Goal: Task Accomplishment & Management: Manage account settings

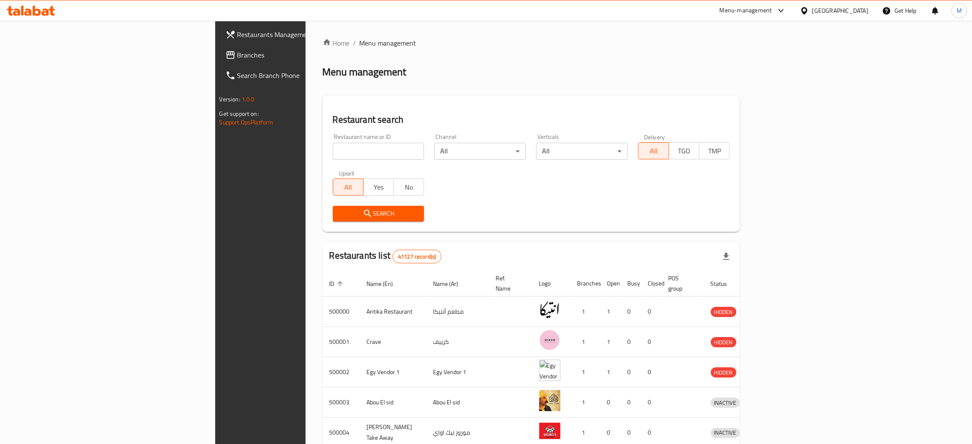
click at [808, 9] on icon at bounding box center [804, 10] width 9 height 9
click at [762, 222] on div "[GEOGRAPHIC_DATA]" at bounding box center [776, 223] width 56 height 9
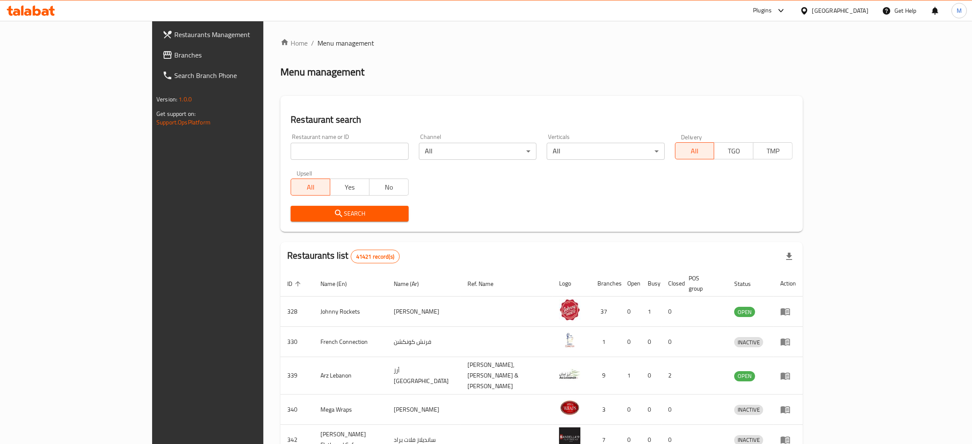
click at [174, 53] on span "Branches" at bounding box center [240, 55] width 133 height 10
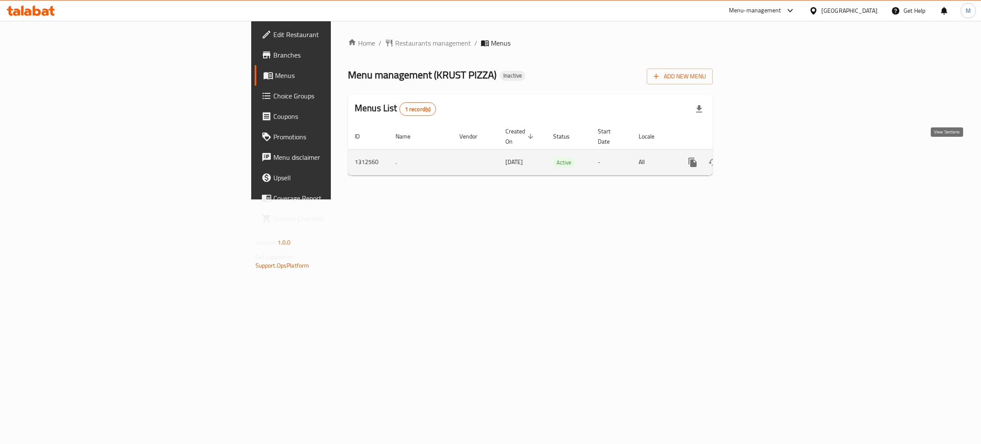
click at [758, 158] on icon "enhanced table" at bounding box center [755, 162] width 8 height 8
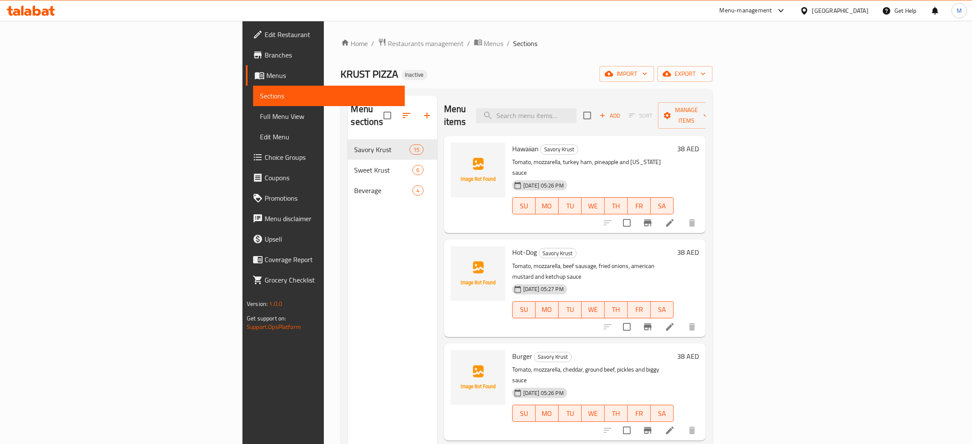
click at [831, 5] on div "[GEOGRAPHIC_DATA]" at bounding box center [834, 10] width 82 height 20
click at [832, 9] on div "[GEOGRAPHIC_DATA]" at bounding box center [840, 10] width 56 height 9
click at [768, 146] on div "Kuwait" at bounding box center [804, 147] width 128 height 20
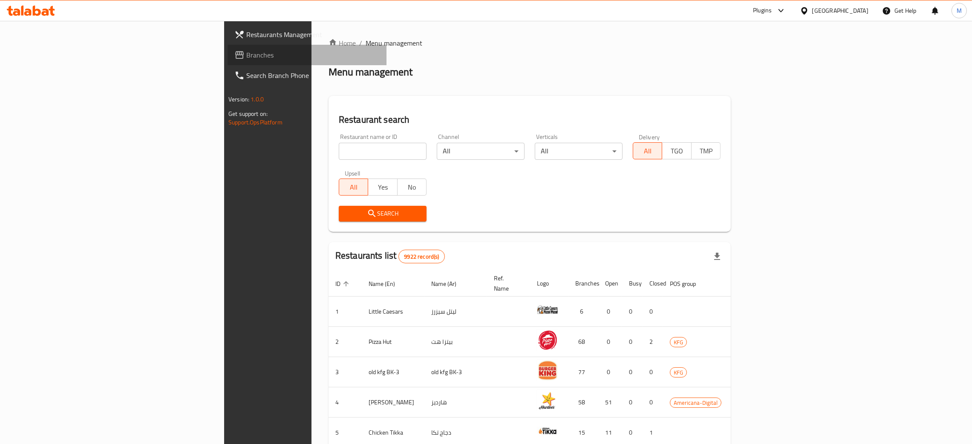
click at [246, 51] on span "Branches" at bounding box center [312, 55] width 133 height 10
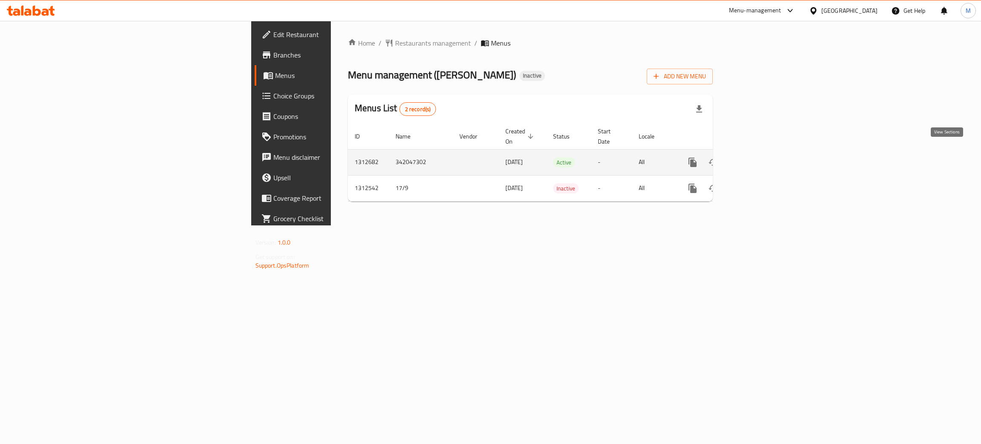
click at [759, 158] on icon "enhanced table" at bounding box center [754, 162] width 10 height 10
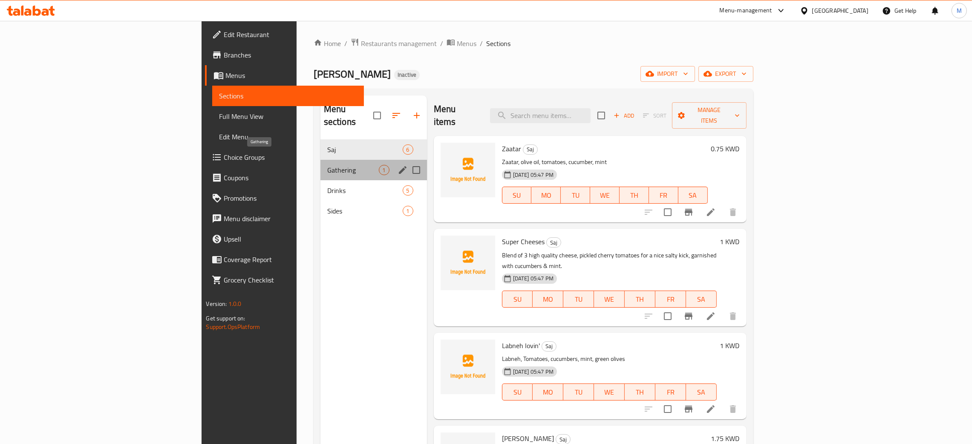
click at [327, 165] on span "Gathering" at bounding box center [353, 170] width 52 height 10
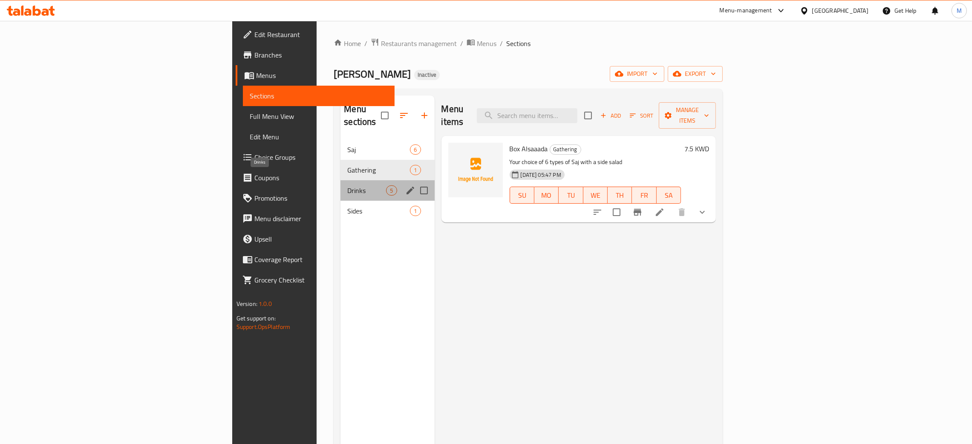
click at [347, 185] on span "Drinks" at bounding box center [366, 190] width 39 height 10
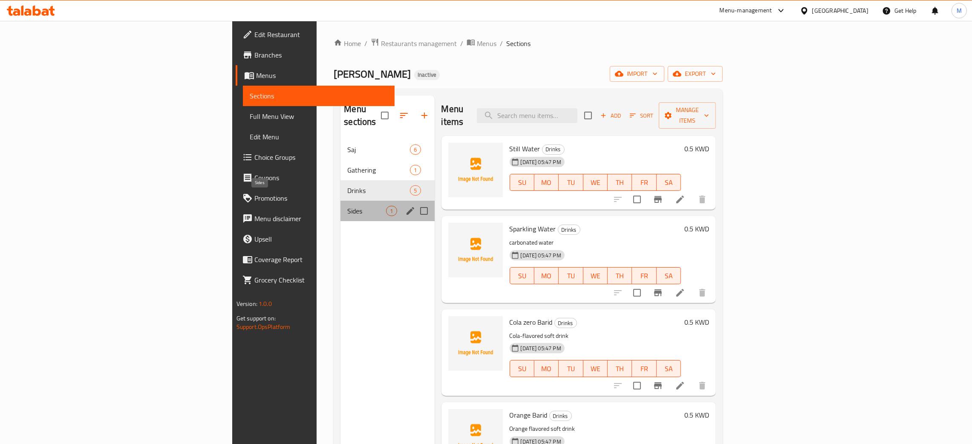
click at [347, 206] on span "Sides" at bounding box center [366, 211] width 39 height 10
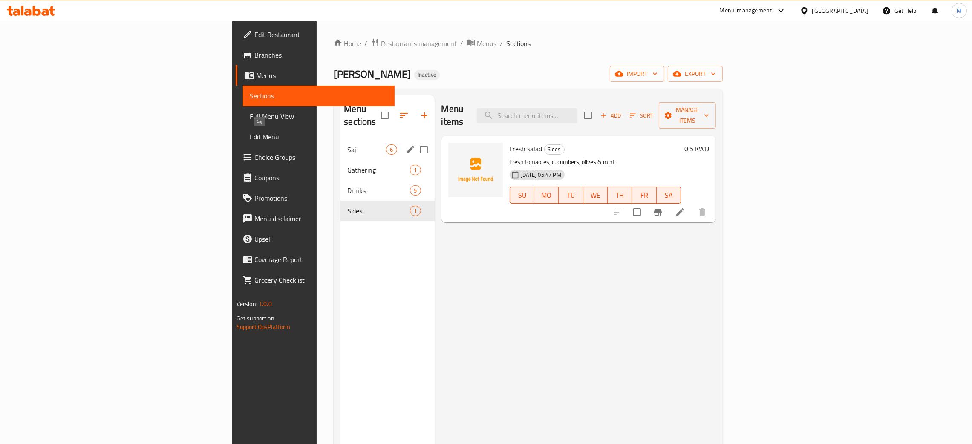
click at [347, 144] on span "Saj" at bounding box center [366, 149] width 39 height 10
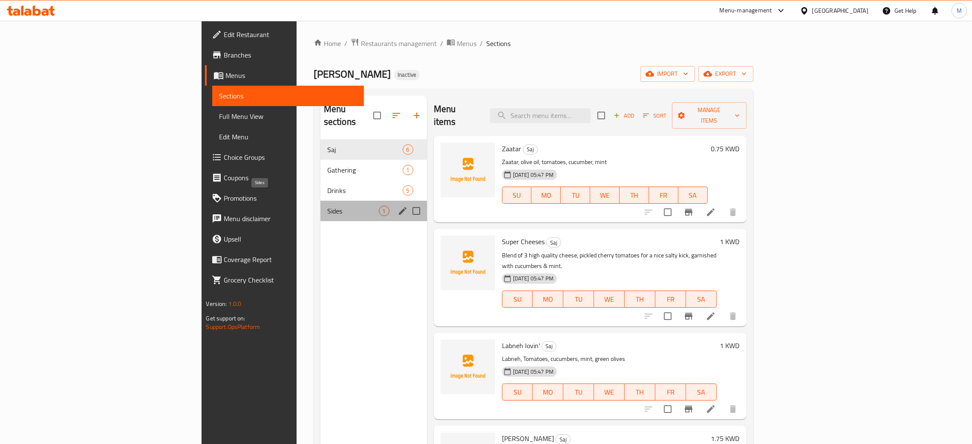
click at [327, 206] on span "Sides" at bounding box center [353, 211] width 52 height 10
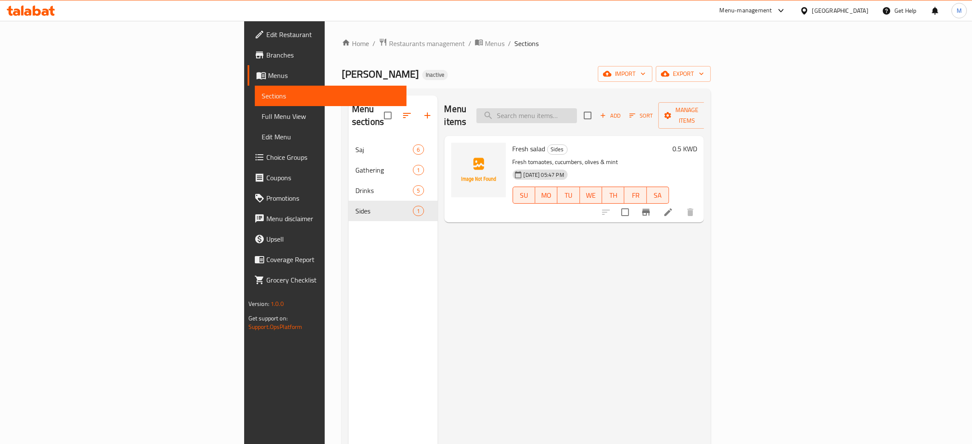
click at [577, 113] on input "search" at bounding box center [526, 115] width 101 height 15
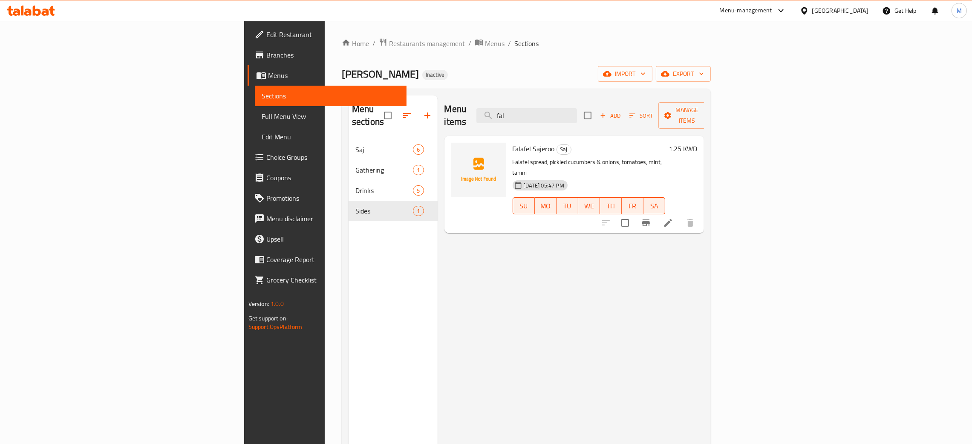
type input "fal"
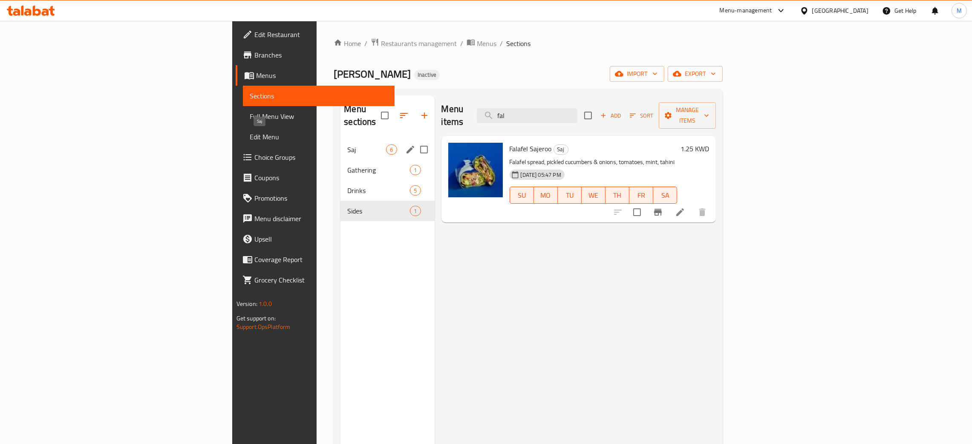
click at [347, 144] on span "Saj" at bounding box center [366, 149] width 39 height 10
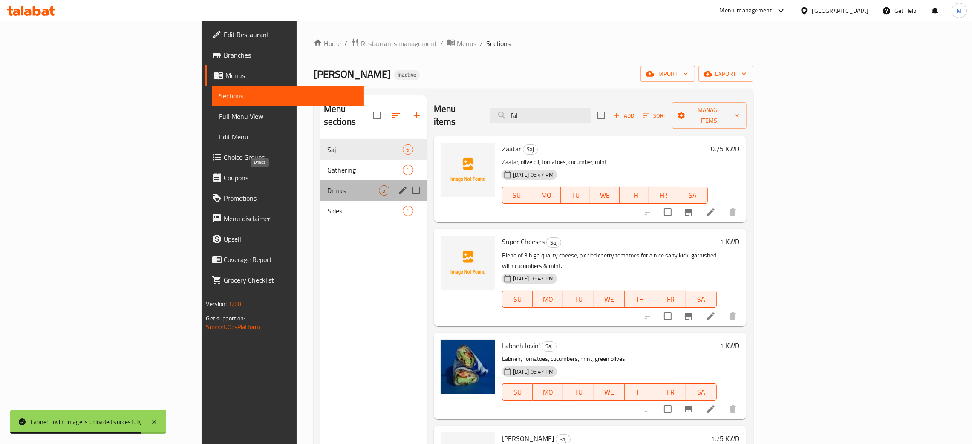
click at [327, 185] on span "Drinks" at bounding box center [353, 190] width 52 height 10
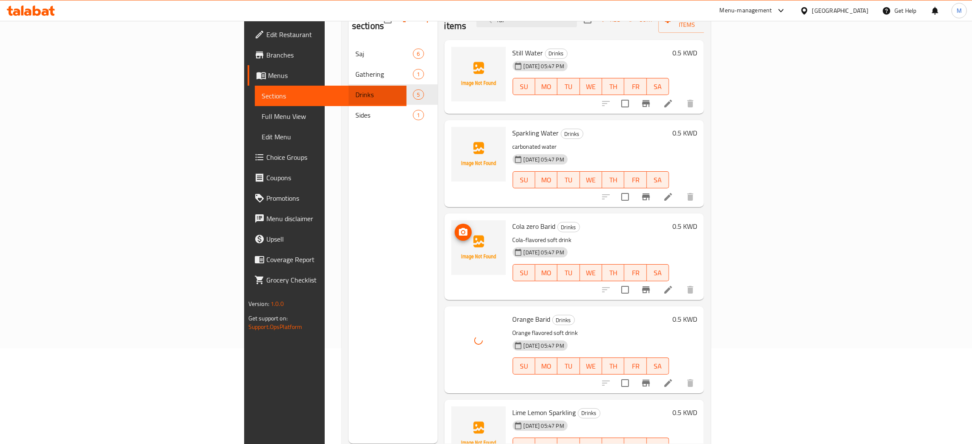
scroll to position [56, 0]
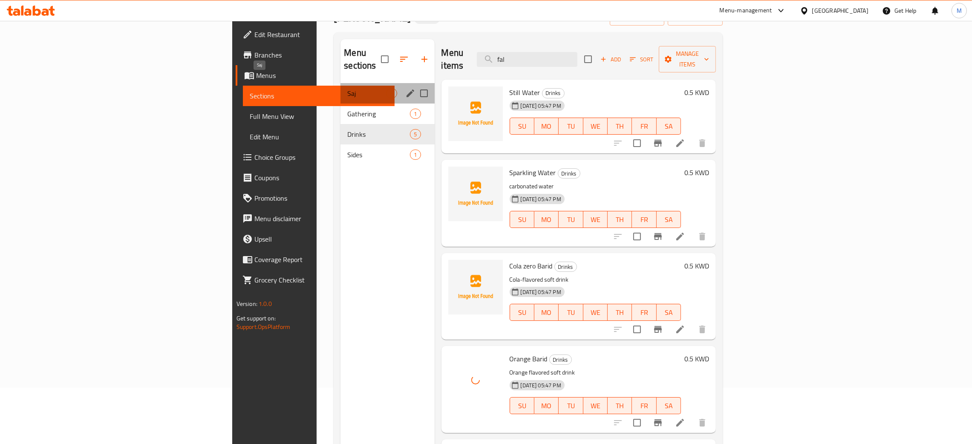
click at [347, 88] on span "Saj" at bounding box center [366, 93] width 39 height 10
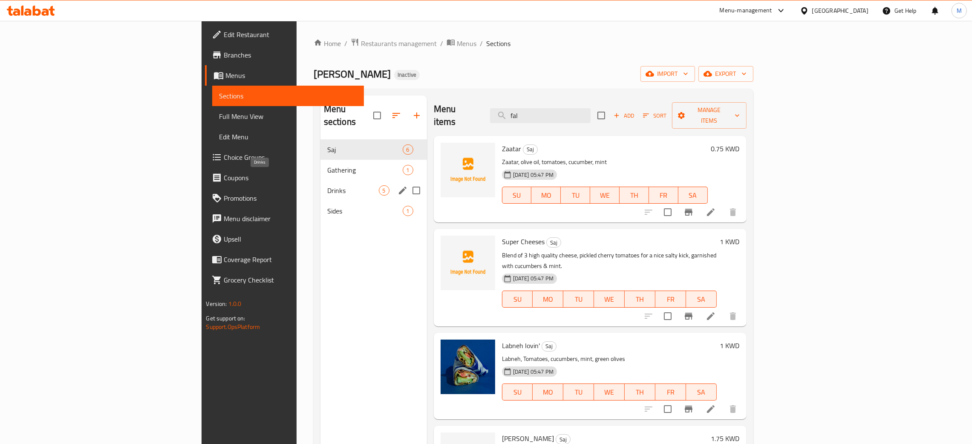
click at [327, 185] on span "Drinks" at bounding box center [353, 190] width 52 height 10
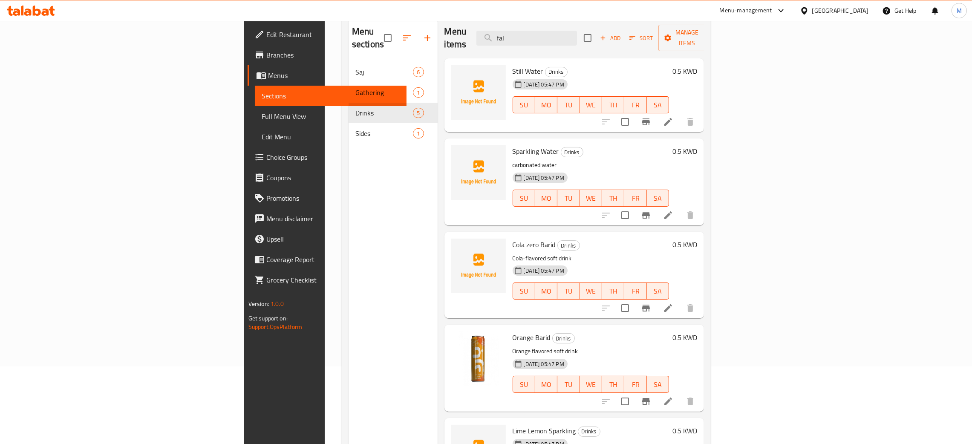
scroll to position [56, 0]
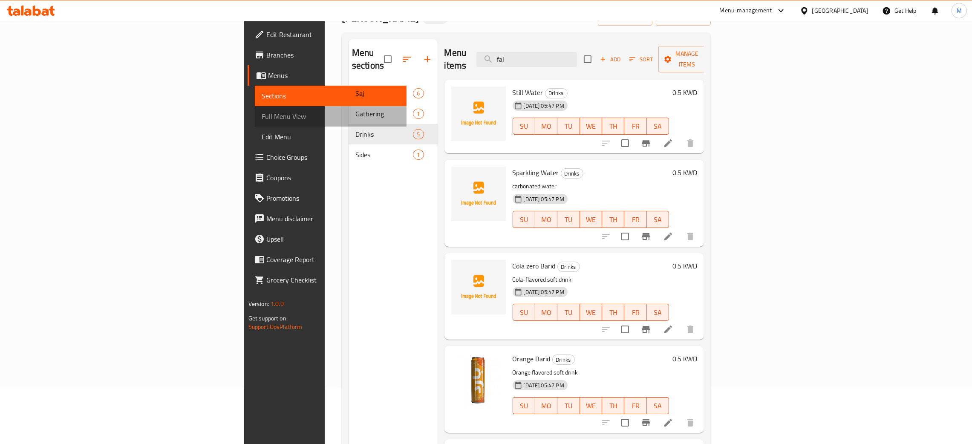
click at [262, 114] on span "Full Menu View" at bounding box center [331, 116] width 138 height 10
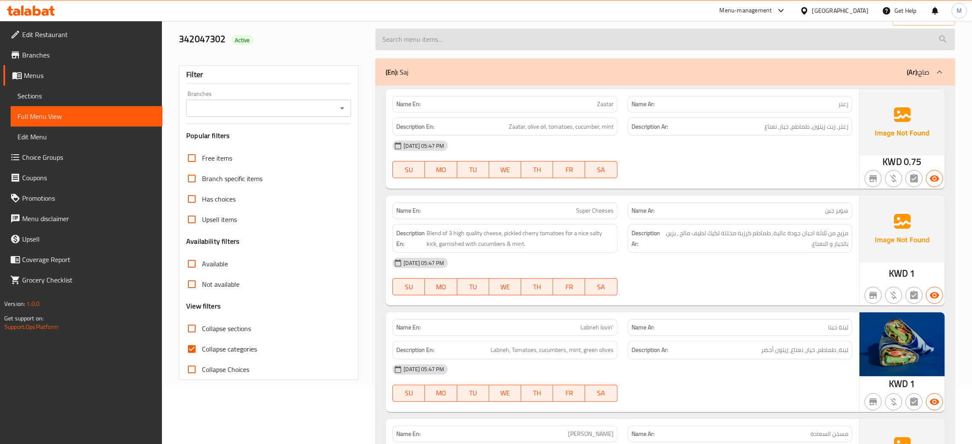
click at [416, 47] on input "search" at bounding box center [664, 40] width 579 height 22
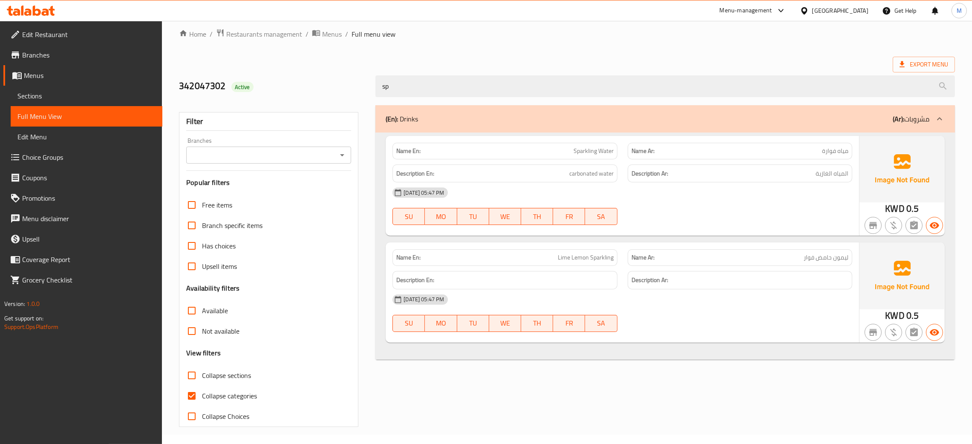
scroll to position [9, 0]
type input "spar"
click at [24, 96] on span "Sections" at bounding box center [86, 96] width 138 height 10
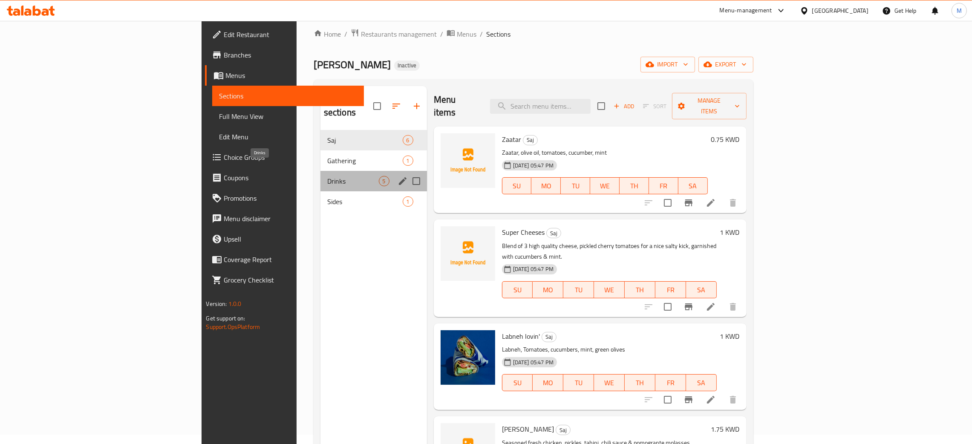
click at [327, 176] on span "Drinks" at bounding box center [353, 181] width 52 height 10
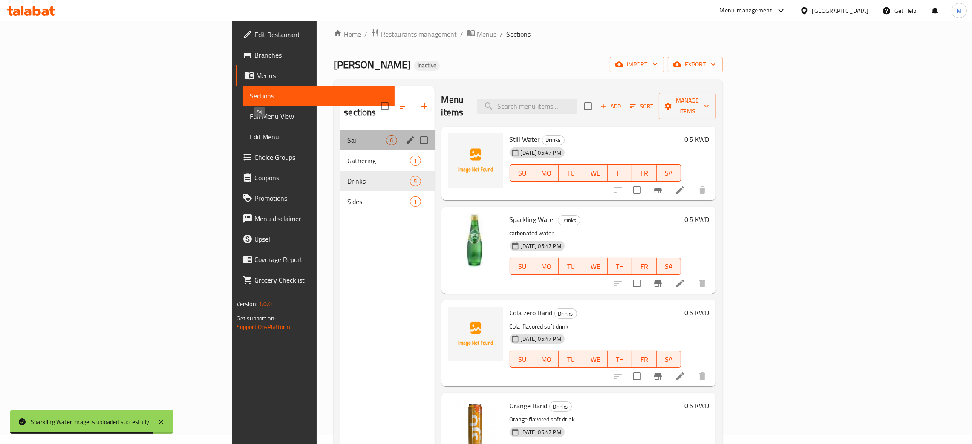
click at [347, 135] on span "Saj" at bounding box center [366, 140] width 39 height 10
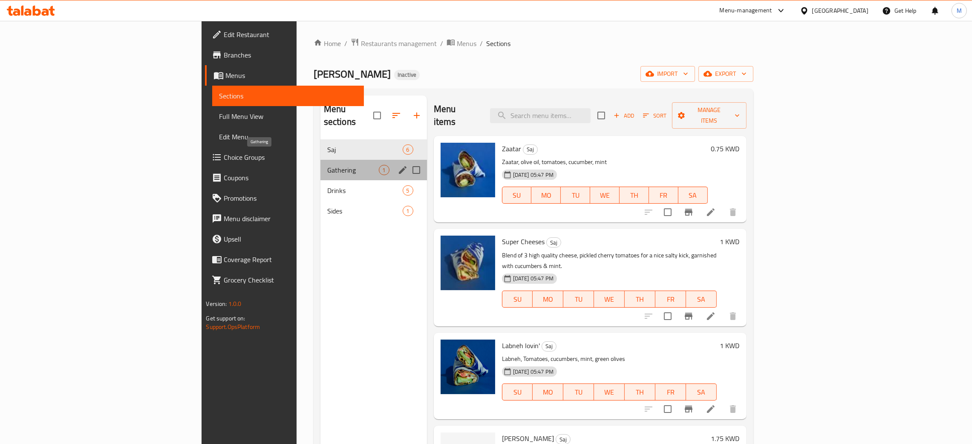
click at [327, 165] on span "Gathering" at bounding box center [353, 170] width 52 height 10
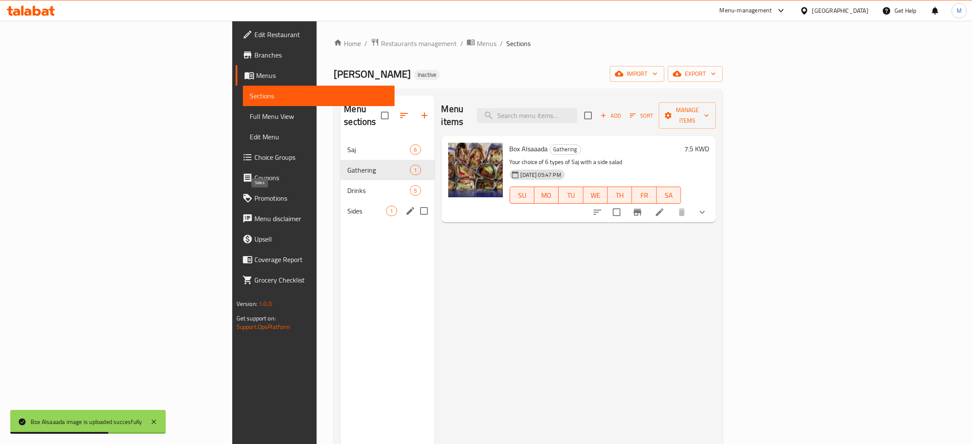
click at [347, 206] on span "Sides" at bounding box center [366, 211] width 39 height 10
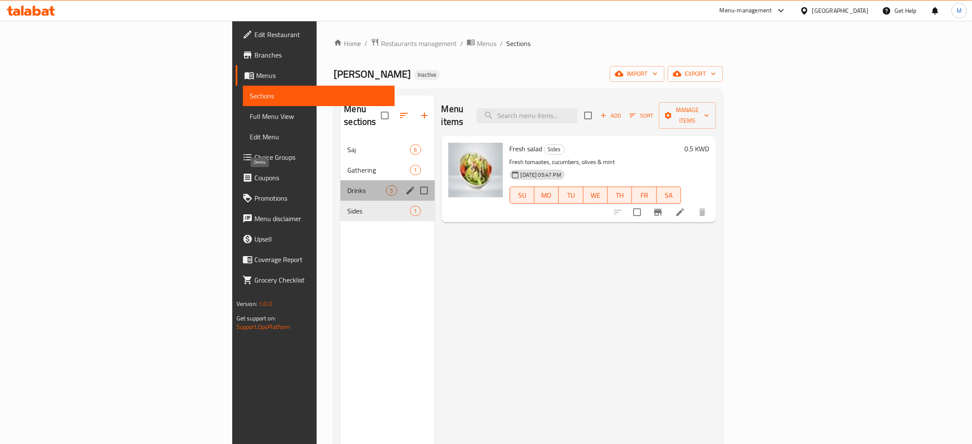
click at [347, 185] on span "Drinks" at bounding box center [366, 190] width 39 height 10
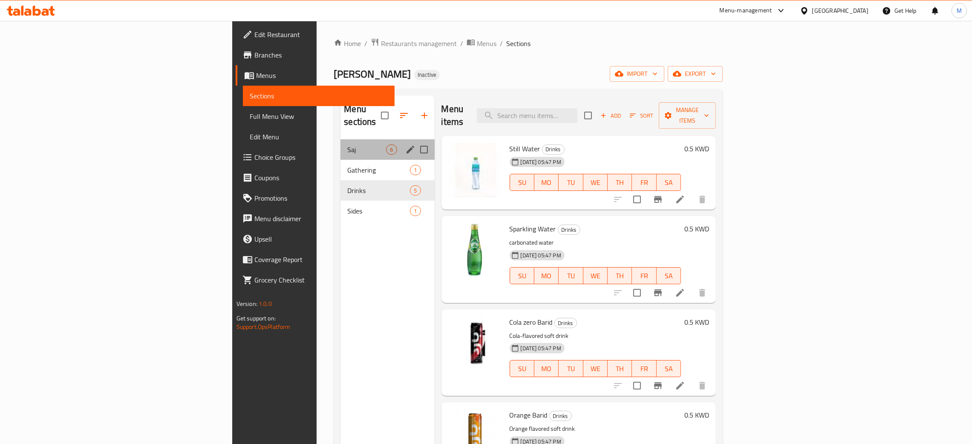
click at [340, 143] on div "Saj 6" at bounding box center [387, 149] width 94 height 20
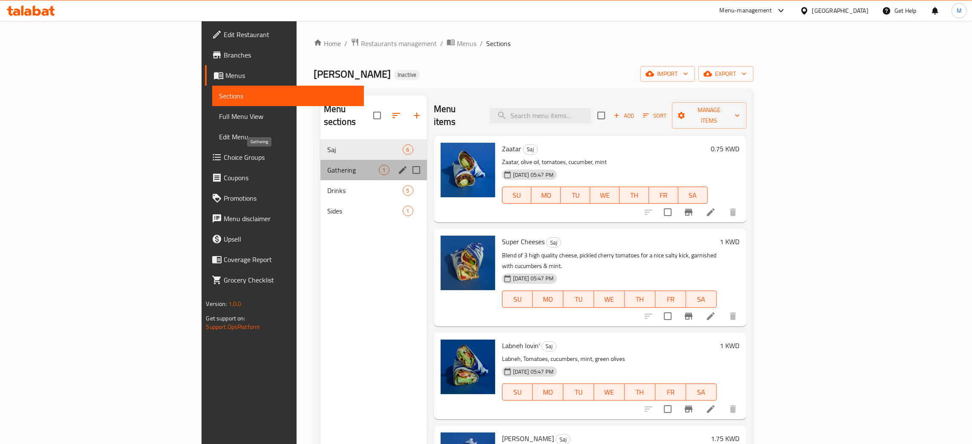
click at [327, 165] on span "Gathering" at bounding box center [353, 170] width 52 height 10
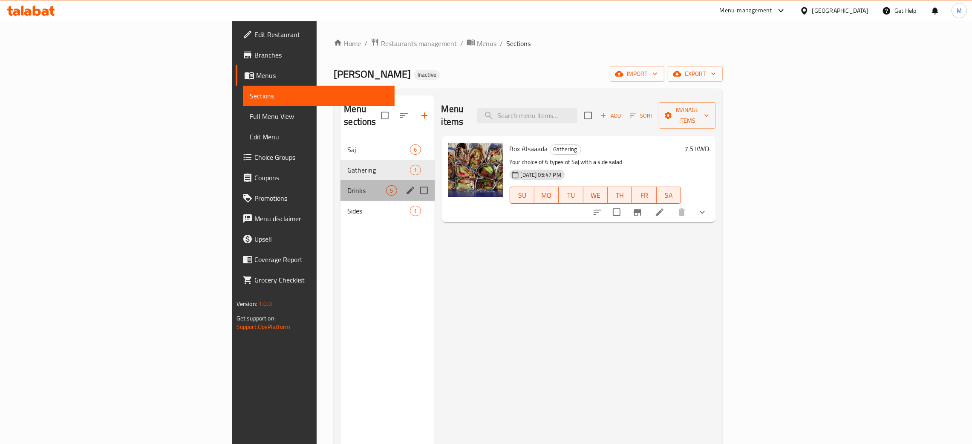
click at [340, 183] on div "Drinks 5" at bounding box center [387, 190] width 94 height 20
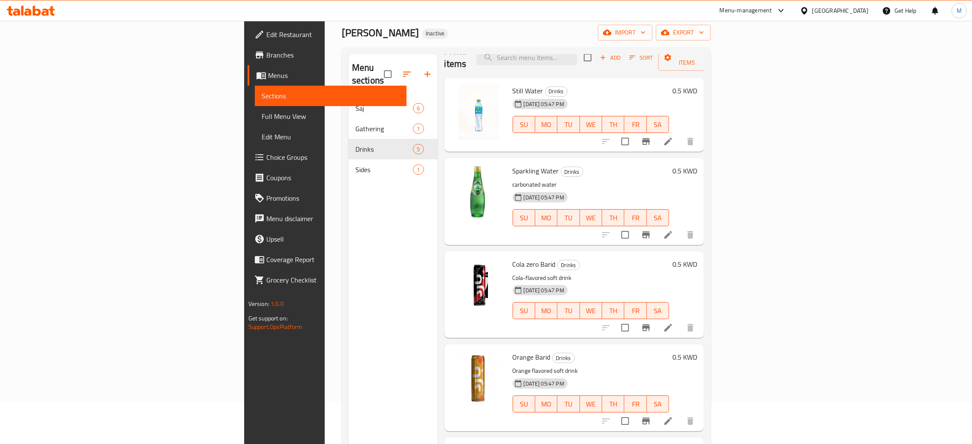
scroll to position [120, 0]
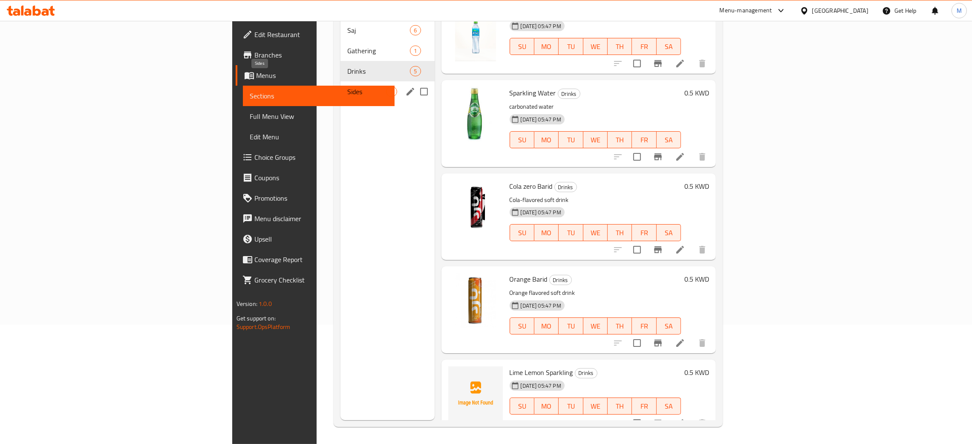
click at [347, 86] on span "Sides" at bounding box center [366, 91] width 39 height 10
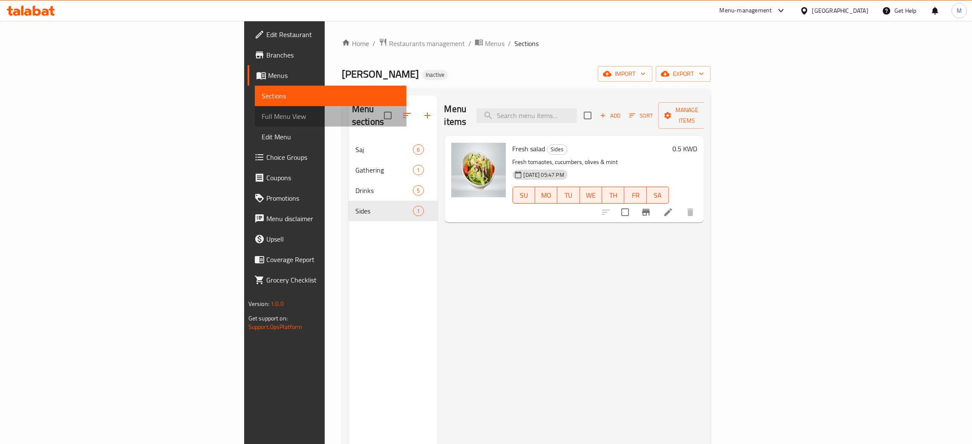
click at [262, 116] on span "Full Menu View" at bounding box center [331, 116] width 138 height 10
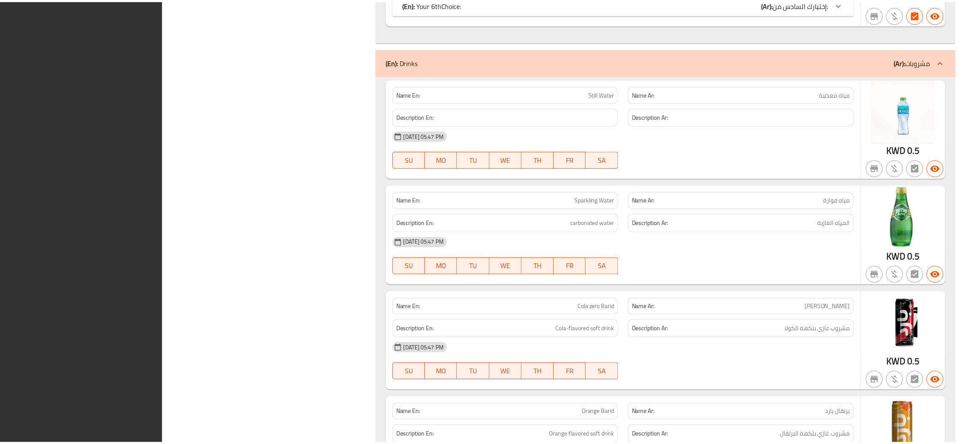
scroll to position [1425, 0]
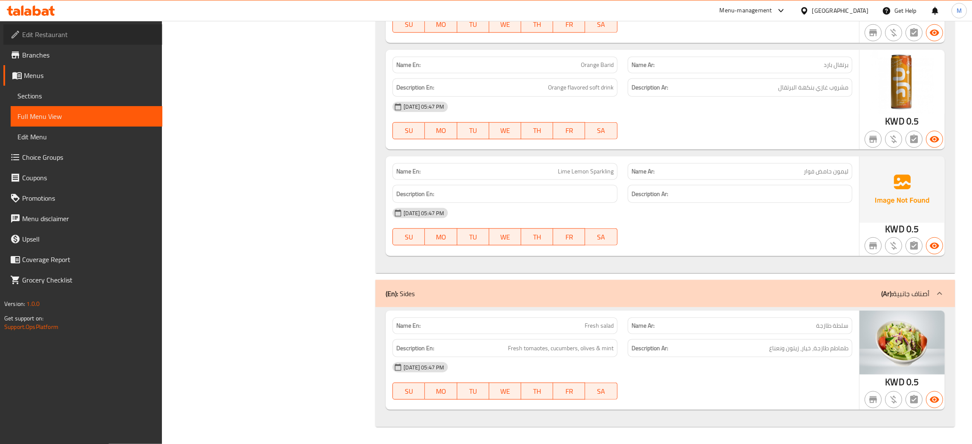
click at [46, 30] on span "Edit Restaurant" at bounding box center [88, 34] width 133 height 10
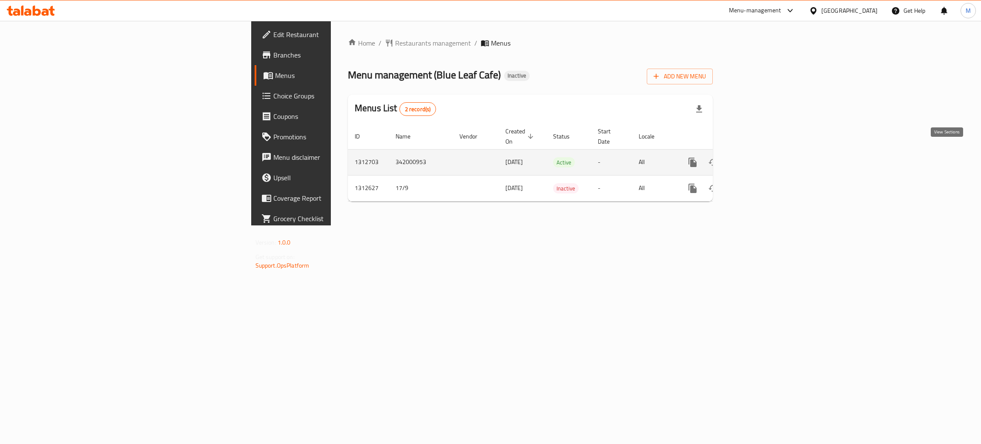
click at [759, 157] on icon "enhanced table" at bounding box center [754, 162] width 10 height 10
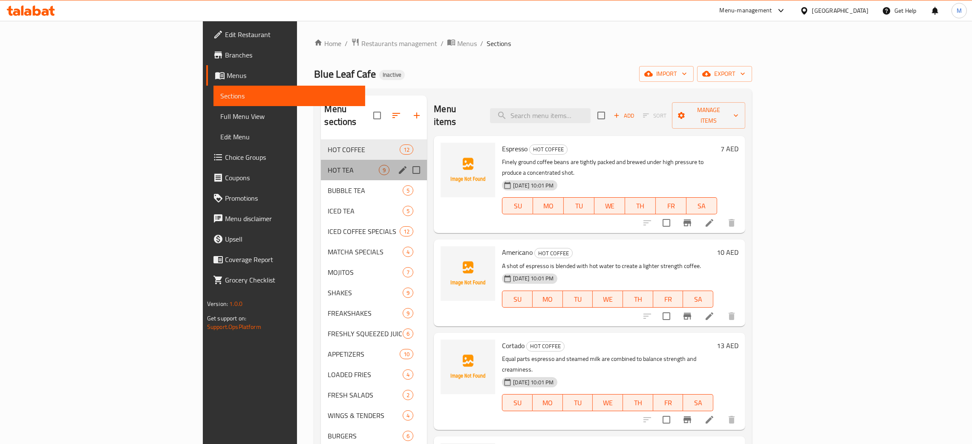
click at [321, 160] on div "HOT TEA 9" at bounding box center [374, 170] width 106 height 20
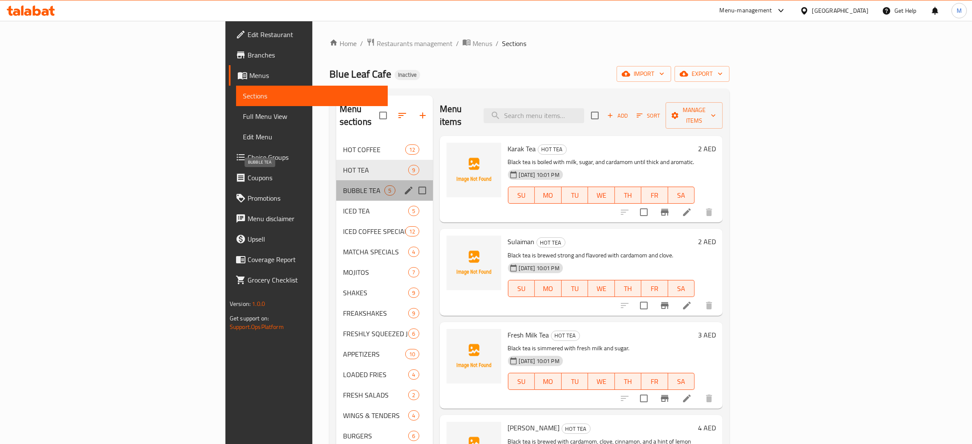
click at [343, 185] on span "BUBBLE TEA" at bounding box center [364, 190] width 42 height 10
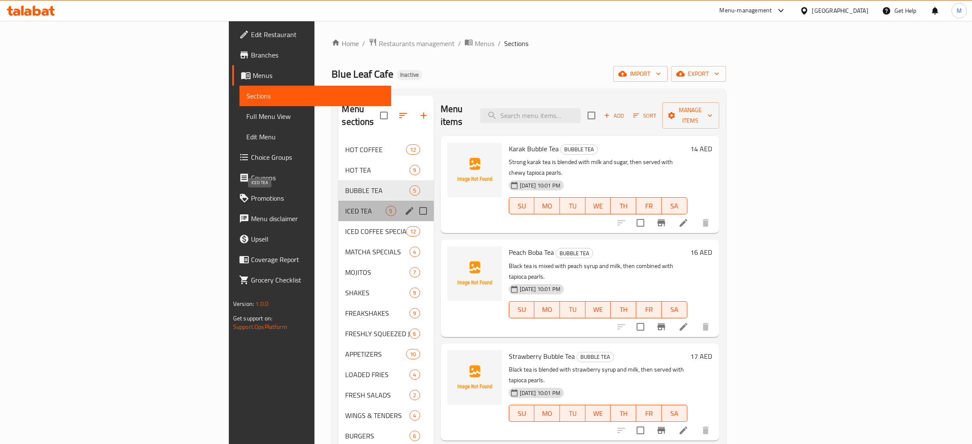
click at [345, 206] on span "ICED TEA" at bounding box center [365, 211] width 40 height 10
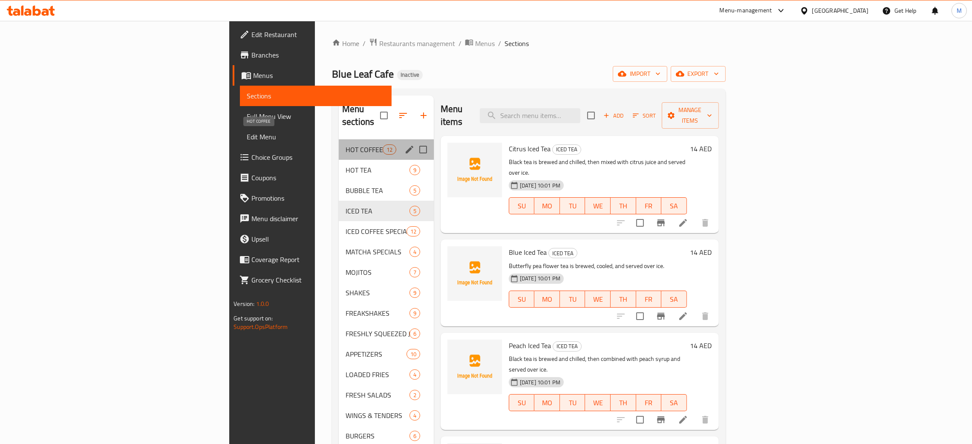
click at [345, 144] on span "HOT COFFEE" at bounding box center [363, 149] width 37 height 10
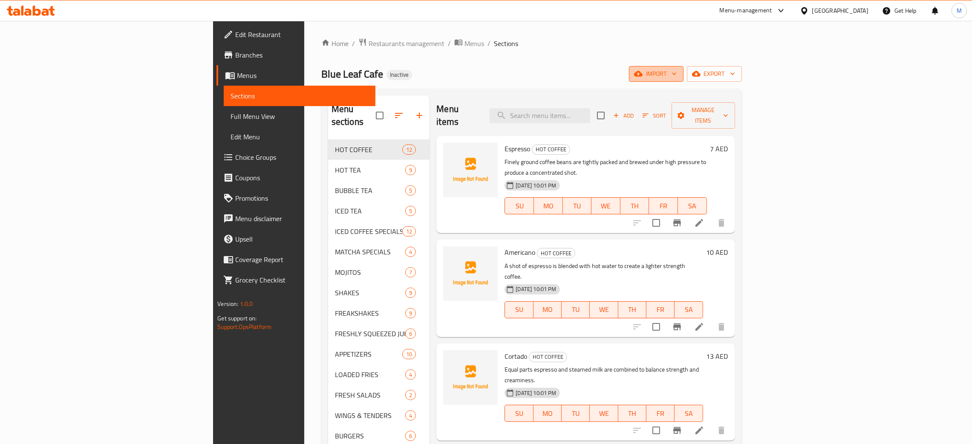
click at [676, 72] on span "import" at bounding box center [656, 74] width 41 height 11
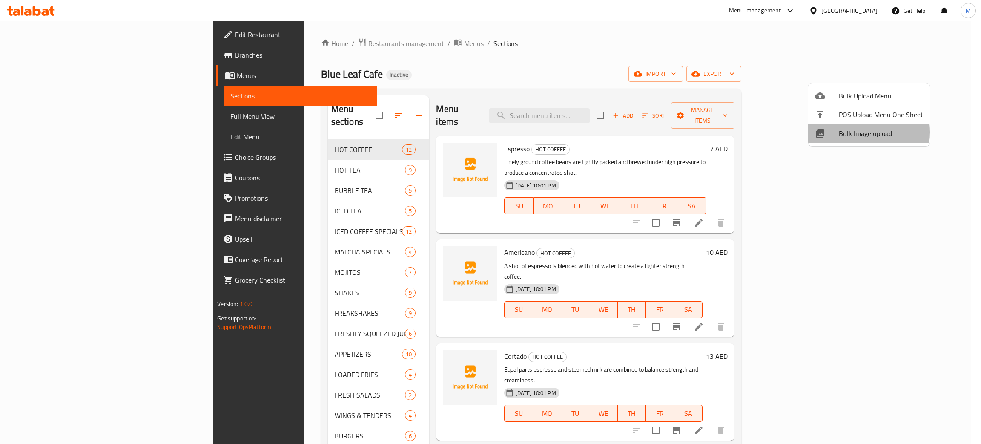
click at [851, 132] on span "Bulk Image upload" at bounding box center [881, 133] width 84 height 10
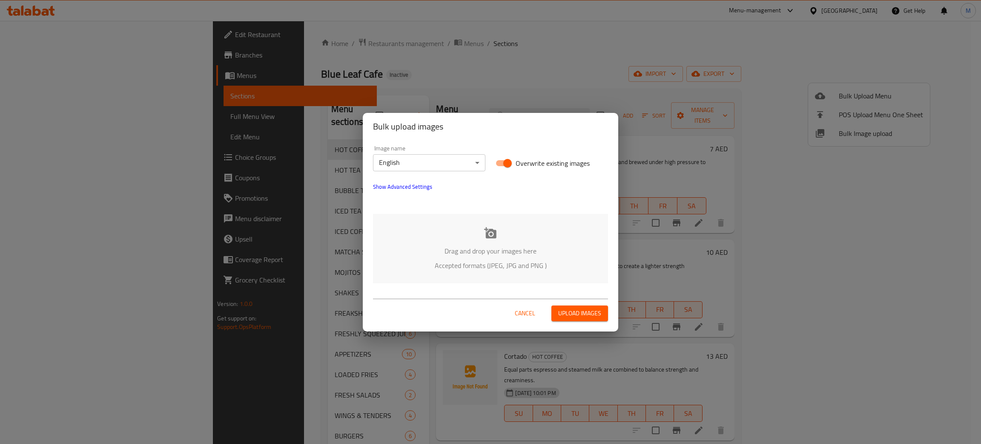
click at [528, 246] on p "Drag and drop your images here" at bounding box center [491, 251] width 210 height 10
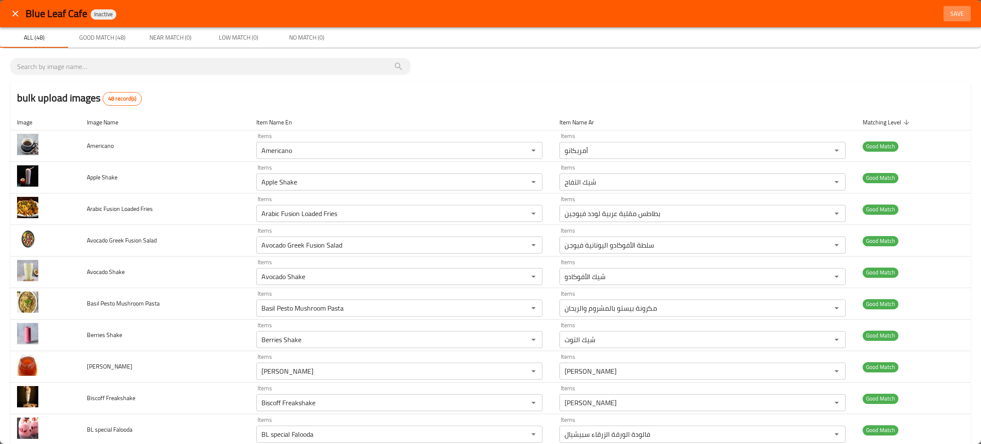
click at [947, 15] on span "Save" at bounding box center [957, 14] width 20 height 11
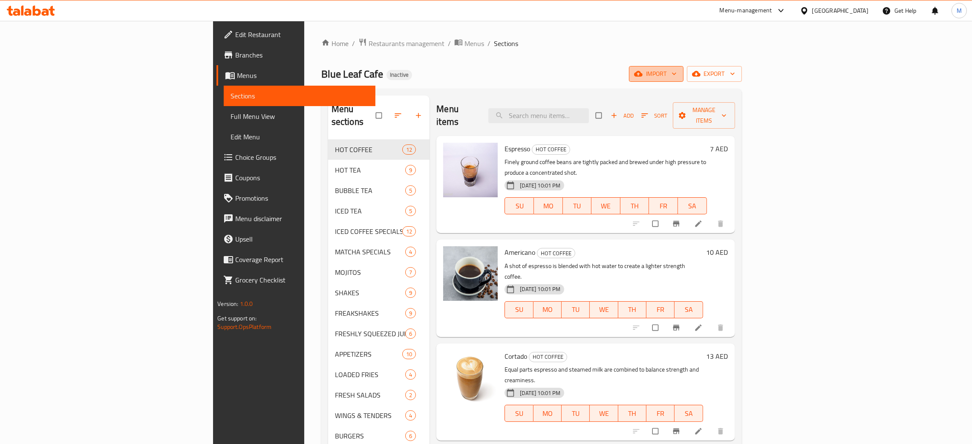
click at [676, 73] on span "import" at bounding box center [656, 74] width 41 height 11
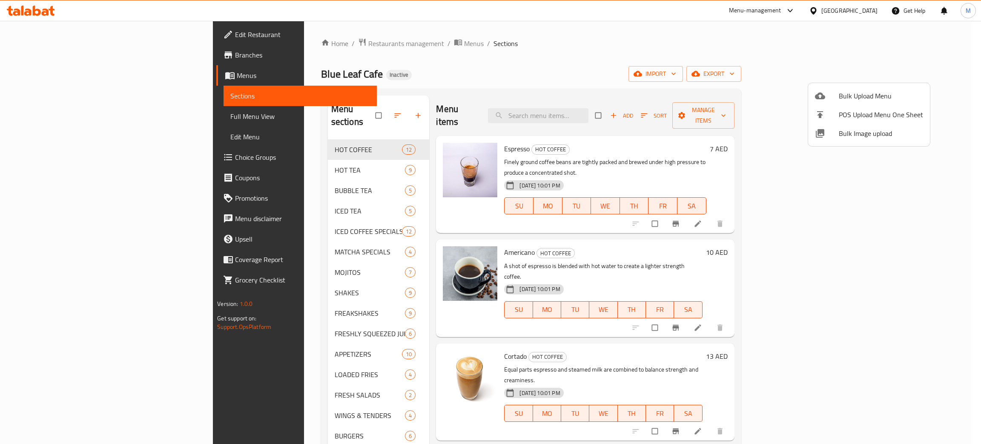
click at [861, 135] on span "Bulk Image upload" at bounding box center [881, 133] width 84 height 10
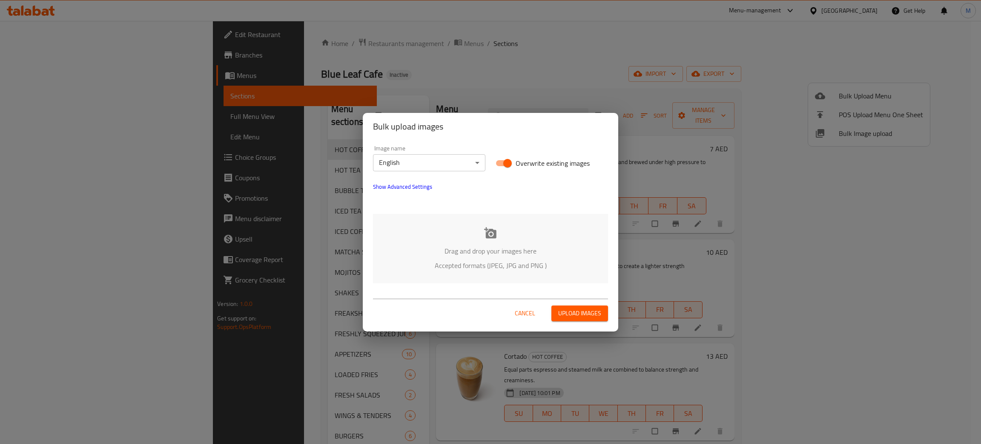
click at [456, 267] on p "Accepted formats (JPEG, JPG and PNG )" at bounding box center [491, 265] width 210 height 10
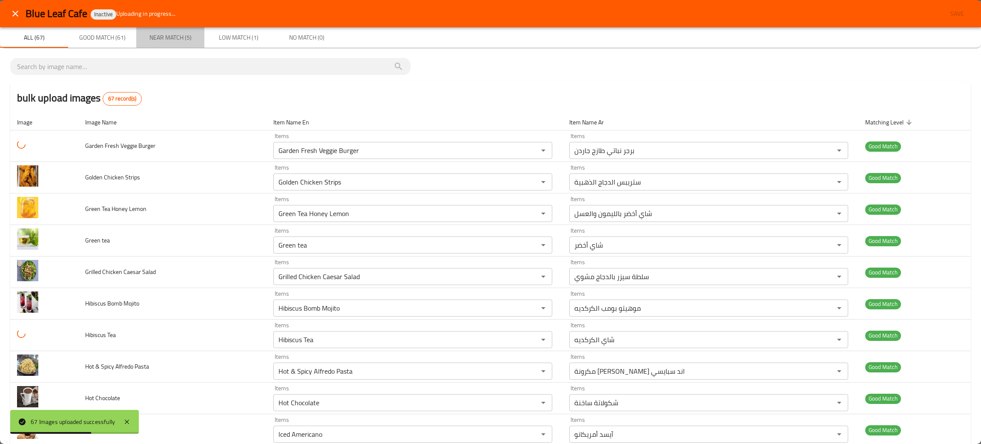
click at [163, 33] on span "Near Match (5)" at bounding box center [170, 37] width 58 height 11
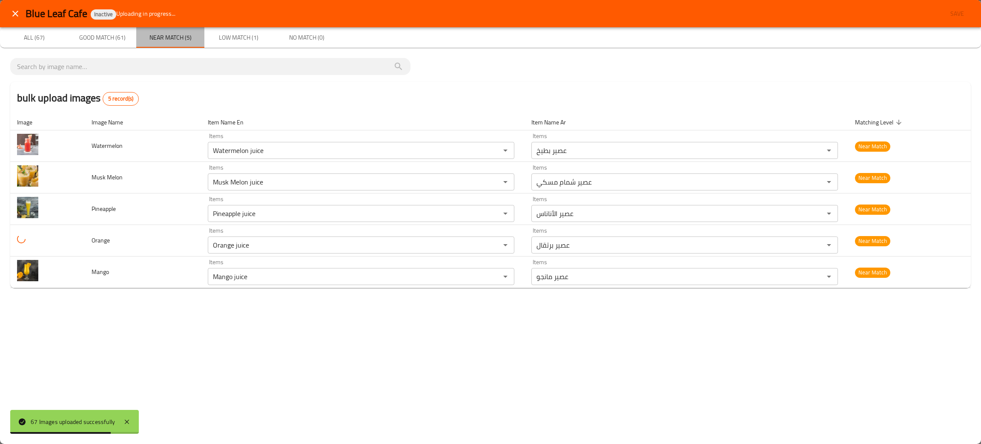
click at [164, 33] on span "Near Match (5)" at bounding box center [170, 37] width 58 height 11
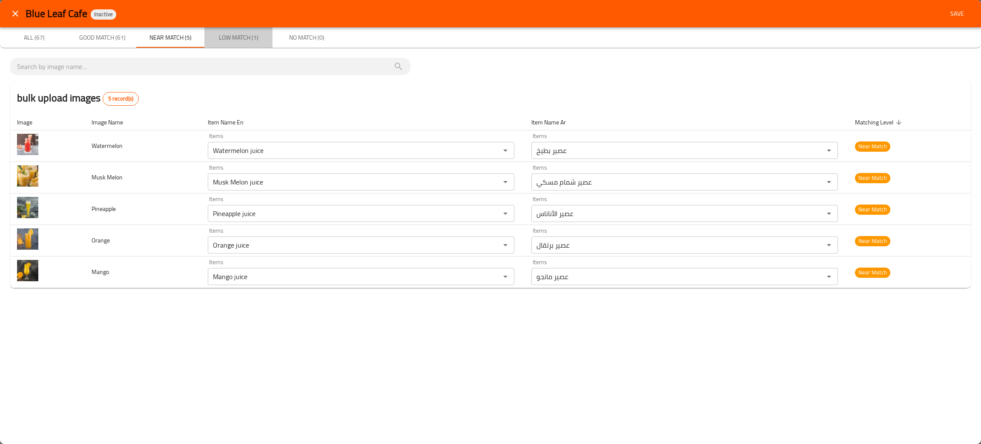
click at [241, 37] on span "Low Match (1)" at bounding box center [239, 37] width 58 height 11
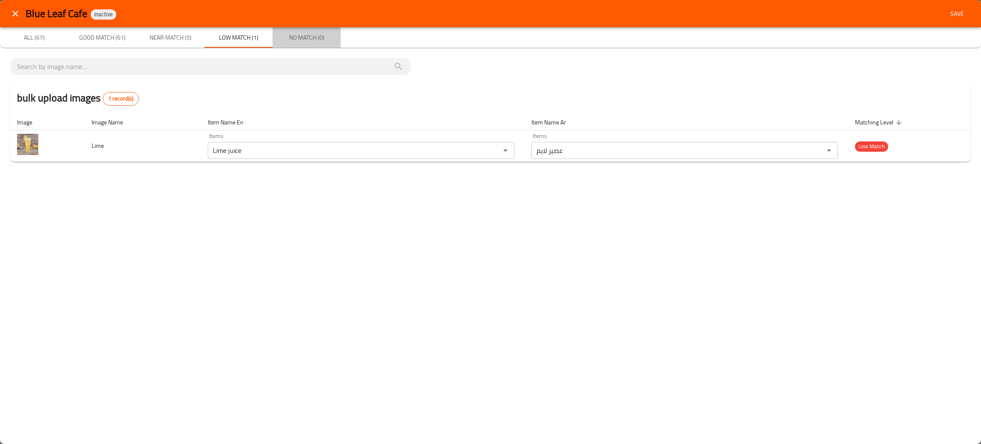
click at [316, 38] on span "No Match (0)" at bounding box center [307, 37] width 58 height 11
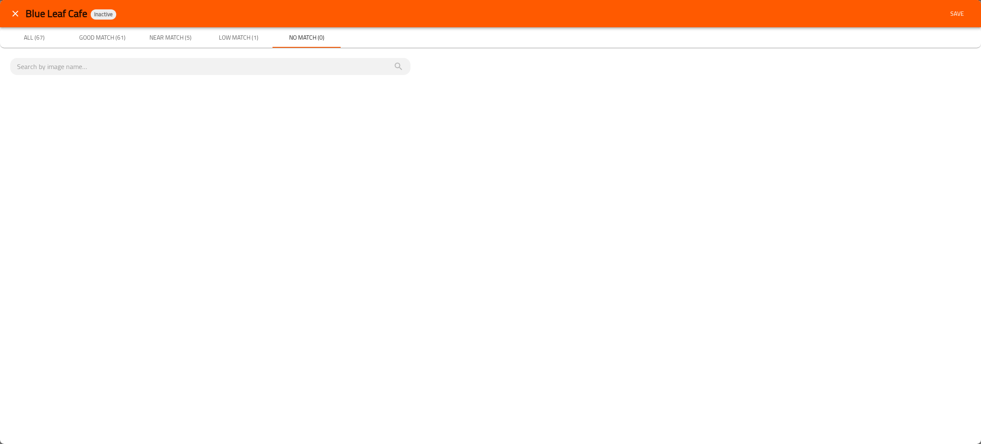
click at [235, 33] on span "Low Match (1)" at bounding box center [239, 37] width 58 height 11
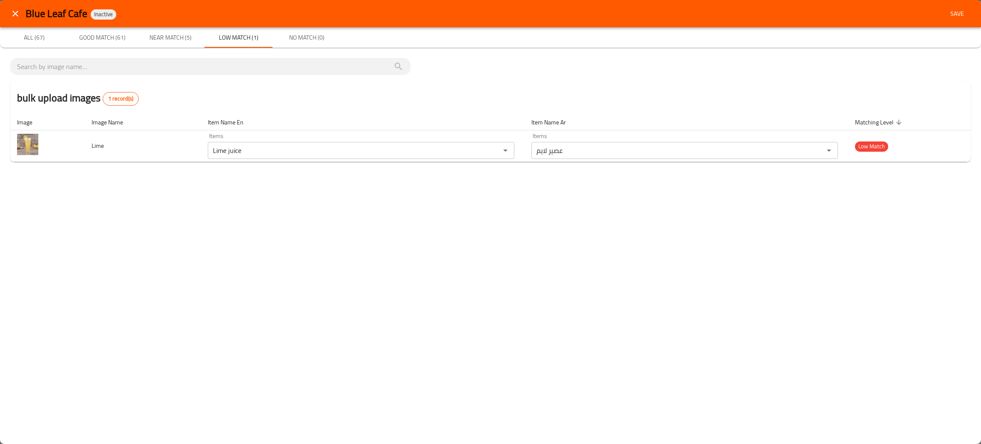
click at [163, 40] on span "Near Match (5)" at bounding box center [170, 37] width 58 height 11
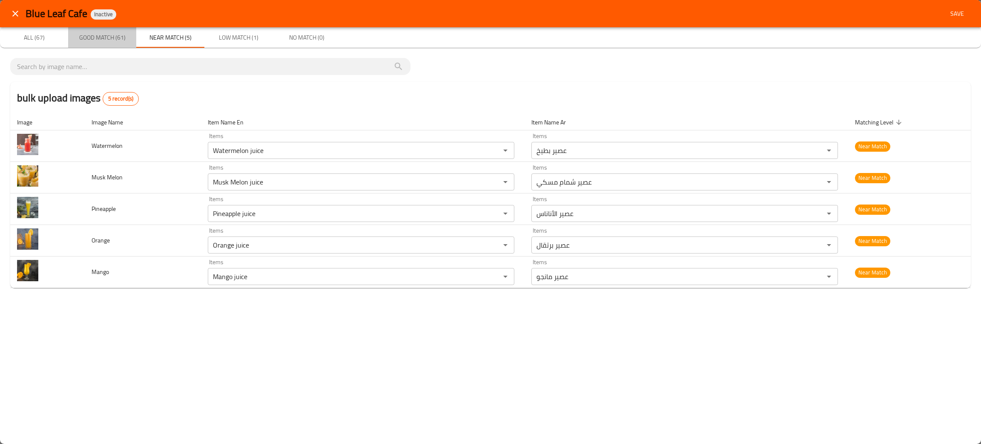
click at [95, 46] on button "Good Match (61)" at bounding box center [102, 37] width 68 height 20
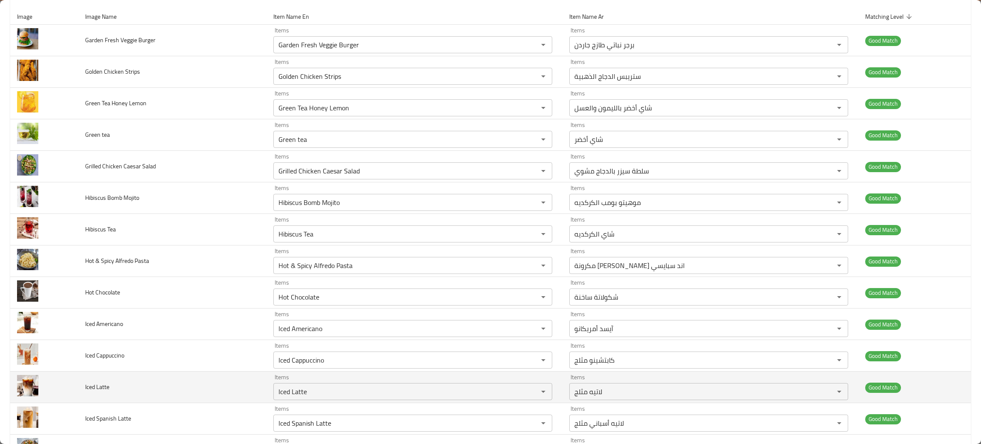
scroll to position [128, 0]
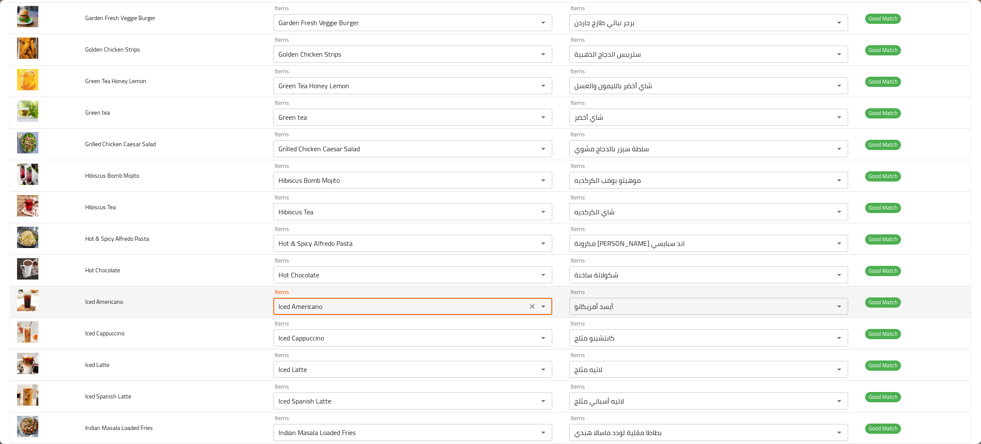
drag, startPoint x: 342, startPoint y: 309, endPoint x: 257, endPoint y: 301, distance: 85.2
click at [257, 301] on tr "Iced Americano Items Iced Americano Items Items آيسد أمريكانو Items Good Match" at bounding box center [490, 302] width 961 height 32
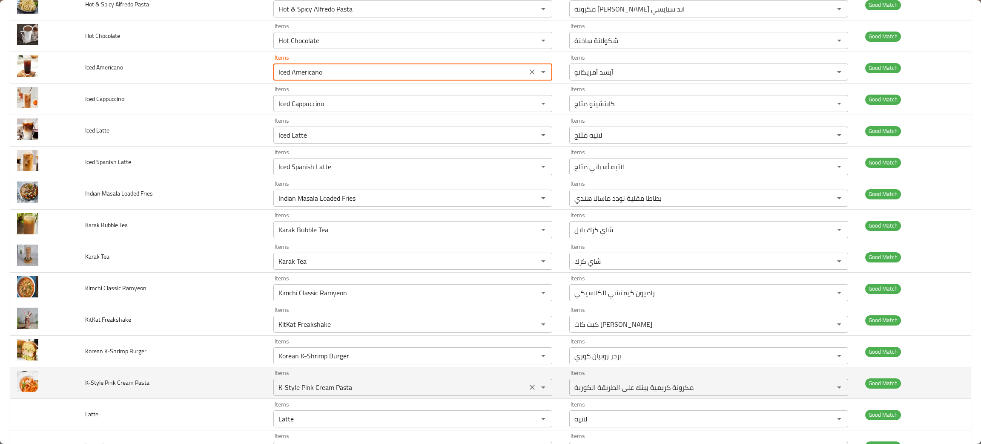
scroll to position [383, 0]
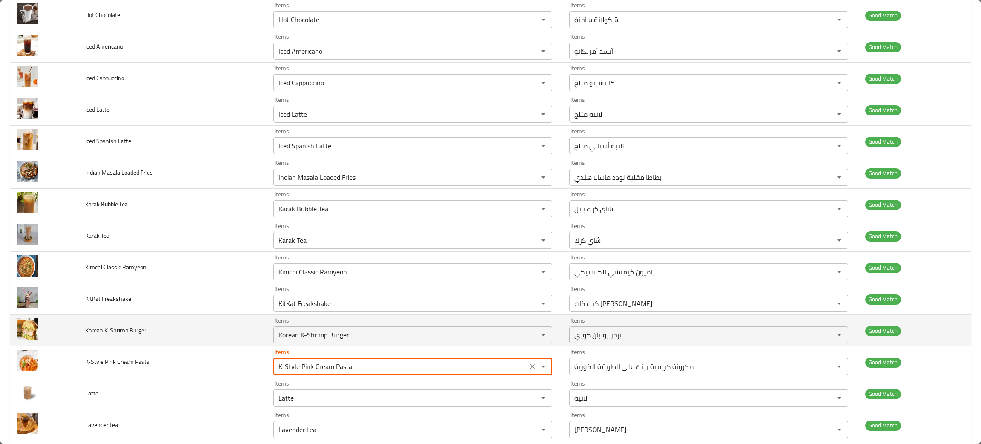
drag, startPoint x: 362, startPoint y: 367, endPoint x: 237, endPoint y: 344, distance: 127.8
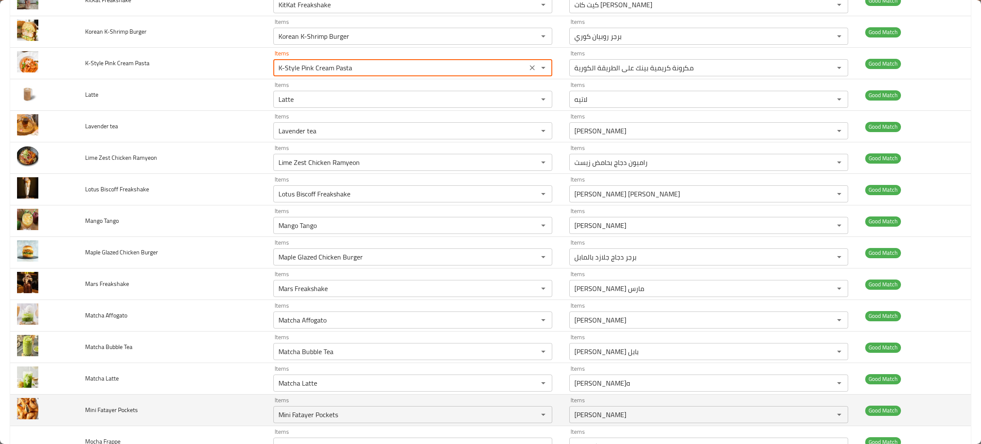
scroll to position [702, 0]
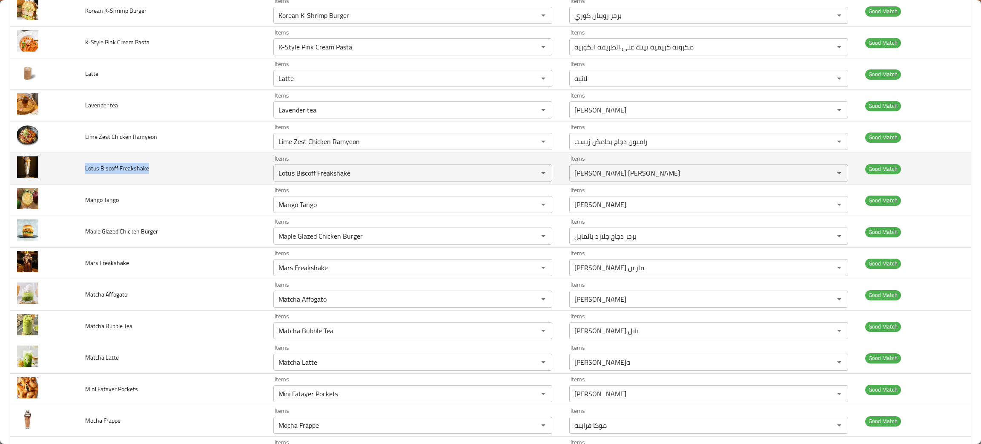
drag, startPoint x: 78, startPoint y: 173, endPoint x: 162, endPoint y: 174, distance: 84.3
click at [162, 174] on td "Lotus Biscoff Freakshake" at bounding box center [172, 169] width 188 height 32
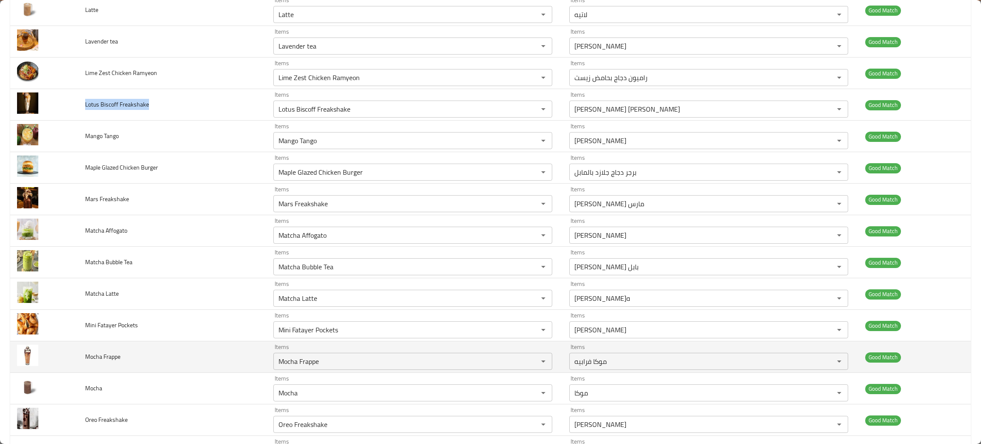
scroll to position [830, 0]
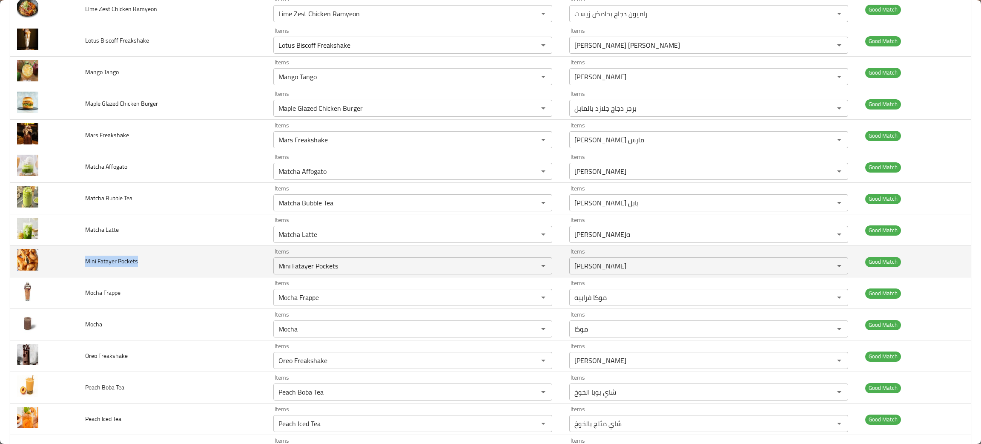
drag, startPoint x: 152, startPoint y: 262, endPoint x: 83, endPoint y: 263, distance: 69.0
click at [83, 263] on td "Mini Fatayer Pockets" at bounding box center [172, 262] width 188 height 32
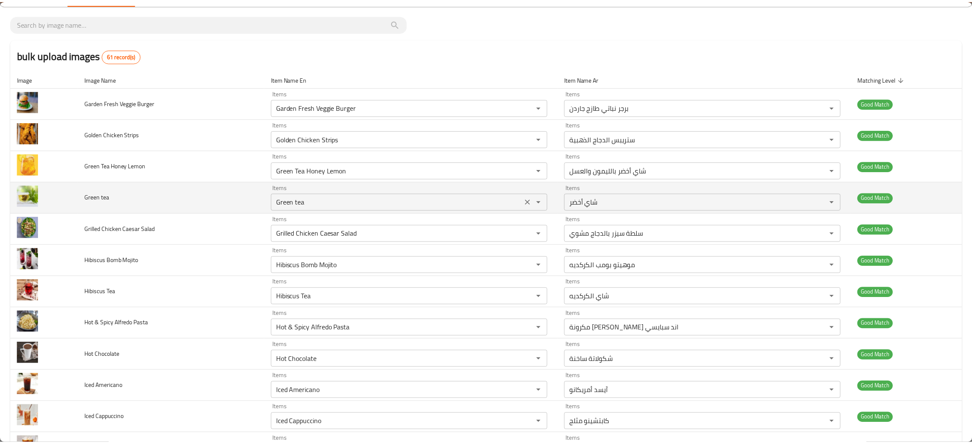
scroll to position [0, 0]
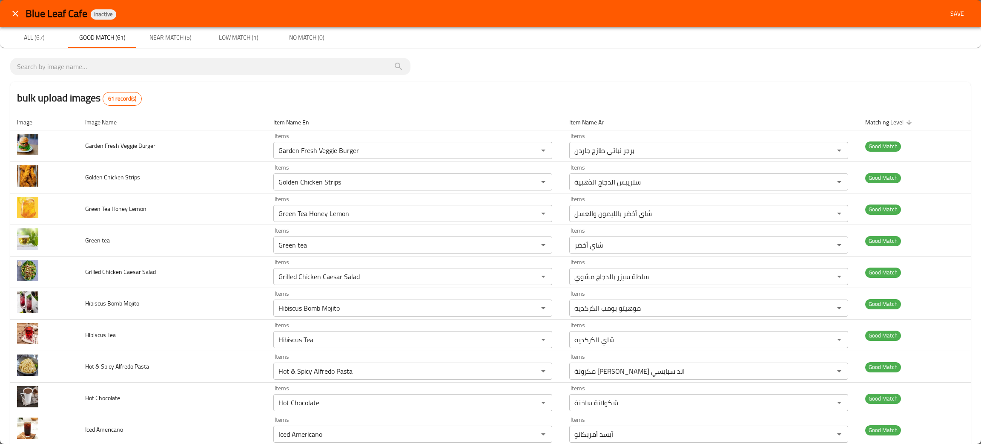
click at [241, 35] on span "Low Match (1)" at bounding box center [239, 37] width 58 height 11
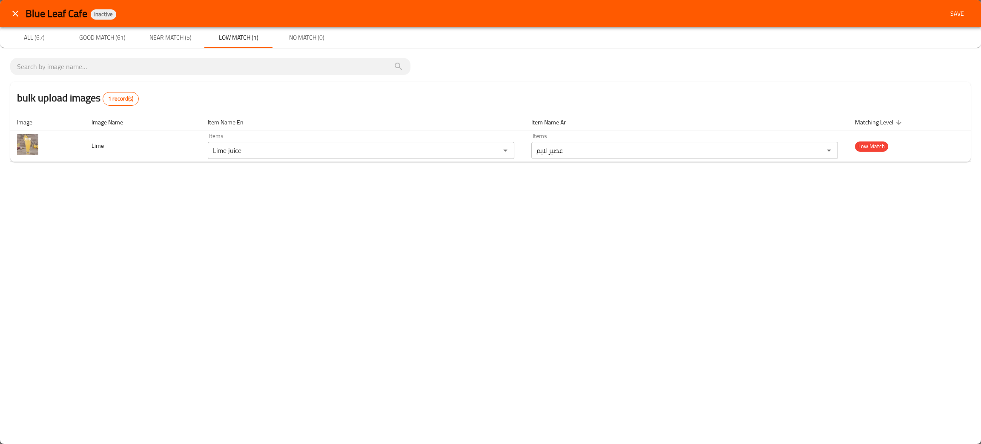
click at [175, 32] on span "Near Match (5)" at bounding box center [170, 37] width 58 height 11
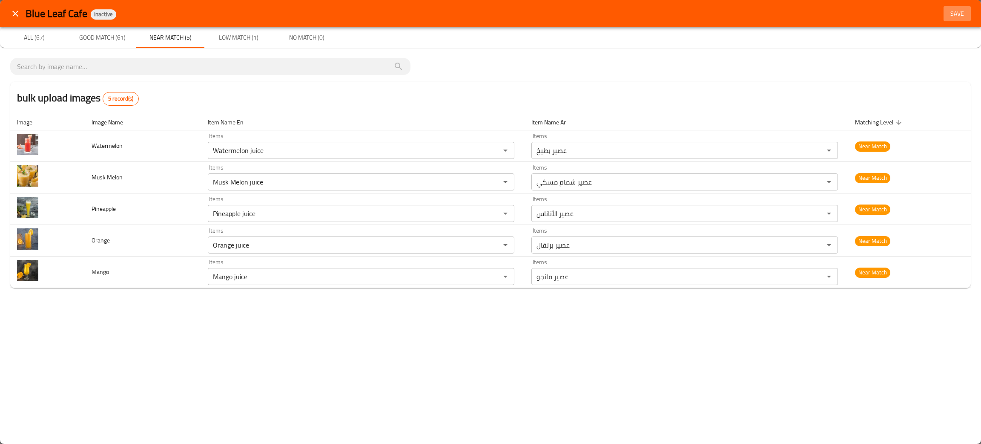
click at [960, 14] on span "Save" at bounding box center [957, 14] width 20 height 11
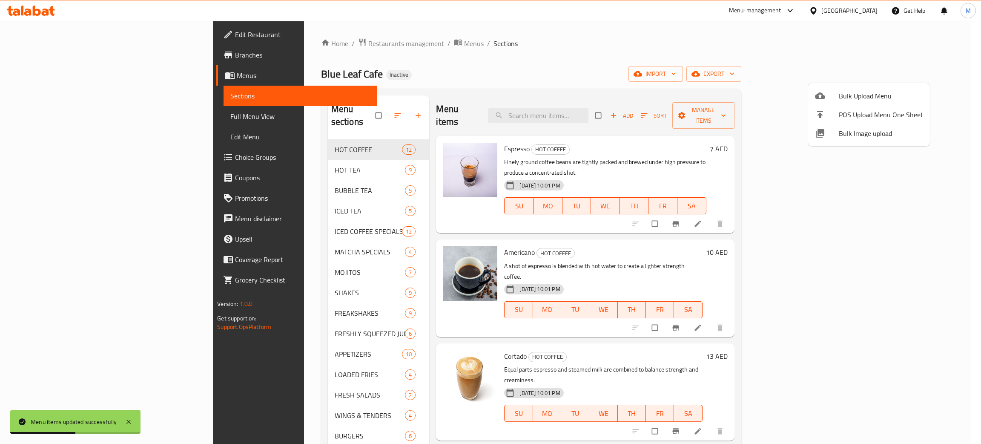
click at [484, 64] on div at bounding box center [490, 222] width 981 height 444
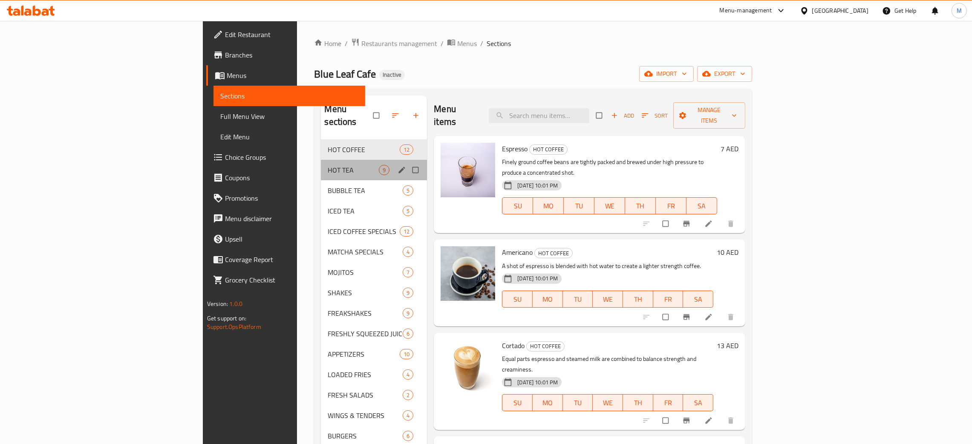
click at [321, 160] on div "HOT TEA 9" at bounding box center [374, 170] width 106 height 20
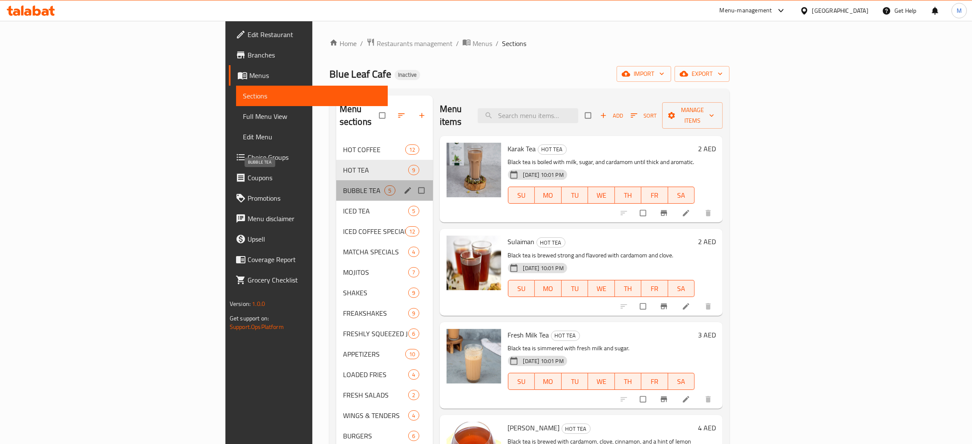
click at [343, 185] on span "BUBBLE TEA" at bounding box center [364, 190] width 42 height 10
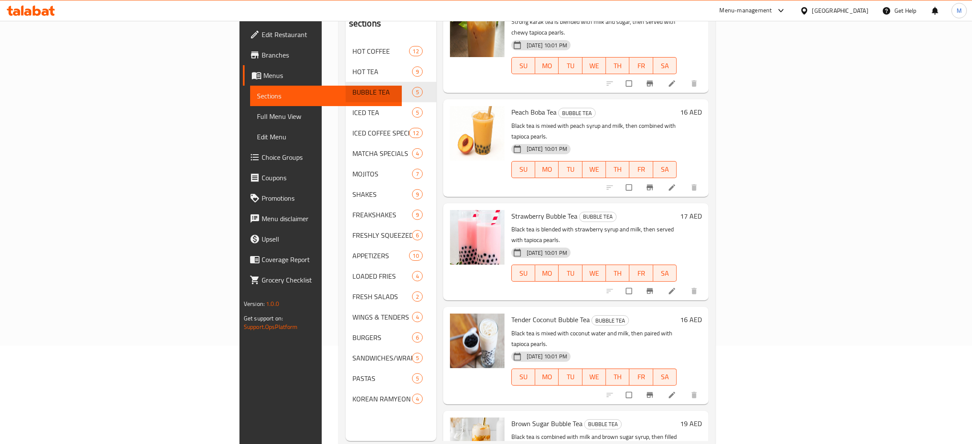
scroll to position [120, 0]
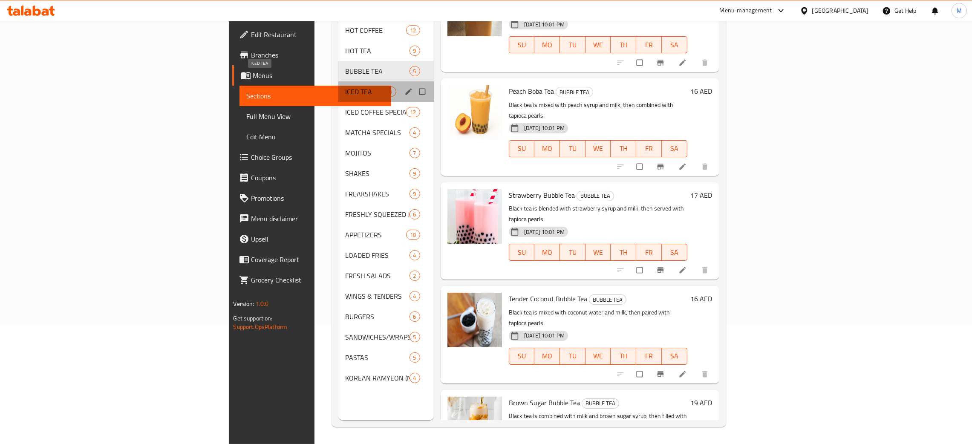
click at [345, 86] on span "ICED TEA" at bounding box center [365, 91] width 40 height 10
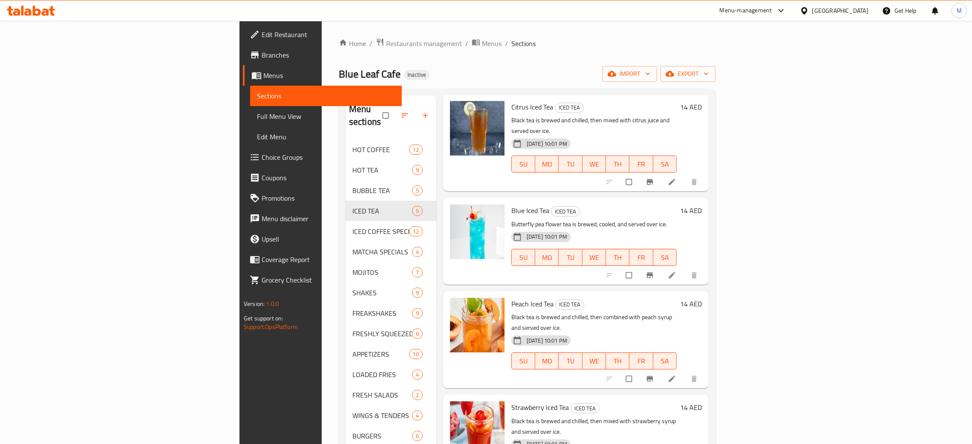
scroll to position [120, 0]
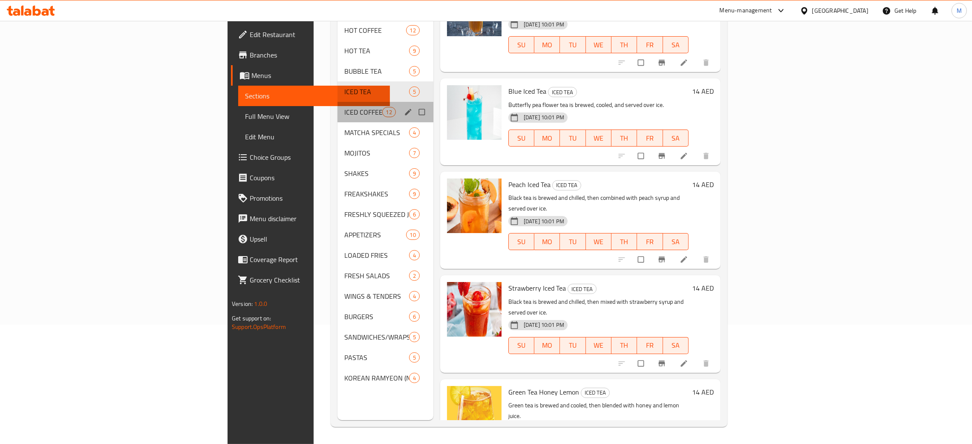
click at [337, 102] on div "ICED COFFEE SPECIALS 12" at bounding box center [385, 112] width 96 height 20
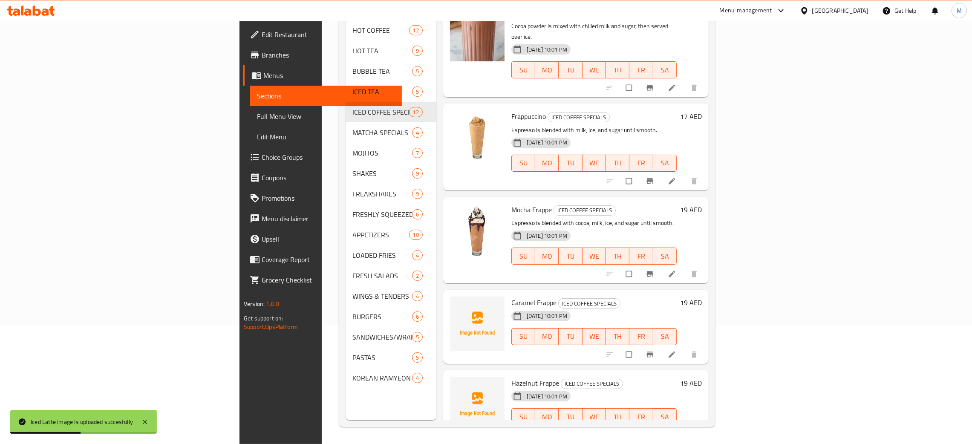
scroll to position [655, 0]
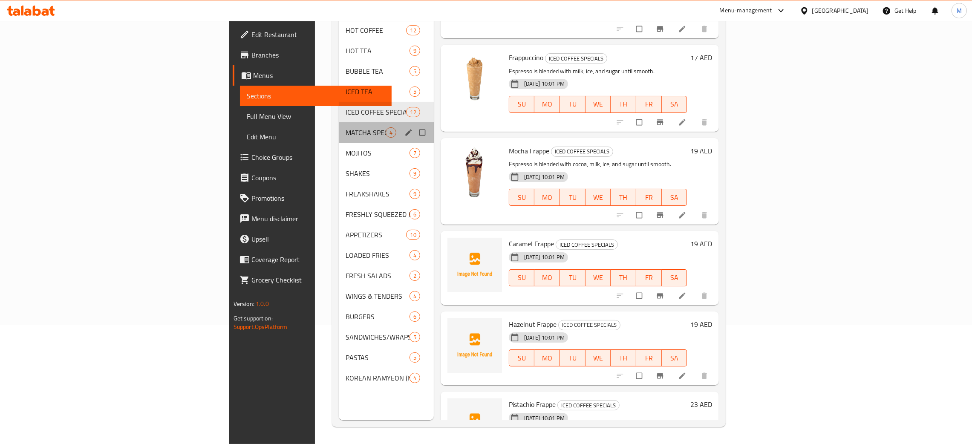
click at [339, 122] on div "MATCHA SPECIALS 4" at bounding box center [386, 132] width 95 height 20
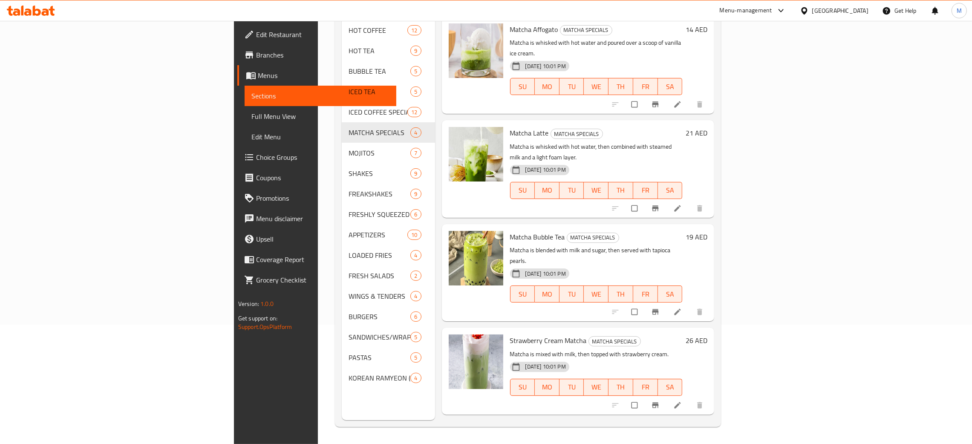
scroll to position [56, 0]
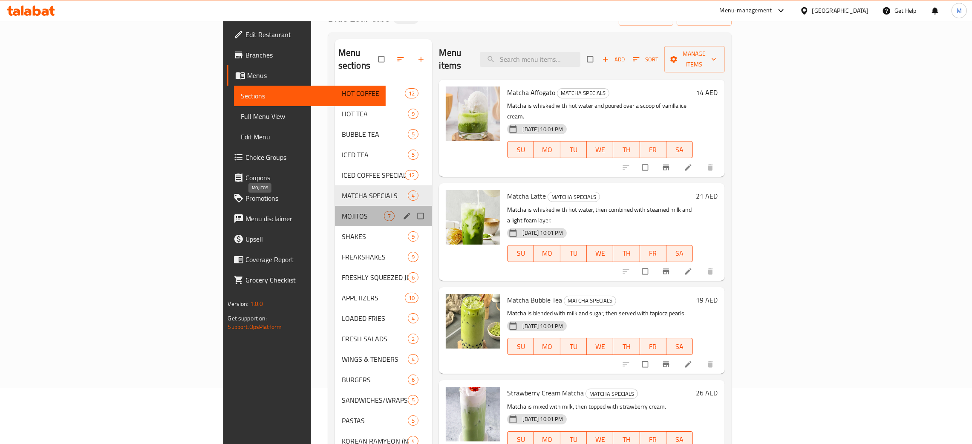
click at [342, 211] on span "MOJITOS" at bounding box center [363, 216] width 43 height 10
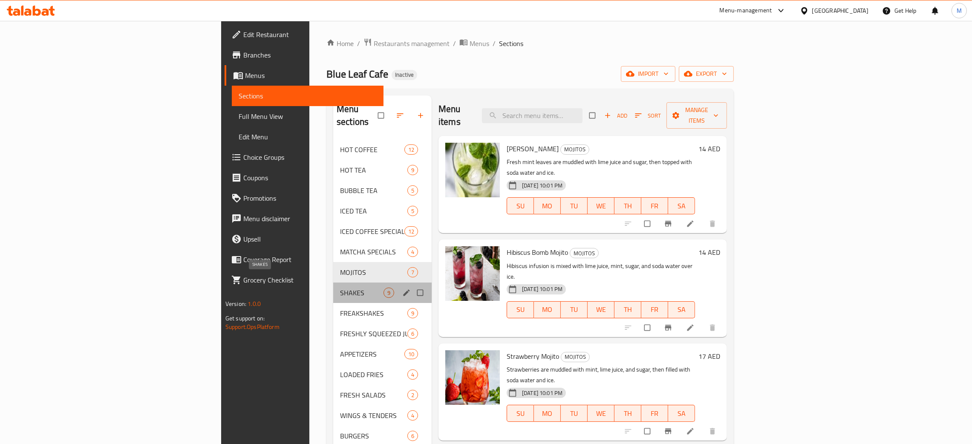
click at [340, 288] on span "SHAKES" at bounding box center [361, 293] width 43 height 10
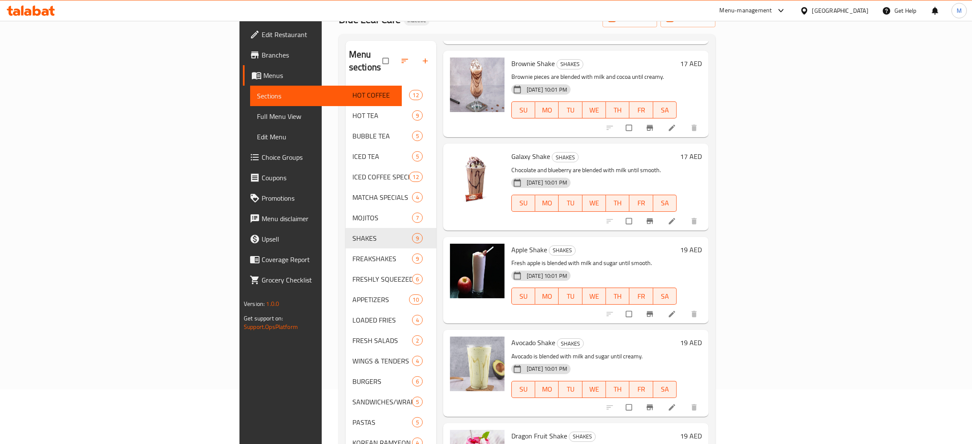
scroll to position [120, 0]
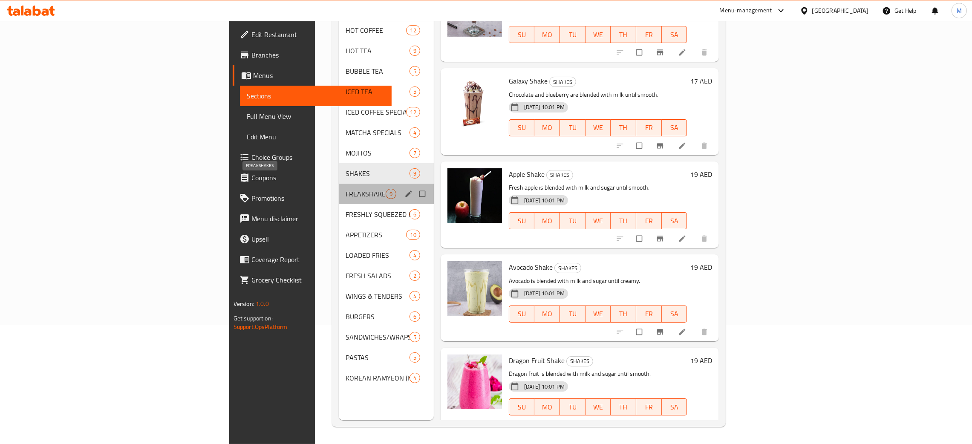
click at [345, 189] on span "FREAKSHAKES" at bounding box center [365, 194] width 40 height 10
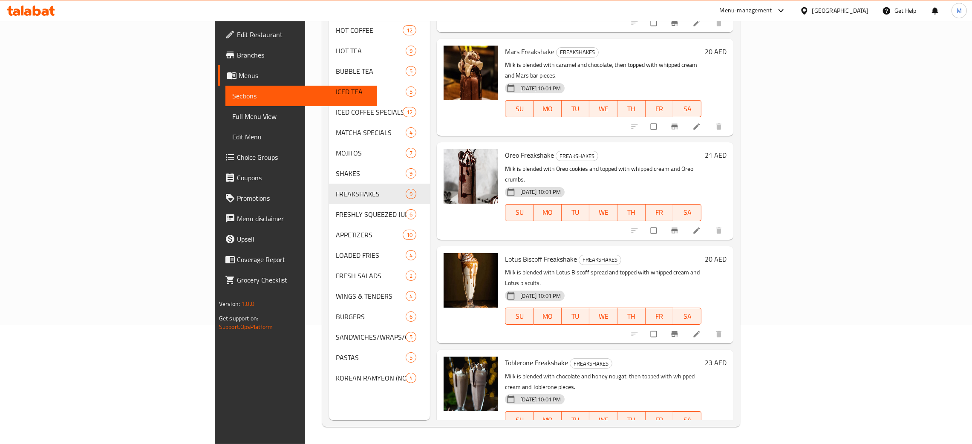
scroll to position [414, 0]
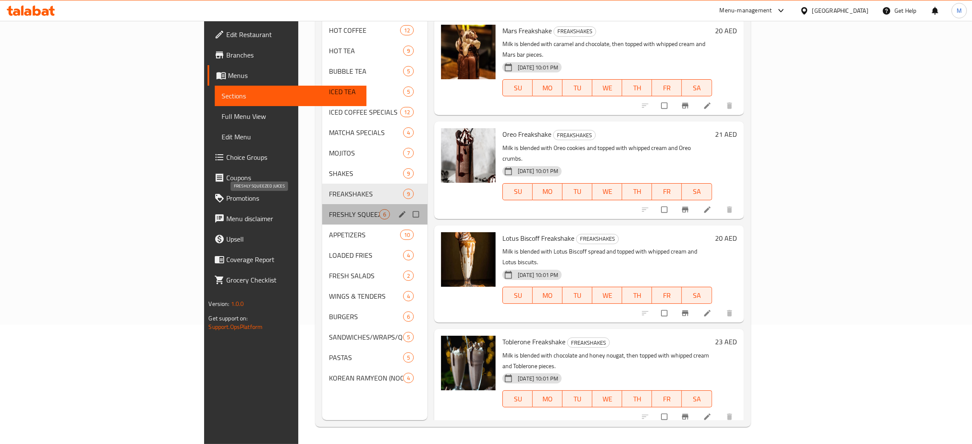
click at [329, 209] on span "FRESHLY SQUEEZED JUICES" at bounding box center [354, 214] width 50 height 10
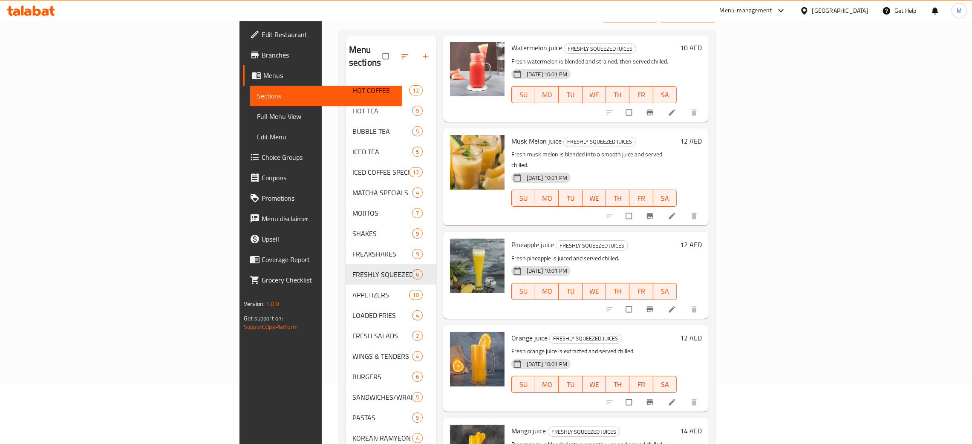
scroll to position [120, 0]
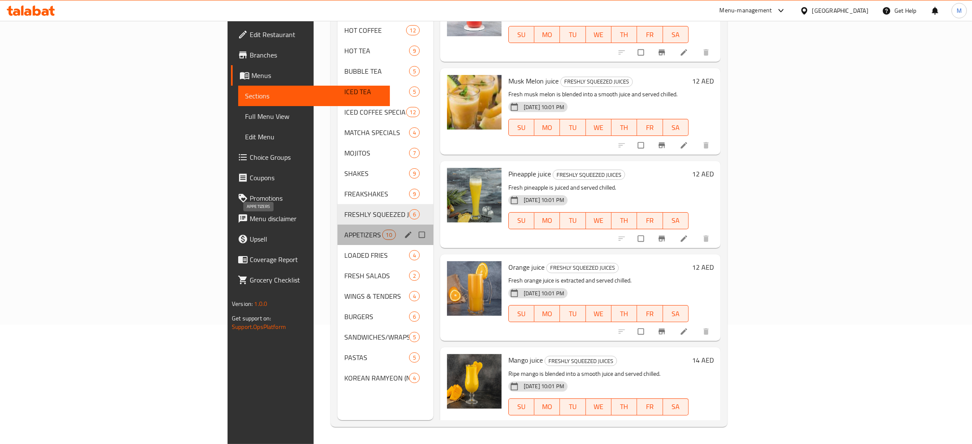
click at [344, 230] on span "APPETIZERS" at bounding box center [362, 235] width 37 height 10
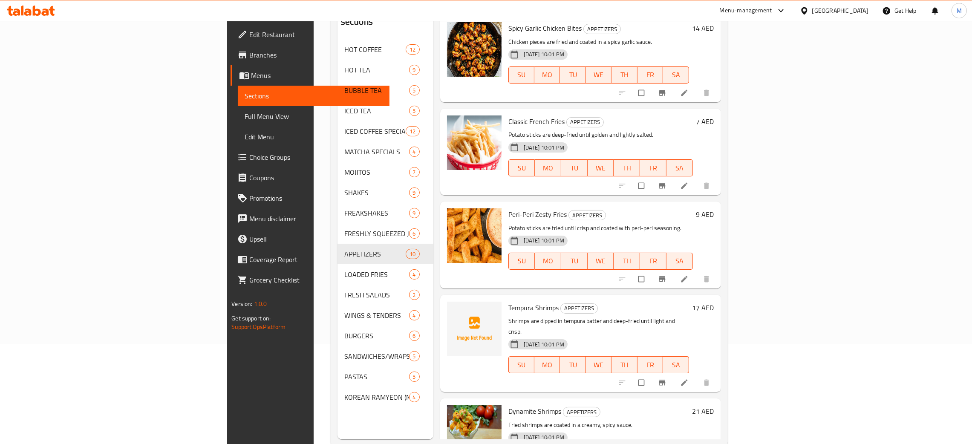
scroll to position [120, 0]
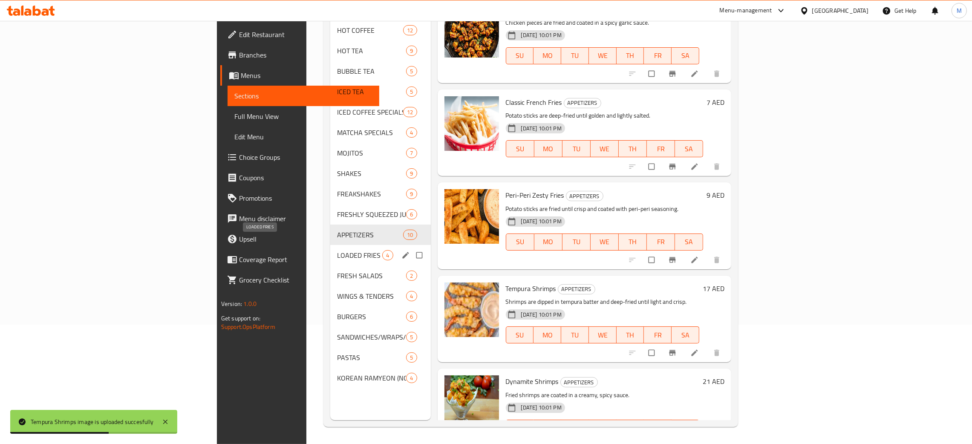
click at [337, 250] on span "LOADED FRIES" at bounding box center [359, 255] width 45 height 10
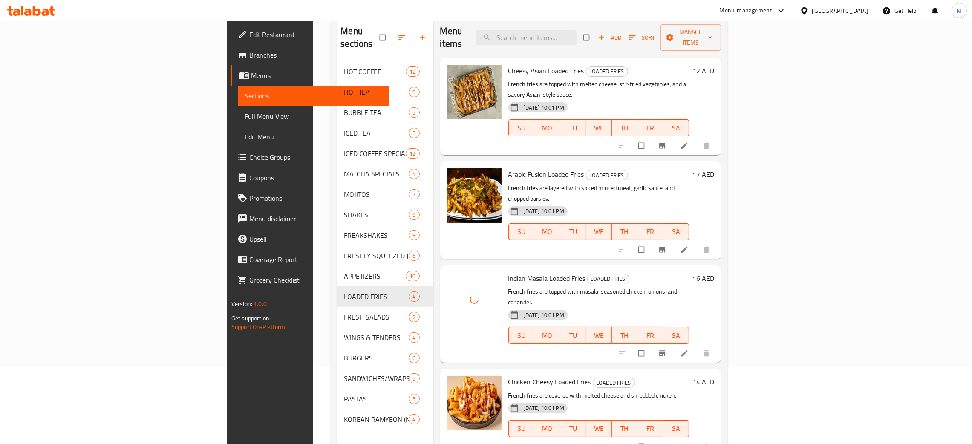
scroll to position [56, 0]
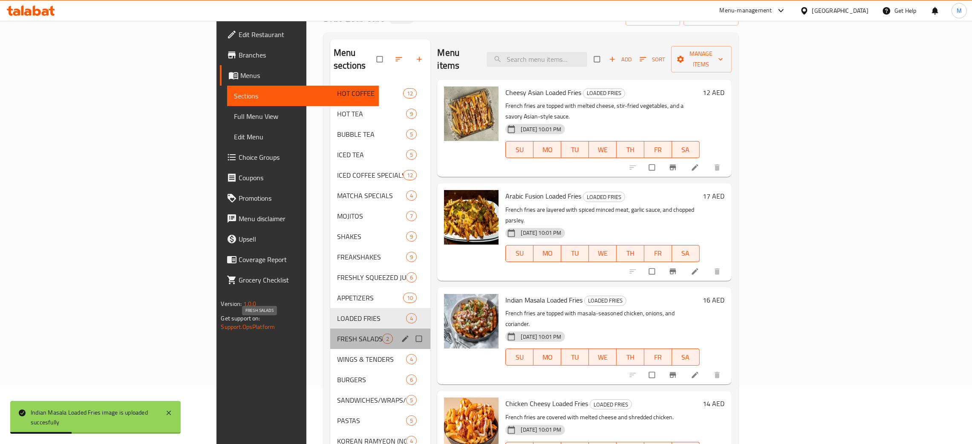
click at [337, 334] on span "FRESH SALADS" at bounding box center [359, 339] width 45 height 10
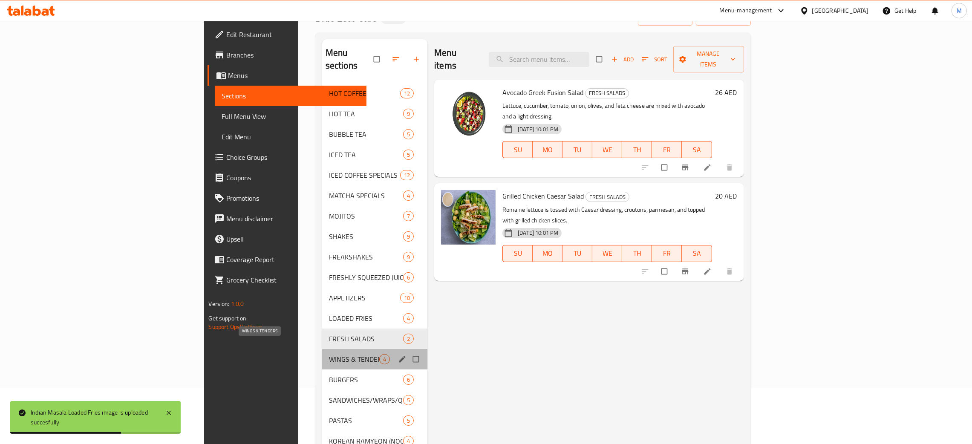
click at [329, 354] on span "WINGS & TENDERS" at bounding box center [354, 359] width 50 height 10
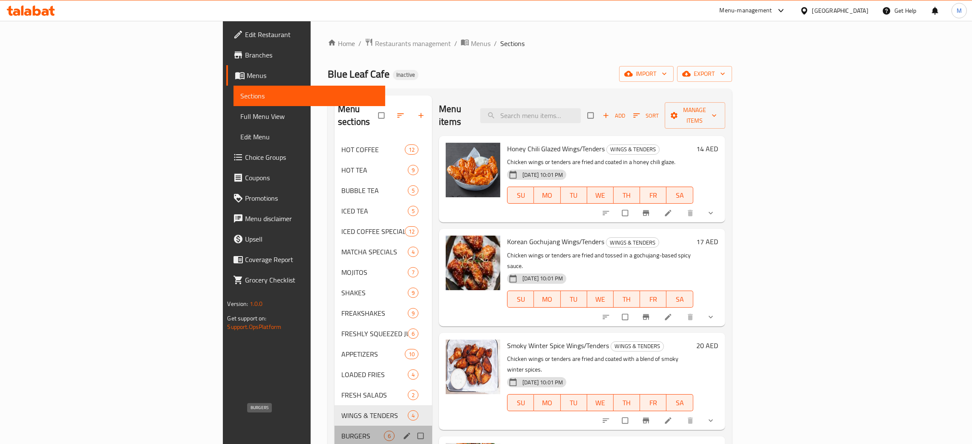
click at [341, 431] on span "BURGERS" at bounding box center [362, 436] width 43 height 10
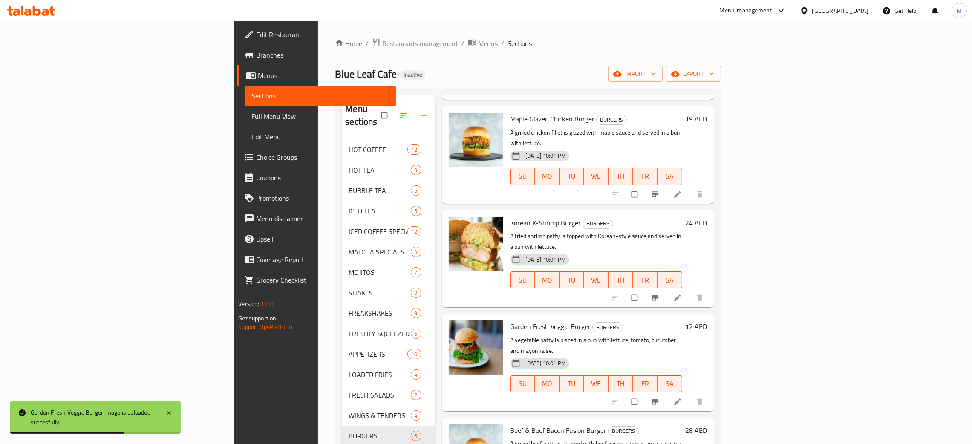
scroll to position [135, 0]
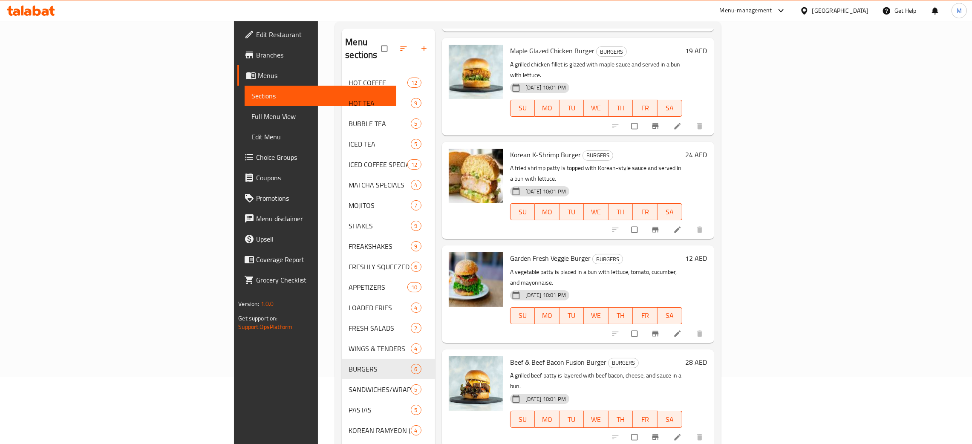
scroll to position [120, 0]
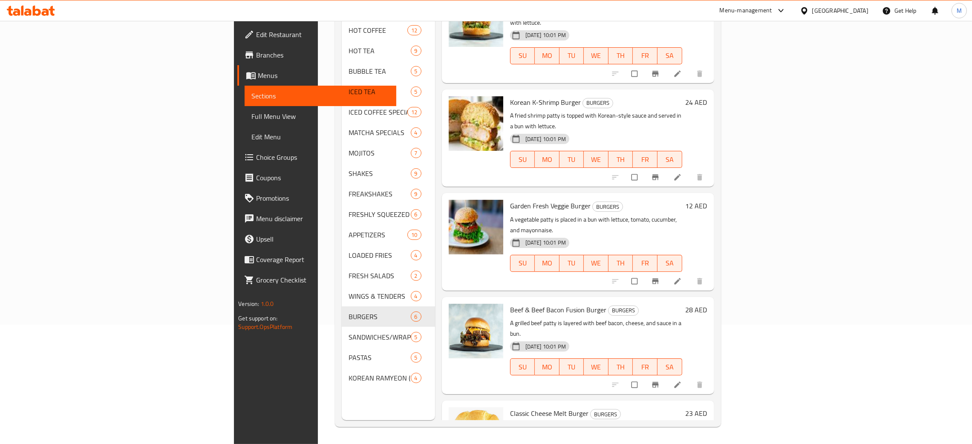
click at [682, 407] on h6 "Classic Cheese Melt Burger BURGERS" at bounding box center [596, 413] width 172 height 12
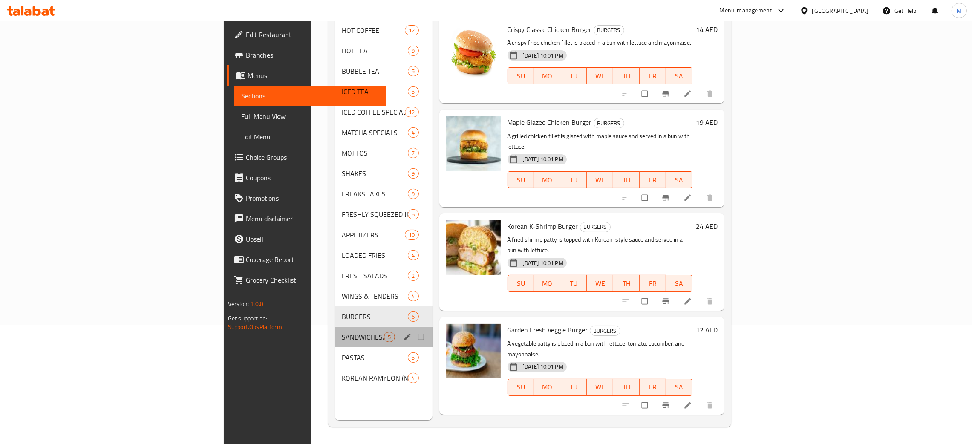
click at [335, 327] on div "SANDWICHES/WRAPS/QUESADILLAS 5" at bounding box center [383, 337] width 97 height 20
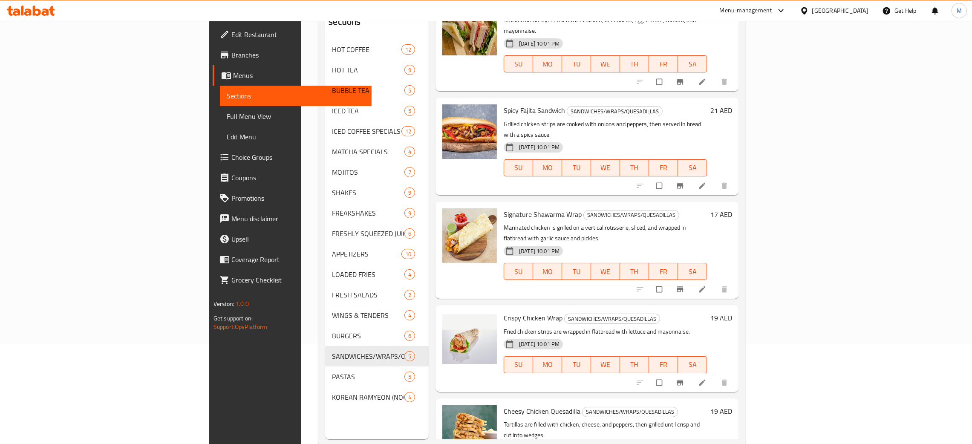
scroll to position [120, 0]
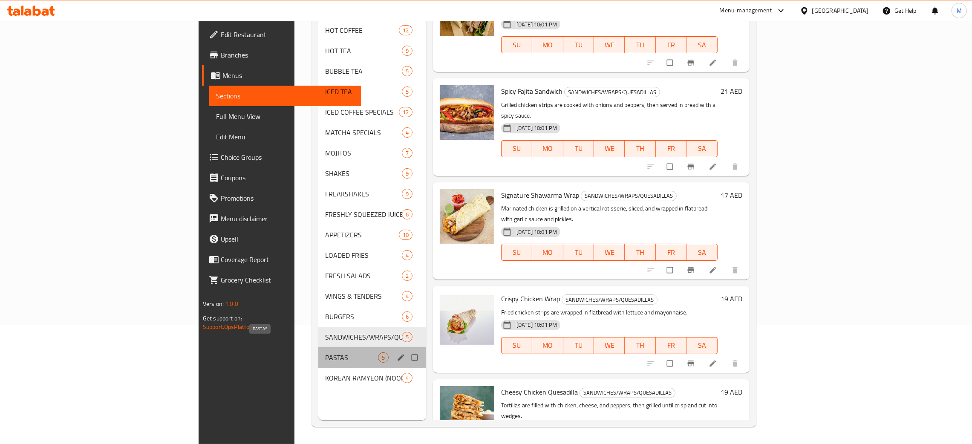
click at [325, 352] on span "PASTAS" at bounding box center [351, 357] width 53 height 10
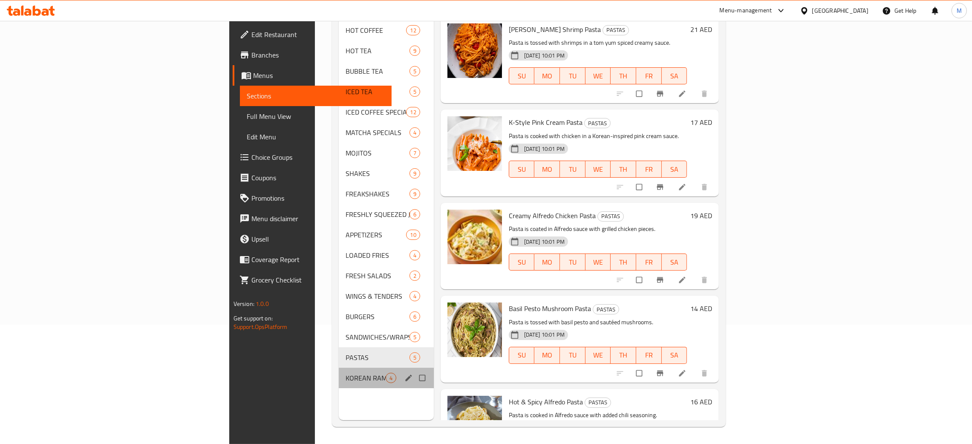
click at [339, 368] on div "KOREAN RAMYEON (NOODLES) 4" at bounding box center [386, 378] width 95 height 20
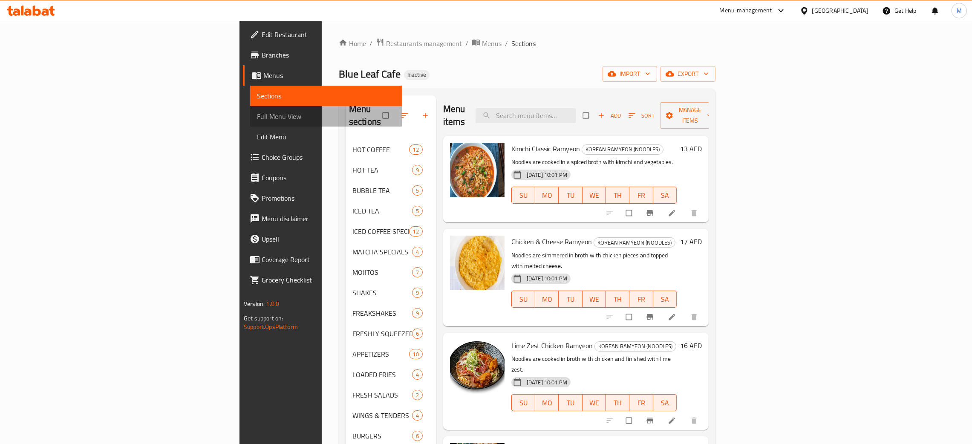
click at [257, 111] on span "Full Menu View" at bounding box center [326, 116] width 138 height 10
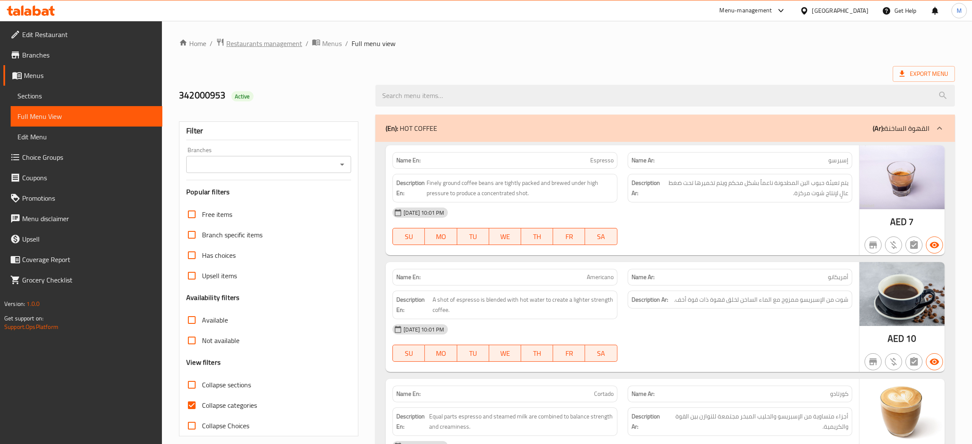
click at [262, 43] on span "Restaurants management" at bounding box center [264, 43] width 76 height 10
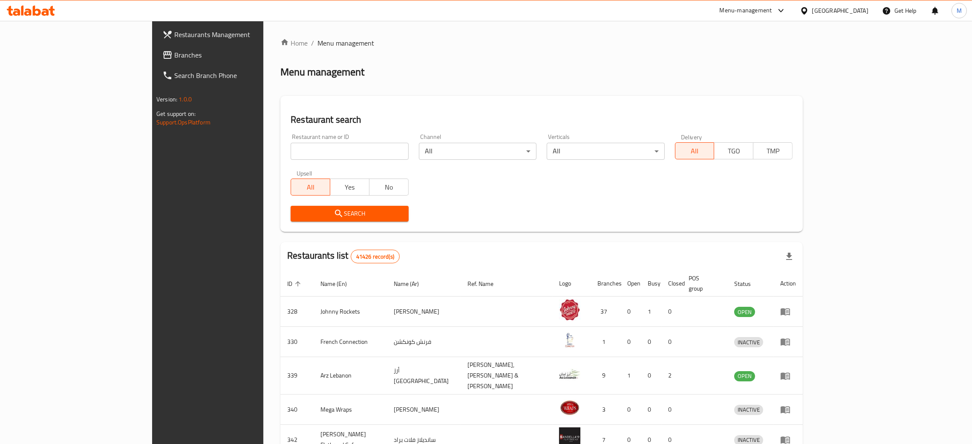
click at [155, 47] on link "Branches" at bounding box center [234, 55] width 159 height 20
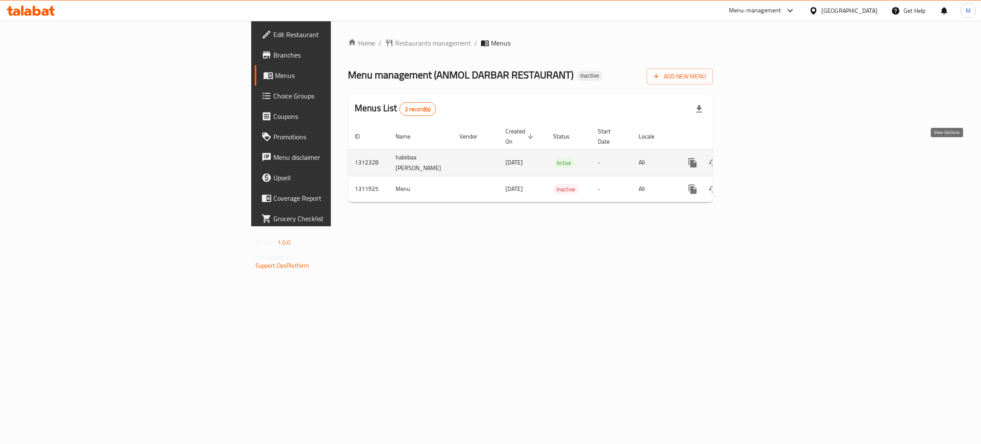
click at [759, 158] on icon "enhanced table" at bounding box center [754, 163] width 10 height 10
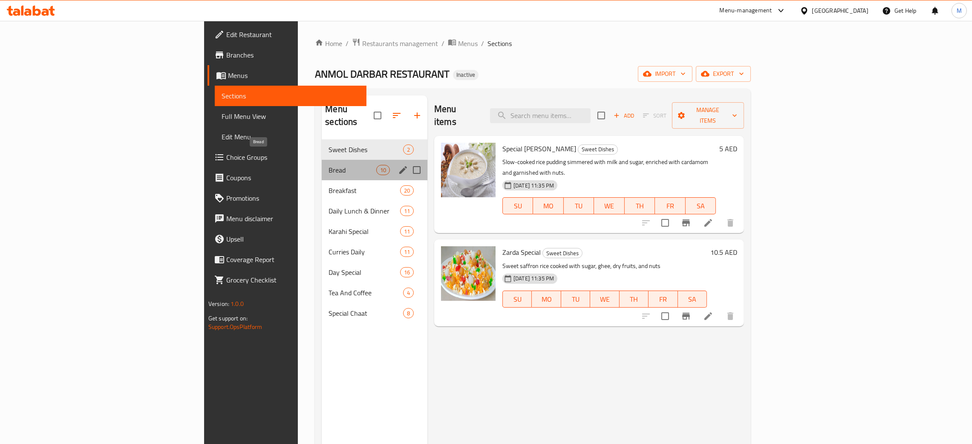
click at [328, 165] on span "Bread" at bounding box center [351, 170] width 47 height 10
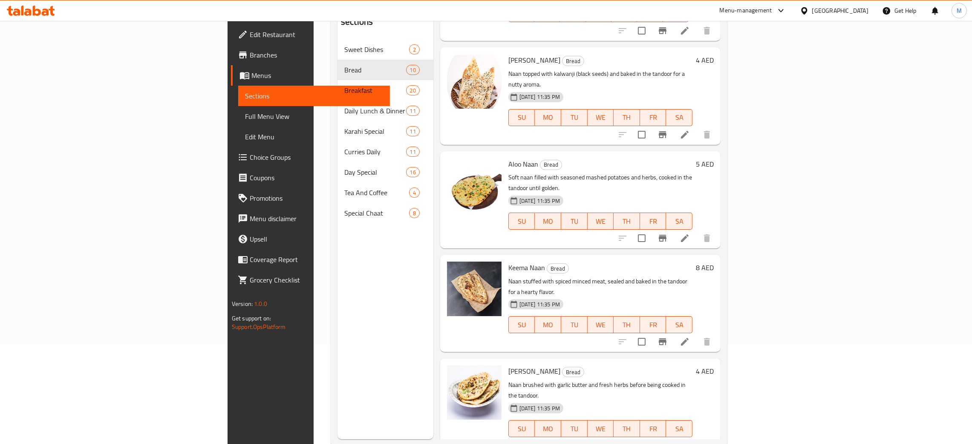
scroll to position [120, 0]
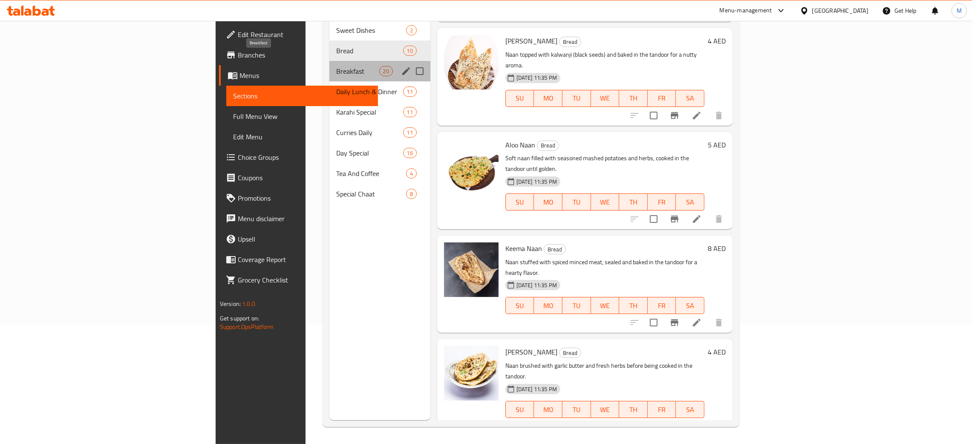
click at [336, 66] on span "Breakfast" at bounding box center [357, 71] width 43 height 10
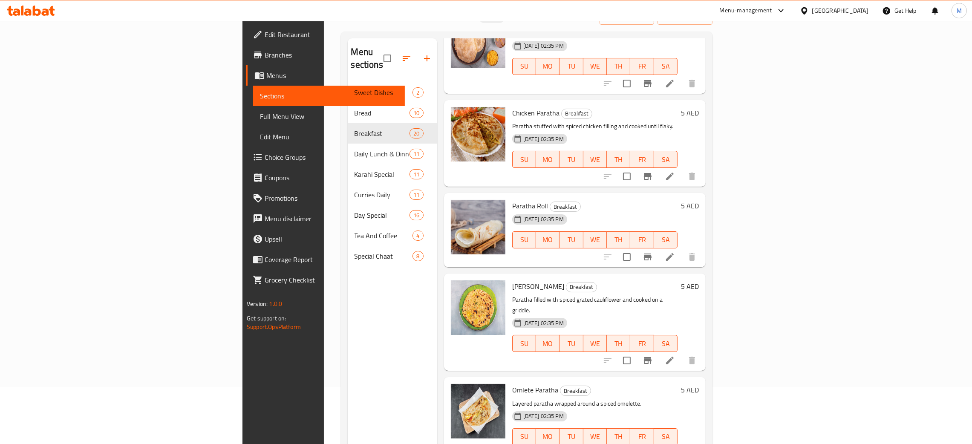
scroll to position [120, 0]
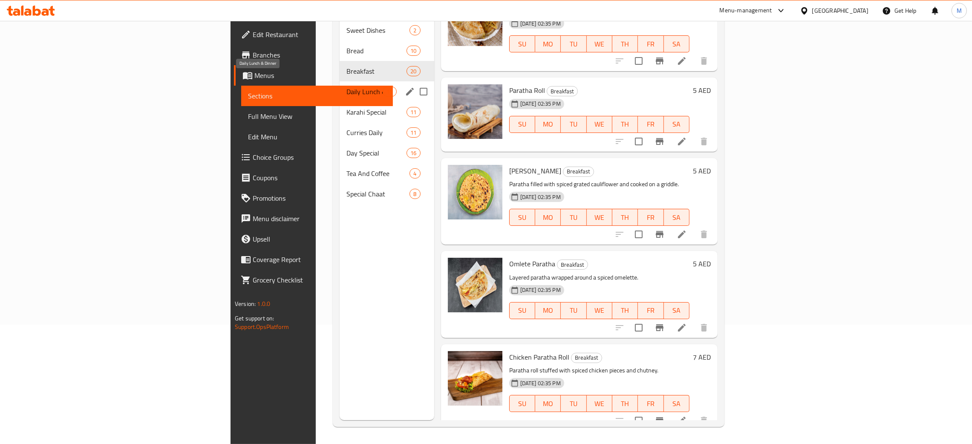
click at [346, 86] on span "Daily Lunch & Dinner" at bounding box center [364, 91] width 36 height 10
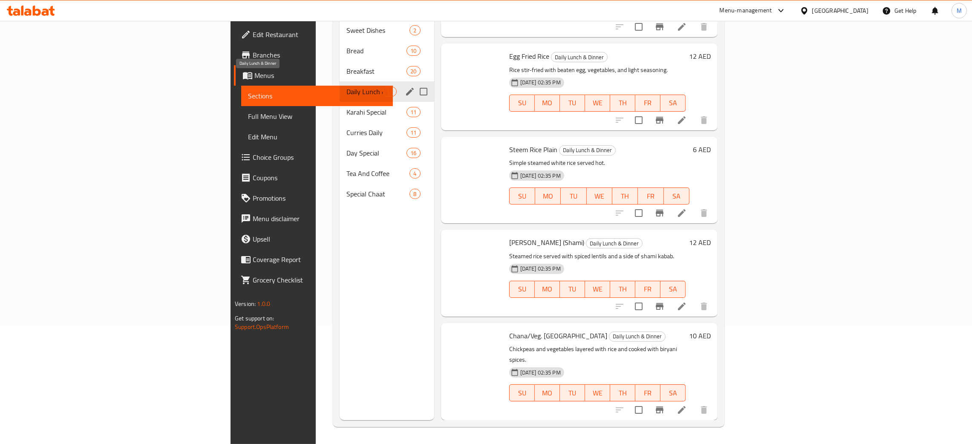
scroll to position [600, 0]
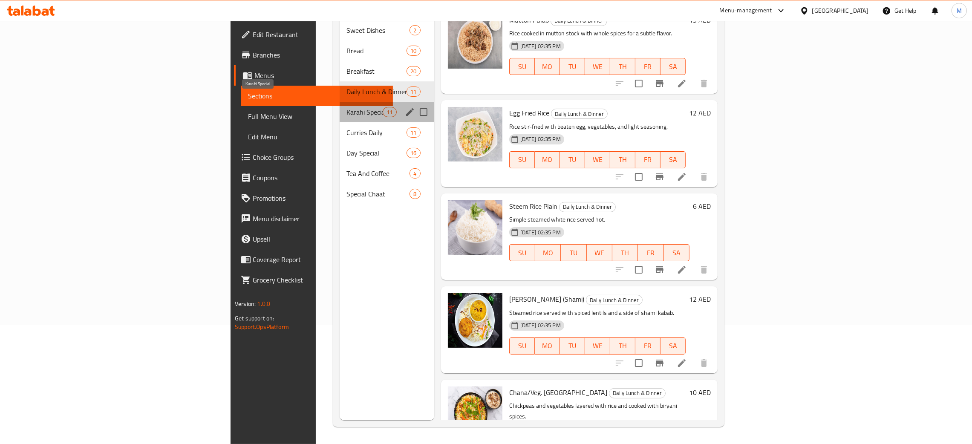
click at [346, 107] on span "Karahi Special" at bounding box center [364, 112] width 36 height 10
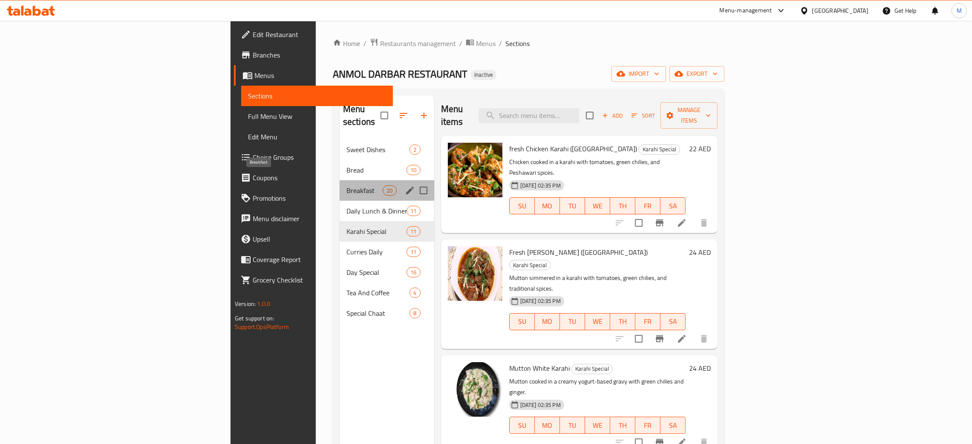
click at [346, 185] on span "Breakfast" at bounding box center [364, 190] width 36 height 10
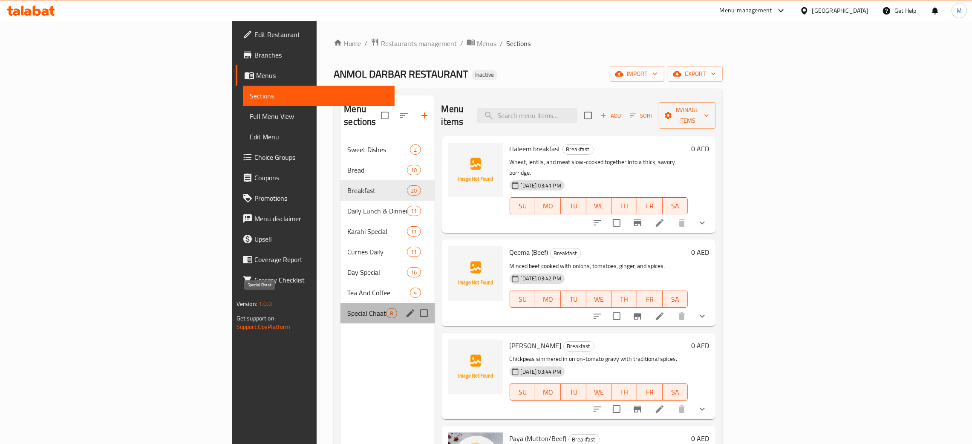
click at [347, 308] on span "Special Chaat" at bounding box center [366, 313] width 39 height 10
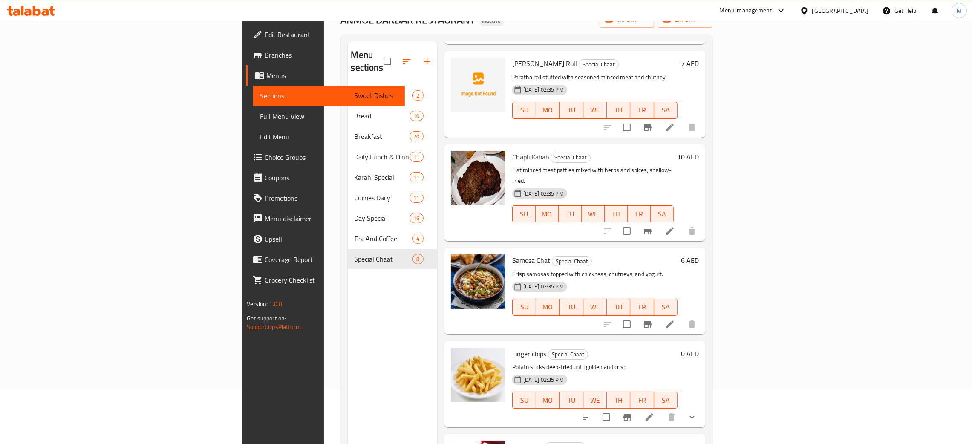
scroll to position [120, 0]
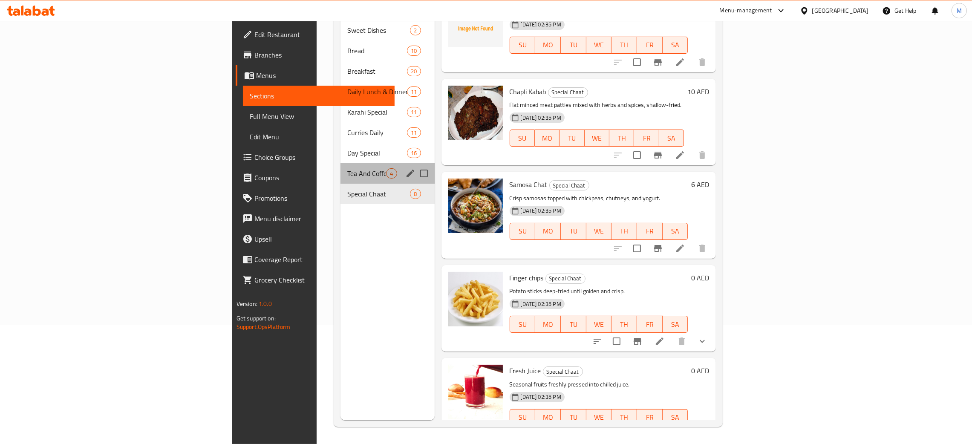
click at [340, 163] on div "Tea And Coffee 4" at bounding box center [387, 173] width 94 height 20
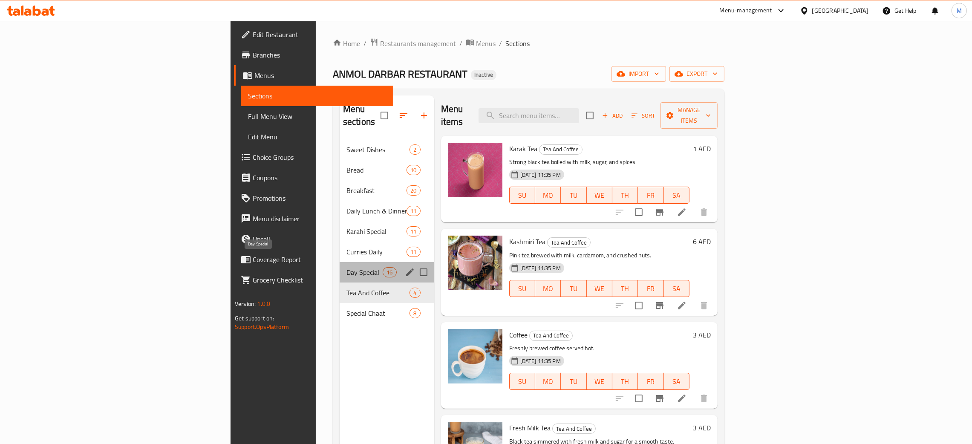
click at [346, 267] on span "Day Special" at bounding box center [364, 272] width 36 height 10
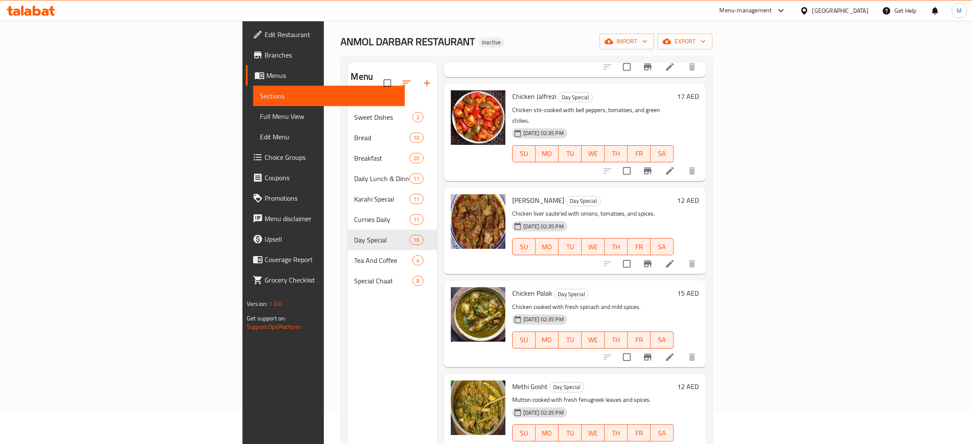
scroll to position [120, 0]
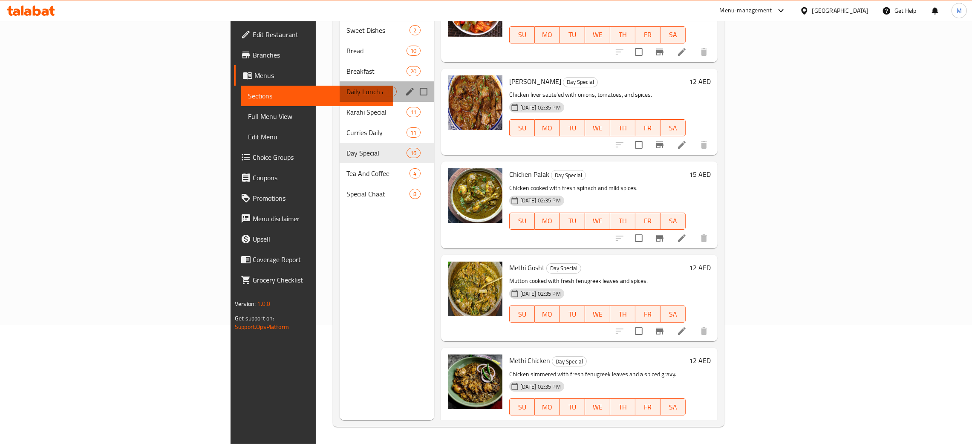
click at [339, 81] on div "Daily Lunch & Dinner 11" at bounding box center [386, 91] width 95 height 20
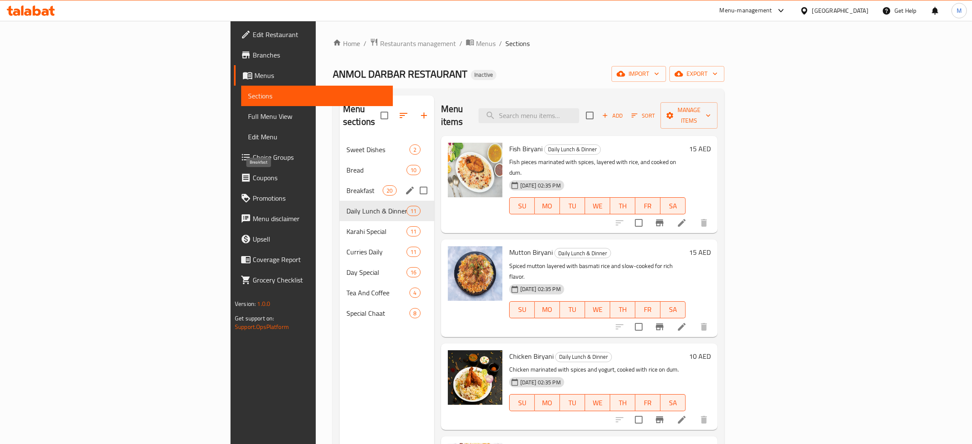
click at [346, 185] on span "Breakfast" at bounding box center [364, 190] width 36 height 10
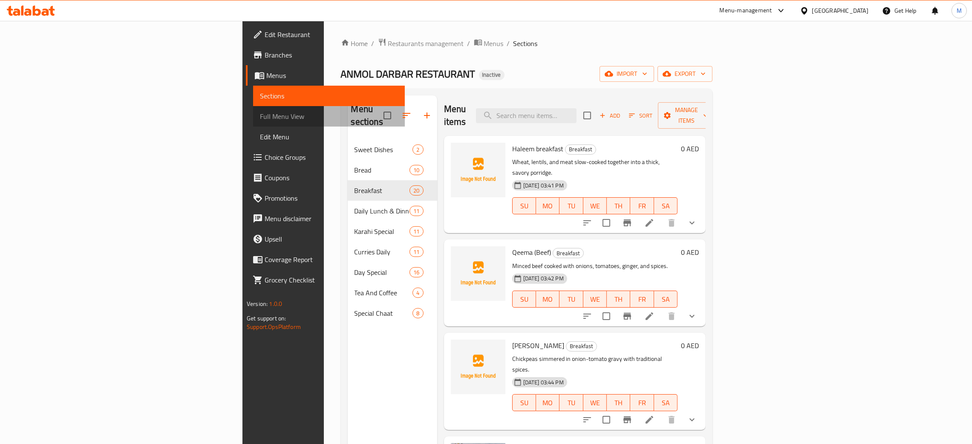
click at [260, 112] on span "Full Menu View" at bounding box center [329, 116] width 138 height 10
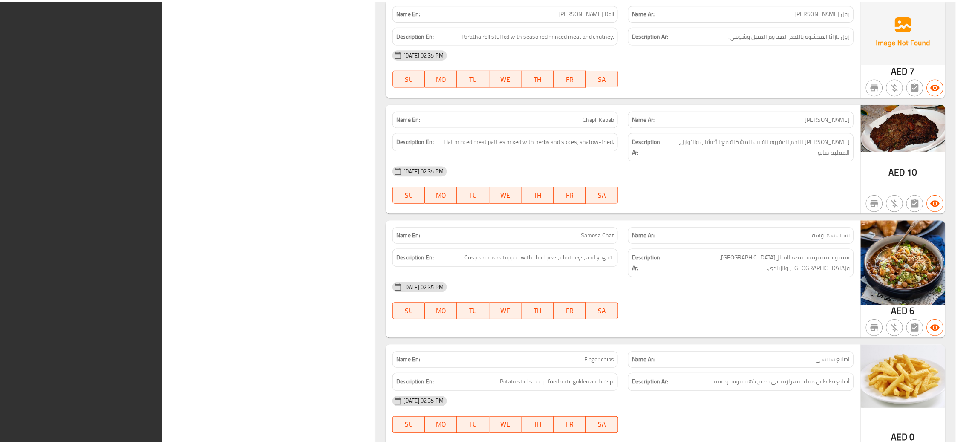
scroll to position [10960, 0]
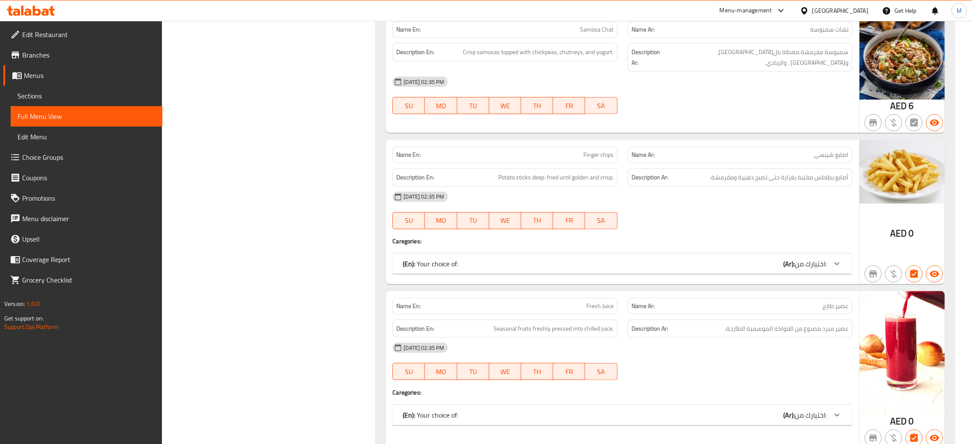
click at [822, 10] on div "United Arab Emirates" at bounding box center [840, 10] width 56 height 9
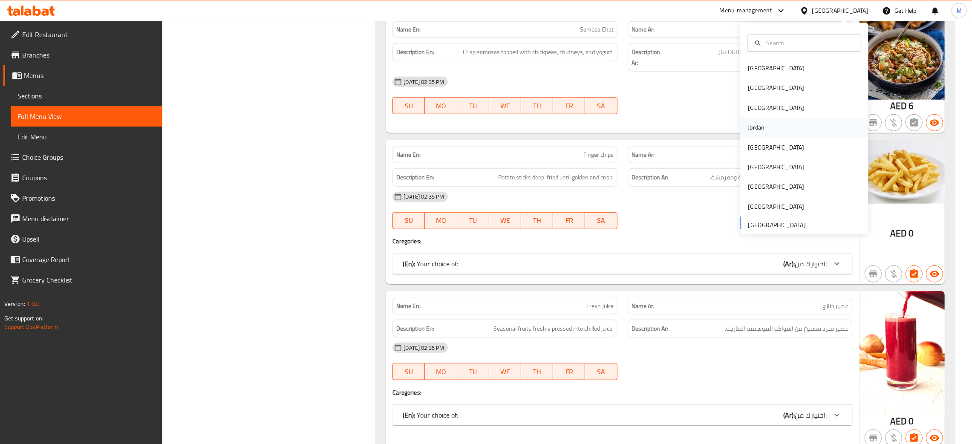
click at [761, 127] on div "Jordan" at bounding box center [804, 128] width 128 height 20
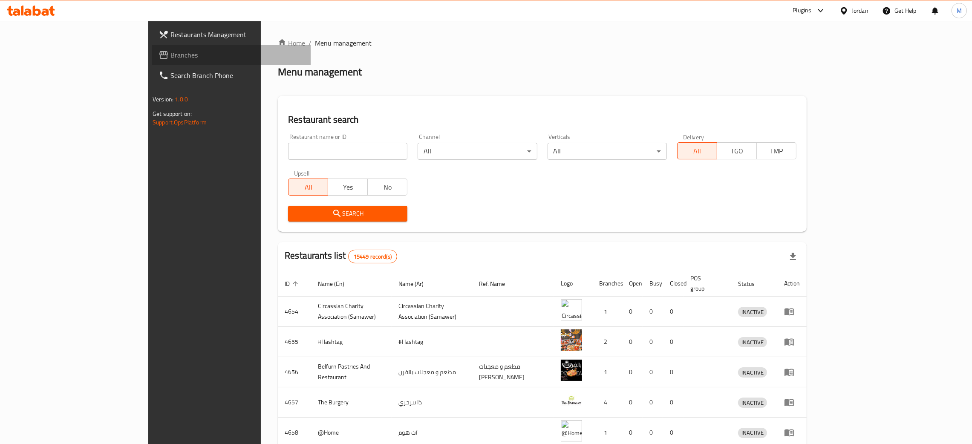
click at [170, 50] on span "Branches" at bounding box center [236, 55] width 133 height 10
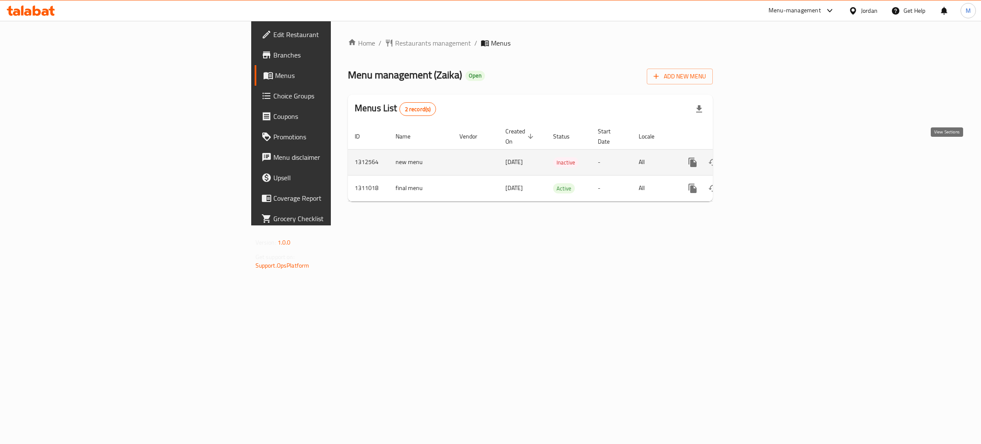
click at [759, 157] on icon "enhanced table" at bounding box center [754, 162] width 10 height 10
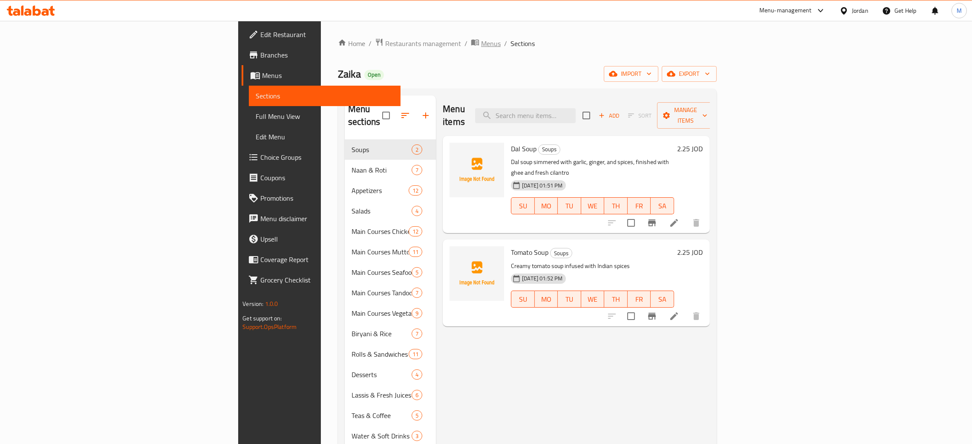
click at [481, 38] on span "Menus" at bounding box center [491, 43] width 20 height 10
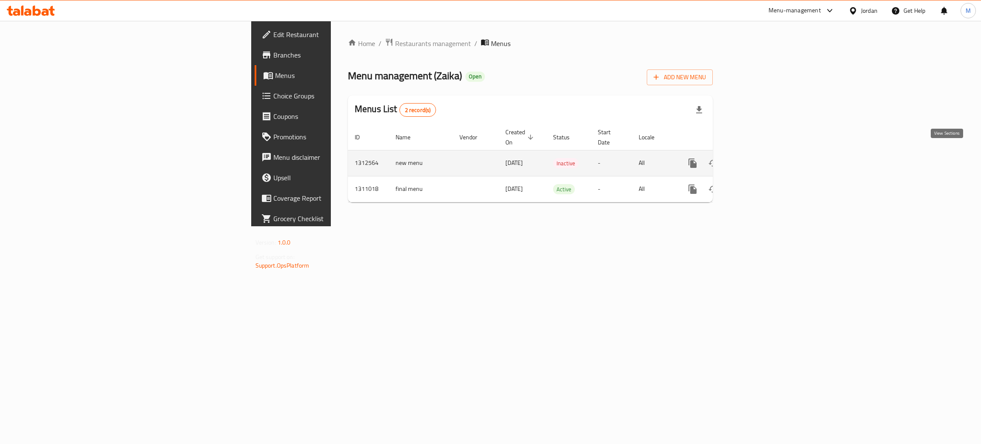
click at [765, 153] on link "enhanced table" at bounding box center [754, 163] width 20 height 20
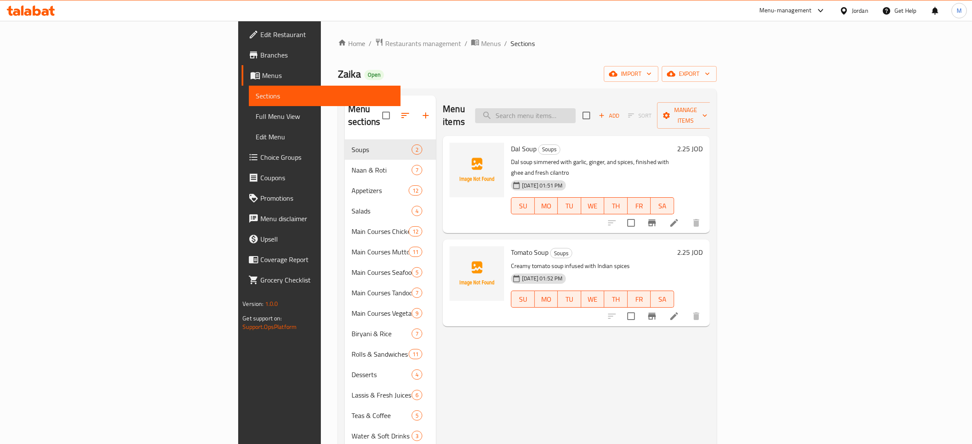
click at [575, 109] on input "search" at bounding box center [525, 115] width 101 height 15
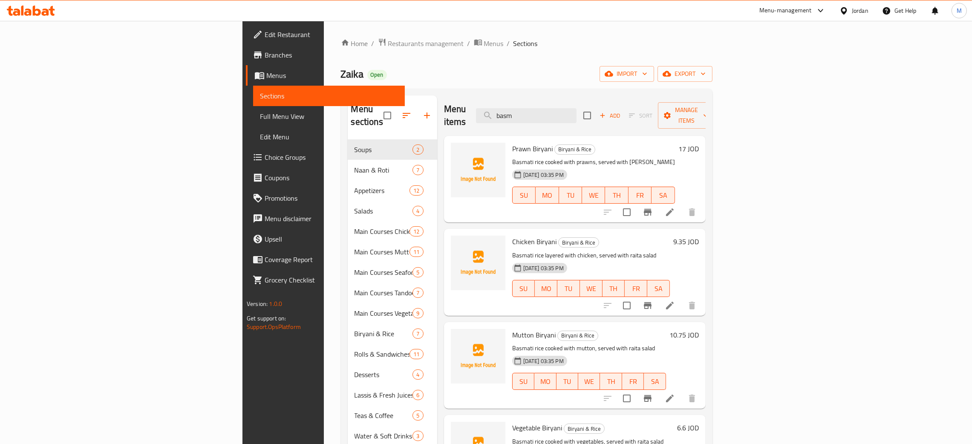
type input "basm"
click at [647, 71] on span "import" at bounding box center [626, 74] width 41 height 11
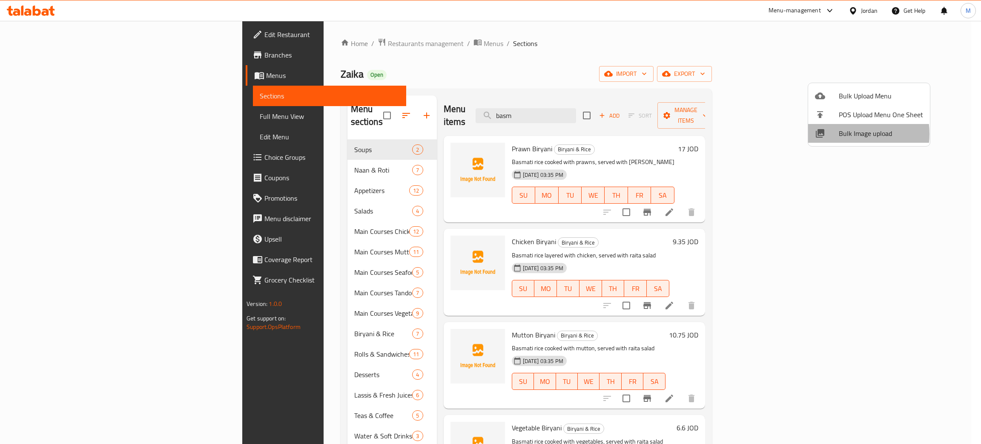
click at [846, 134] on span "Bulk Image upload" at bounding box center [881, 133] width 84 height 10
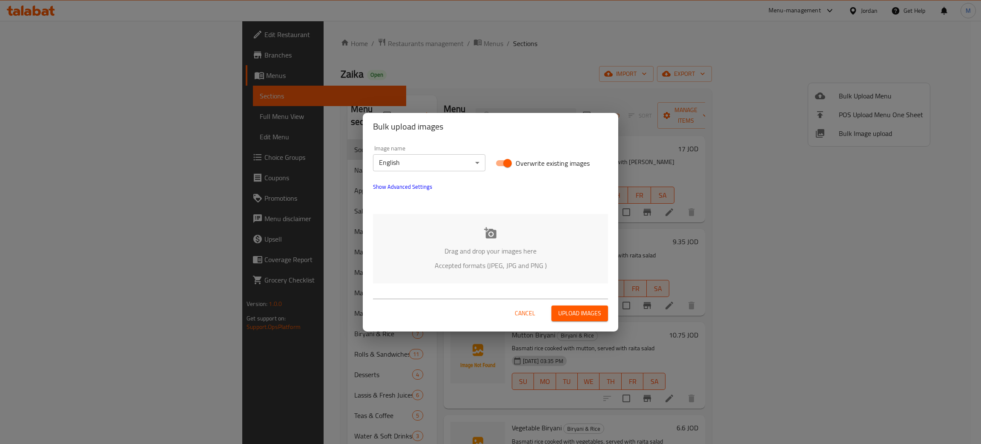
click at [581, 253] on p "Drag and drop your images here" at bounding box center [491, 251] width 210 height 10
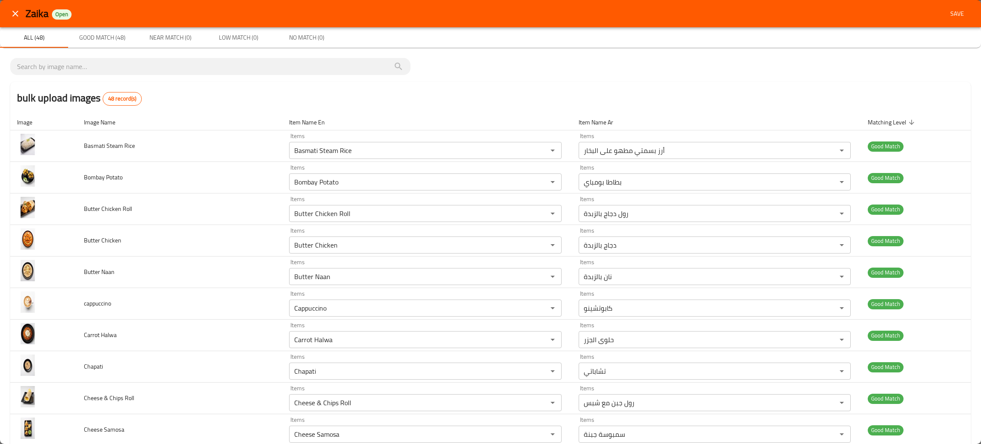
click at [947, 10] on span "Save" at bounding box center [957, 14] width 20 height 11
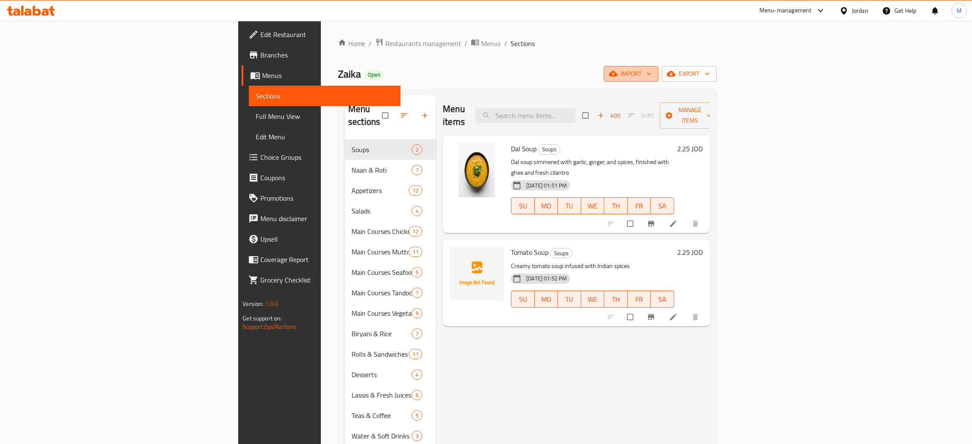
click at [617, 73] on icon "button" at bounding box center [613, 74] width 9 height 6
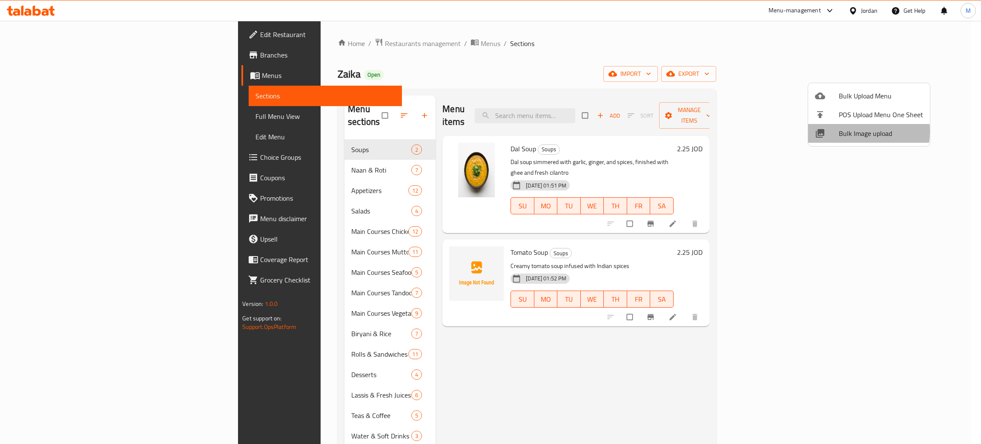
click at [846, 131] on span "Bulk Image upload" at bounding box center [881, 133] width 84 height 10
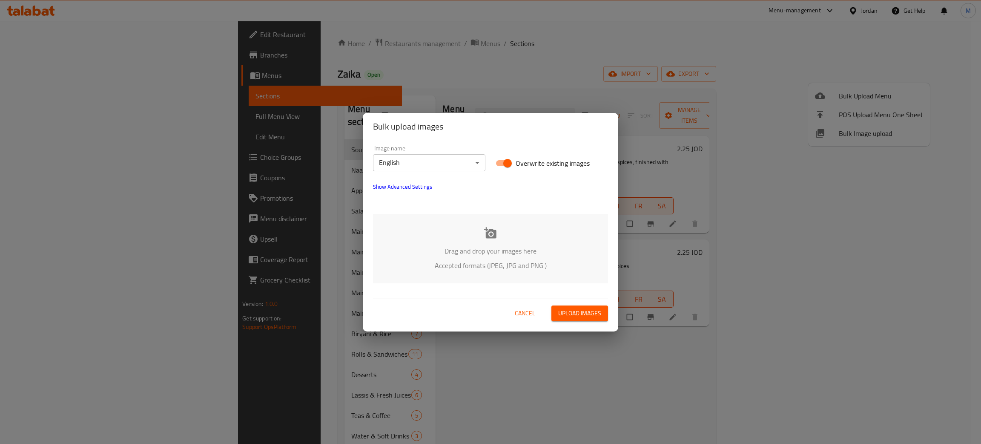
click at [514, 263] on p "Accepted formats (JPEG, JPG and PNG )" at bounding box center [491, 265] width 210 height 10
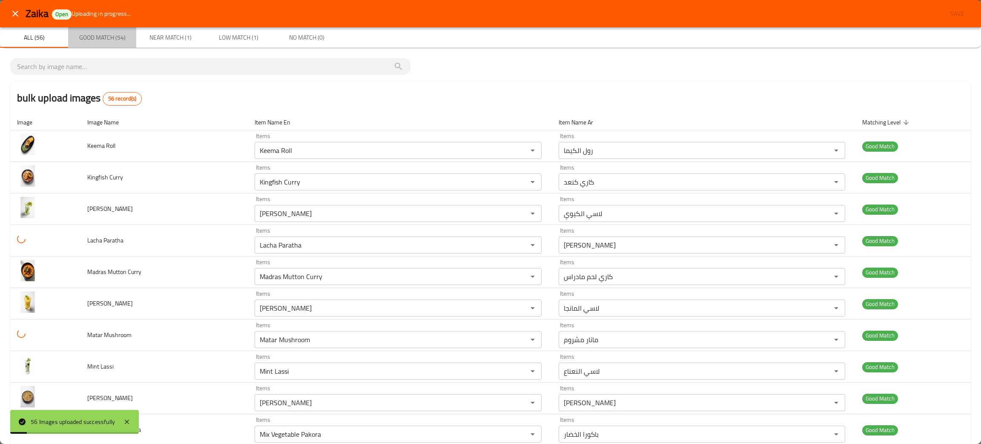
click at [112, 35] on span "Good Match (54)" at bounding box center [102, 37] width 58 height 11
click at [174, 37] on span "Near Match (1)" at bounding box center [170, 37] width 58 height 11
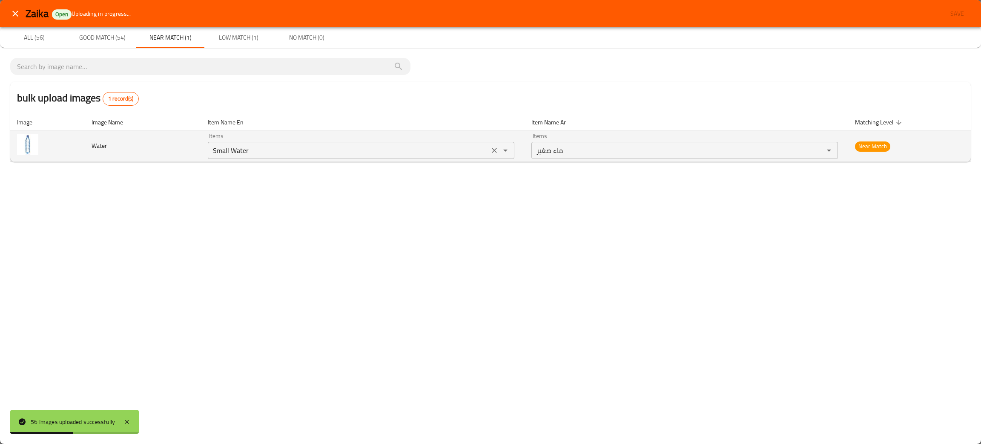
click at [494, 150] on icon "Clear" at bounding box center [494, 150] width 9 height 9
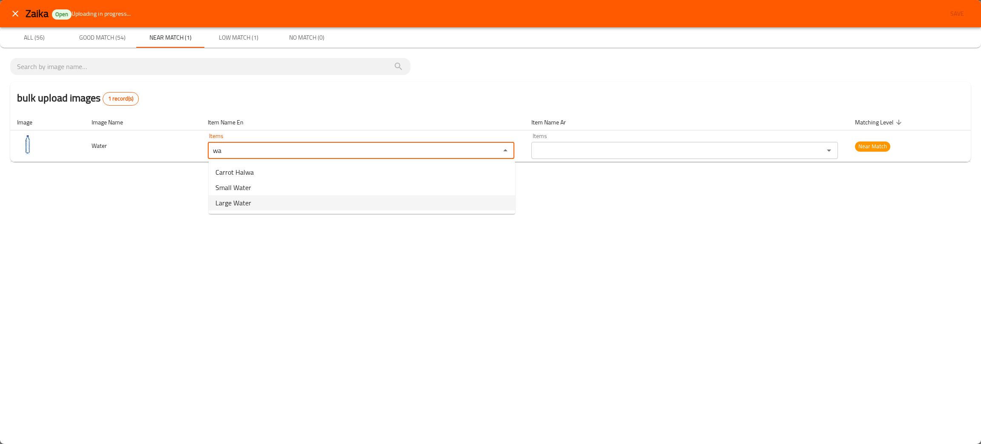
type input "wa"
click at [139, 227] on div "Zaika Open Uploading in progress... Save All (56) Good Match (54) Near Match (1…" at bounding box center [490, 222] width 981 height 444
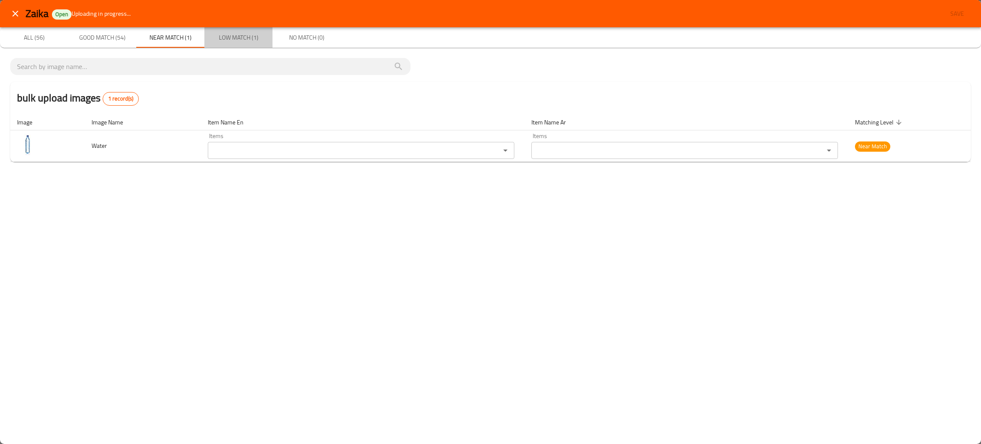
click at [241, 37] on span "Low Match (1)" at bounding box center [239, 37] width 58 height 11
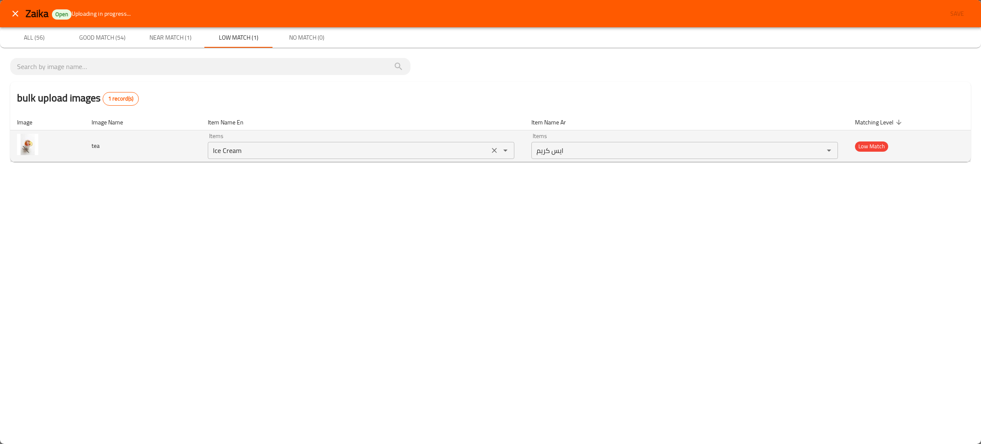
click at [495, 154] on icon "Clear" at bounding box center [494, 150] width 9 height 9
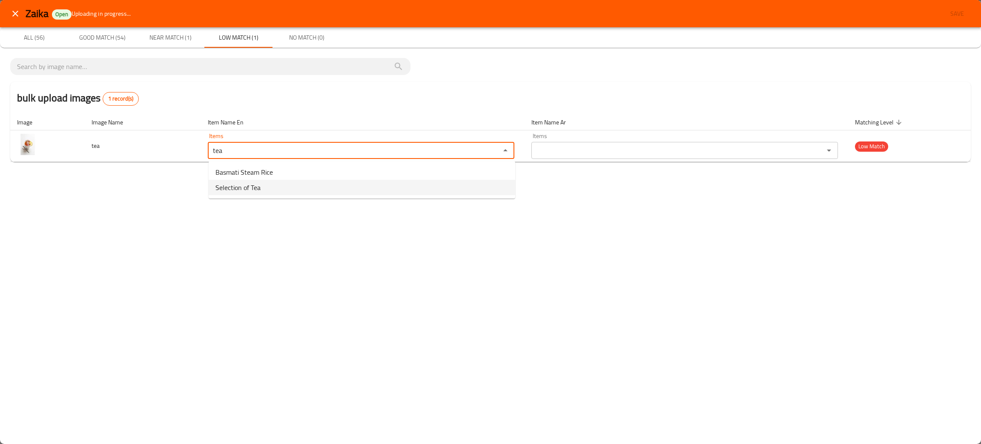
click at [239, 187] on span "Selection of Tea" at bounding box center [238, 187] width 45 height 10
type input "Selection of Tea"
type input "مجموعة من أنواع الشاي"
type input "Selection of Tea"
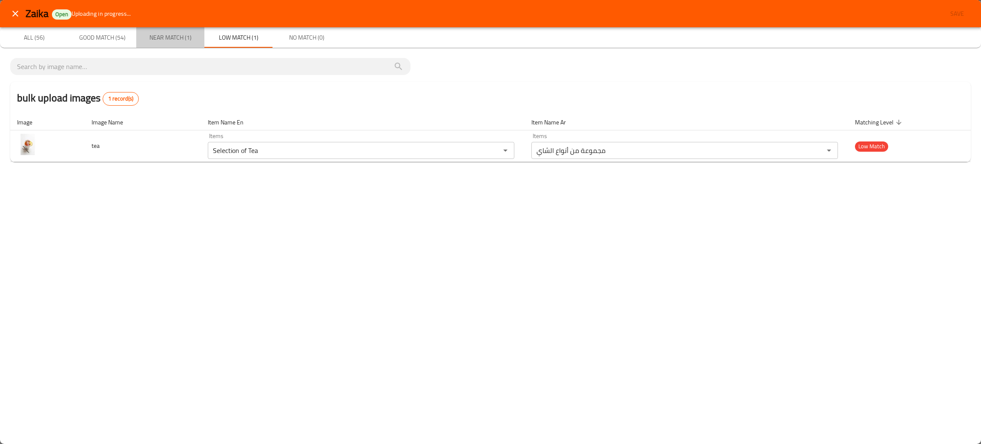
click at [163, 33] on span "Near Match (1)" at bounding box center [170, 37] width 58 height 11
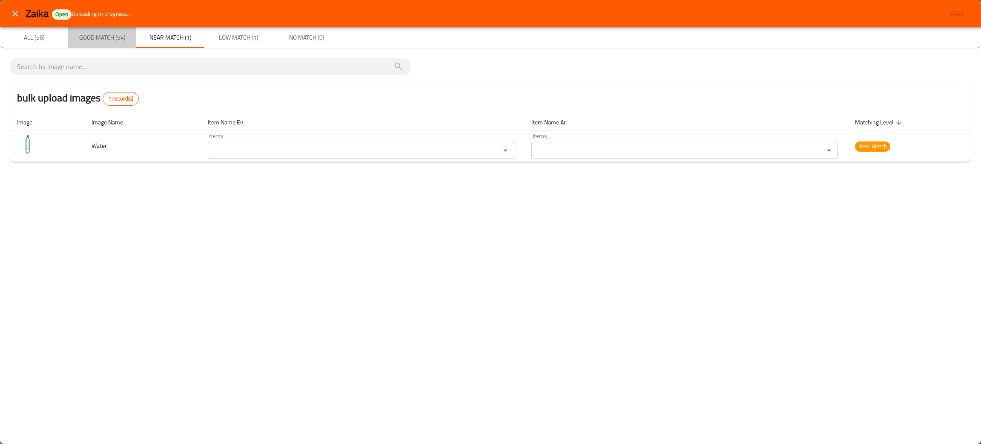
click at [93, 38] on span "Good Match (54)" at bounding box center [102, 37] width 58 height 11
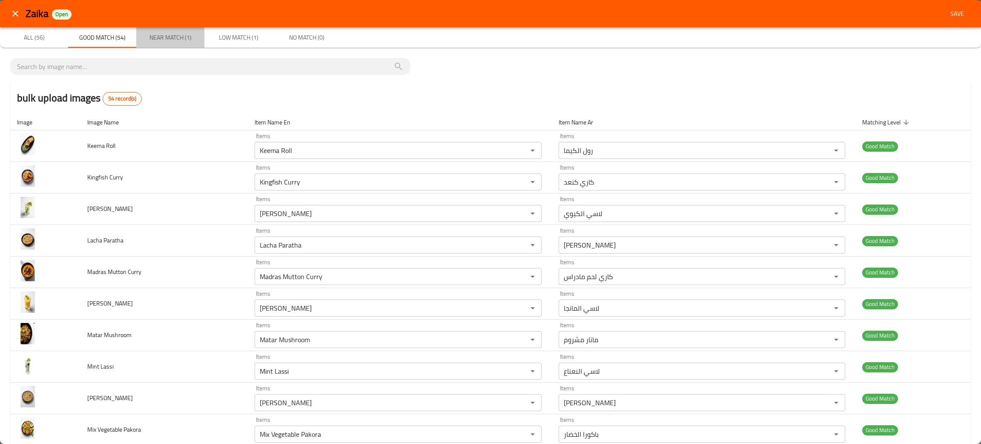
click at [172, 37] on span "Near Match (1)" at bounding box center [170, 37] width 58 height 11
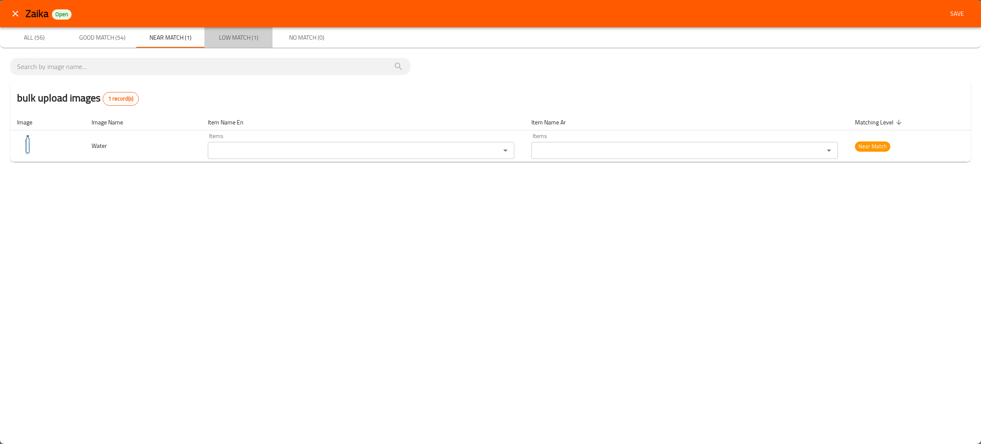
click at [236, 37] on span "Low Match (1)" at bounding box center [239, 37] width 58 height 11
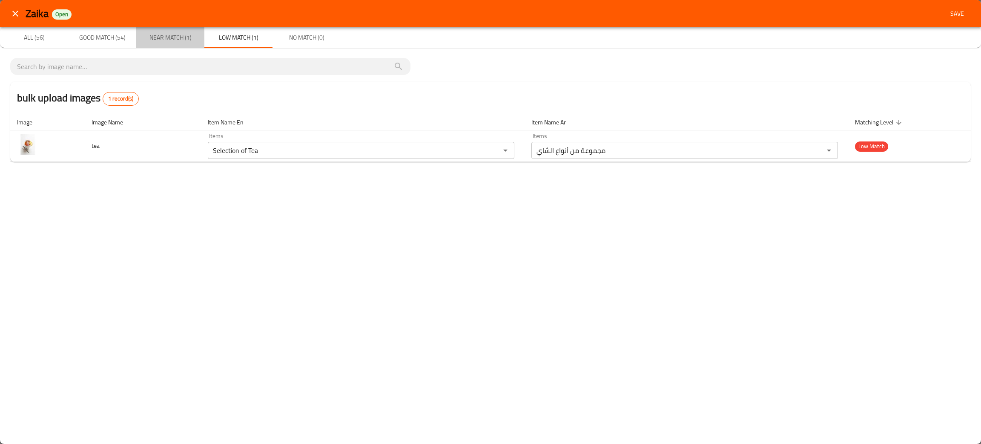
click at [173, 33] on span "Near Match (1)" at bounding box center [170, 37] width 58 height 11
click at [957, 15] on span "Save" at bounding box center [957, 14] width 20 height 11
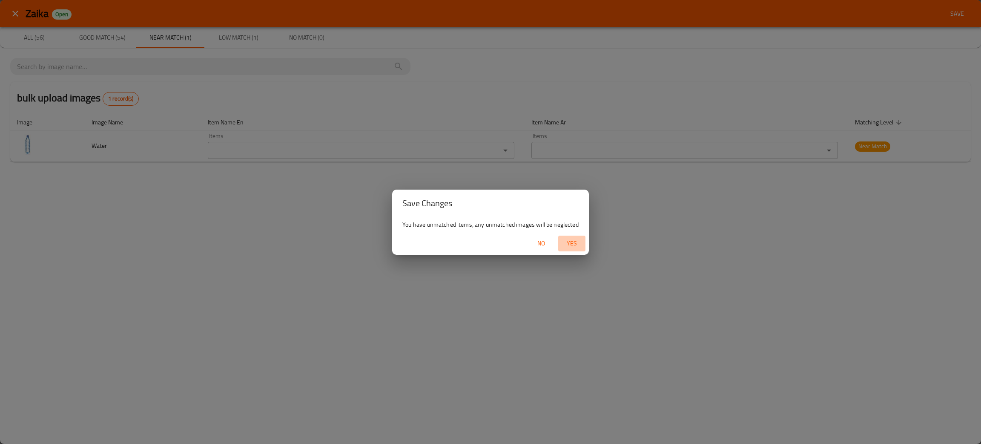
click at [573, 244] on span "Yes" at bounding box center [572, 243] width 20 height 11
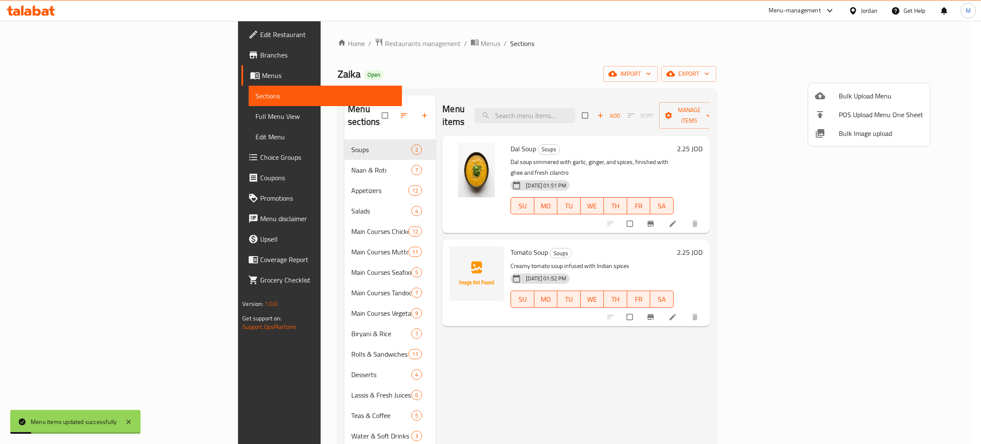
click at [610, 106] on div at bounding box center [490, 222] width 981 height 444
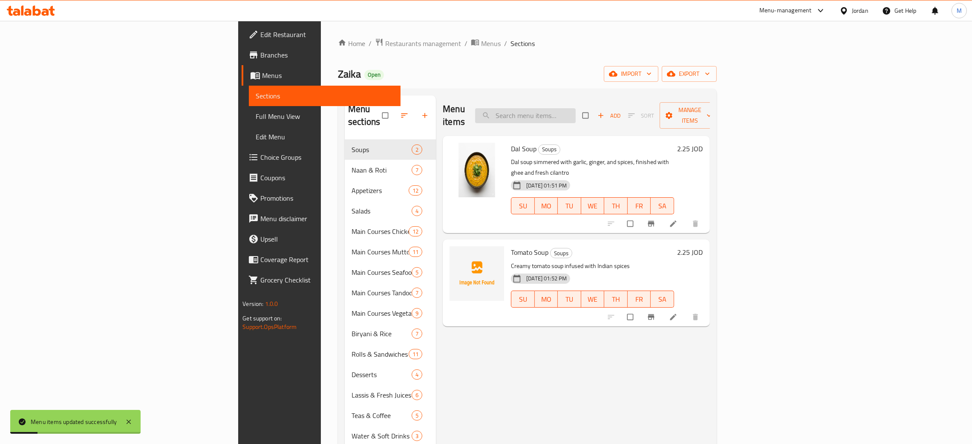
click at [575, 108] on input "search" at bounding box center [525, 115] width 101 height 15
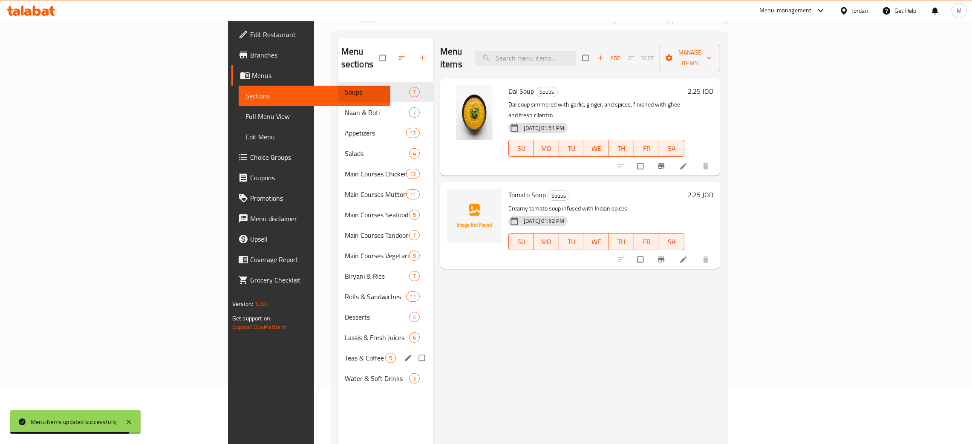
scroll to position [120, 0]
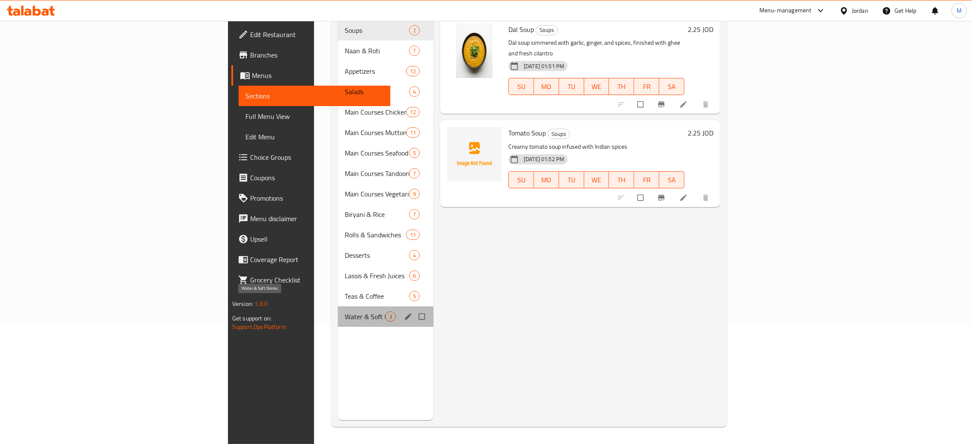
click at [345, 311] on span "Water & Soft Drinks" at bounding box center [365, 316] width 40 height 10
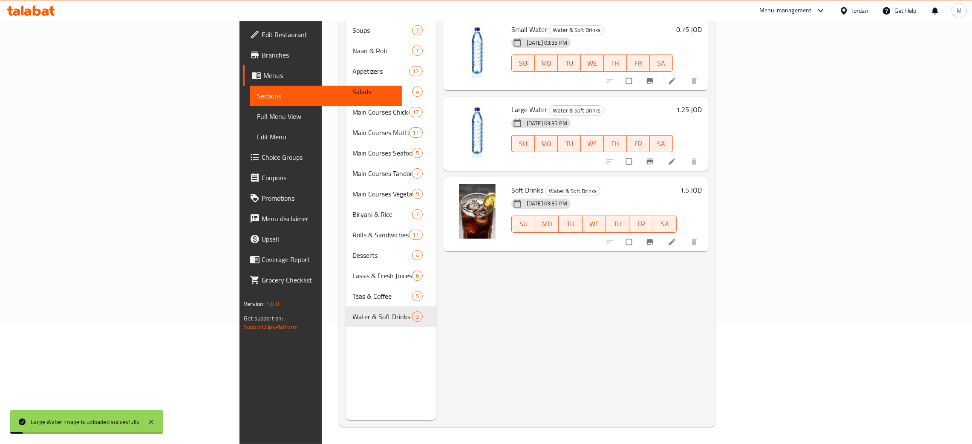
scroll to position [56, 0]
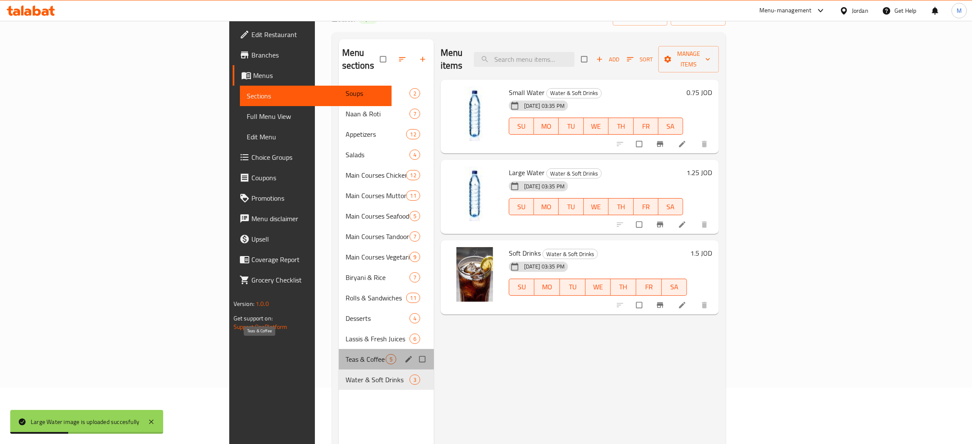
click at [345, 354] on span "Teas & Coffee" at bounding box center [365, 359] width 40 height 10
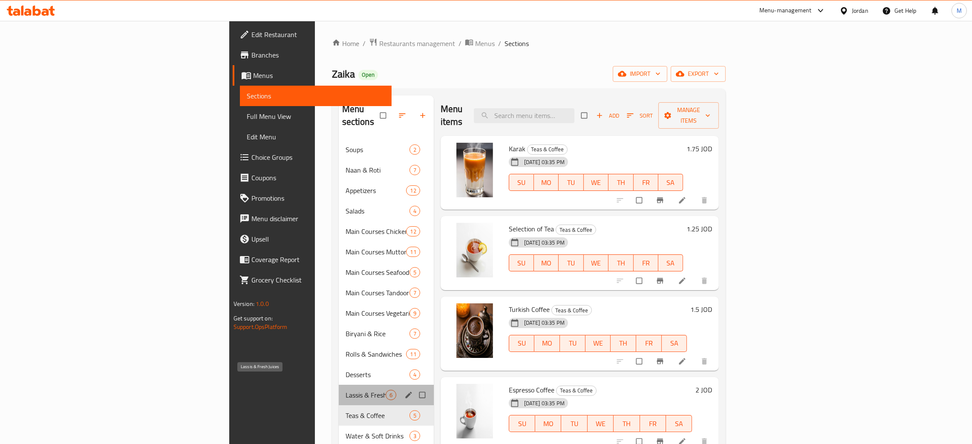
click at [345, 390] on span "Lassis & Fresh Juices" at bounding box center [365, 395] width 40 height 10
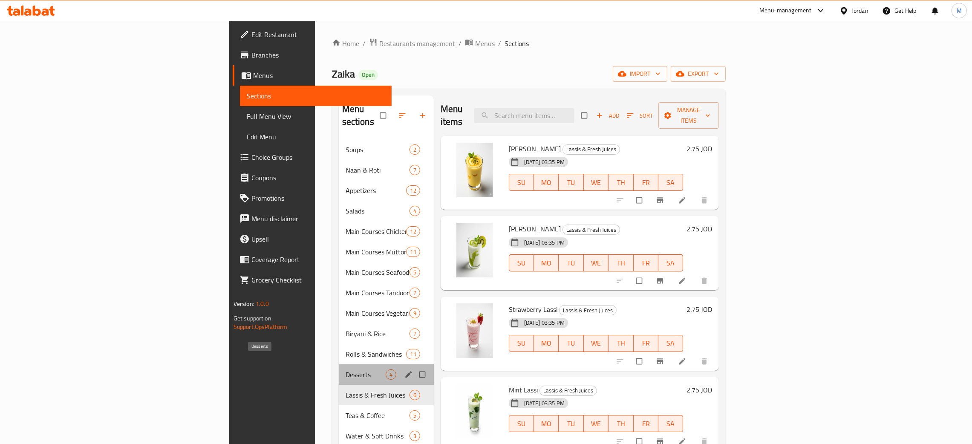
click at [345, 369] on span "Desserts" at bounding box center [365, 374] width 40 height 10
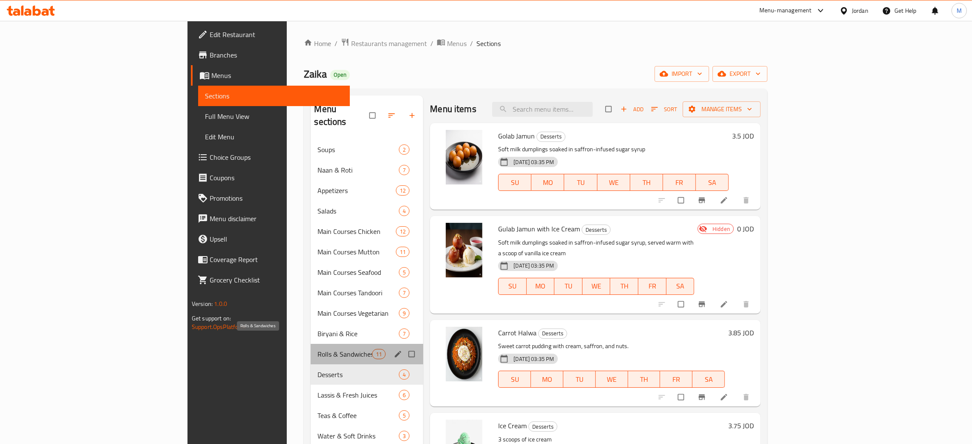
click at [317, 349] on span "Rolls & Sandwiches" at bounding box center [344, 354] width 55 height 10
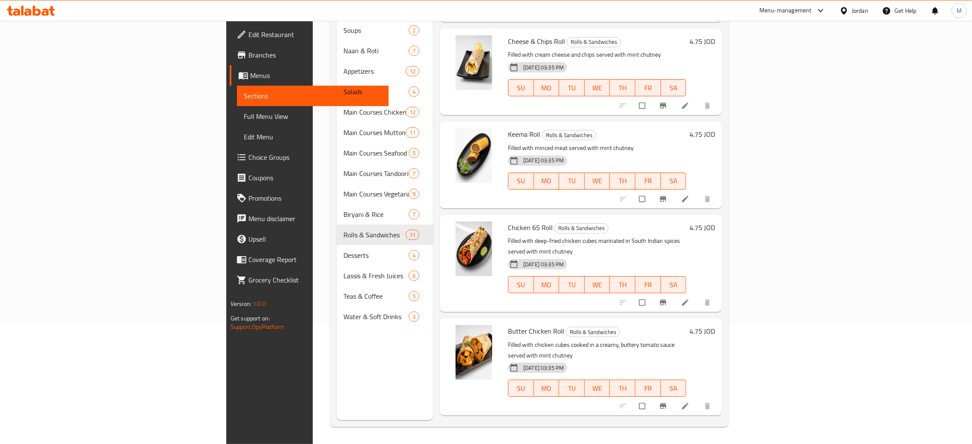
scroll to position [120, 0]
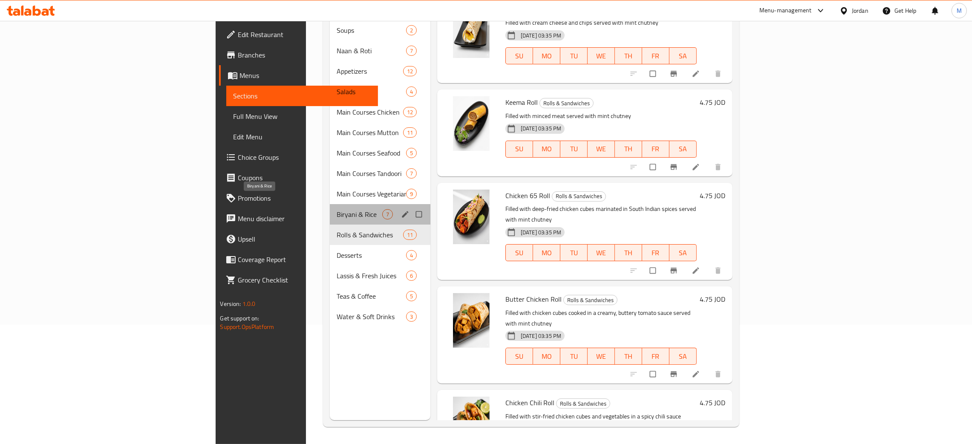
click at [337, 209] on span "Biryani & Rice" at bounding box center [360, 214] width 46 height 10
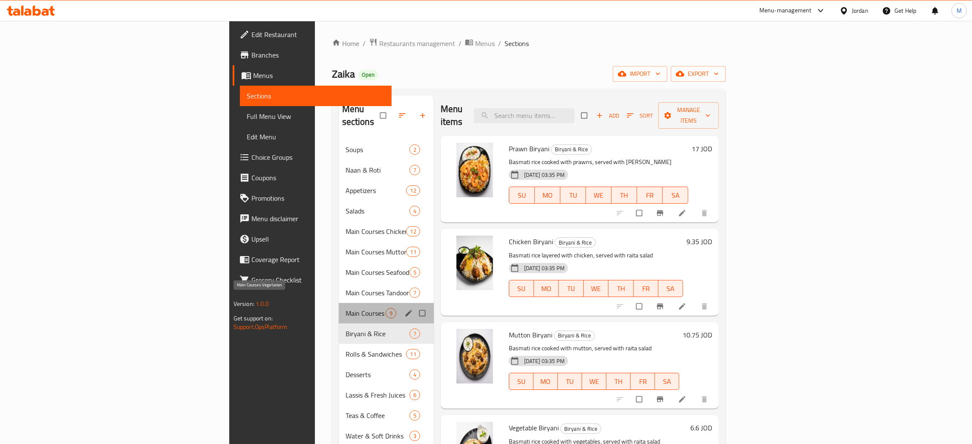
click at [345, 308] on span "Main Courses Vegetarian" at bounding box center [365, 313] width 40 height 10
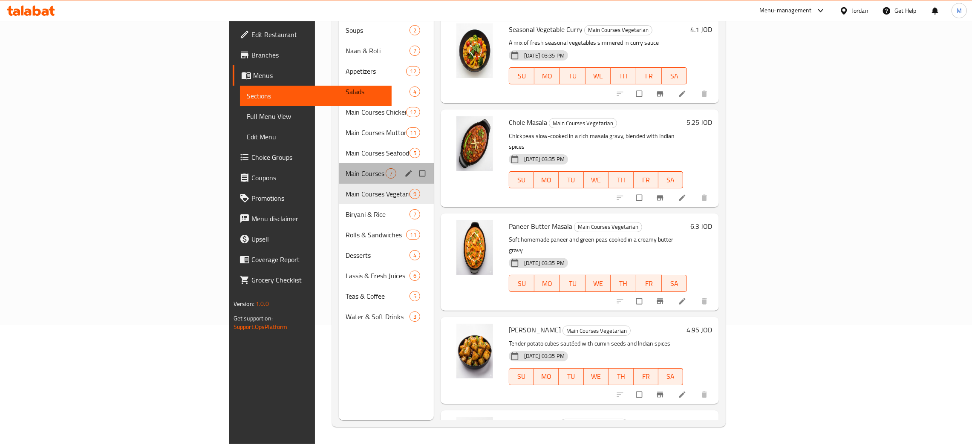
click at [339, 163] on div "Main Courses Tandoori 7" at bounding box center [386, 173] width 95 height 20
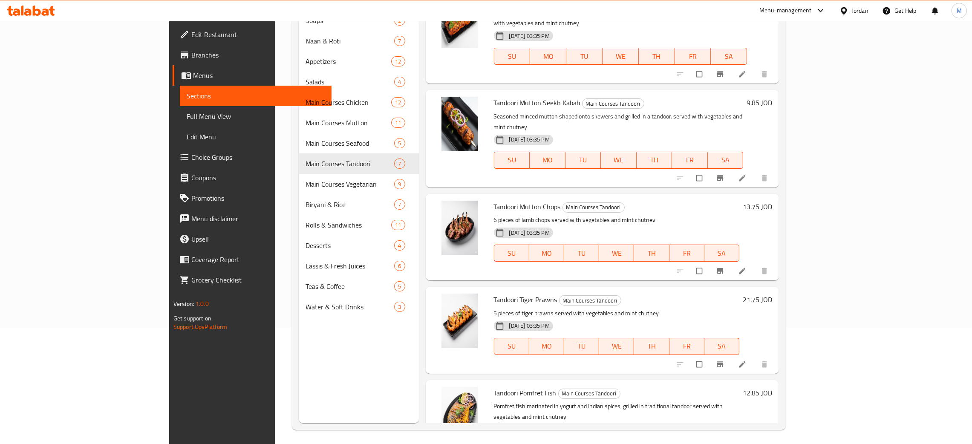
scroll to position [120, 0]
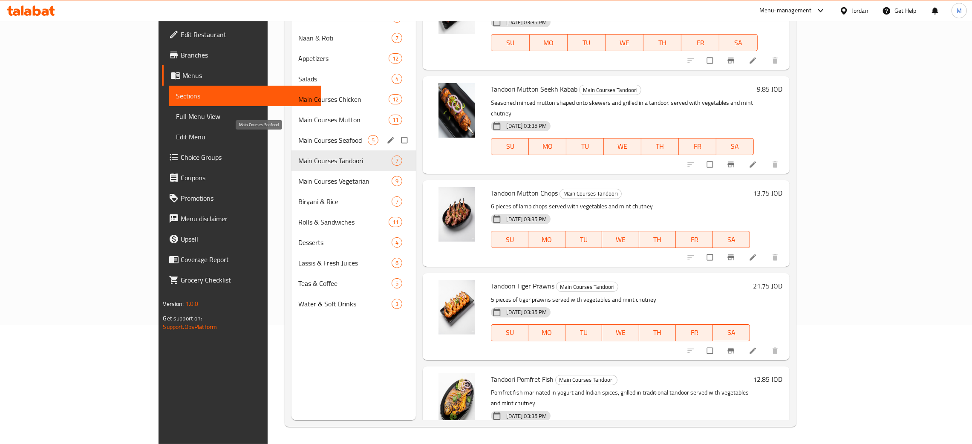
click at [298, 137] on span "Main Courses Seafood" at bounding box center [332, 140] width 69 height 10
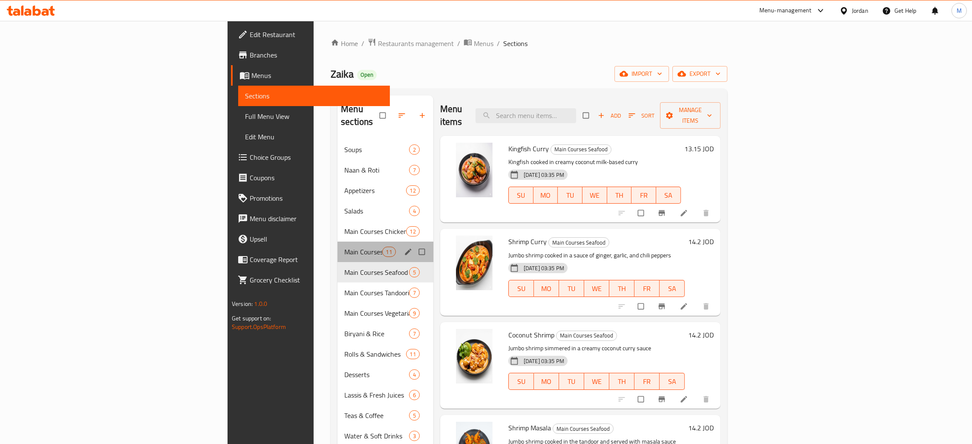
click at [337, 242] on div "Main Courses Mutton 11" at bounding box center [385, 252] width 96 height 20
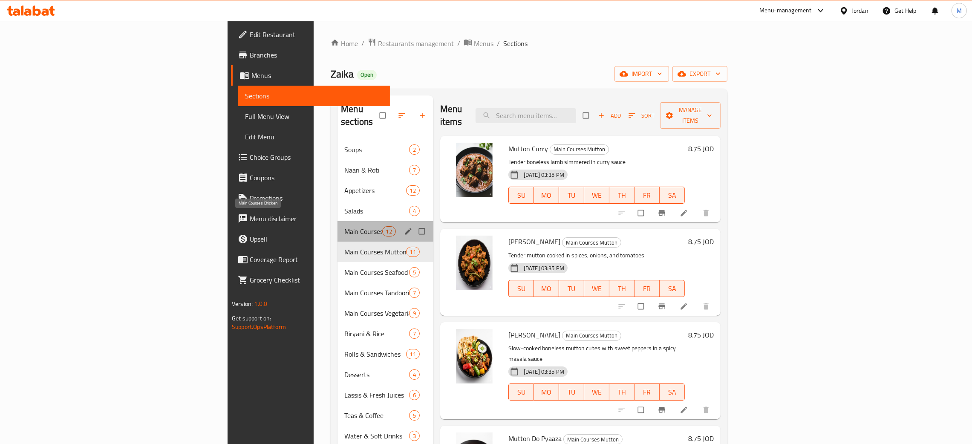
click at [344, 226] on span "Main Courses Chicken" at bounding box center [362, 231] width 37 height 10
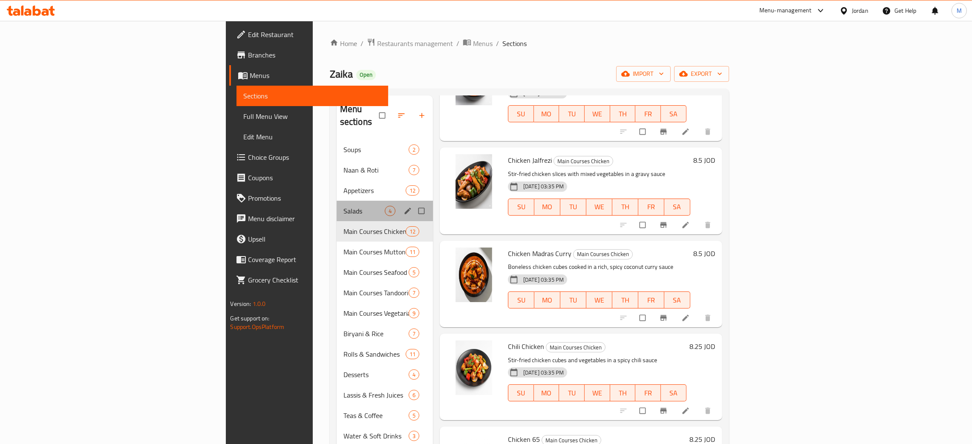
click at [337, 201] on div "Salads 4" at bounding box center [385, 211] width 96 height 20
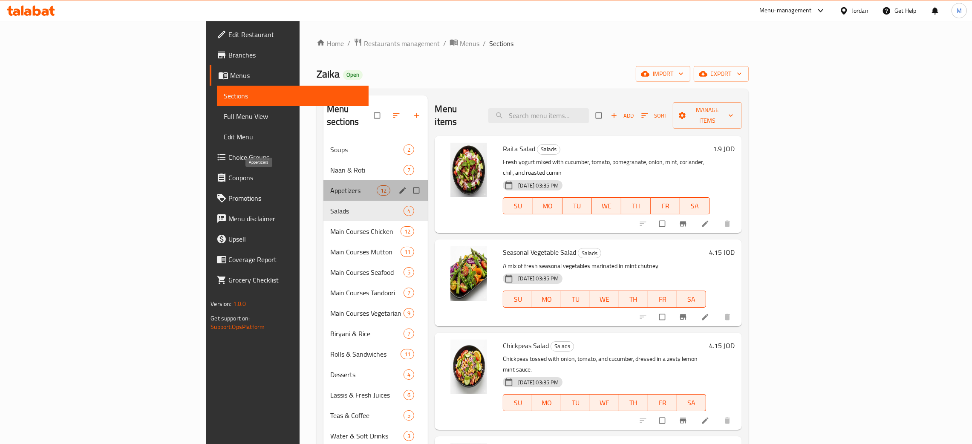
click at [330, 185] on span "Appetizers" at bounding box center [353, 190] width 46 height 10
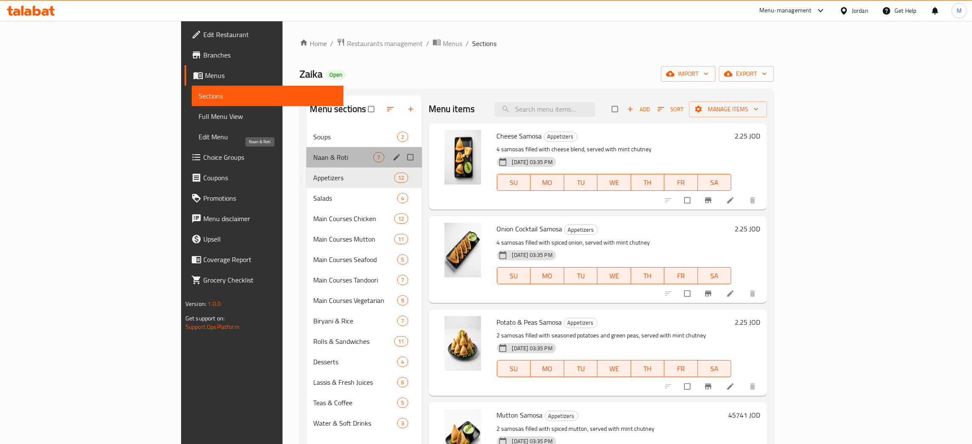
click at [313, 155] on span "Naan & Roti" at bounding box center [343, 157] width 60 height 10
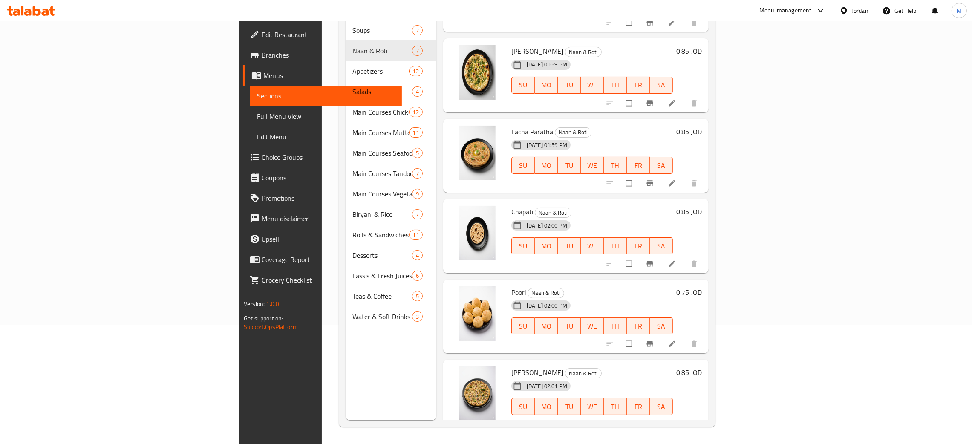
scroll to position [64, 0]
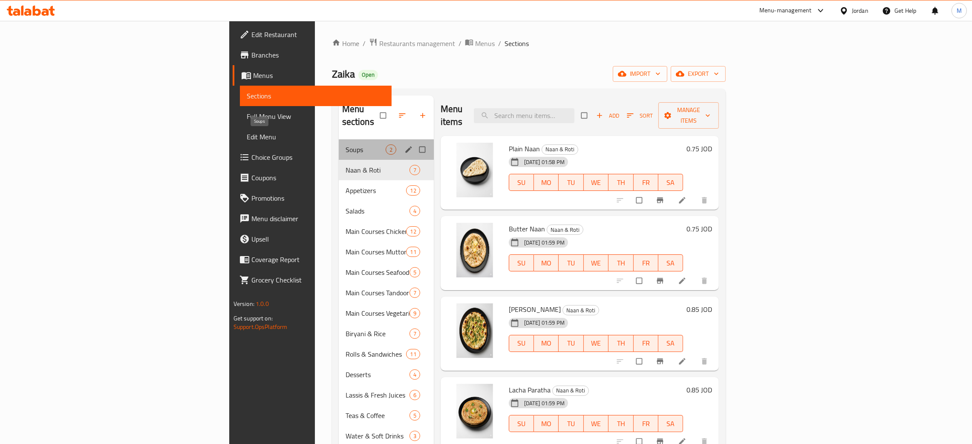
click at [345, 144] on span "Soups" at bounding box center [365, 149] width 40 height 10
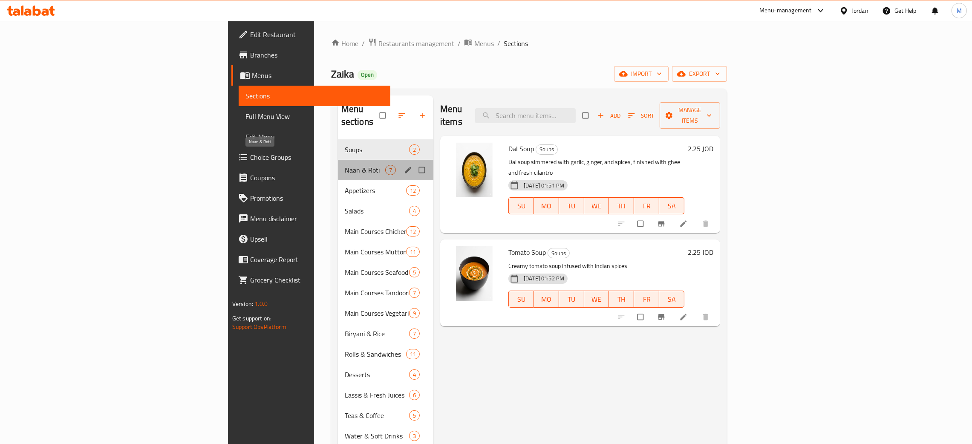
click at [345, 165] on span "Naan & Roti" at bounding box center [365, 170] width 40 height 10
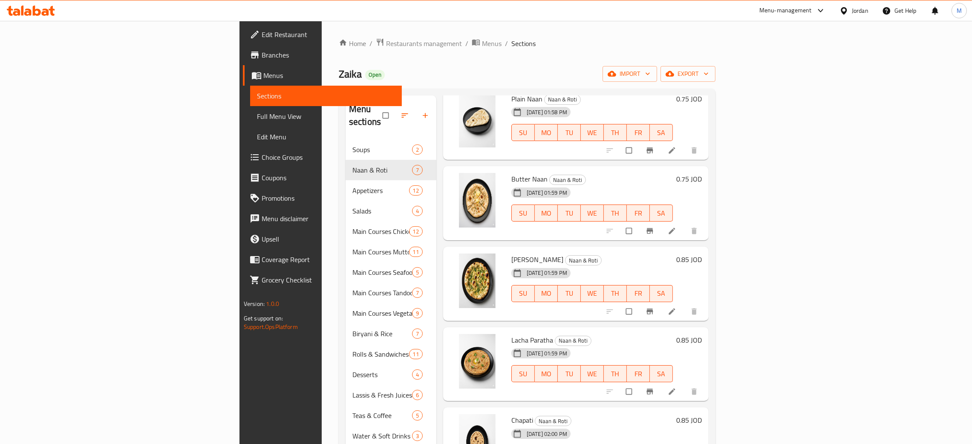
scroll to position [139, 0]
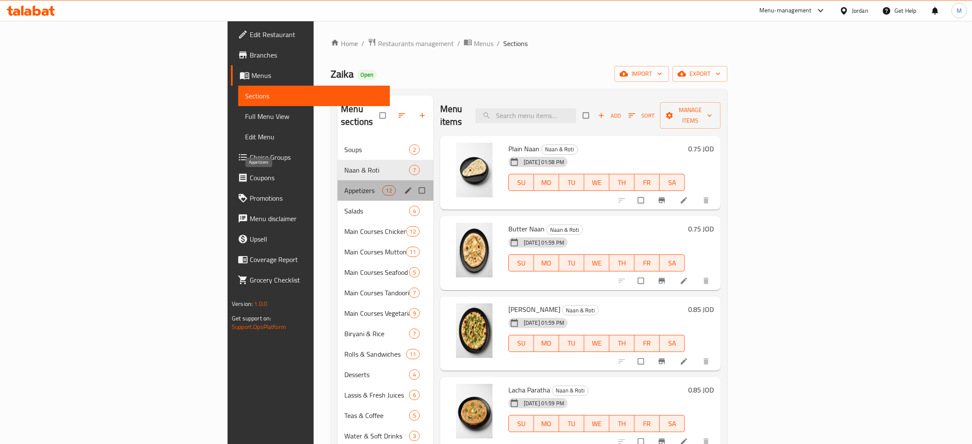
click at [344, 185] on span "Appetizers" at bounding box center [362, 190] width 37 height 10
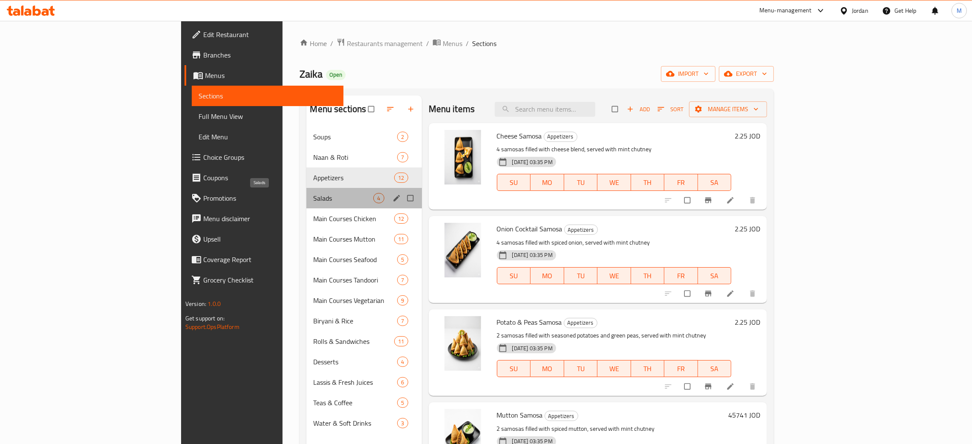
click at [313, 201] on span "Salads" at bounding box center [343, 198] width 60 height 10
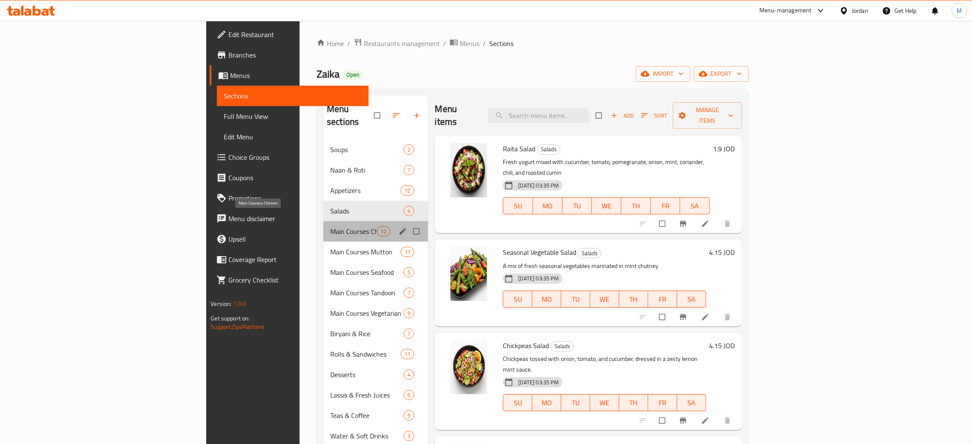
click at [330, 226] on span "Main Courses Chicken" at bounding box center [353, 231] width 46 height 10
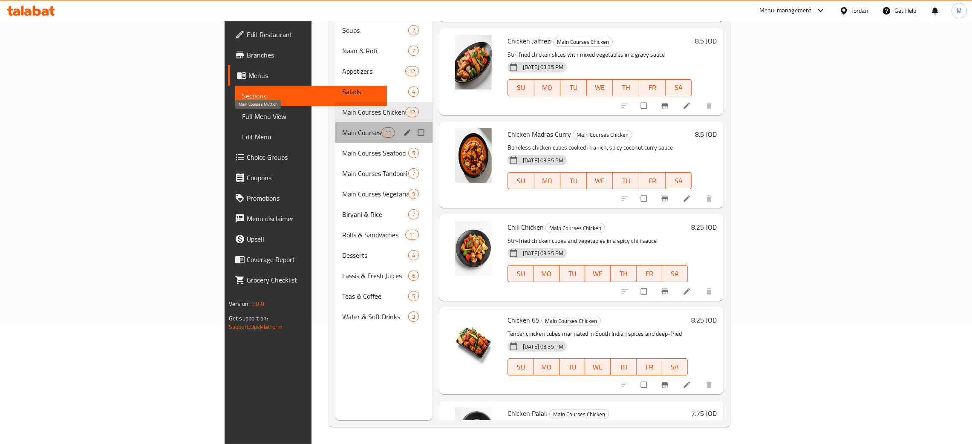
click at [342, 127] on span "Main Courses Mutton" at bounding box center [361, 132] width 39 height 10
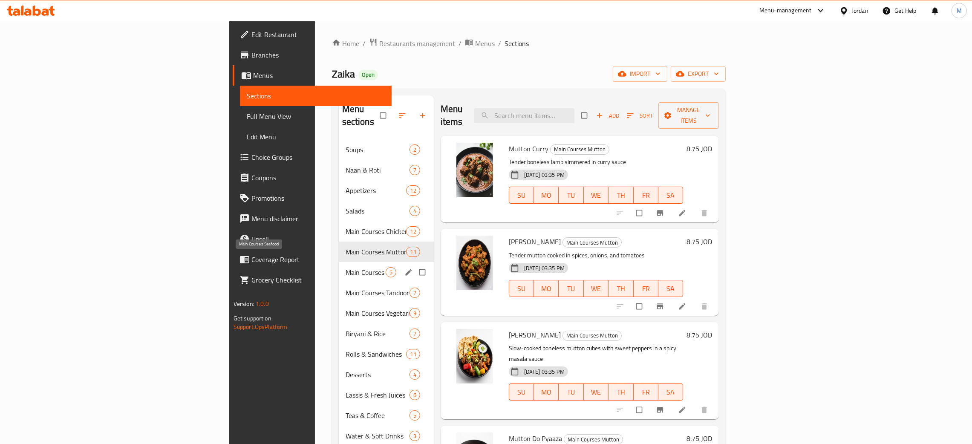
click at [345, 267] on span "Main Courses Seafood" at bounding box center [365, 272] width 40 height 10
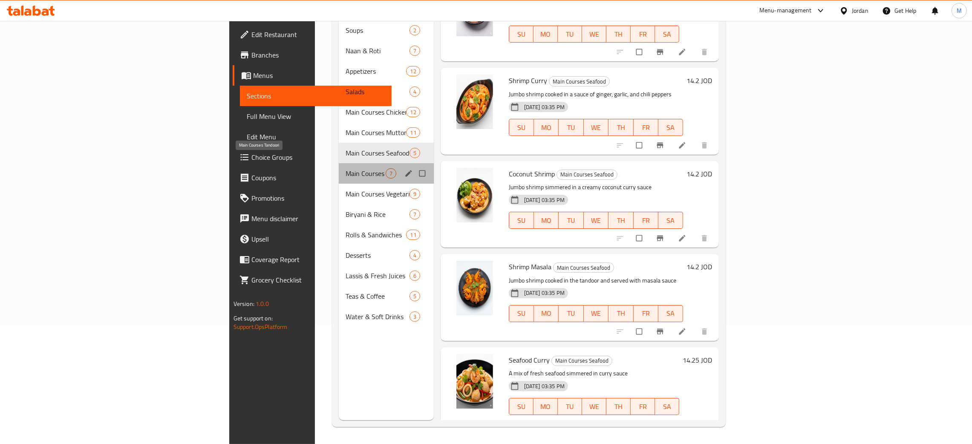
click at [345, 168] on span "Main Courses Tandoori" at bounding box center [365, 173] width 40 height 10
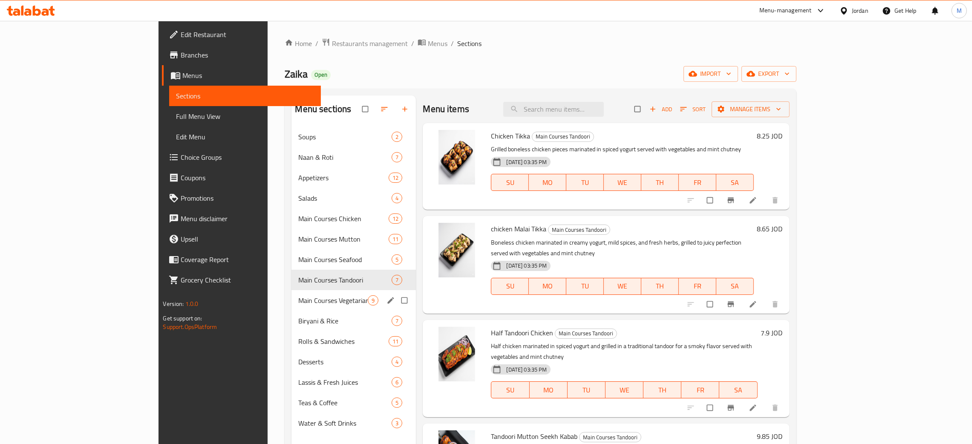
click at [291, 297] on div "Main Courses Vegetarian 9" at bounding box center [353, 300] width 124 height 20
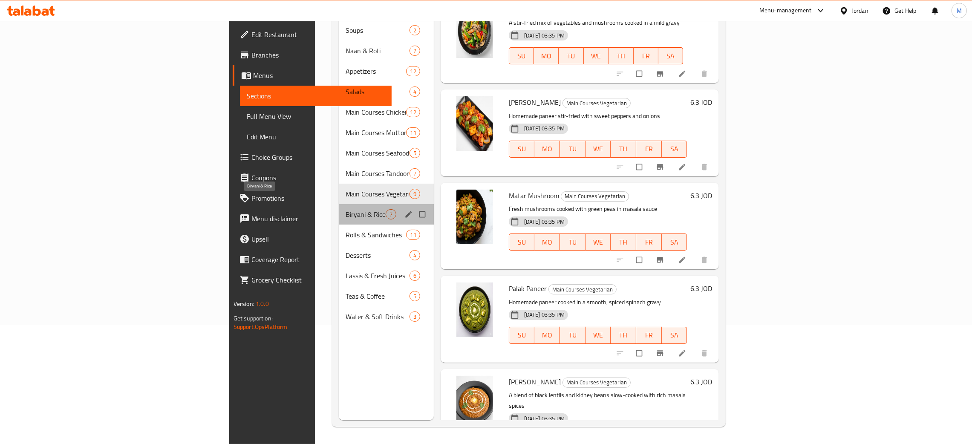
click at [345, 209] on span "Biryani & Rice" at bounding box center [365, 214] width 40 height 10
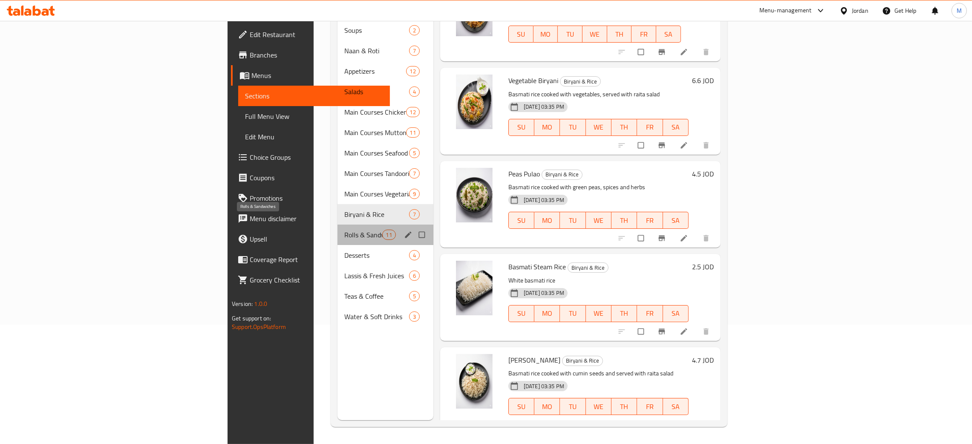
click at [344, 230] on span "Rolls & Sandwiches" at bounding box center [362, 235] width 37 height 10
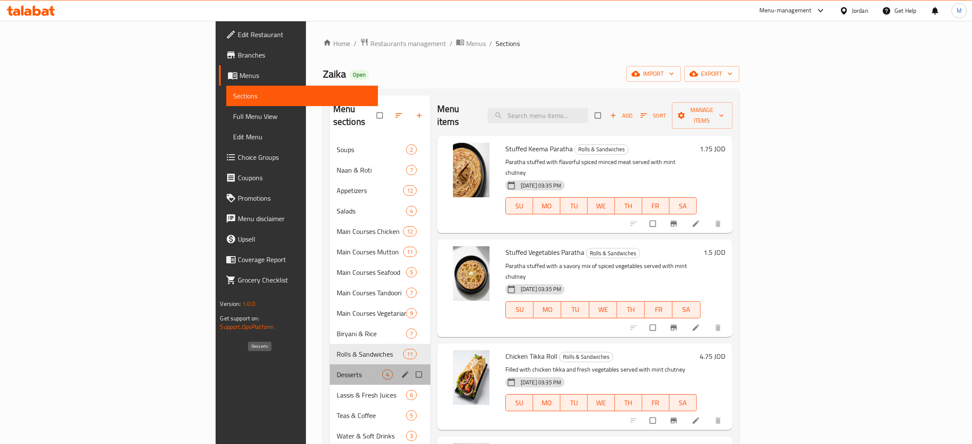
click at [337, 369] on span "Desserts" at bounding box center [360, 374] width 46 height 10
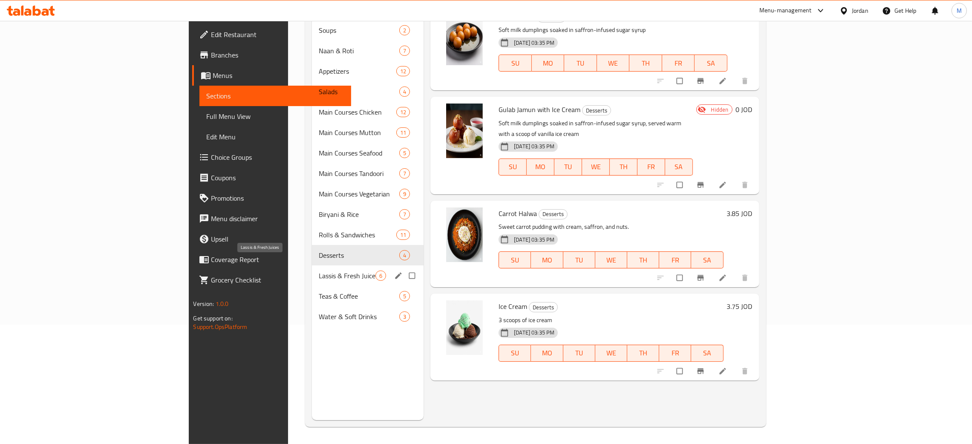
click at [319, 270] on span "Lassis & Fresh Juices" at bounding box center [347, 275] width 57 height 10
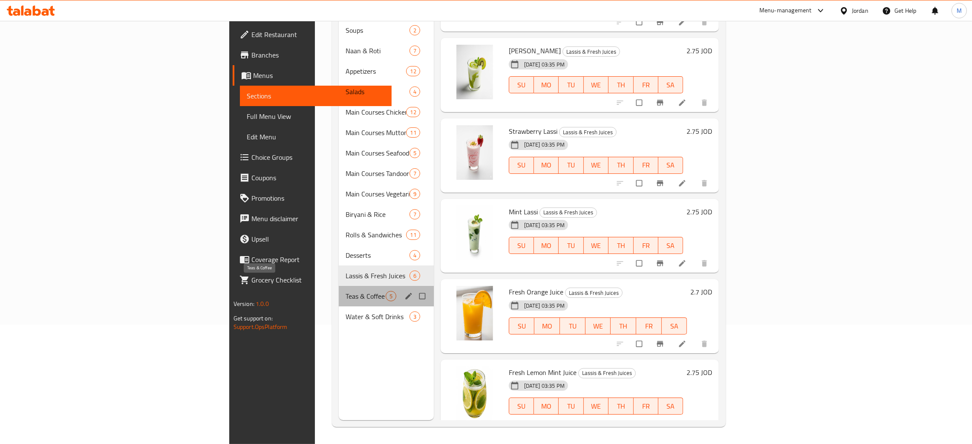
click at [345, 291] on span "Teas & Coffee" at bounding box center [365, 296] width 40 height 10
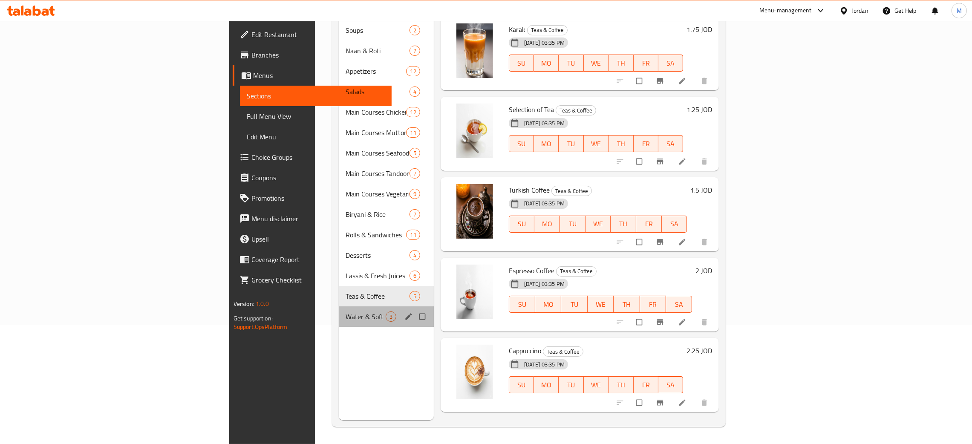
click at [339, 306] on div "Water & Soft Drinks 3" at bounding box center [386, 316] width 95 height 20
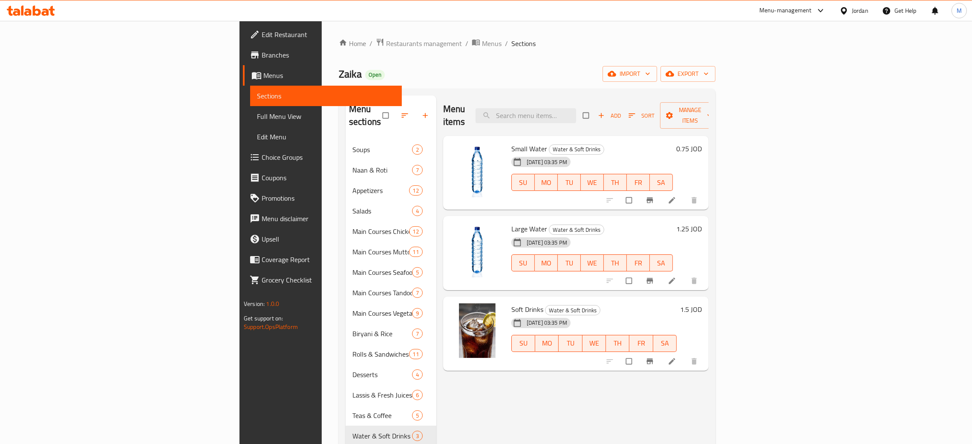
click at [257, 119] on span "Full Menu View" at bounding box center [326, 116] width 138 height 10
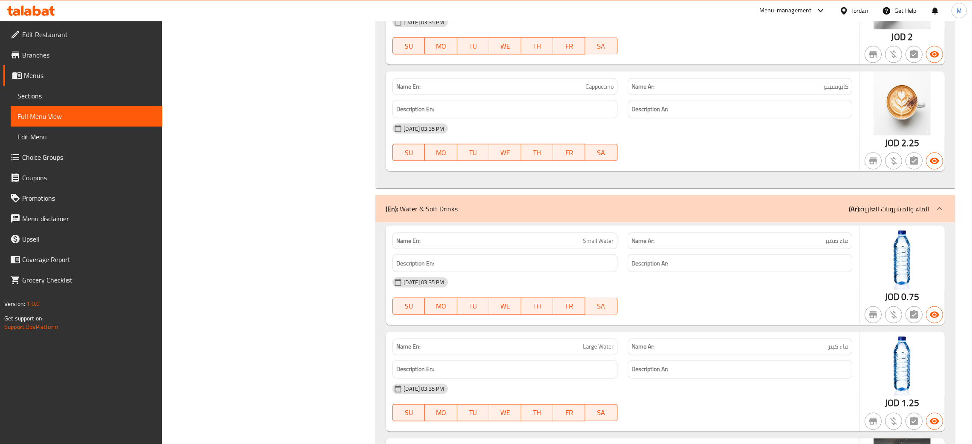
scroll to position [11847, 0]
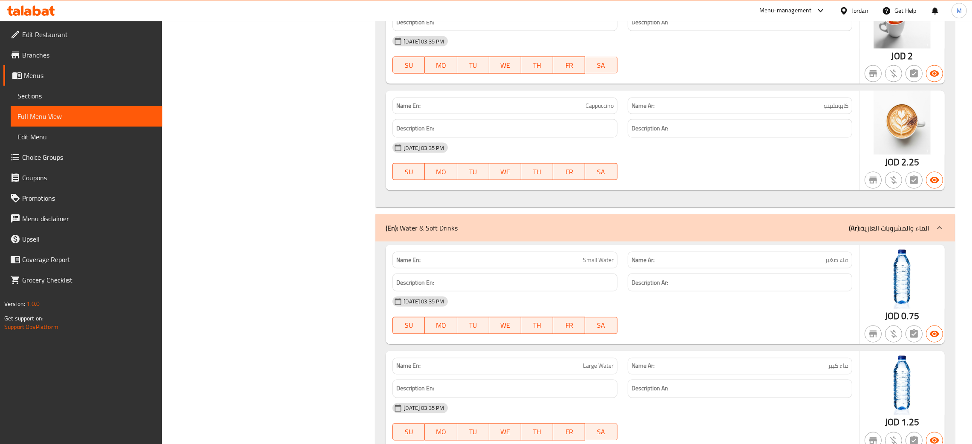
click at [854, 9] on div "Jordan" at bounding box center [859, 10] width 17 height 9
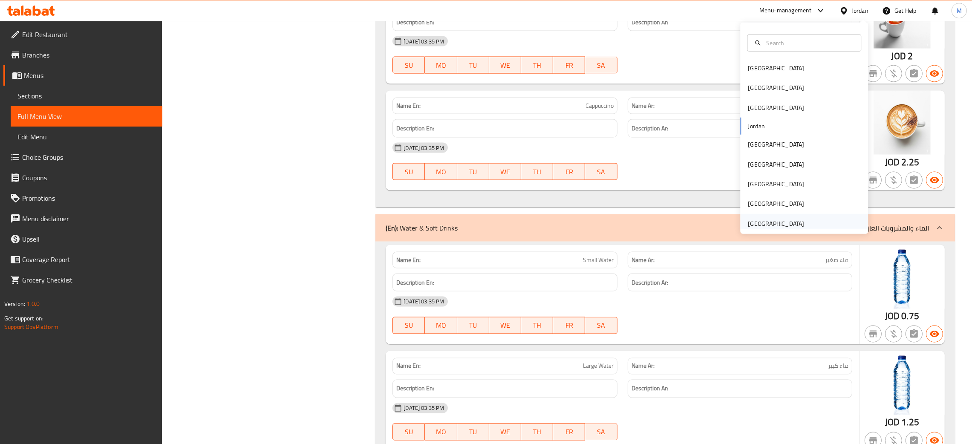
click at [759, 225] on div "United Arab Emirates" at bounding box center [776, 223] width 56 height 9
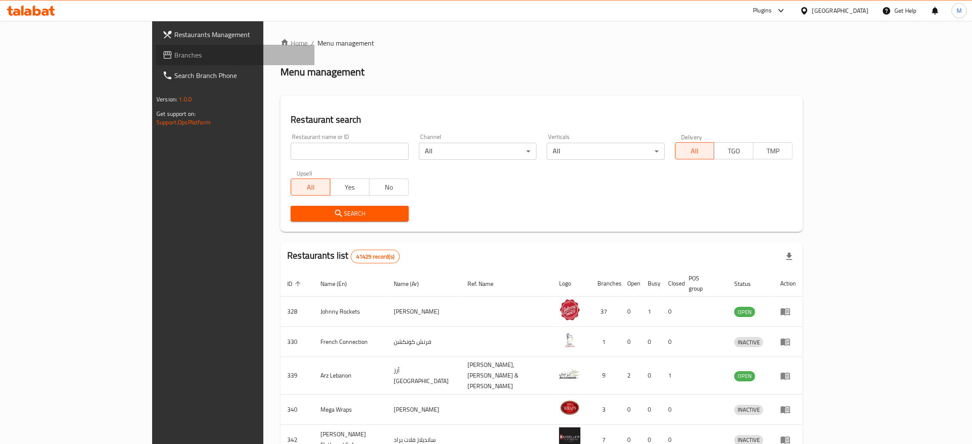
click at [174, 58] on span "Branches" at bounding box center [240, 55] width 133 height 10
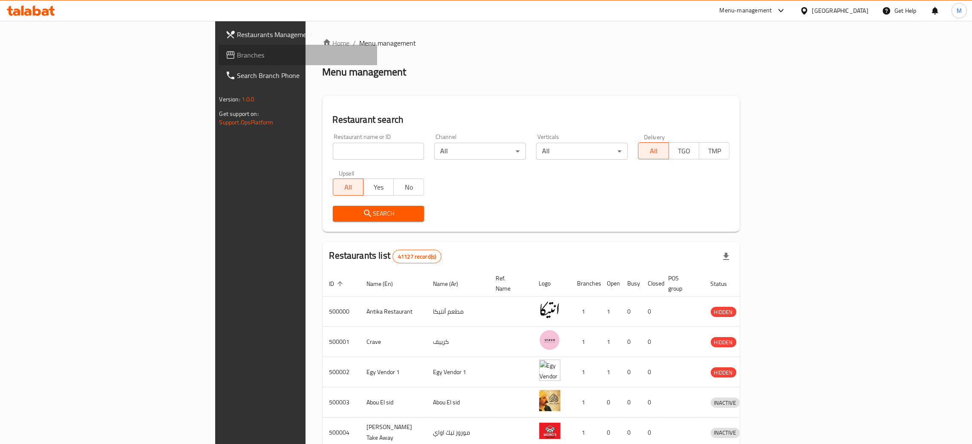
click at [237, 53] on span "Branches" at bounding box center [303, 55] width 133 height 10
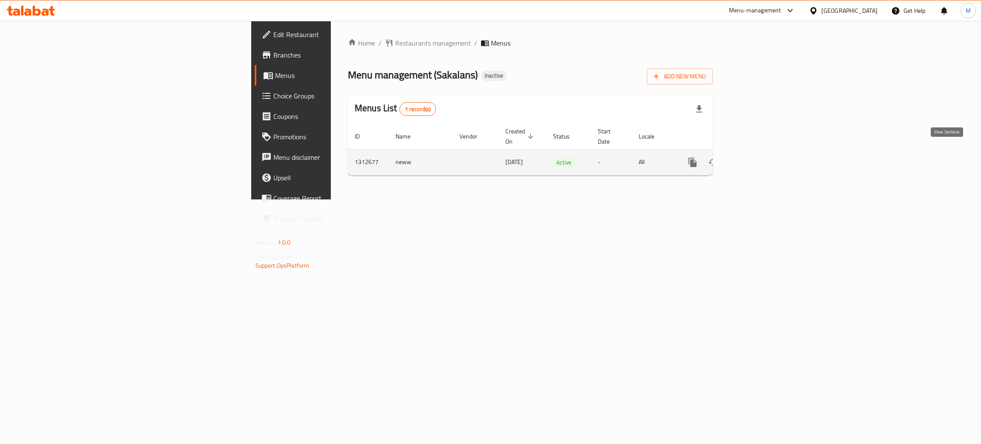
click at [759, 157] on icon "enhanced table" at bounding box center [754, 162] width 10 height 10
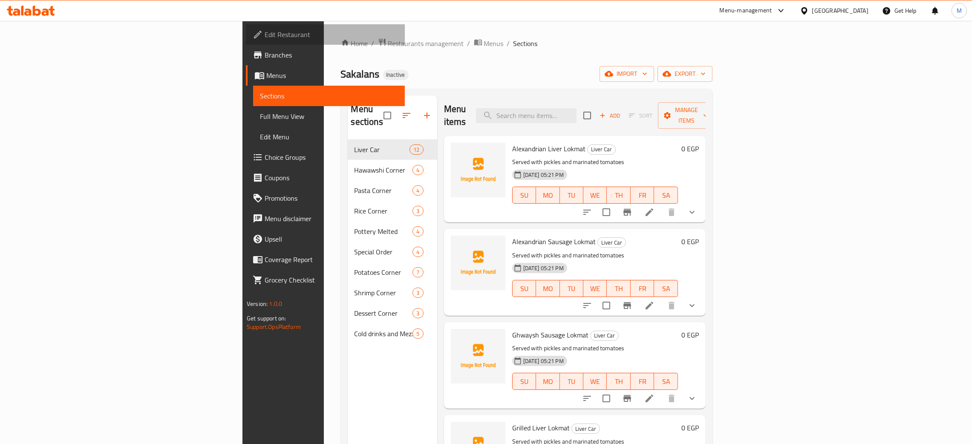
click at [265, 33] on span "Edit Restaurant" at bounding box center [331, 34] width 133 height 10
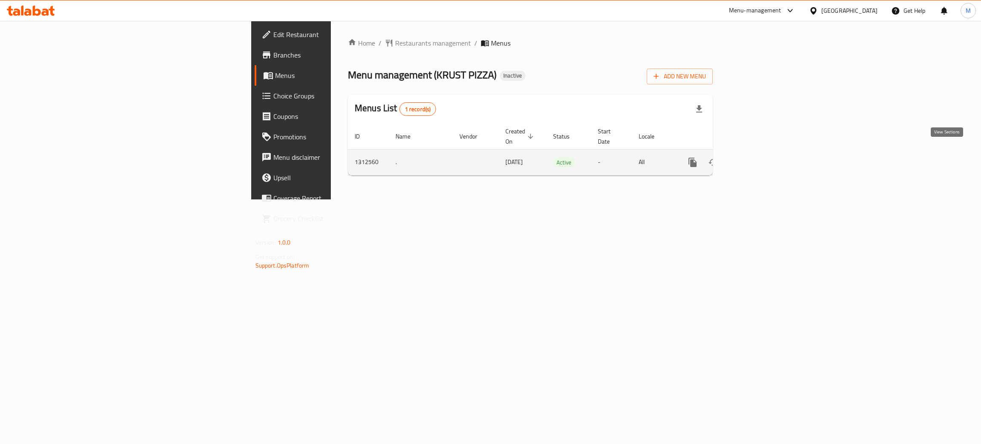
click at [759, 157] on icon "enhanced table" at bounding box center [754, 162] width 10 height 10
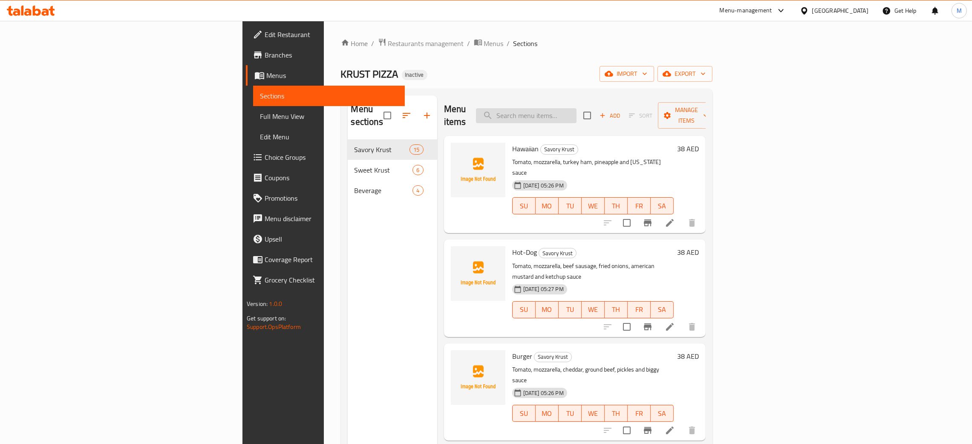
click at [576, 108] on input "search" at bounding box center [526, 115] width 101 height 15
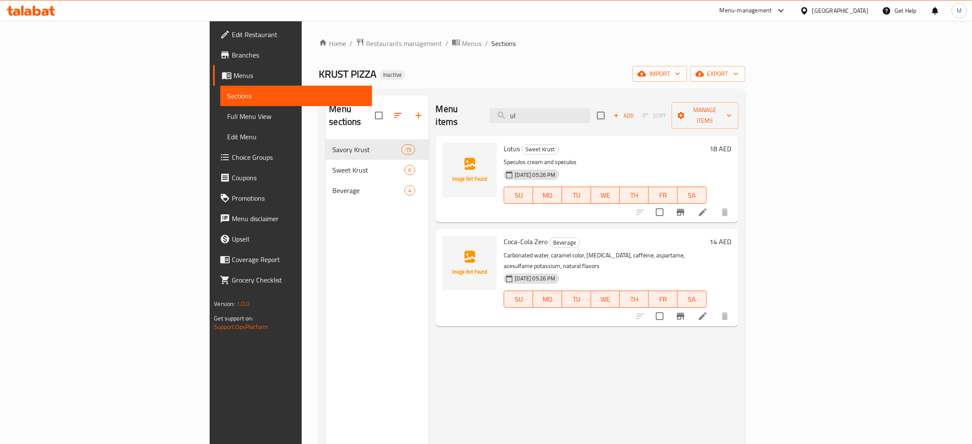
type input "ult"
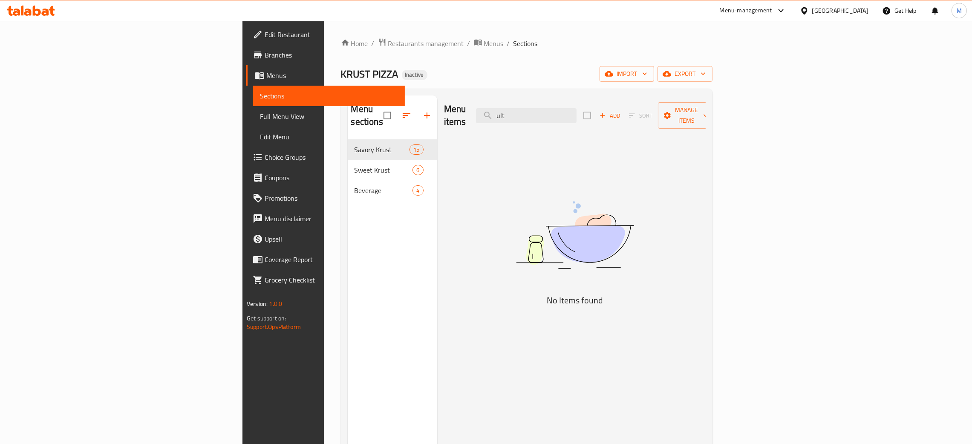
drag, startPoint x: 612, startPoint y: 110, endPoint x: 548, endPoint y: 96, distance: 65.4
click at [548, 96] on div "Menu items ult Add Sort Manage items" at bounding box center [575, 115] width 262 height 40
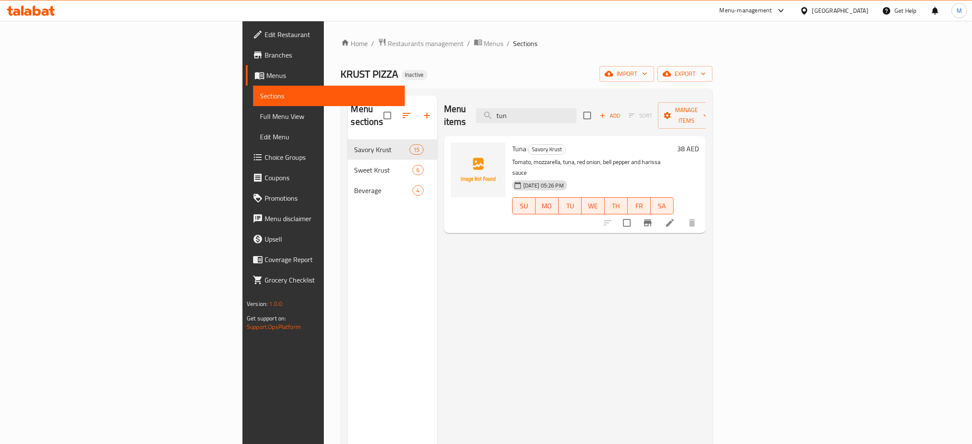
type input "tun"
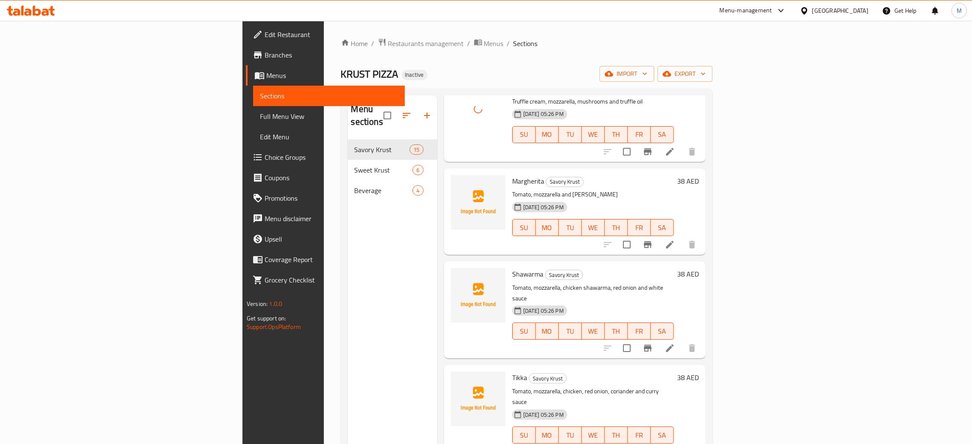
scroll to position [766, 0]
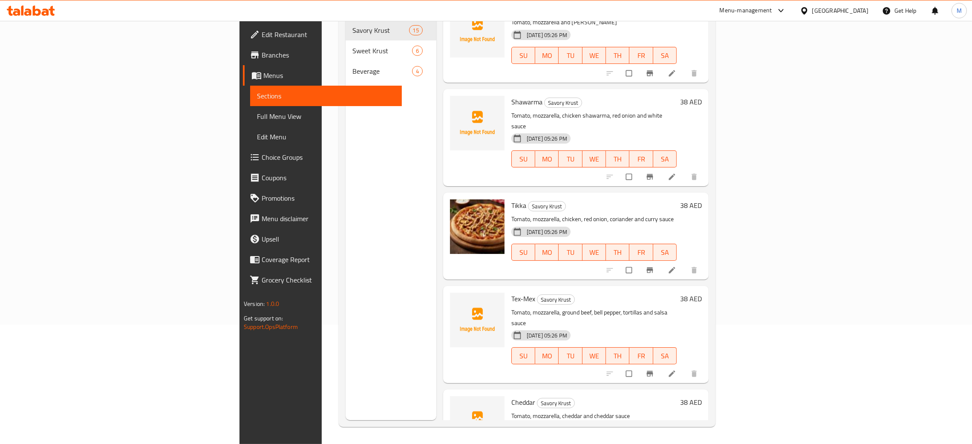
scroll to position [780, 0]
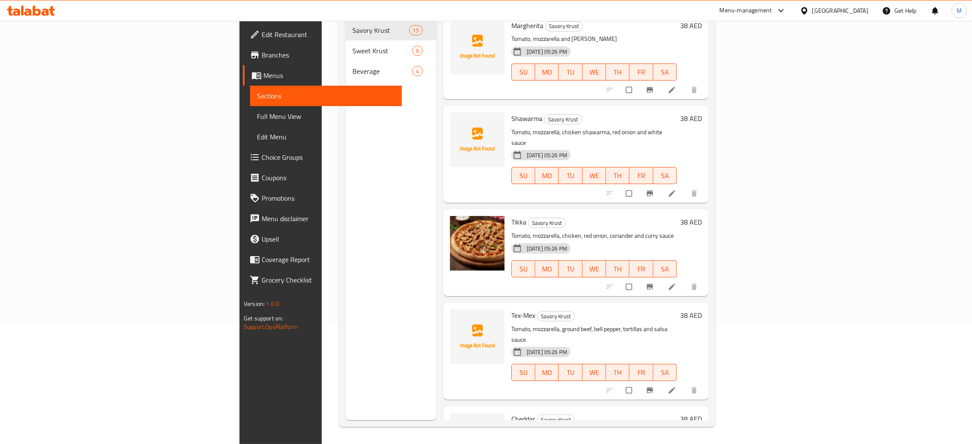
click at [825, 7] on div "[GEOGRAPHIC_DATA]" at bounding box center [840, 10] width 56 height 9
click at [761, 128] on div "Jordan" at bounding box center [804, 128] width 128 height 20
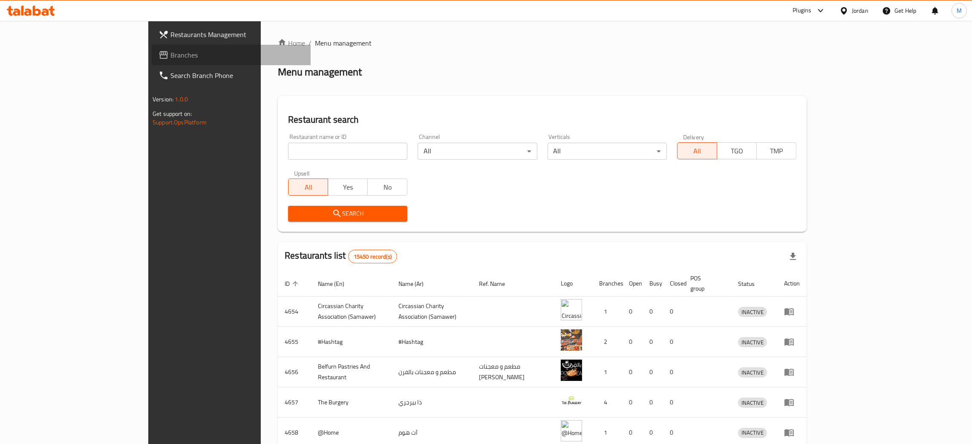
click at [170, 50] on span "Branches" at bounding box center [236, 55] width 133 height 10
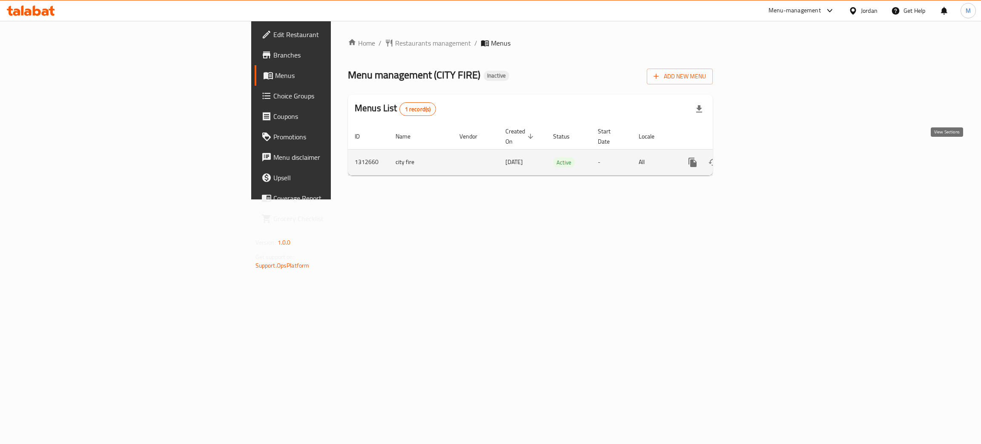
click at [758, 158] on icon "enhanced table" at bounding box center [755, 162] width 8 height 8
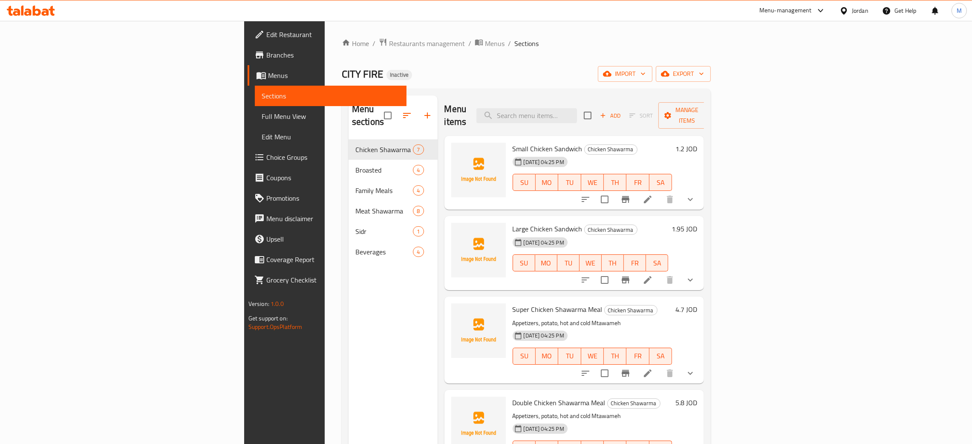
click at [857, 3] on div "Jordan" at bounding box center [853, 10] width 43 height 20
click at [858, 6] on div "Jordan" at bounding box center [859, 10] width 17 height 9
click at [748, 106] on div "Iraq" at bounding box center [776, 107] width 56 height 9
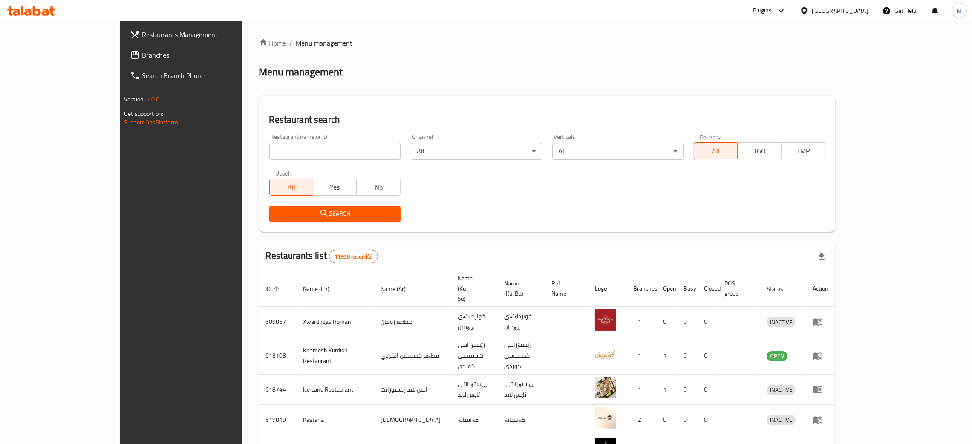
click at [269, 150] on input "search" at bounding box center [334, 151] width 131 height 17
paste input "670459"
type input "670459"
click button "Search" at bounding box center [334, 214] width 131 height 16
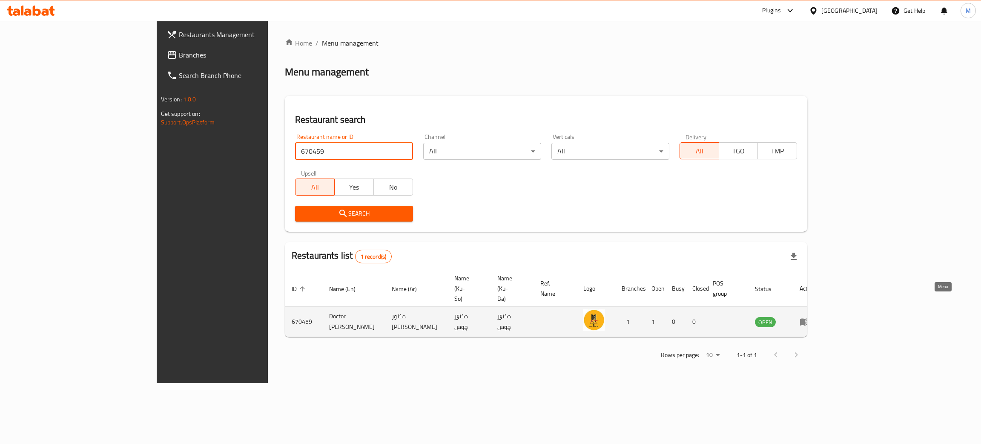
click at [810, 316] on icon "enhanced table" at bounding box center [805, 321] width 10 height 10
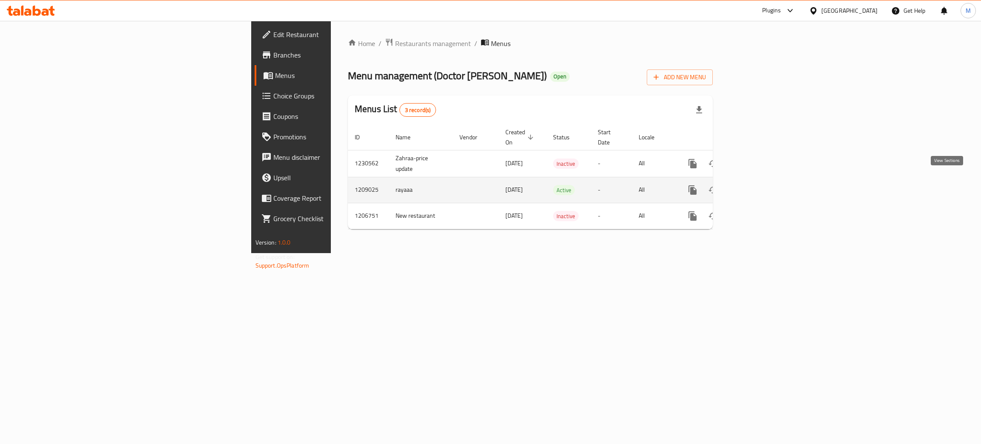
click at [759, 185] on icon "enhanced table" at bounding box center [754, 190] width 10 height 10
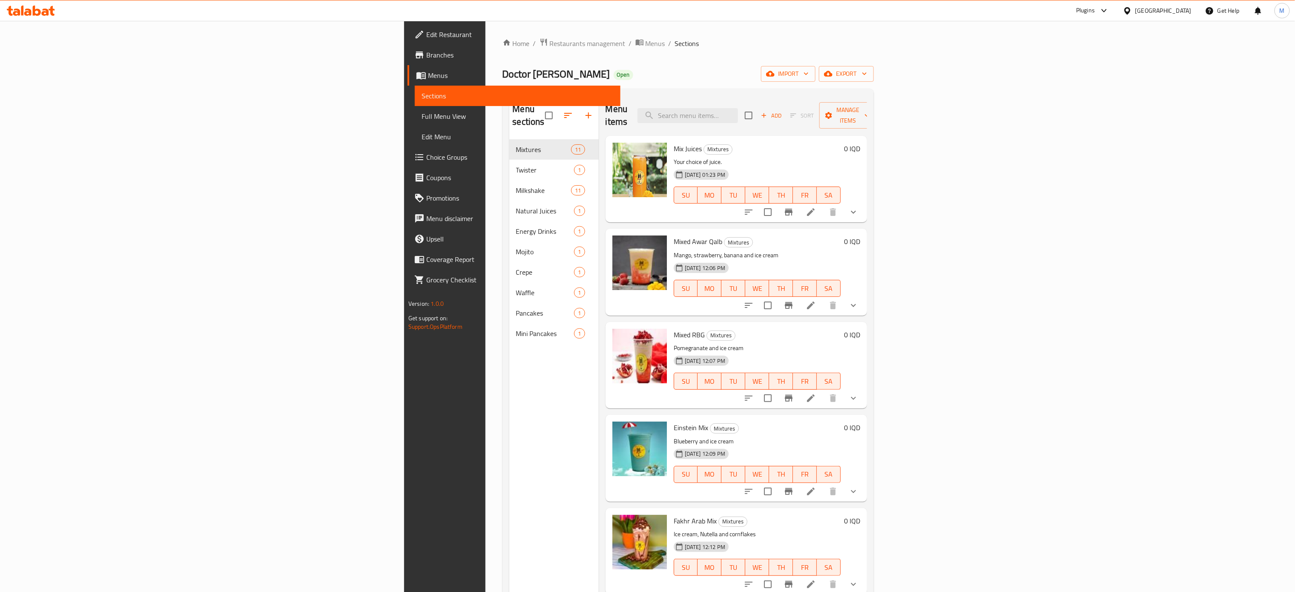
click at [981, 10] on icon at bounding box center [1127, 10] width 9 height 9
click at [981, 127] on div "Jordan" at bounding box center [1128, 125] width 128 height 20
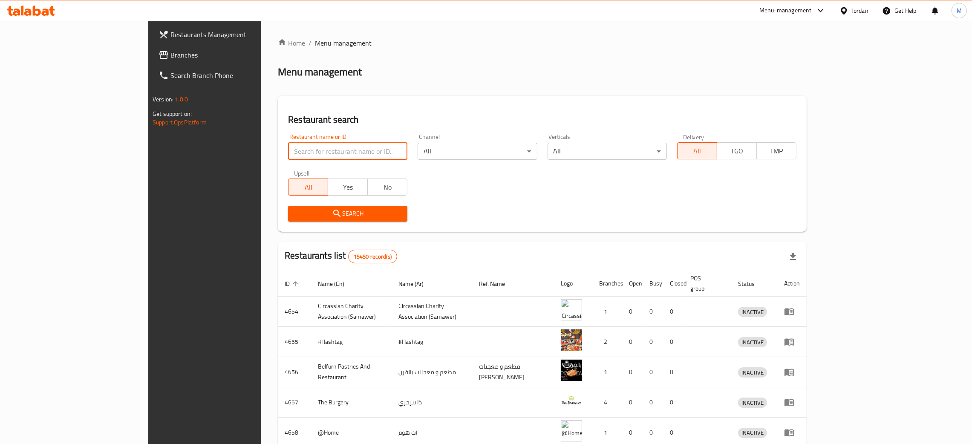
click at [288, 143] on input "search" at bounding box center [347, 151] width 119 height 17
click at [170, 50] on span "Branches" at bounding box center [236, 55] width 133 height 10
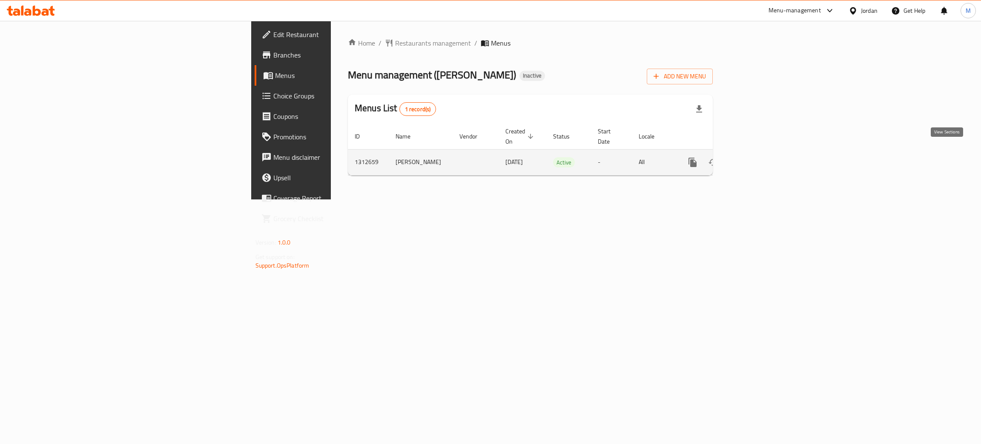
click at [759, 157] on icon "enhanced table" at bounding box center [754, 162] width 10 height 10
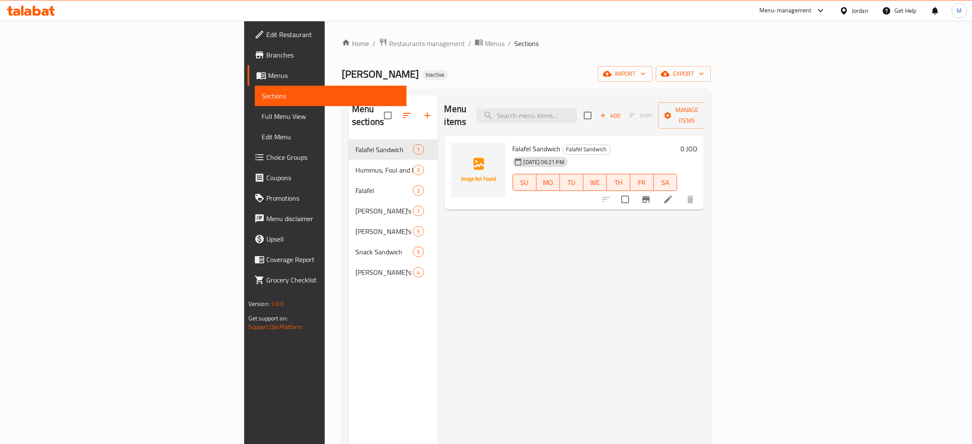
click at [851, 7] on div "Jordan" at bounding box center [859, 10] width 17 height 9
click at [764, 220] on div "[GEOGRAPHIC_DATA]" at bounding box center [776, 223] width 56 height 9
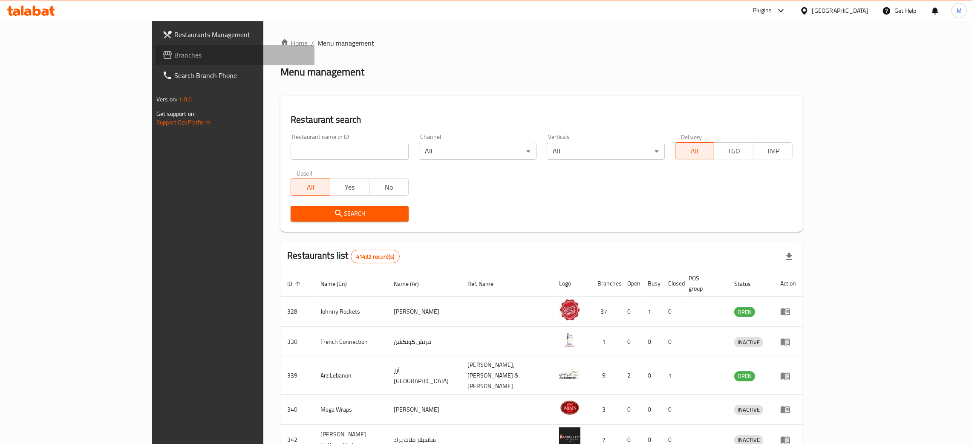
click at [174, 55] on span "Branches" at bounding box center [240, 55] width 133 height 10
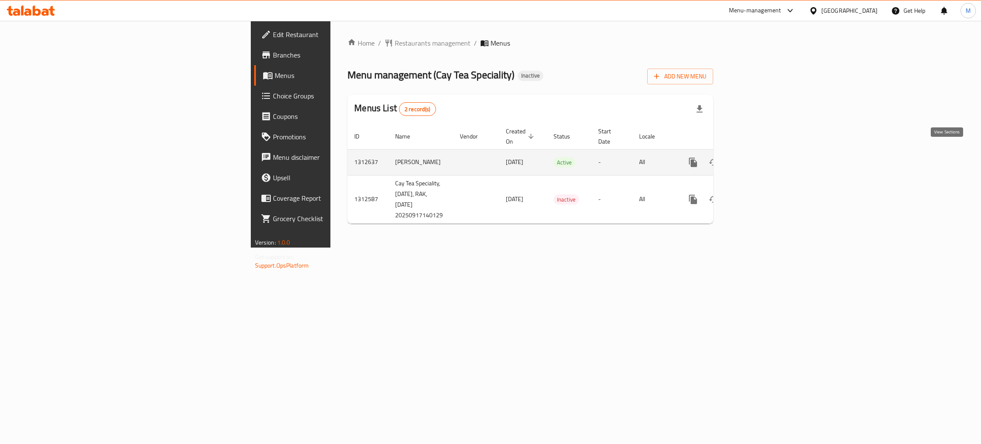
click at [760, 157] on icon "enhanced table" at bounding box center [755, 162] width 10 height 10
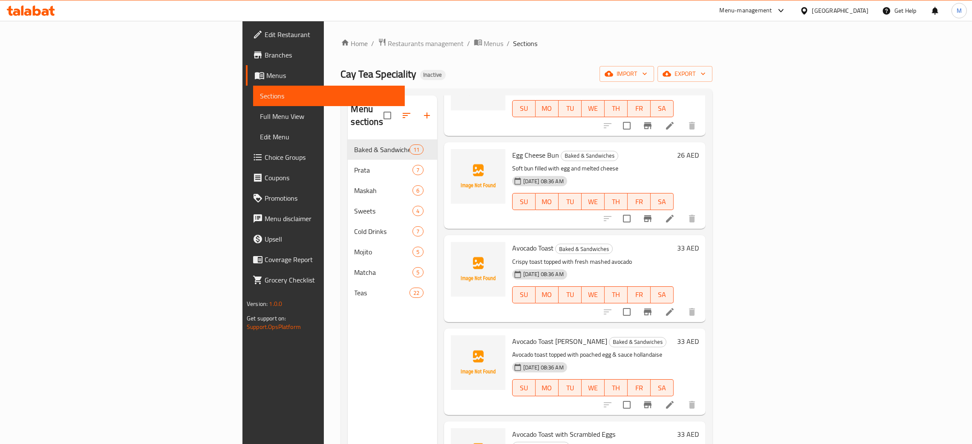
scroll to position [600, 0]
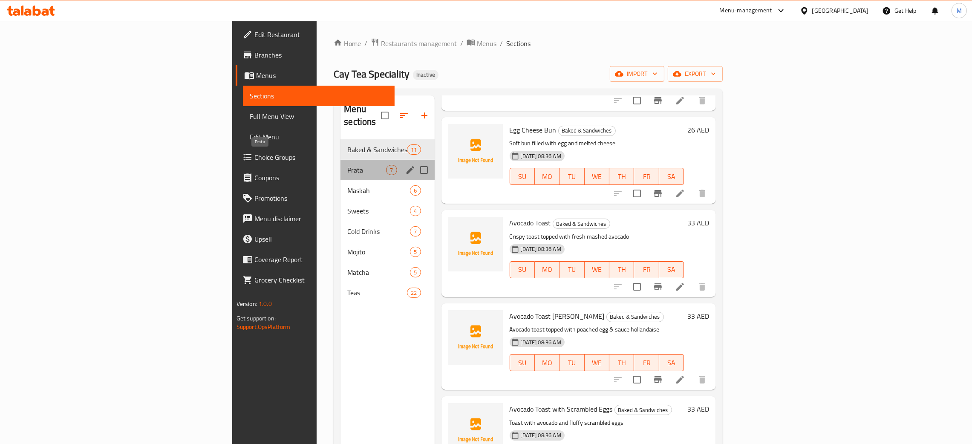
click at [347, 165] on span "Prata" at bounding box center [366, 170] width 39 height 10
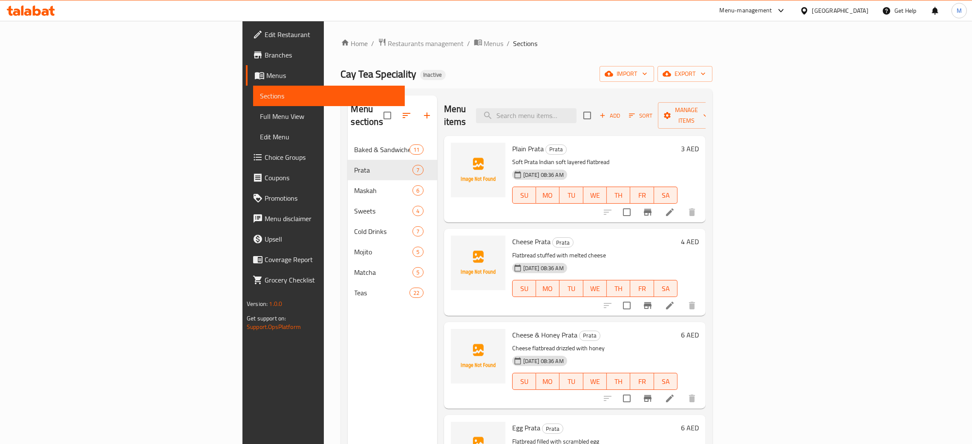
click at [265, 33] on span "Edit Restaurant" at bounding box center [331, 34] width 133 height 10
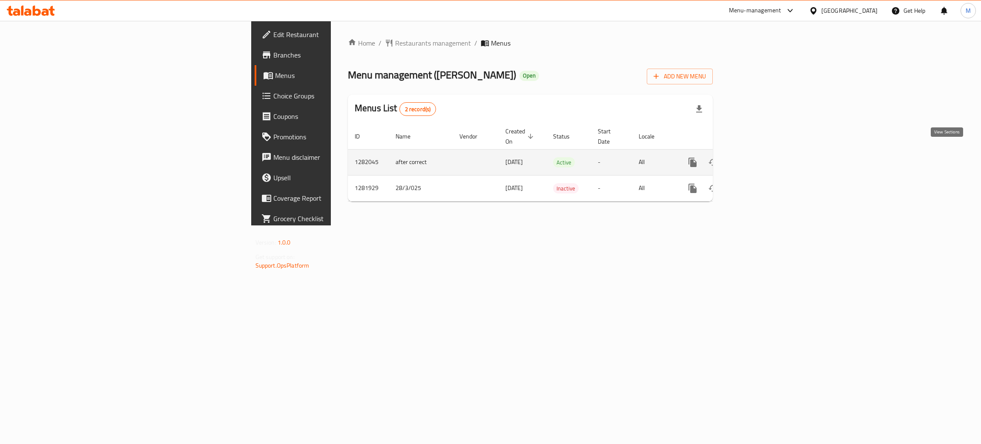
click at [765, 152] on link "enhanced table" at bounding box center [754, 162] width 20 height 20
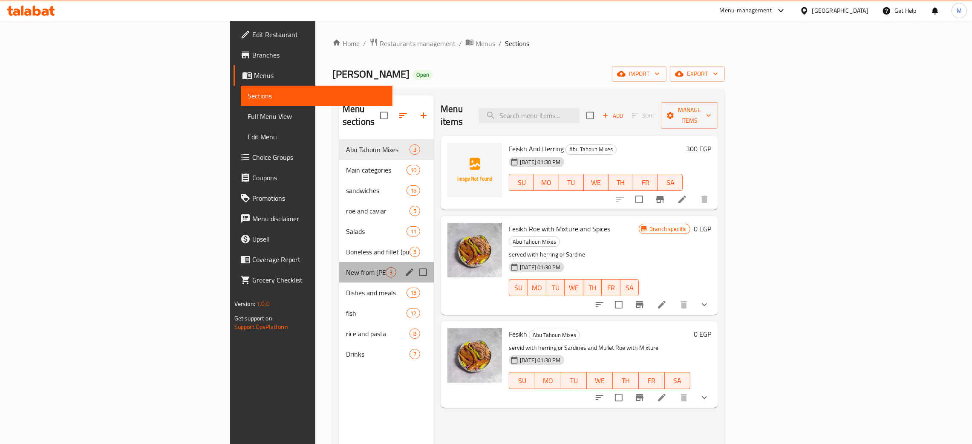
click at [339, 262] on div "New from [PERSON_NAME] 3" at bounding box center [386, 272] width 95 height 20
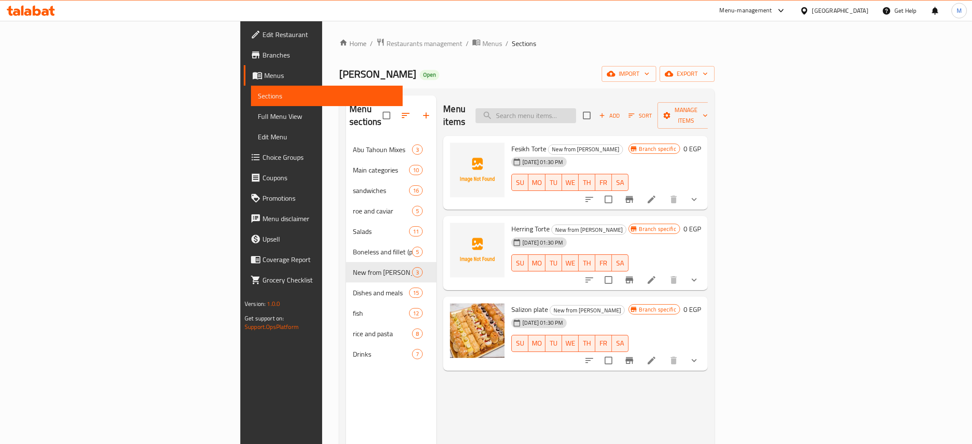
click at [576, 108] on input "search" at bounding box center [525, 115] width 101 height 15
type input "0"
click at [576, 109] on input "search" at bounding box center [525, 115] width 101 height 15
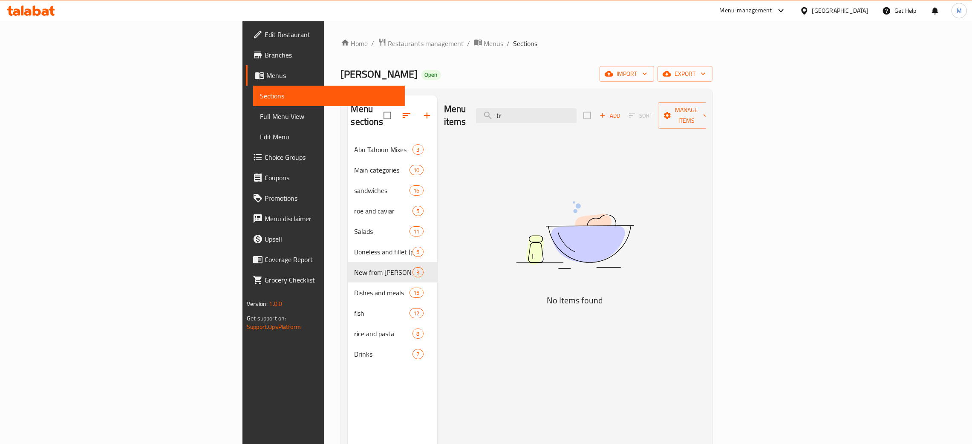
type input "t"
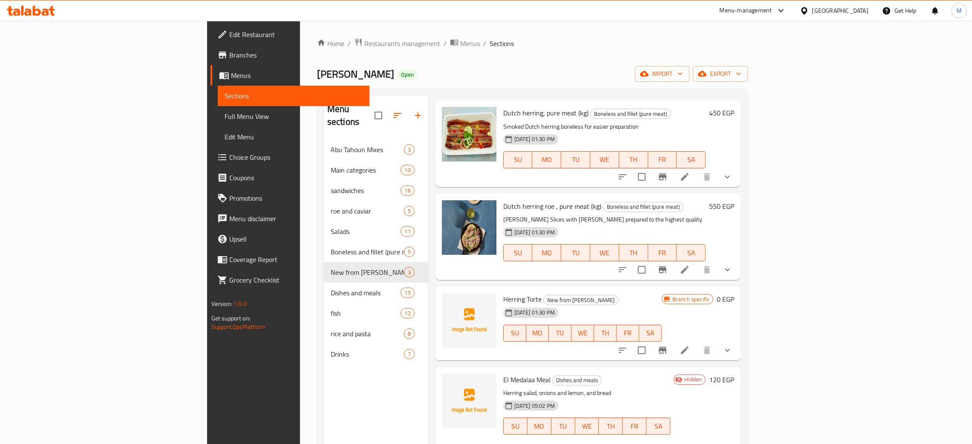
type input "herring"
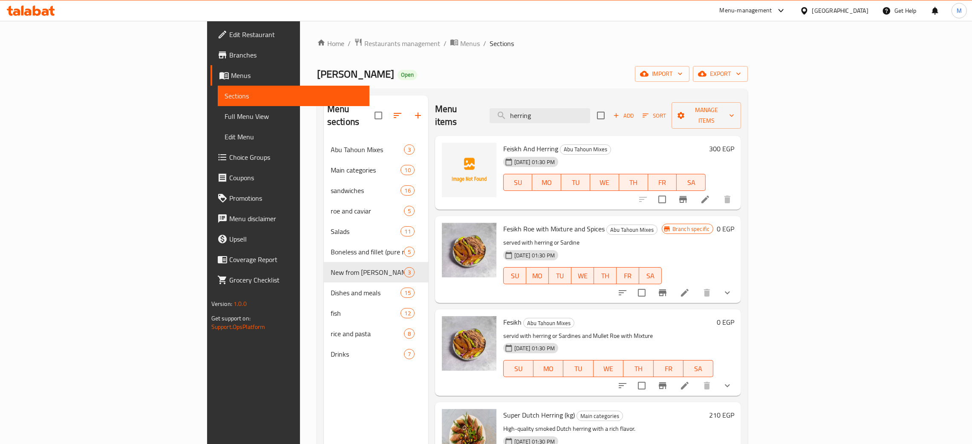
drag, startPoint x: 604, startPoint y: 107, endPoint x: 558, endPoint y: 96, distance: 46.4
click at [559, 95] on div "Menu sections [PERSON_NAME] Mixes 3 Main categories 10 sandwiches 16 [PERSON_NA…" at bounding box center [532, 317] width 431 height 457
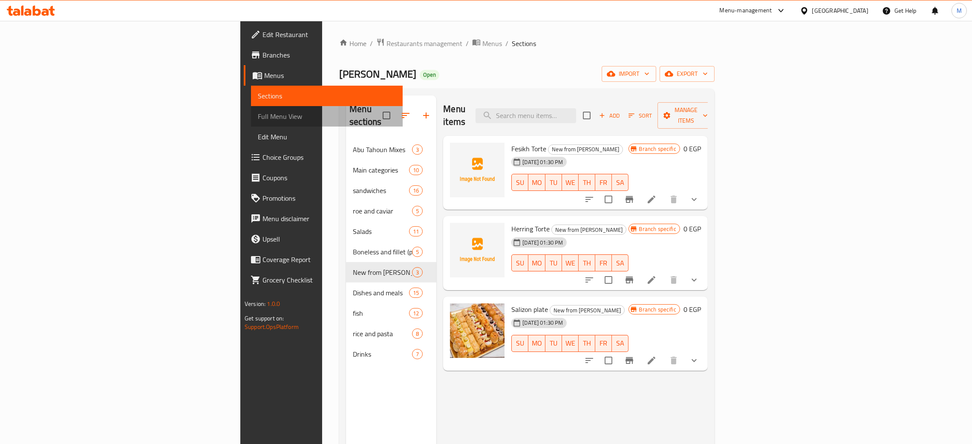
click at [258, 111] on span "Full Menu View" at bounding box center [327, 116] width 138 height 10
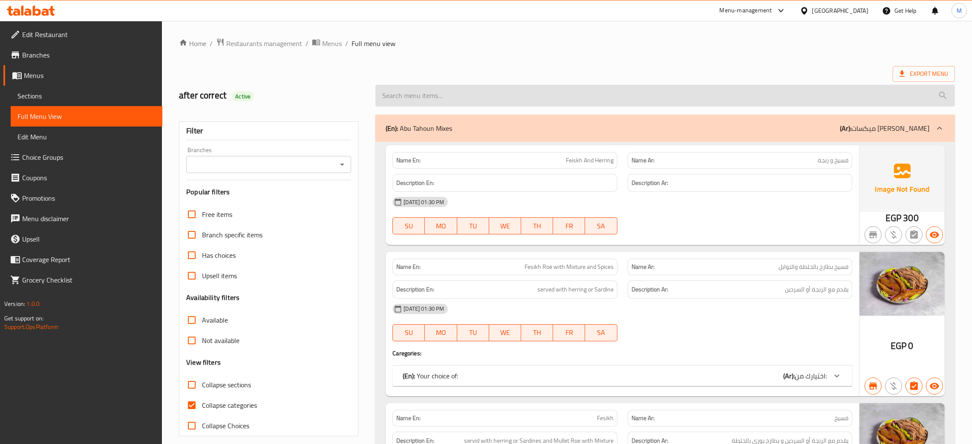
click at [390, 92] on input "search" at bounding box center [664, 96] width 579 height 22
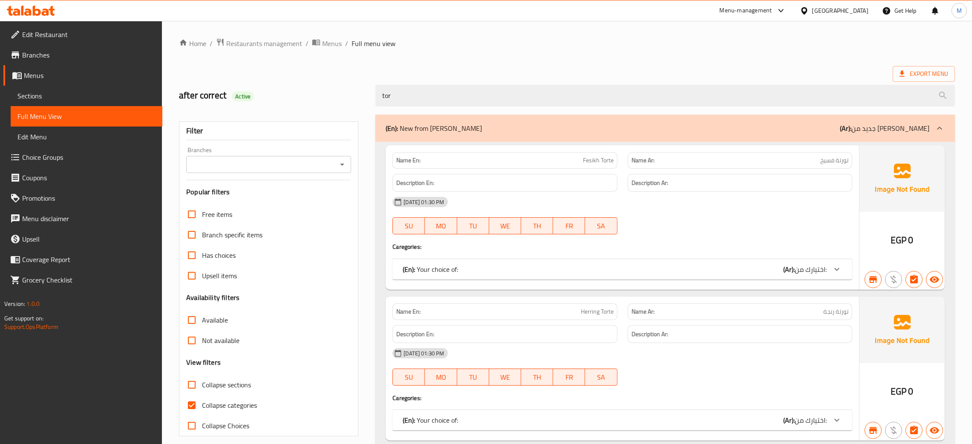
type input "tor"
click at [35, 93] on span "Sections" at bounding box center [86, 96] width 138 height 10
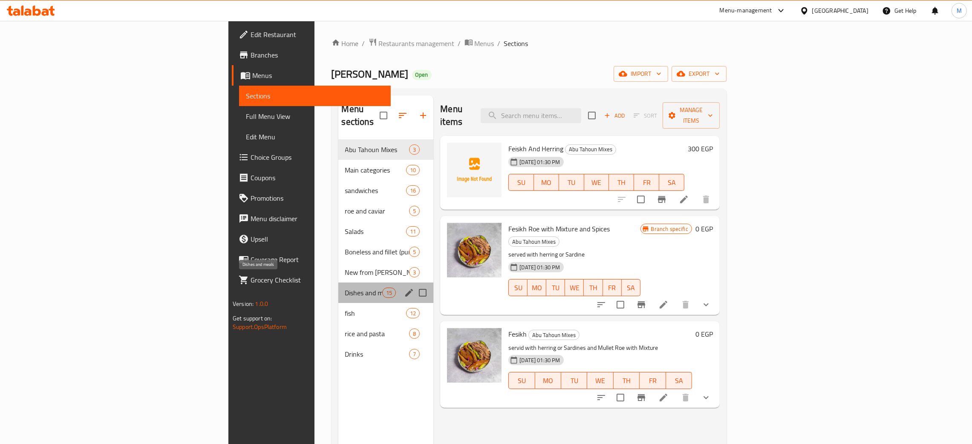
click at [345, 288] on span "Dishes and meals" at bounding box center [363, 293] width 37 height 10
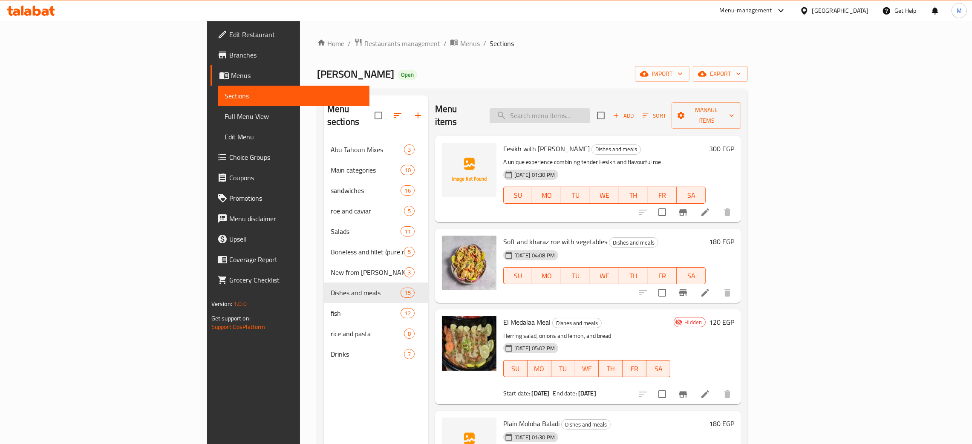
click at [590, 114] on input "search" at bounding box center [539, 115] width 101 height 15
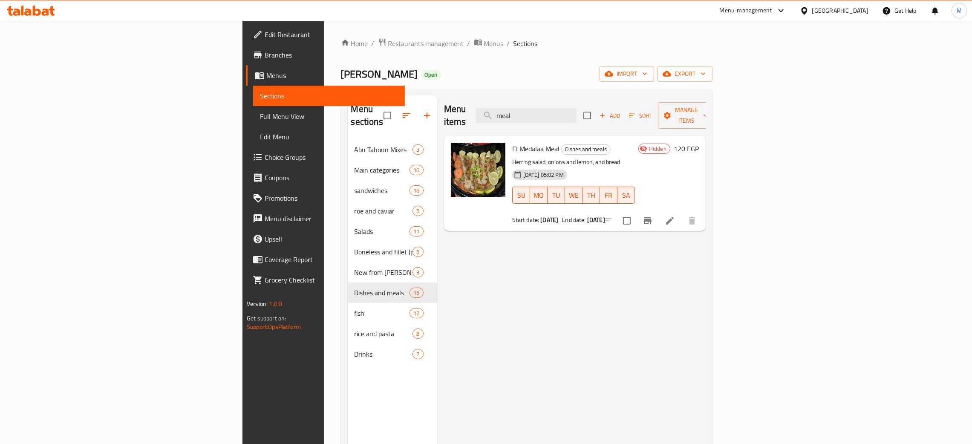
type input "meal"
drag, startPoint x: 610, startPoint y: 109, endPoint x: 544, endPoint y: 88, distance: 69.4
click at [542, 89] on div "Menu sections Abu Tahoun Mixes 3 Main categories 10 sandwiches 16 roe and cavia…" at bounding box center [526, 317] width 371 height 457
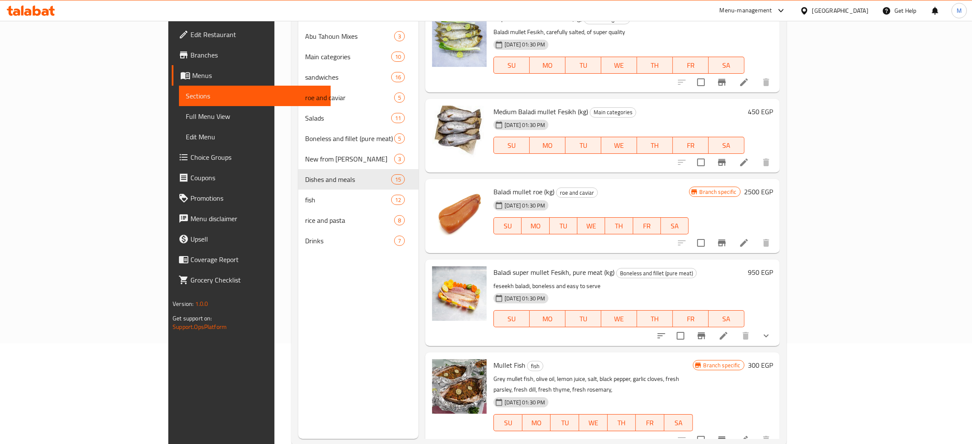
scroll to position [120, 0]
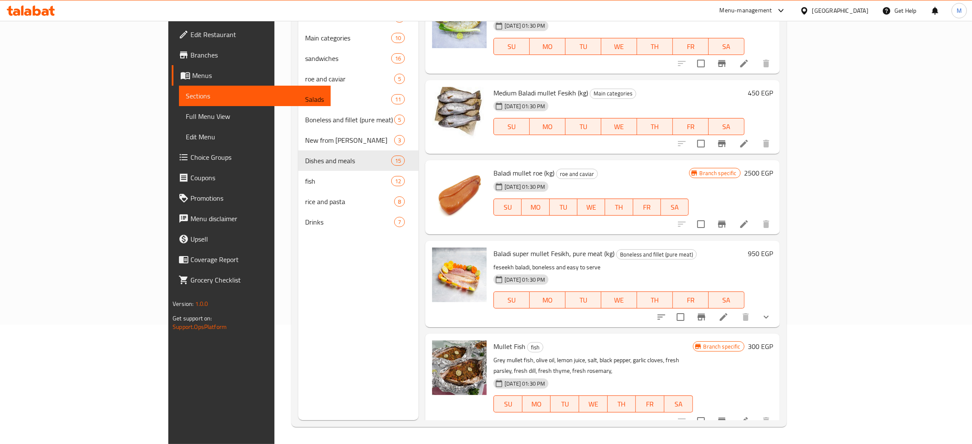
type input "mull"
click at [298, 272] on div "Menu sections Abu Tahoun Mixes 3 Main categories 10 sandwiches 16 roe and cavia…" at bounding box center [358, 198] width 121 height 444
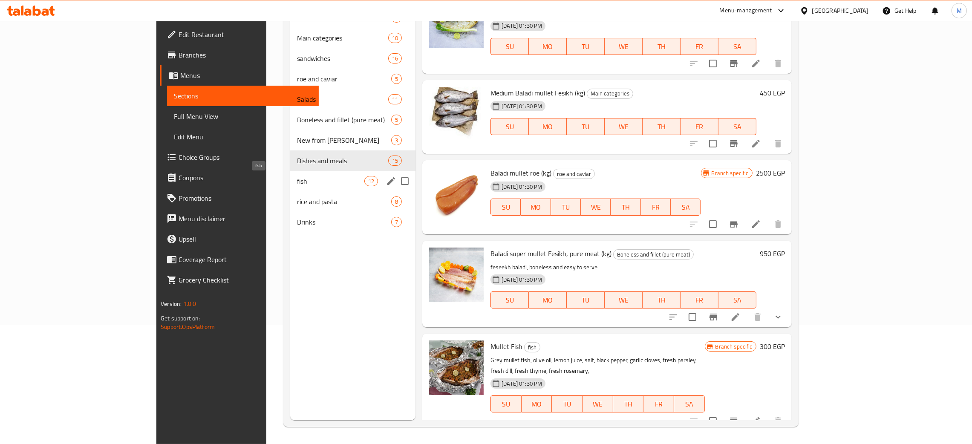
scroll to position [56, 0]
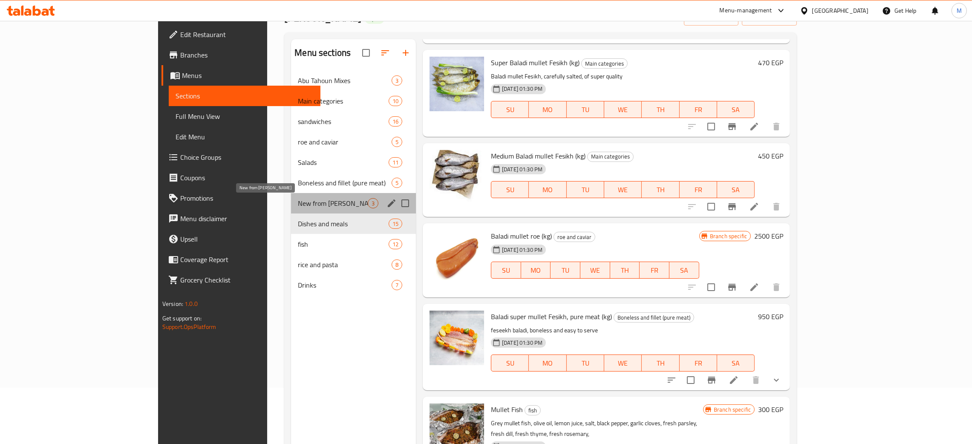
click at [298, 200] on span "New from Abu Tahoun" at bounding box center [333, 203] width 70 height 10
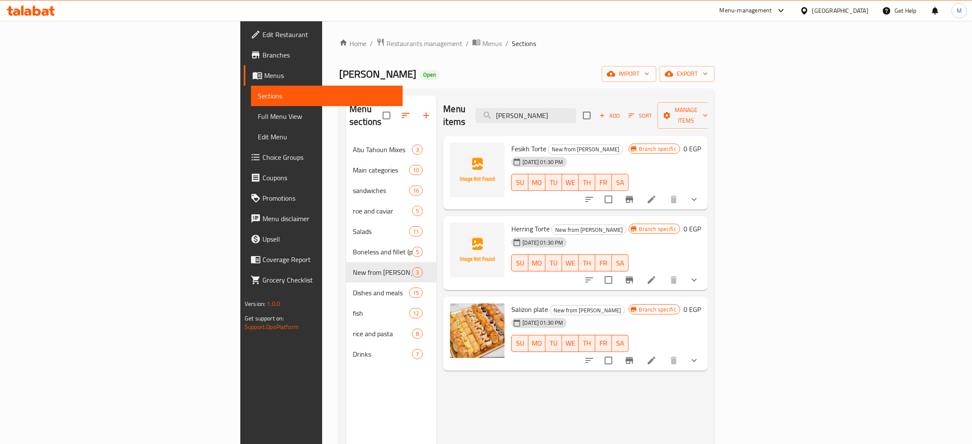
drag, startPoint x: 615, startPoint y: 112, endPoint x: 545, endPoint y: 84, distance: 75.3
click at [519, 95] on div "Menu sections Abu Tahoun Mixes 3 Main categories 10 sandwiches 16 roe and cavia…" at bounding box center [526, 317] width 375 height 457
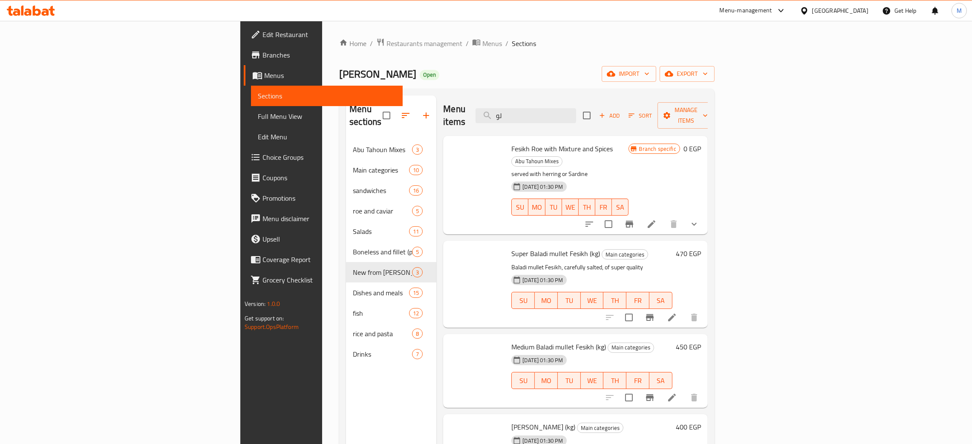
type input "لوت"
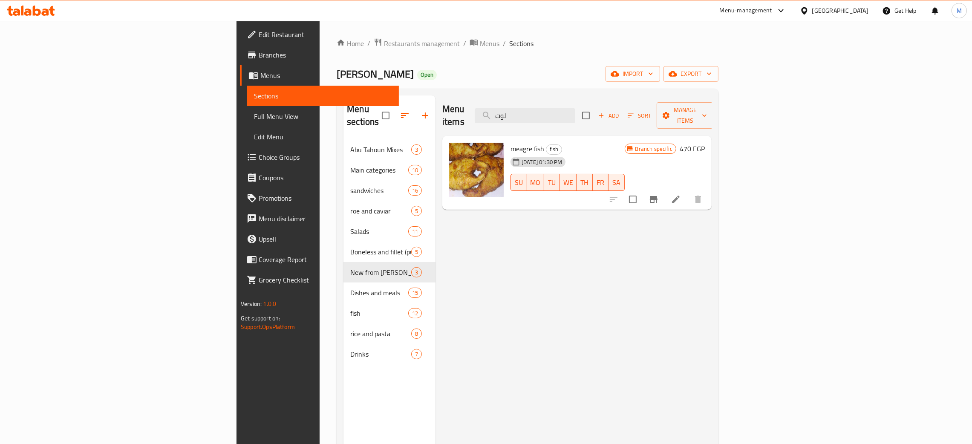
drag, startPoint x: 604, startPoint y: 113, endPoint x: 535, endPoint y: 102, distance: 70.3
click at [535, 102] on div "Menu items لوت Add Sort Manage items" at bounding box center [576, 115] width 269 height 40
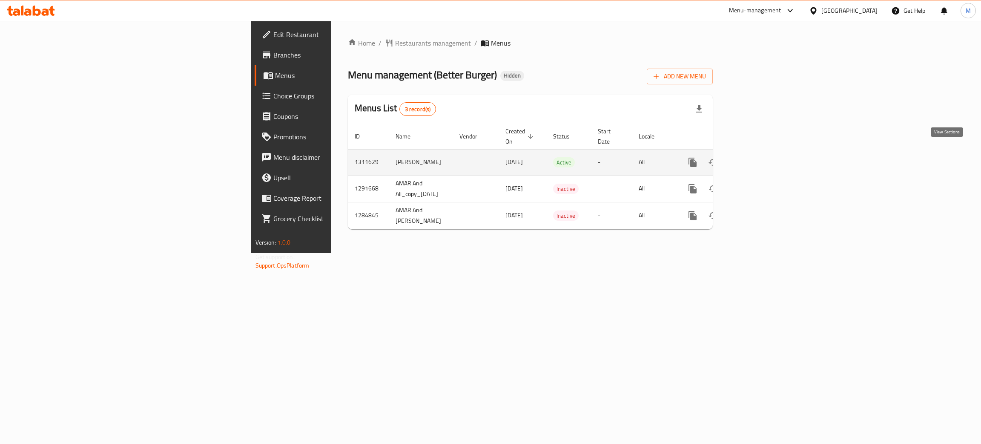
click at [759, 157] on icon "enhanced table" at bounding box center [754, 162] width 10 height 10
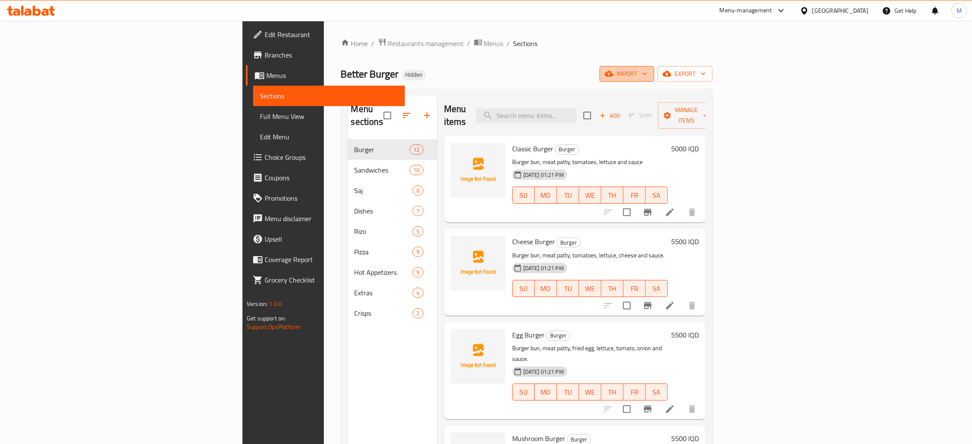
click at [647, 70] on span "import" at bounding box center [626, 74] width 41 height 11
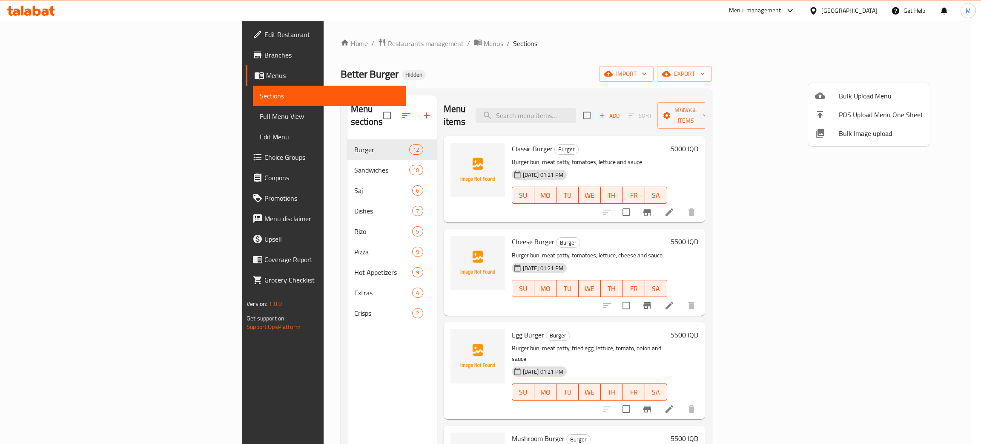
click at [844, 126] on li "Bulk Image upload" at bounding box center [869, 133] width 122 height 19
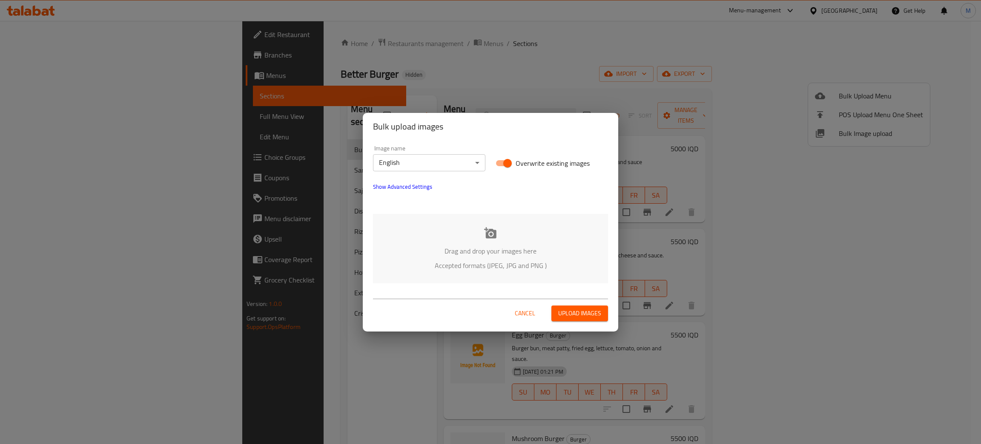
click at [569, 239] on div "Drag and drop your images here Accepted formats (JPEG, JPG and PNG )" at bounding box center [490, 248] width 235 height 69
click at [526, 312] on span "Cancel" at bounding box center [525, 313] width 20 height 11
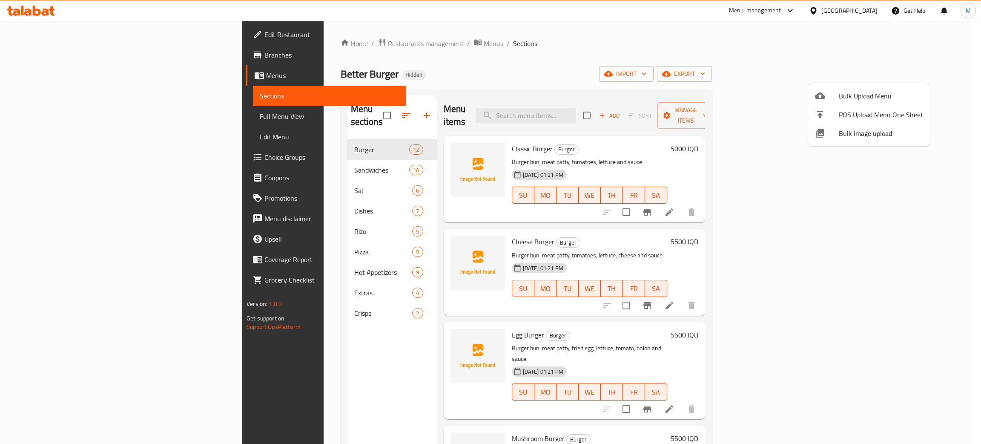
click at [607, 106] on div at bounding box center [490, 222] width 981 height 444
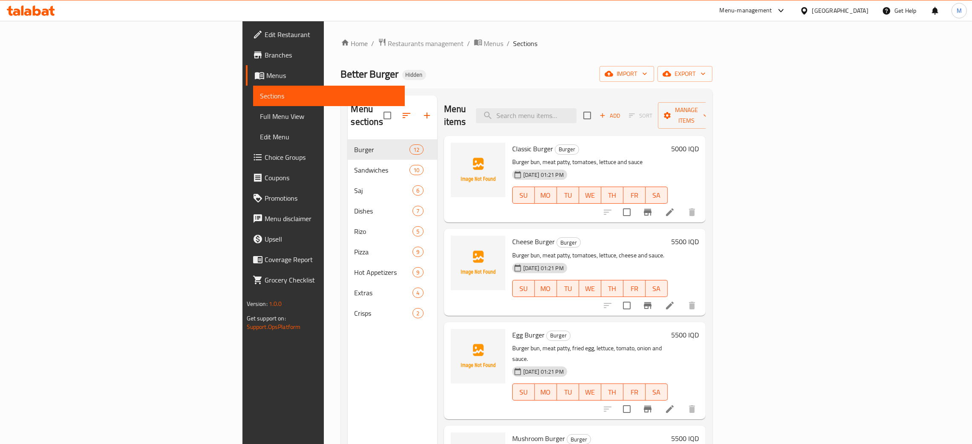
click at [576, 108] on input "search" at bounding box center [526, 115] width 101 height 15
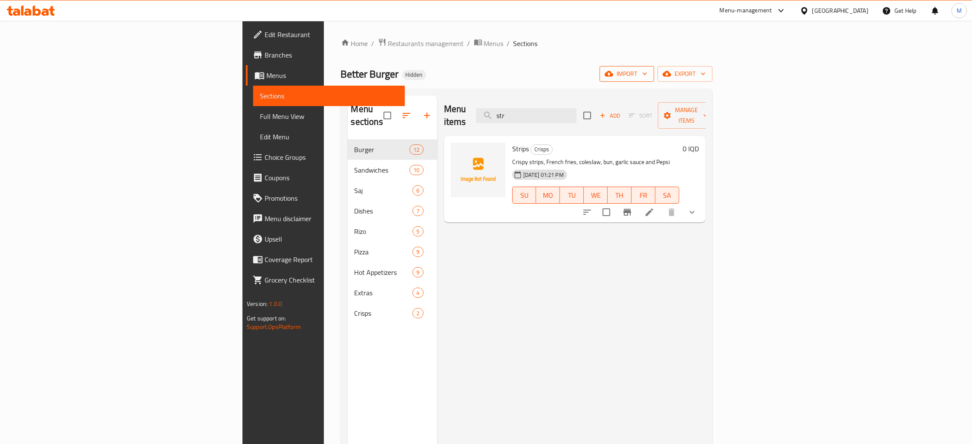
type input "str"
click at [647, 71] on span "import" at bounding box center [626, 74] width 41 height 11
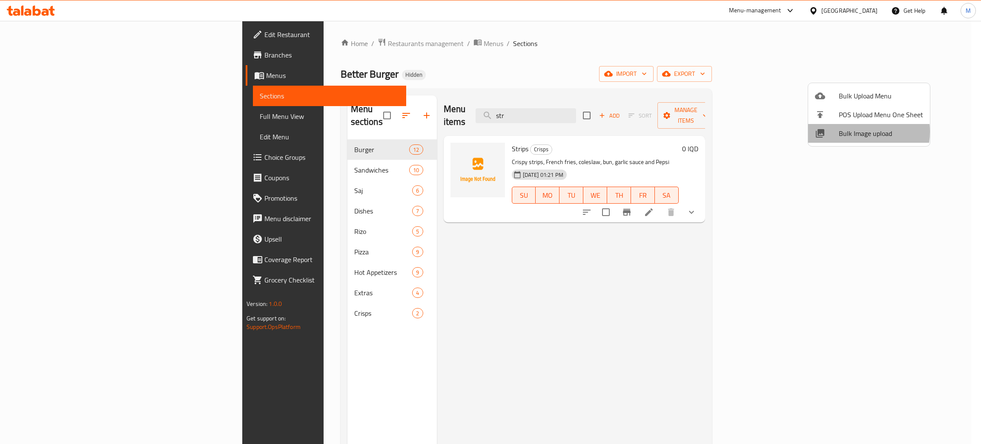
click at [851, 132] on span "Bulk Image upload" at bounding box center [881, 133] width 84 height 10
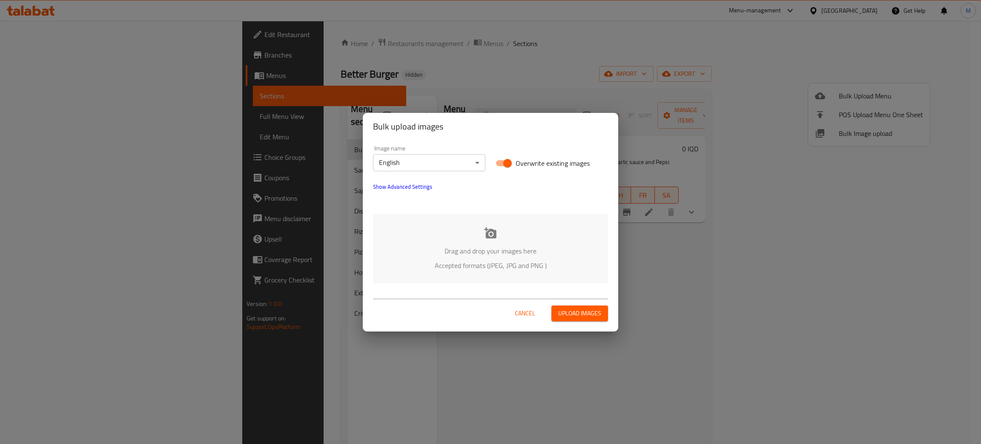
click at [454, 246] on p "Drag and drop your images here" at bounding box center [491, 251] width 210 height 10
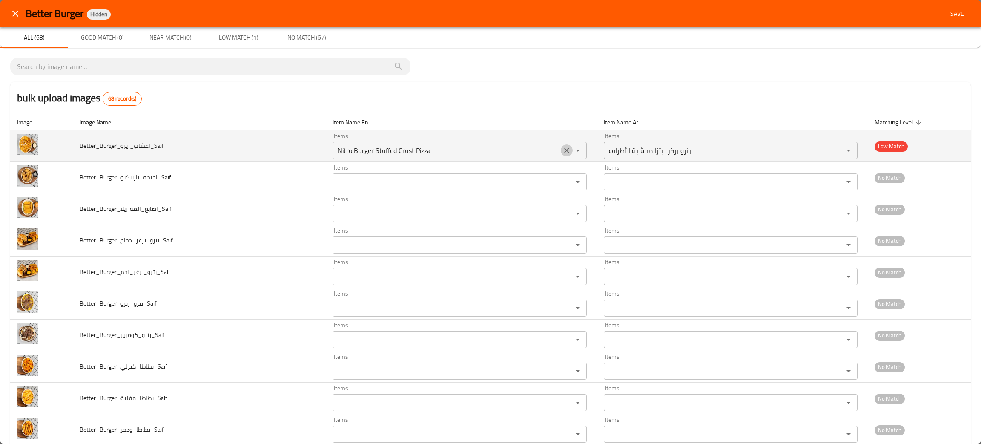
click at [563, 147] on icon "Clear" at bounding box center [567, 150] width 9 height 9
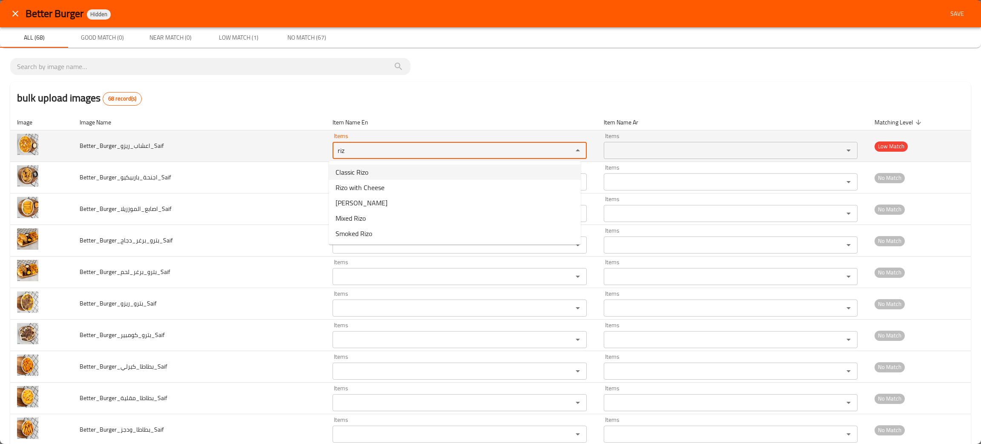
type input "riz"
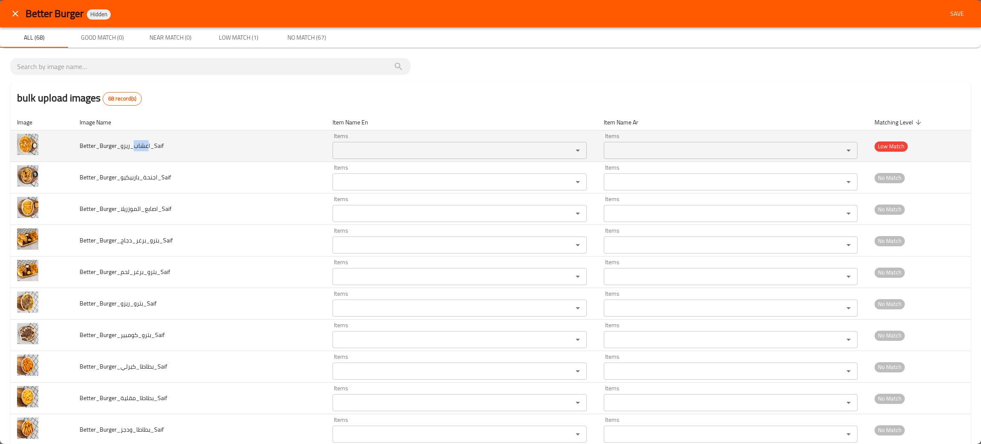
drag, startPoint x: 132, startPoint y: 144, endPoint x: 147, endPoint y: 147, distance: 14.6
click at [147, 147] on span "Better_Burger_اعشاب_ريزو_Saif" at bounding box center [122, 145] width 84 height 11
copy span "عشاب"
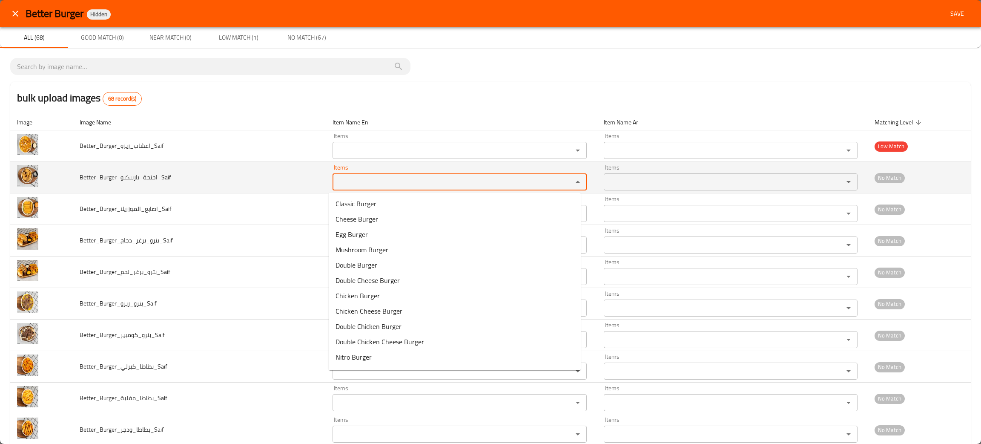
click at [367, 185] on input "Items" at bounding box center [447, 182] width 224 height 12
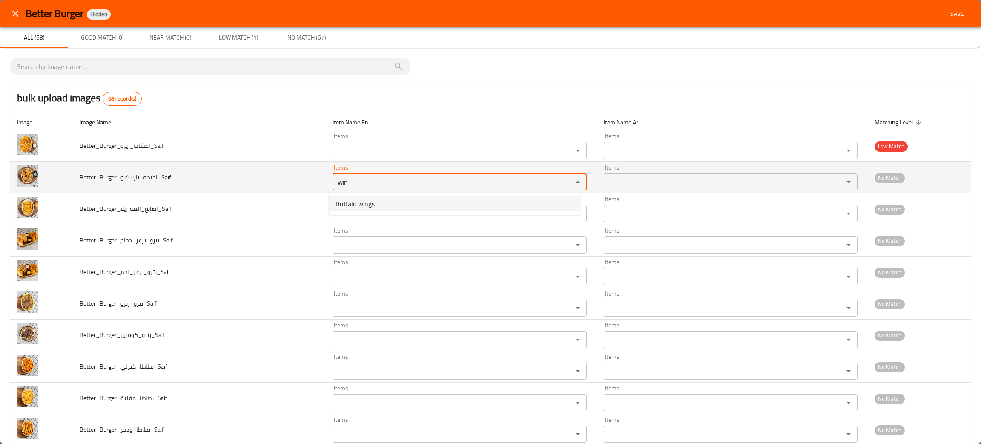
type input "win"
click at [131, 173] on span "Better_Burger_اجنحة_باربيكيو_Saif" at bounding box center [126, 177] width 92 height 11
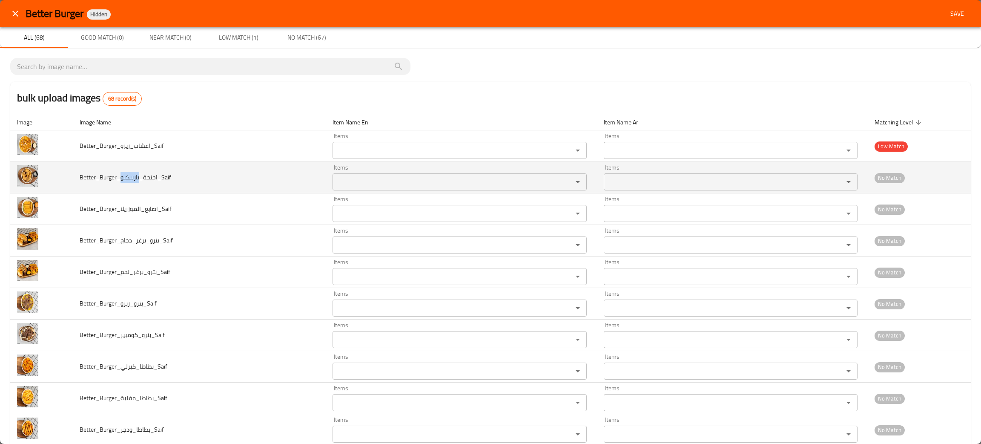
drag, startPoint x: 119, startPoint y: 175, endPoint x: 138, endPoint y: 183, distance: 21.2
click at [138, 183] on span "Better_Burger_اجنحة_باربيكيو_Saif" at bounding box center [126, 177] width 92 height 11
copy span "باربيكيو"
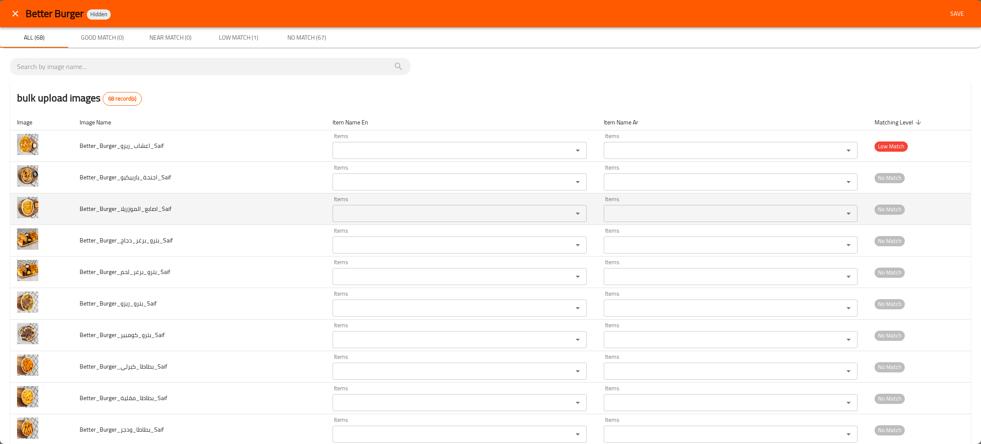
click at [379, 217] on input "Items" at bounding box center [447, 213] width 224 height 12
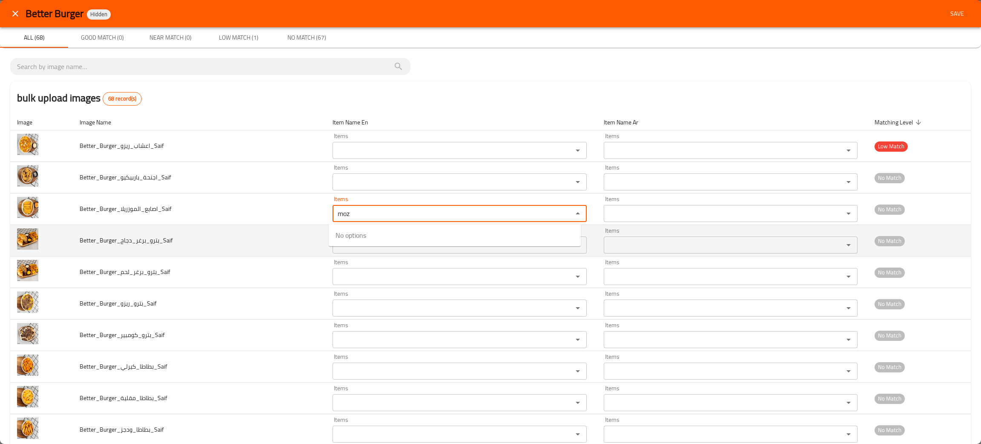
type input "moz"
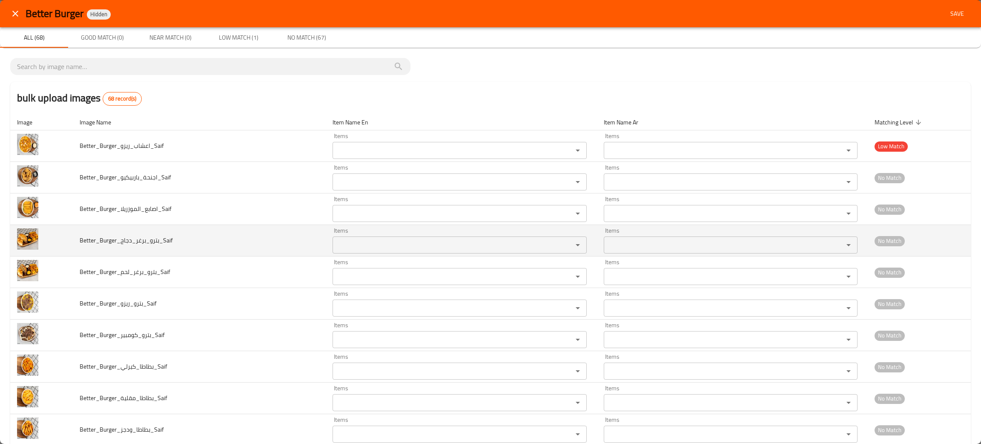
click at [224, 239] on td "Better_Burger_بترو_برغر_دجاج_Saif" at bounding box center [199, 241] width 253 height 32
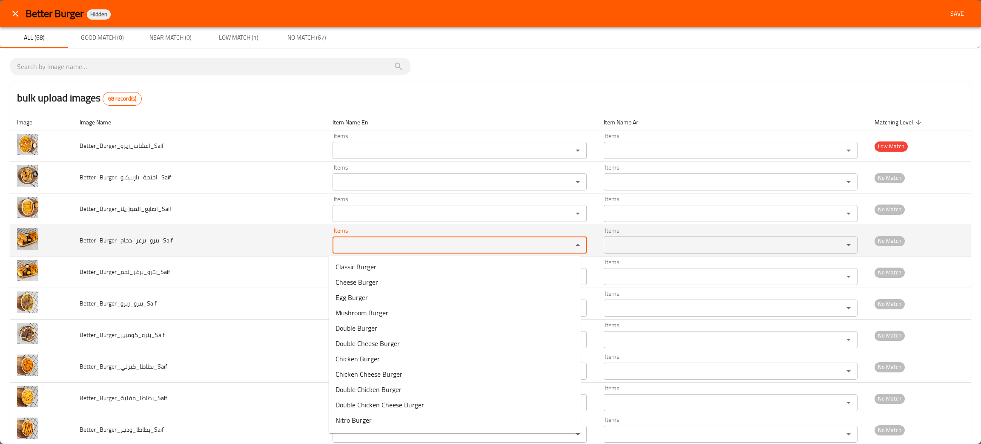
click at [370, 245] on input "Items" at bounding box center [447, 245] width 224 height 12
type input "burg"
drag, startPoint x: 374, startPoint y: 241, endPoint x: 297, endPoint y: 233, distance: 77.1
click at [297, 233] on tr "Better_Burger_بترو_برغر_دجاج_Saif Items burg Items Items Items No Match" at bounding box center [490, 241] width 961 height 32
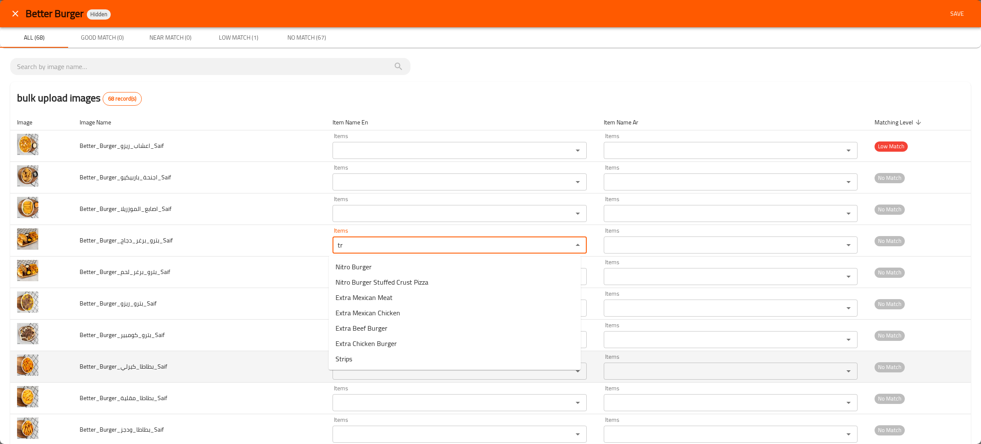
type input "tr"
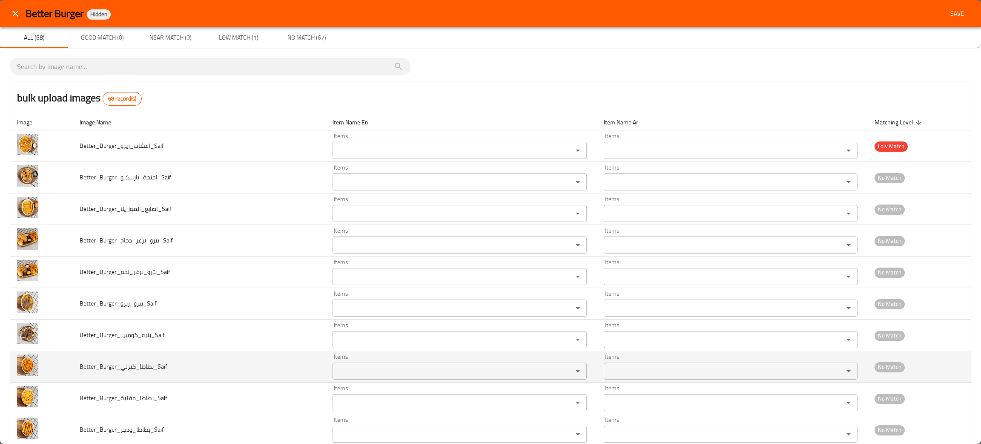
click at [193, 378] on td "Better_Burger_بطاطا_كيرلي_Saif" at bounding box center [199, 367] width 253 height 32
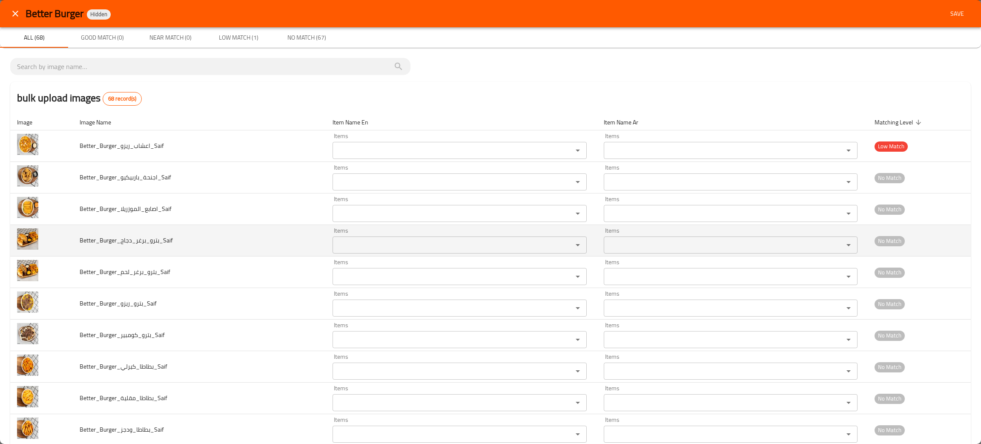
click at [356, 245] on input "Items" at bounding box center [447, 245] width 224 height 12
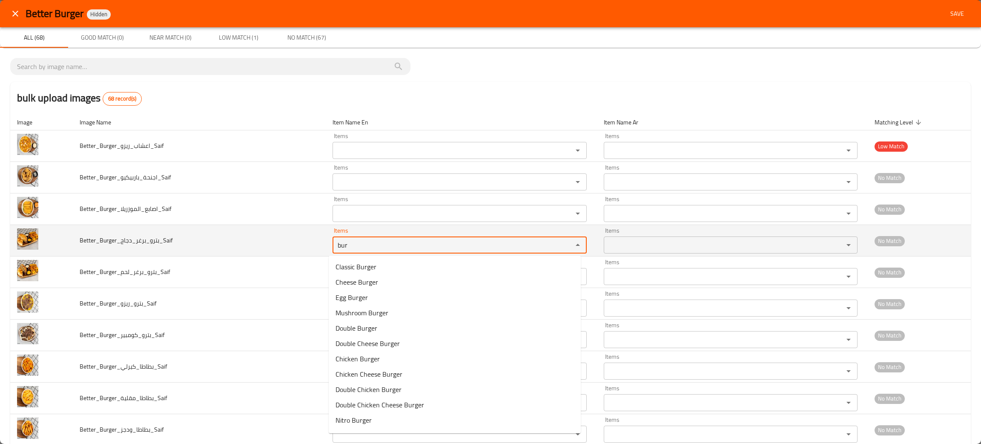
type input "bur"
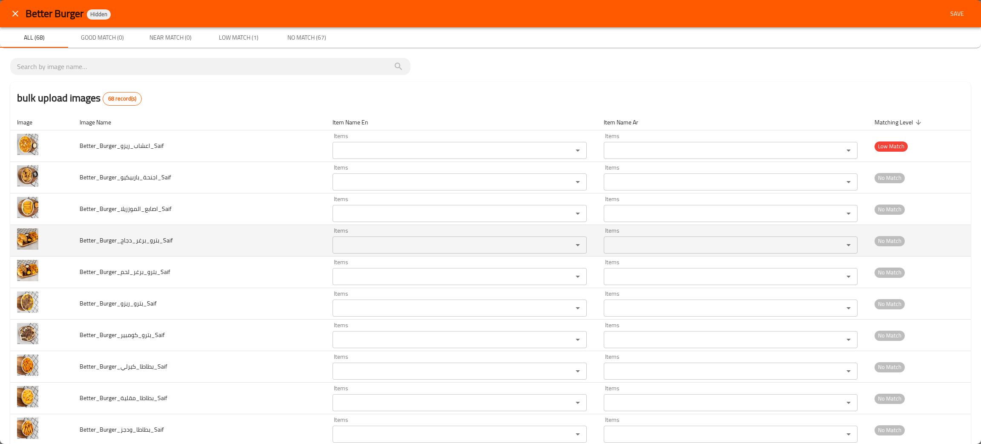
drag, startPoint x: 250, startPoint y: 227, endPoint x: 254, endPoint y: 227, distance: 4.7
click at [250, 227] on td "Better_Burger_بترو_برغر_دجاج_Saif" at bounding box center [199, 241] width 253 height 32
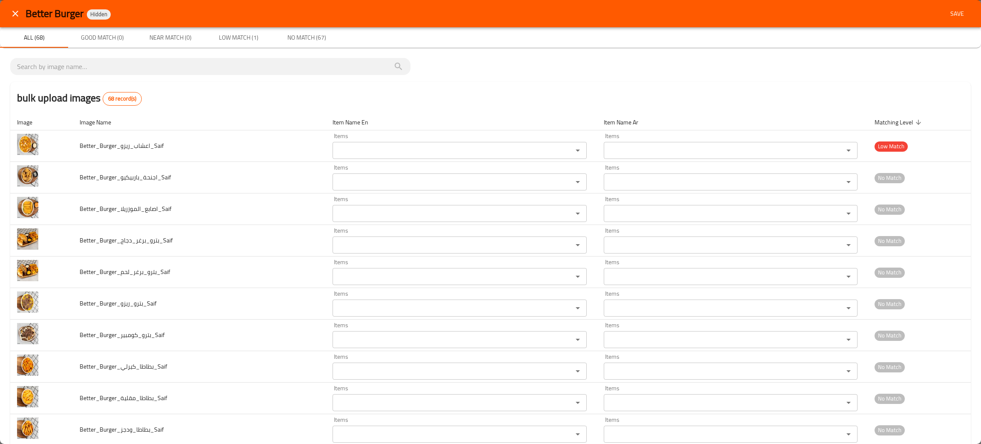
click at [17, 9] on icon "close" at bounding box center [15, 14] width 10 height 10
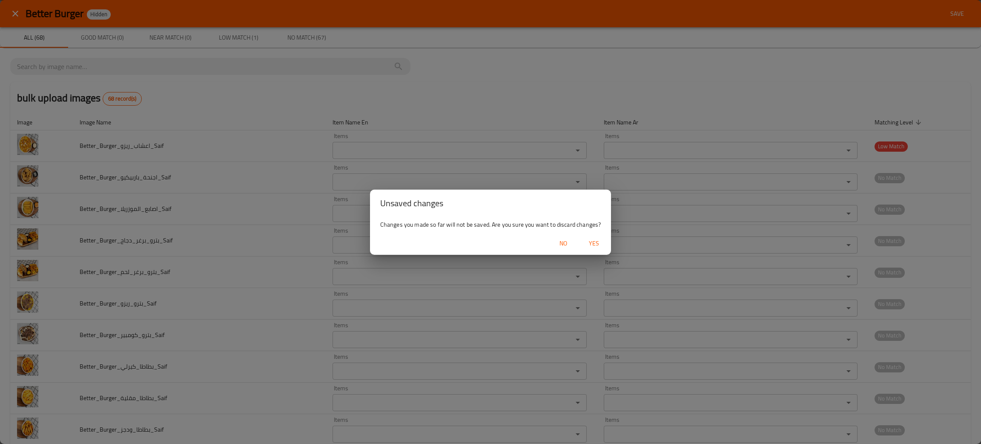
click at [596, 244] on span "Yes" at bounding box center [594, 243] width 20 height 11
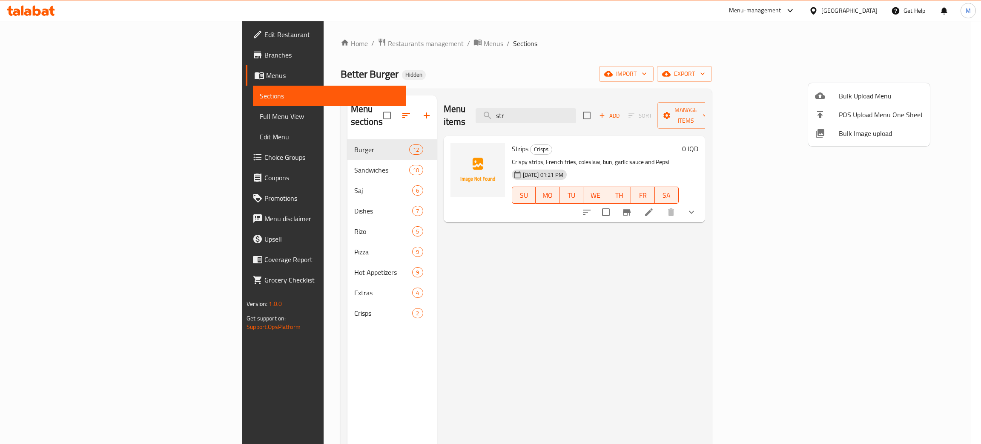
click at [202, 157] on div at bounding box center [490, 222] width 981 height 444
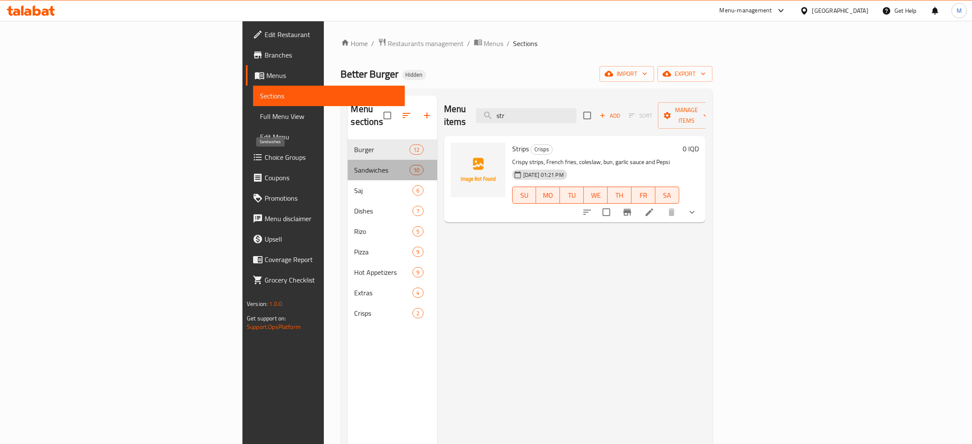
click at [354, 165] on span "Sandwiches" at bounding box center [381, 170] width 55 height 10
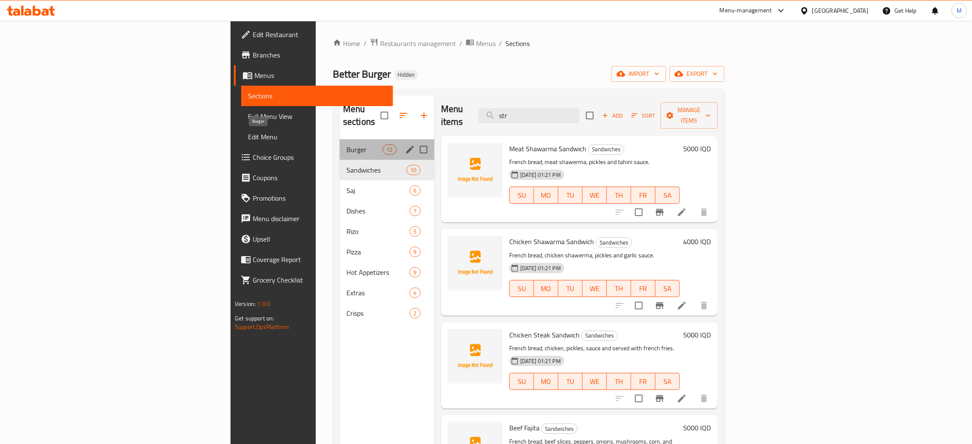
click at [346, 144] on span "Burger" at bounding box center [364, 149] width 36 height 10
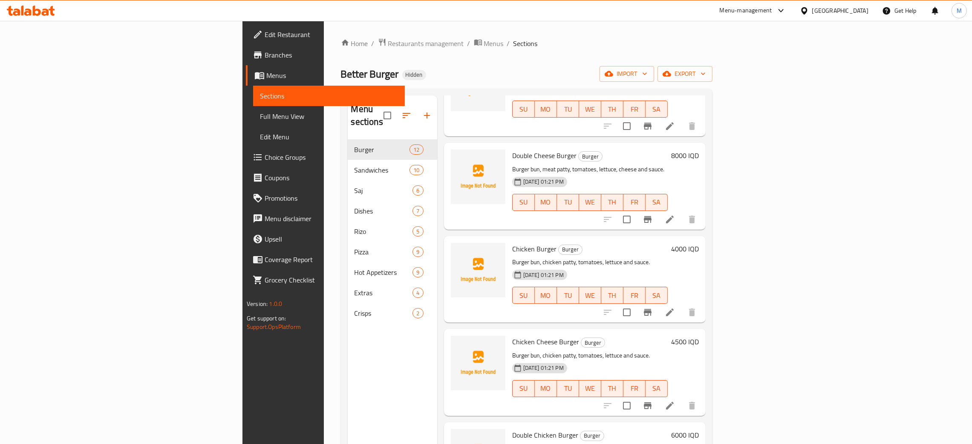
scroll to position [511, 0]
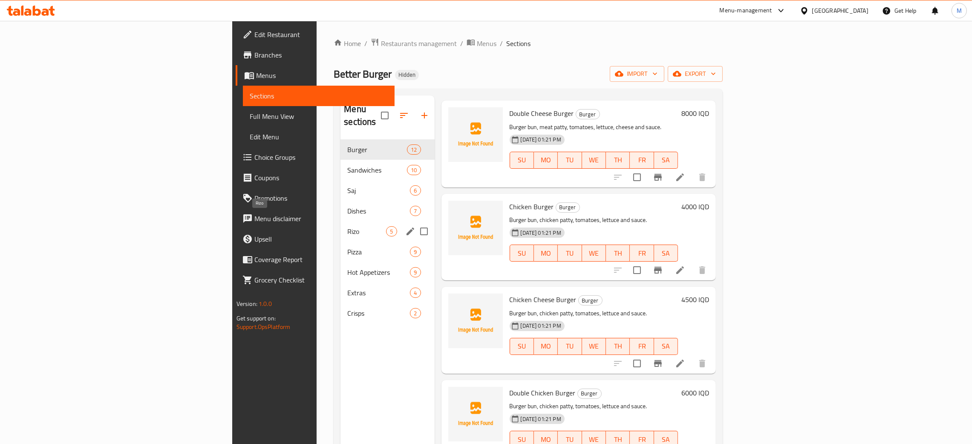
click at [347, 226] on span "Rizo" at bounding box center [366, 231] width 39 height 10
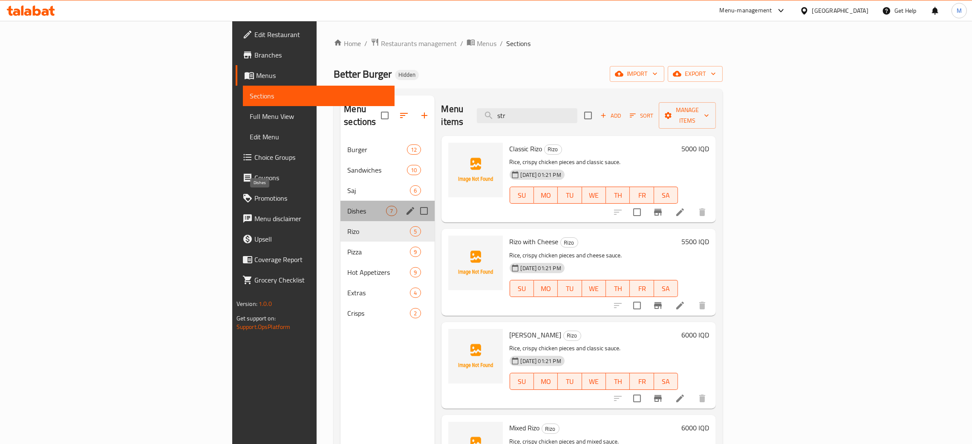
click at [347, 206] on span "Dishes" at bounding box center [366, 211] width 39 height 10
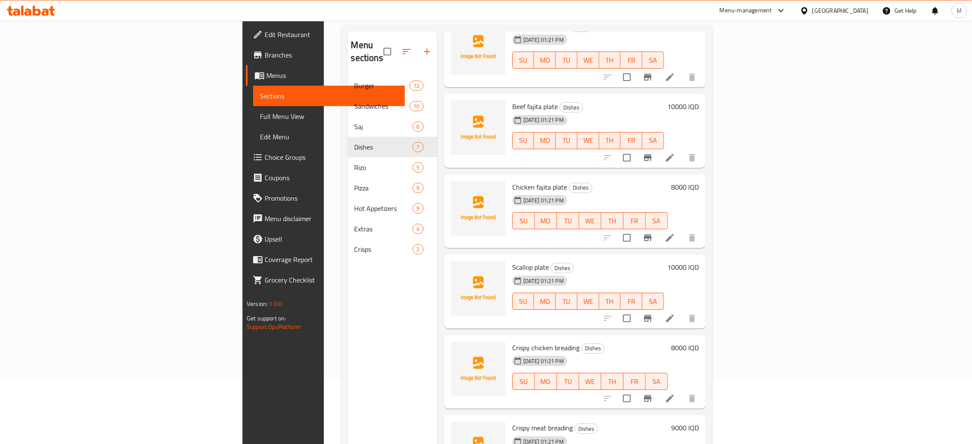
scroll to position [120, 0]
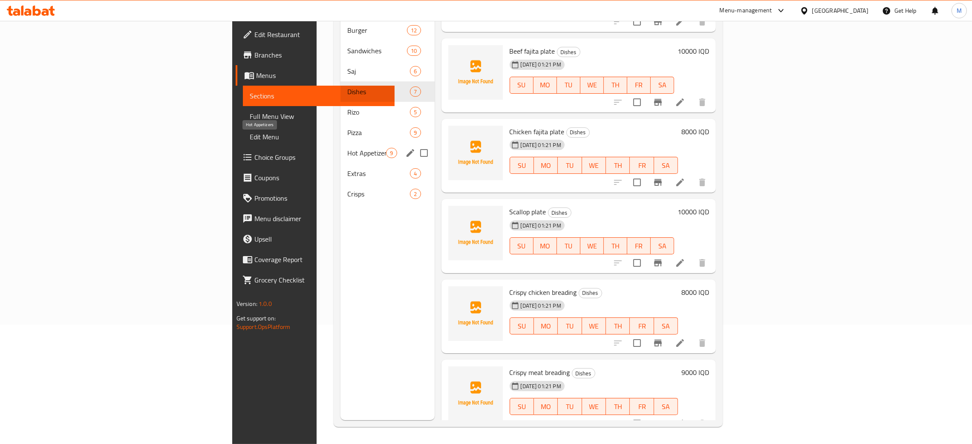
click at [347, 148] on span "Hot Appetizers" at bounding box center [366, 153] width 39 height 10
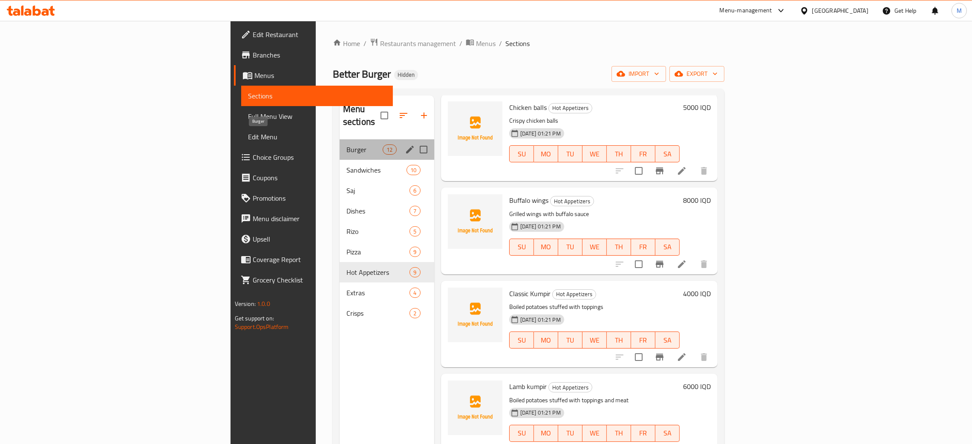
click at [346, 144] on span "Burger" at bounding box center [364, 149] width 36 height 10
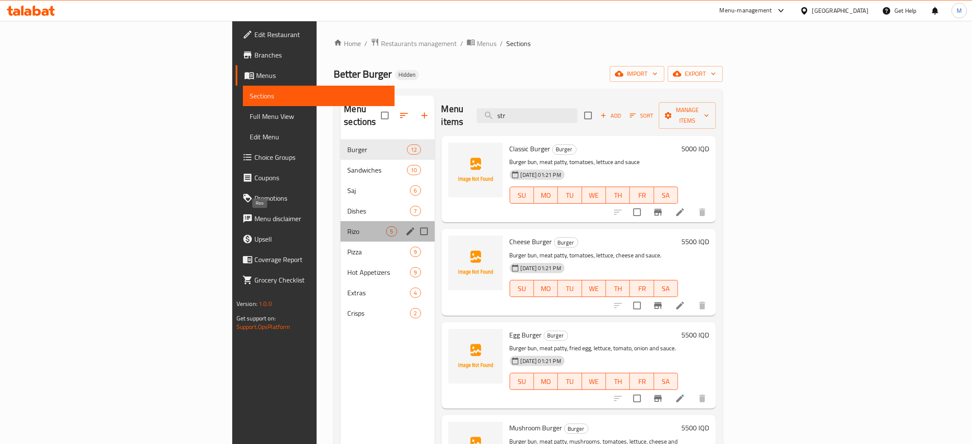
click at [347, 226] on span "Rizo" at bounding box center [366, 231] width 39 height 10
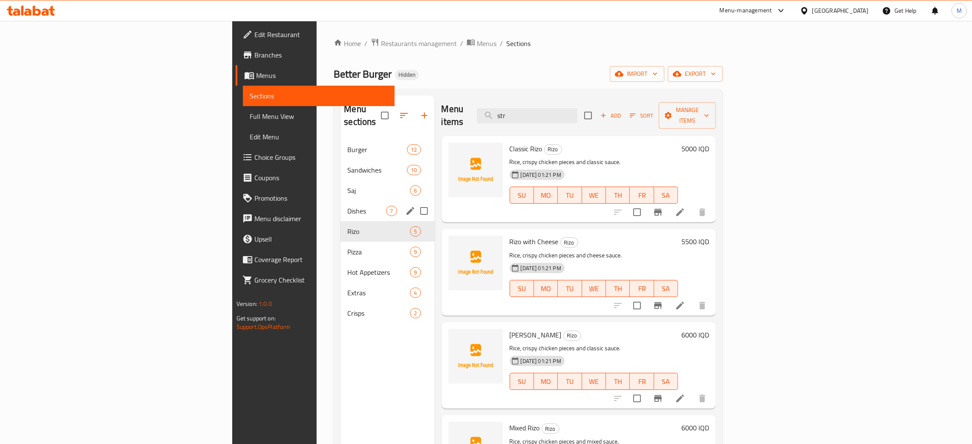
click at [340, 201] on div "Dishes 7" at bounding box center [387, 211] width 94 height 20
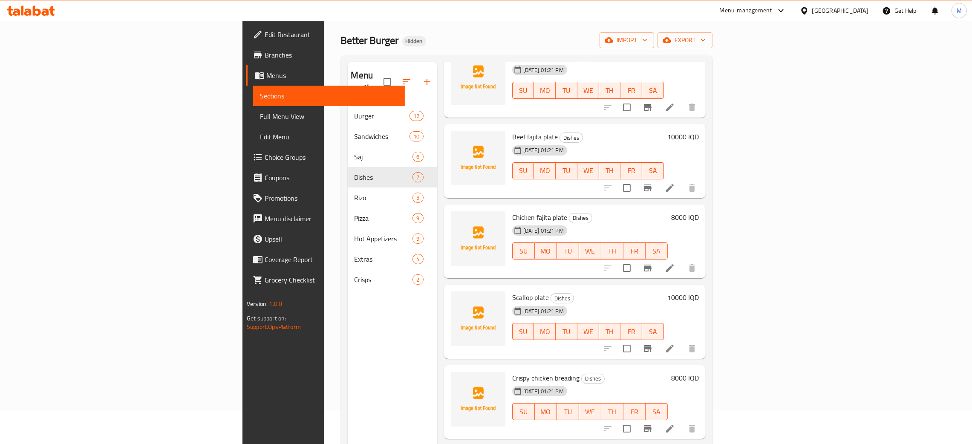
scroll to position [64, 0]
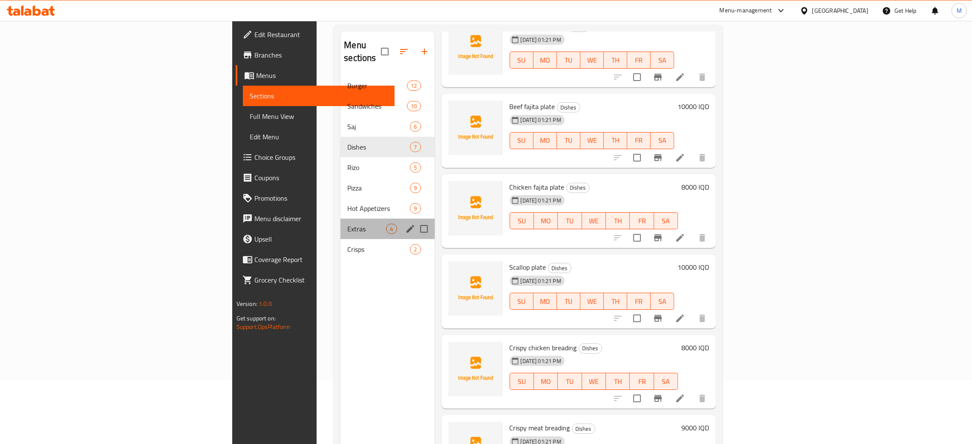
click at [340, 219] on div "Extras 4" at bounding box center [387, 229] width 94 height 20
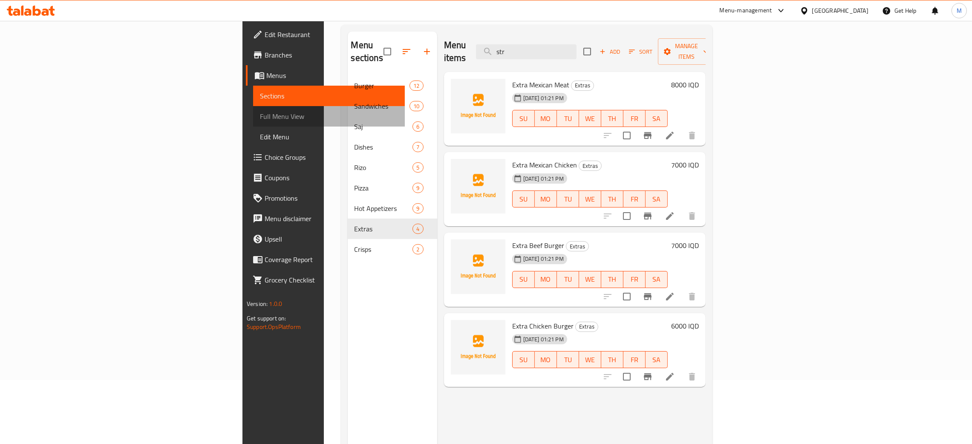
click at [260, 116] on span "Full Menu View" at bounding box center [329, 116] width 138 height 10
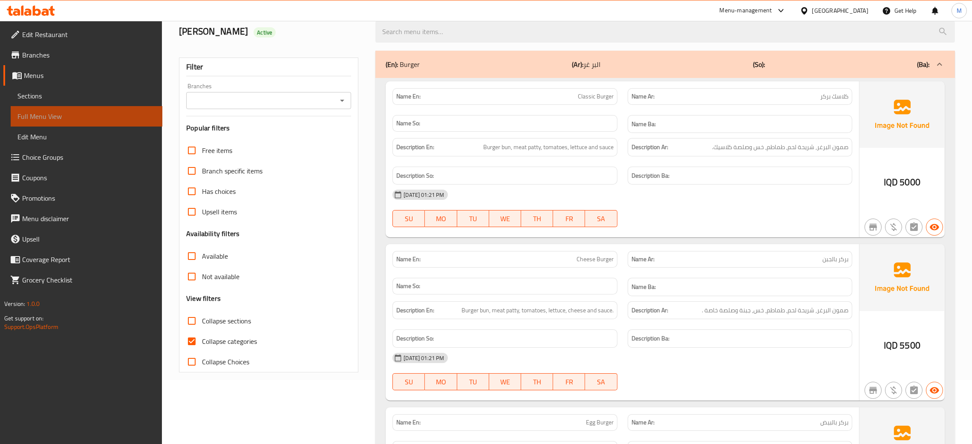
click at [44, 117] on span "Full Menu View" at bounding box center [86, 116] width 138 height 10
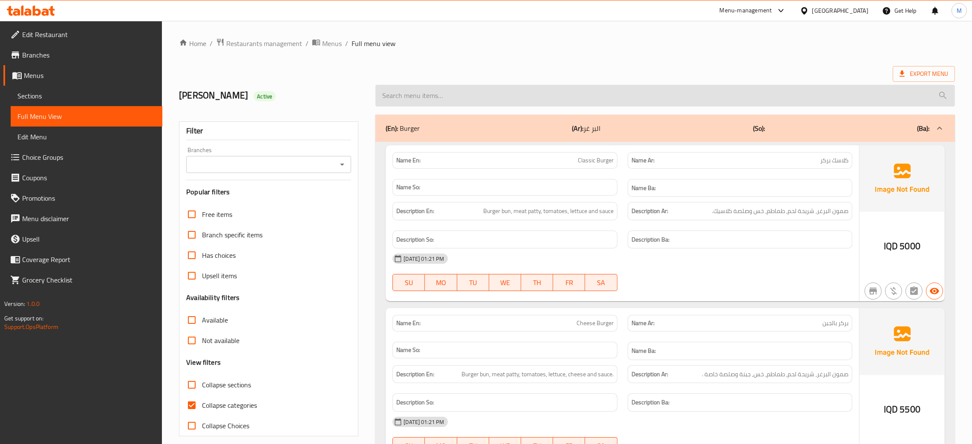
drag, startPoint x: 447, startPoint y: 101, endPoint x: 451, endPoint y: 96, distance: 6.3
click at [447, 99] on input "search" at bounding box center [664, 96] width 579 height 22
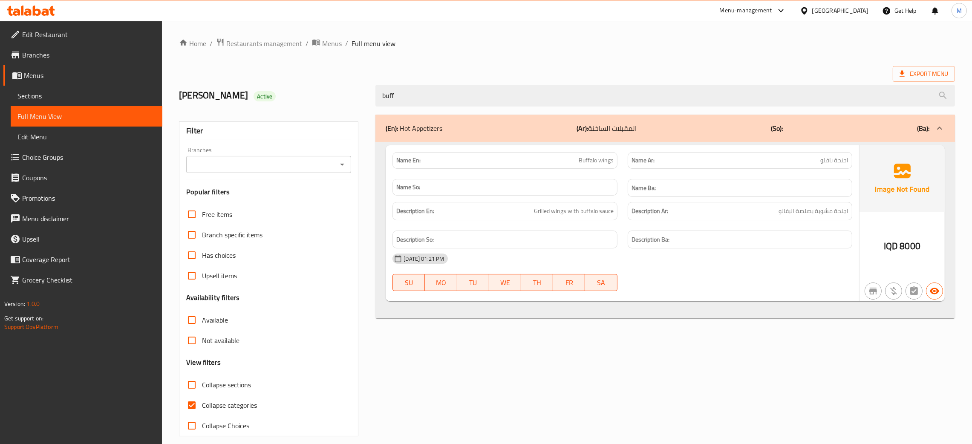
type input "buff"
click at [40, 91] on span "Sections" at bounding box center [86, 96] width 138 height 10
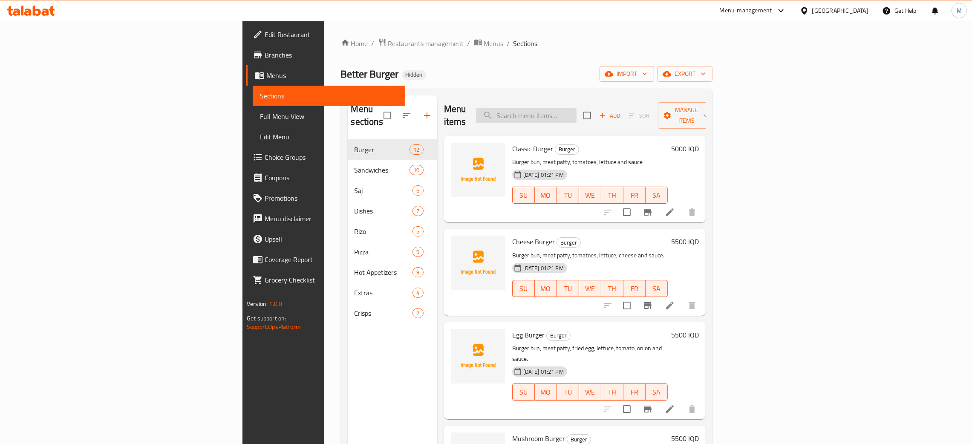
click at [576, 108] on input "search" at bounding box center [526, 115] width 101 height 15
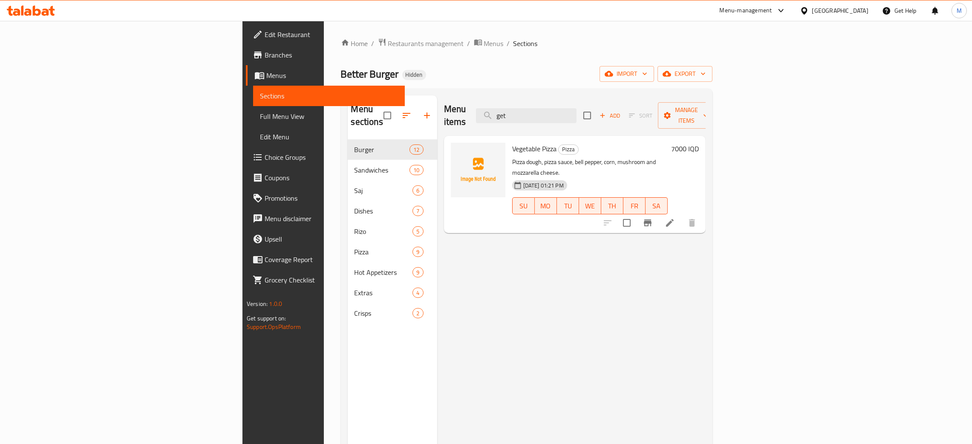
type input "get"
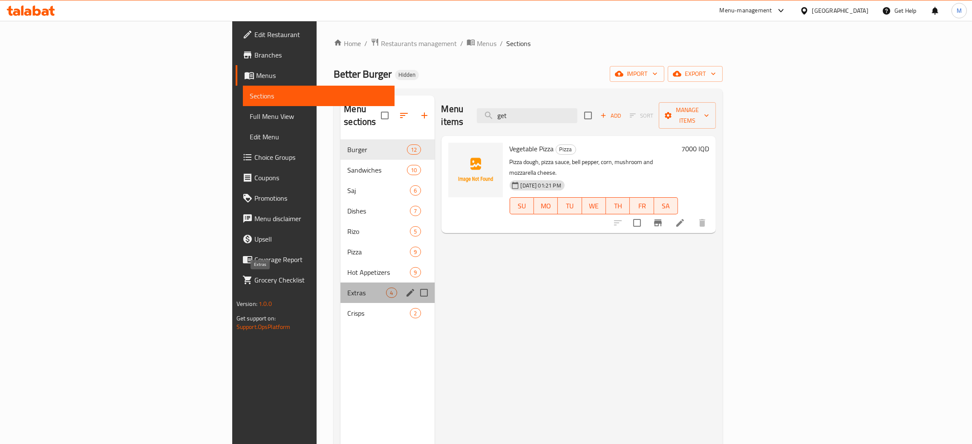
click at [347, 288] on span "Extras" at bounding box center [366, 293] width 39 height 10
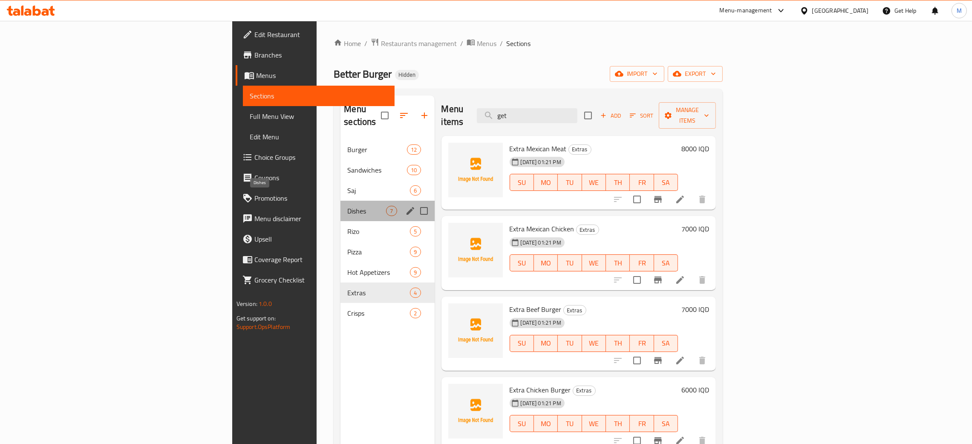
click at [347, 206] on span "Dishes" at bounding box center [366, 211] width 39 height 10
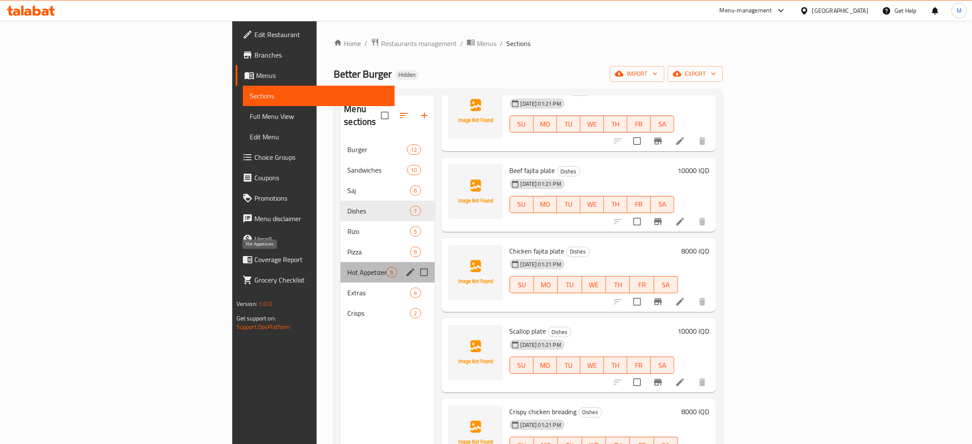
click at [347, 267] on span "Hot Appetizers" at bounding box center [366, 272] width 39 height 10
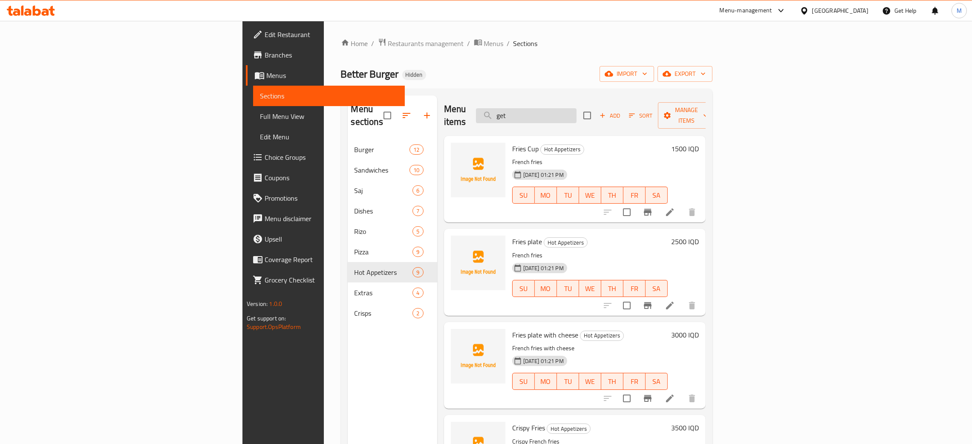
drag, startPoint x: 610, startPoint y: 103, endPoint x: 599, endPoint y: 111, distance: 13.7
click at [599, 111] on div "Menu items get Add Sort Manage items" at bounding box center [575, 115] width 262 height 40
drag, startPoint x: 604, startPoint y: 112, endPoint x: 540, endPoint y: 102, distance: 64.6
click at [537, 102] on div "Menu items get Add Sort Manage items" at bounding box center [575, 115] width 262 height 40
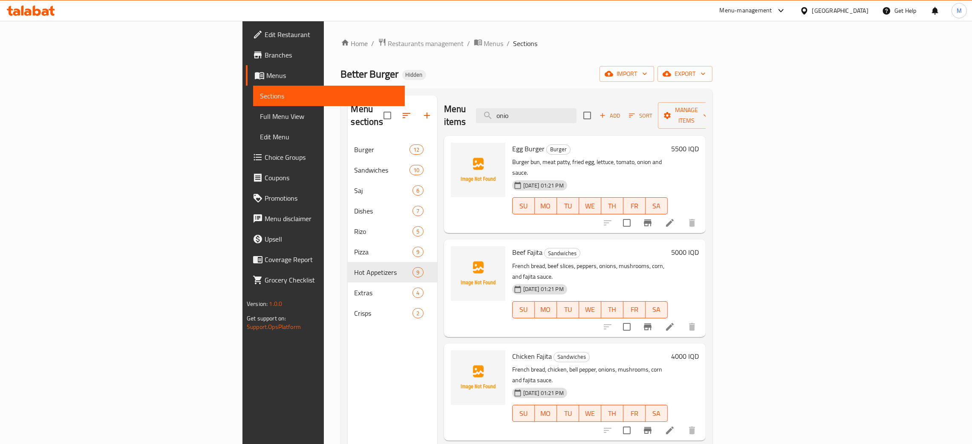
type input "onio"
drag, startPoint x: 607, startPoint y: 101, endPoint x: 532, endPoint y: 94, distance: 75.3
click at [532, 94] on div "Menu sections Burger 12 Sandwiches 10 Saj 6 Dishes 7 [PERSON_NAME] 5 Pizza 9 Ho…" at bounding box center [526, 317] width 371 height 457
drag, startPoint x: 601, startPoint y: 106, endPoint x: 550, endPoint y: 106, distance: 51.1
click at [550, 106] on div "Menu items onio Add Sort Manage items" at bounding box center [575, 115] width 262 height 40
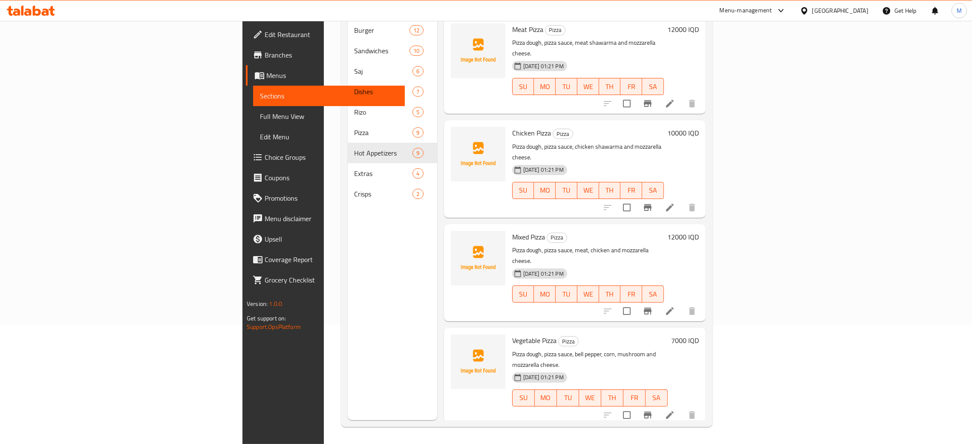
type input "moz"
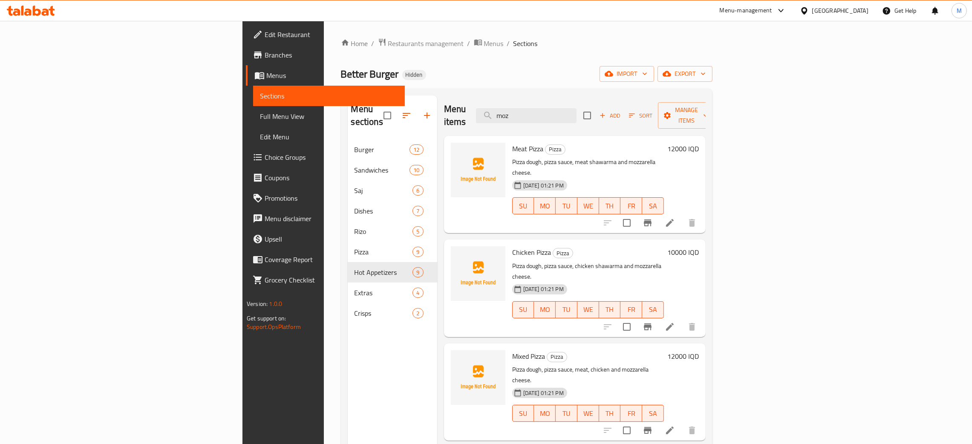
drag, startPoint x: 607, startPoint y: 112, endPoint x: 547, endPoint y: 98, distance: 61.5
click at [547, 98] on div "Menu items moz Add Sort Manage items" at bounding box center [575, 115] width 262 height 40
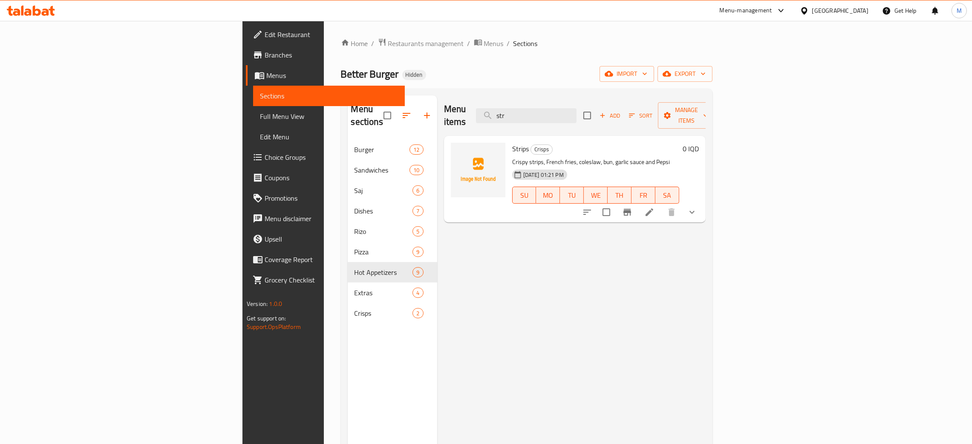
type input "str"
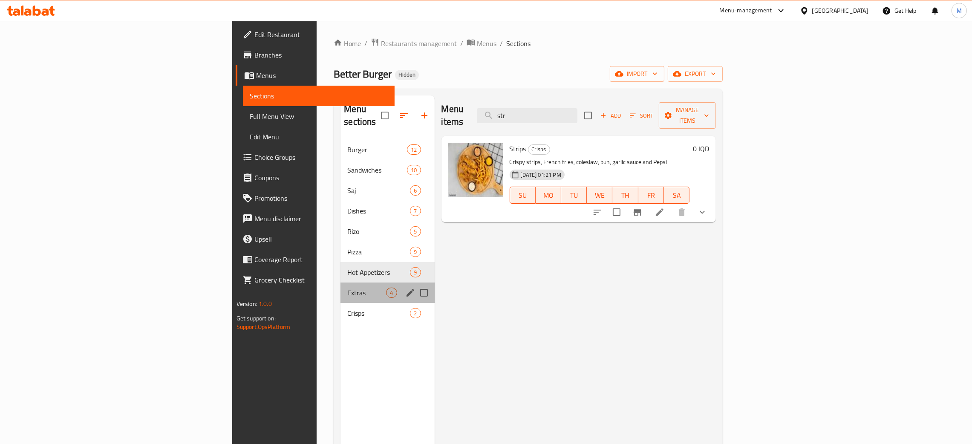
click at [340, 282] on div "Extras 4" at bounding box center [387, 292] width 94 height 20
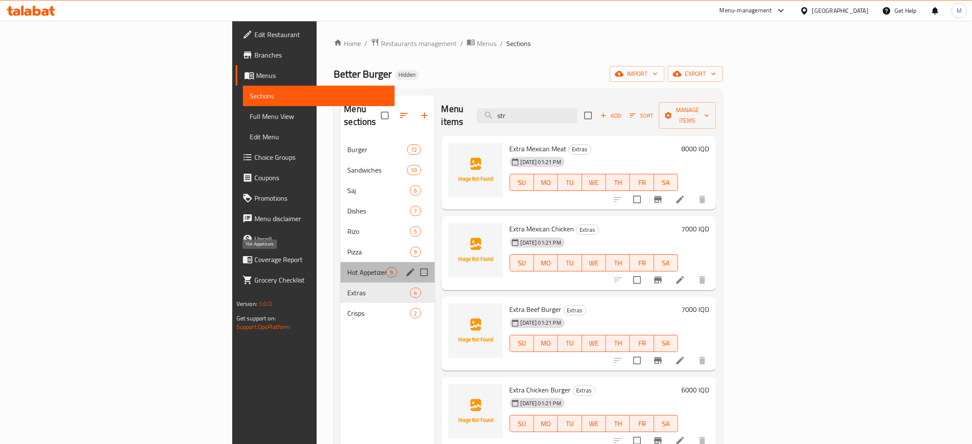
click at [347, 267] on span "Hot Appetizers" at bounding box center [366, 272] width 39 height 10
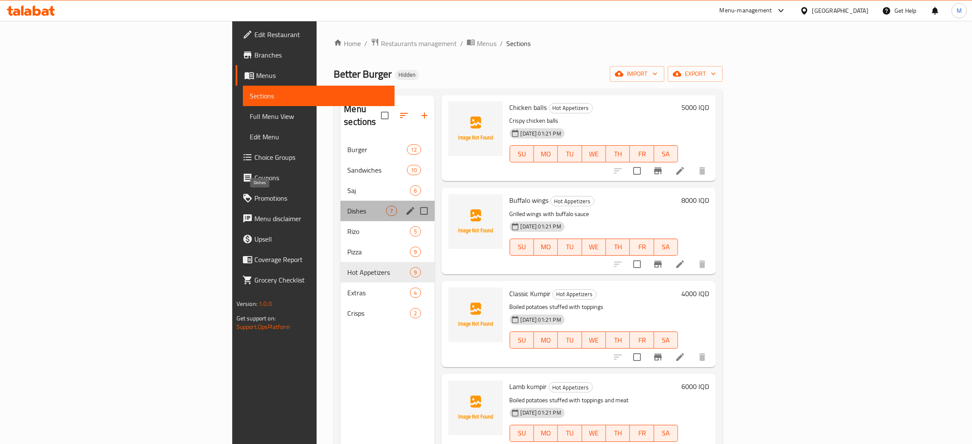
click at [347, 206] on span "Dishes" at bounding box center [366, 211] width 39 height 10
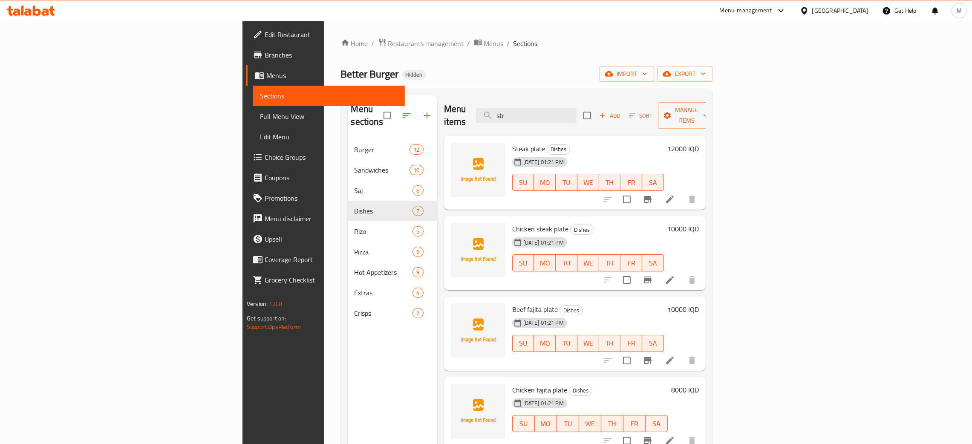
drag, startPoint x: 593, startPoint y: 109, endPoint x: 568, endPoint y: 99, distance: 26.9
click at [568, 99] on div "Menu items str Add Sort Manage items" at bounding box center [575, 115] width 262 height 40
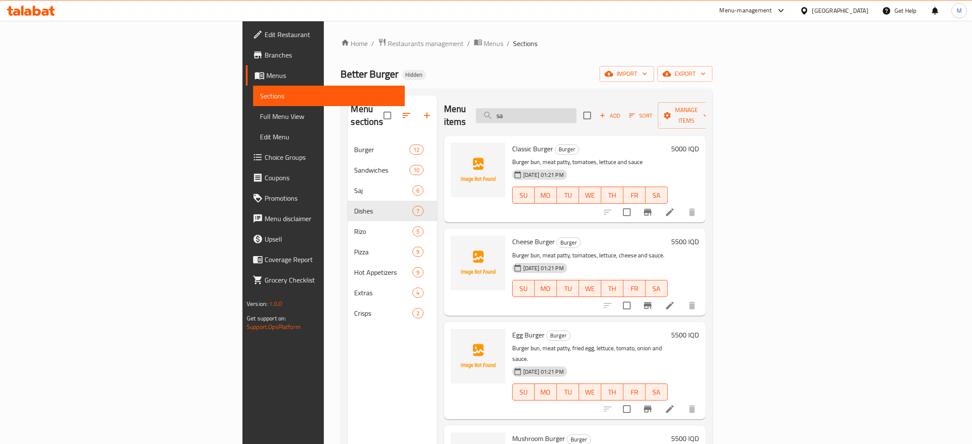
click at [576, 108] on input "sa" at bounding box center [526, 115] width 101 height 15
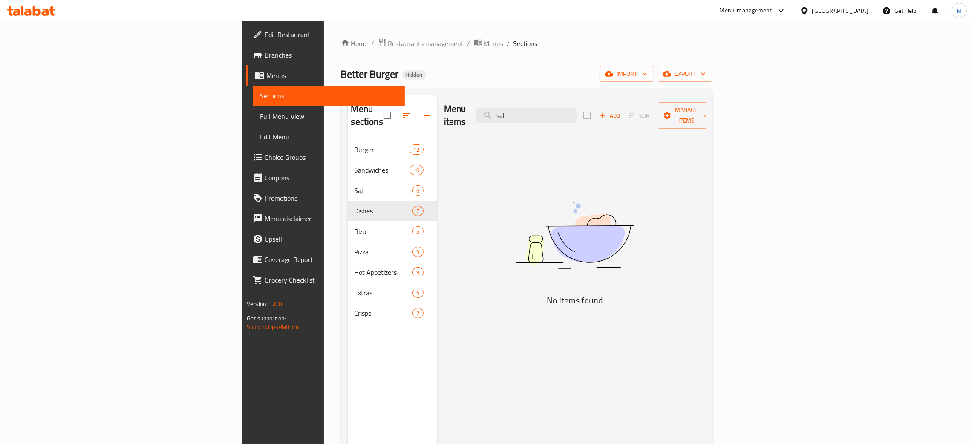
type input "sal"
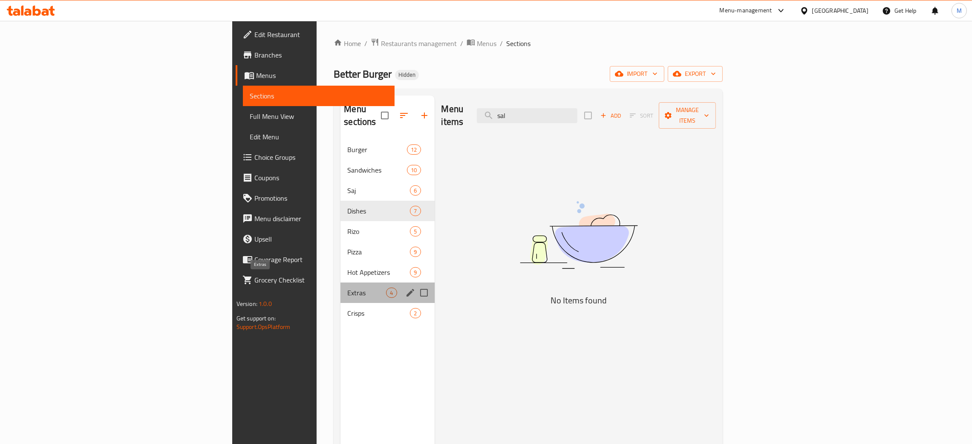
click at [347, 288] on span "Extras" at bounding box center [366, 293] width 39 height 10
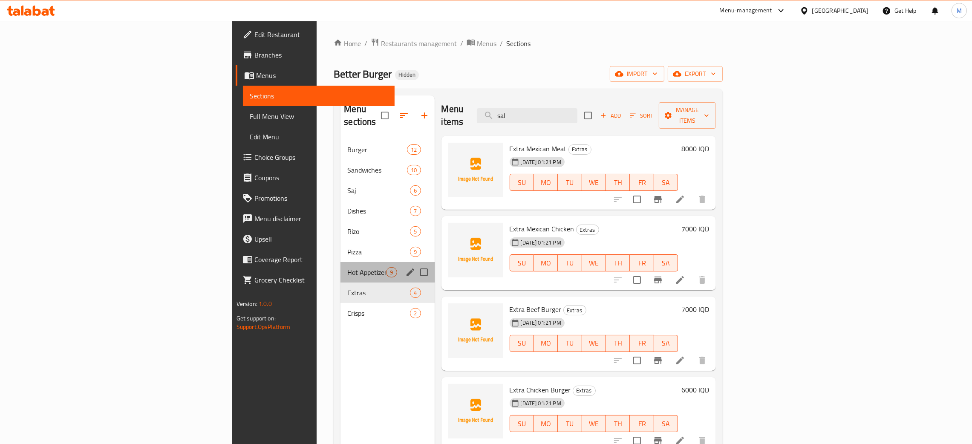
click at [340, 262] on div "Hot Appetizers 9" at bounding box center [387, 272] width 94 height 20
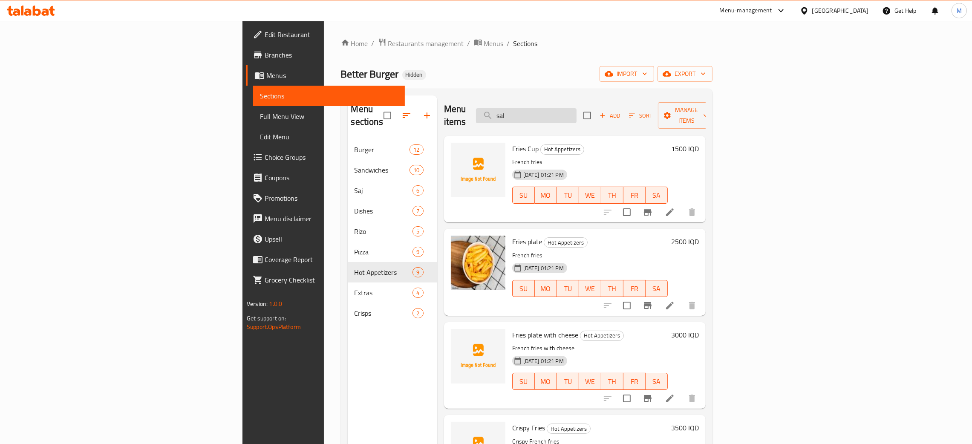
drag, startPoint x: 610, startPoint y: 114, endPoint x: 563, endPoint y: 111, distance: 46.6
click at [563, 111] on input "sal" at bounding box center [526, 115] width 101 height 15
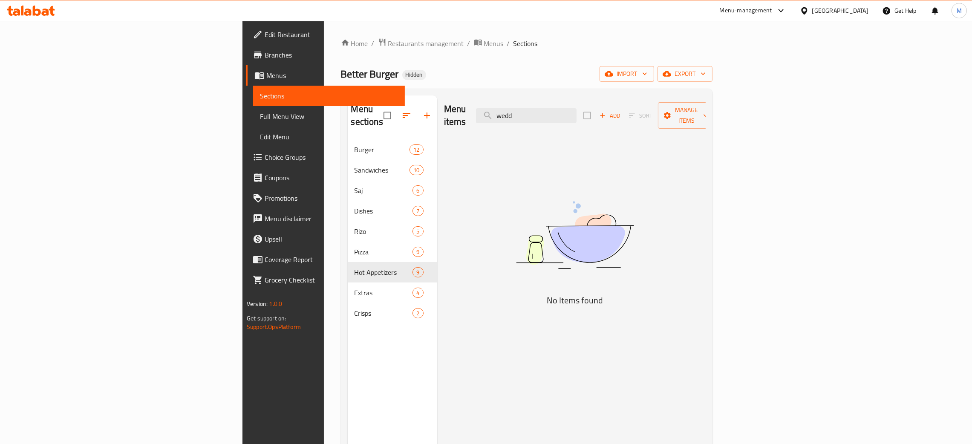
type input "wed"
drag, startPoint x: 609, startPoint y: 107, endPoint x: 590, endPoint y: 74, distance: 37.8
click at [533, 101] on div "Menu items wed Add Sort Manage items" at bounding box center [575, 115] width 262 height 40
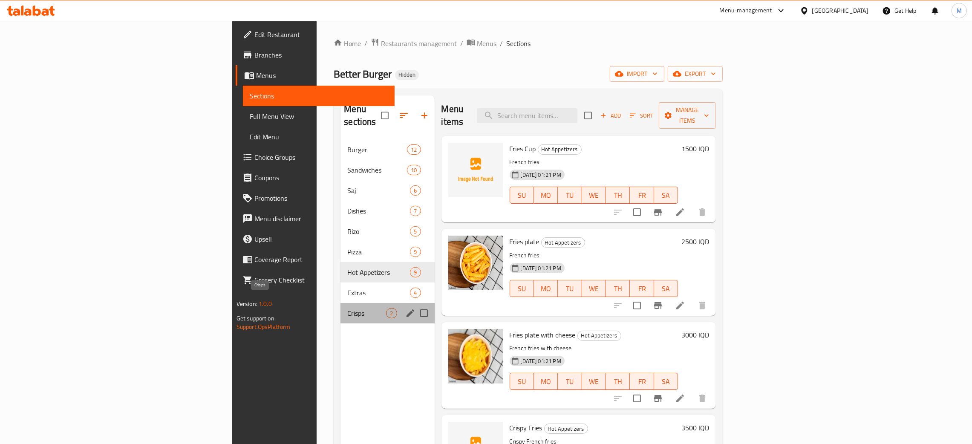
click at [347, 308] on span "Crisps" at bounding box center [366, 313] width 39 height 10
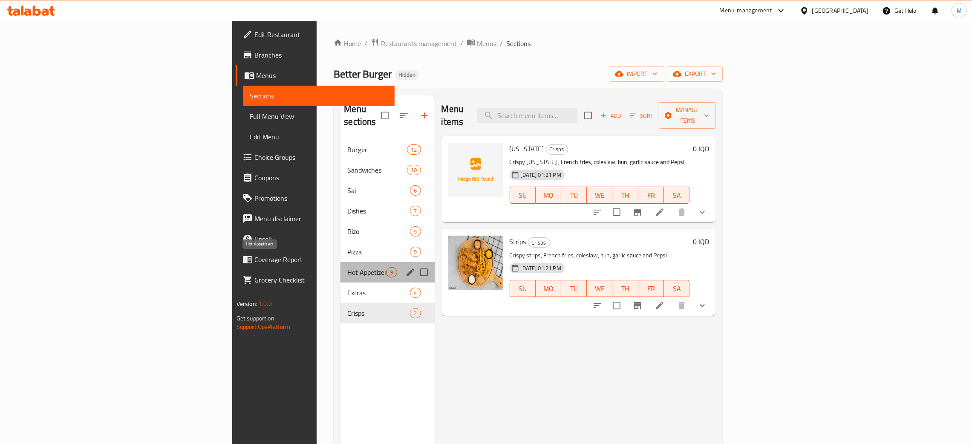
click at [347, 267] on span "Hot Appetizers" at bounding box center [366, 272] width 39 height 10
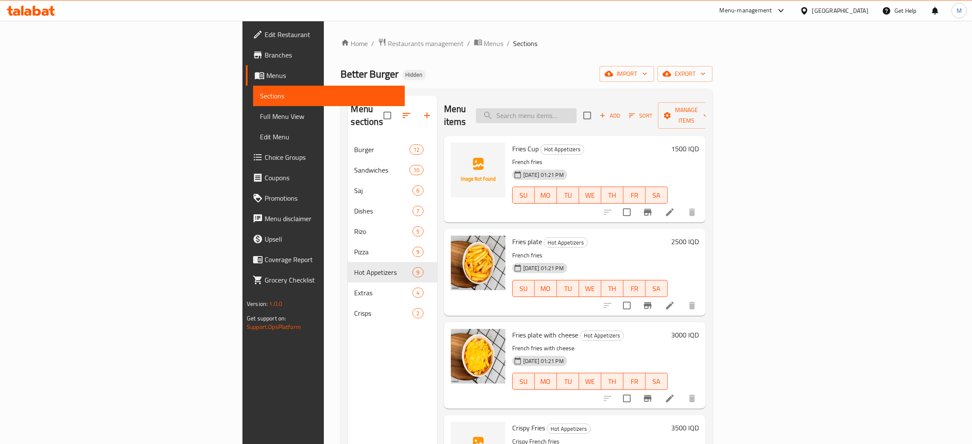
click at [576, 108] on input "search" at bounding box center [526, 115] width 101 height 15
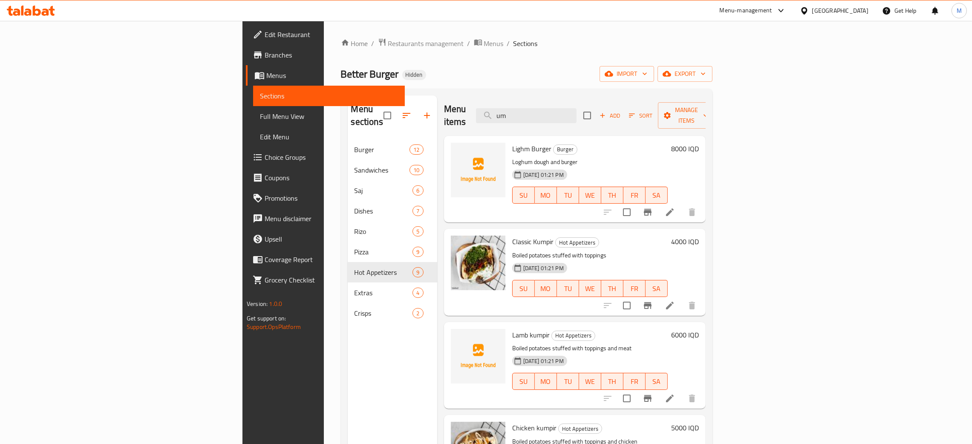
type input "um"
drag, startPoint x: 616, startPoint y: 111, endPoint x: 498, endPoint y: 81, distance: 122.0
click at [498, 81] on div "Home / Restaurants management / Menus / Sections Better Burger Hidden import ex…" at bounding box center [526, 292] width 371 height 508
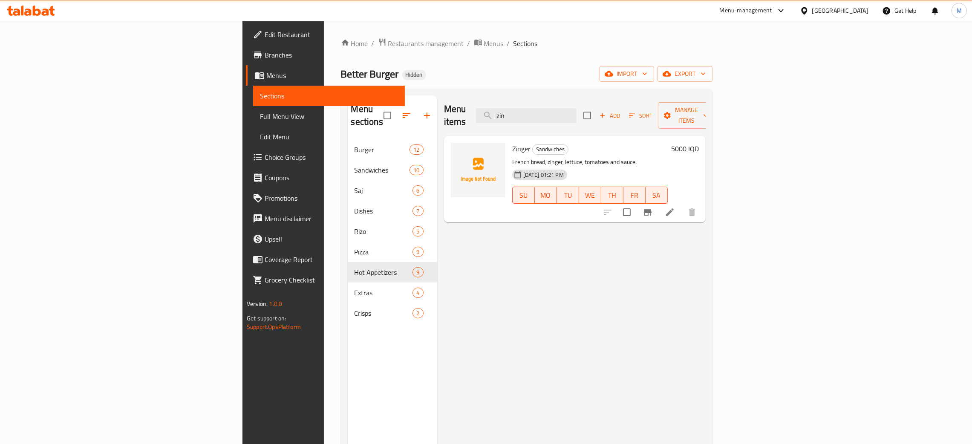
type input "zin"
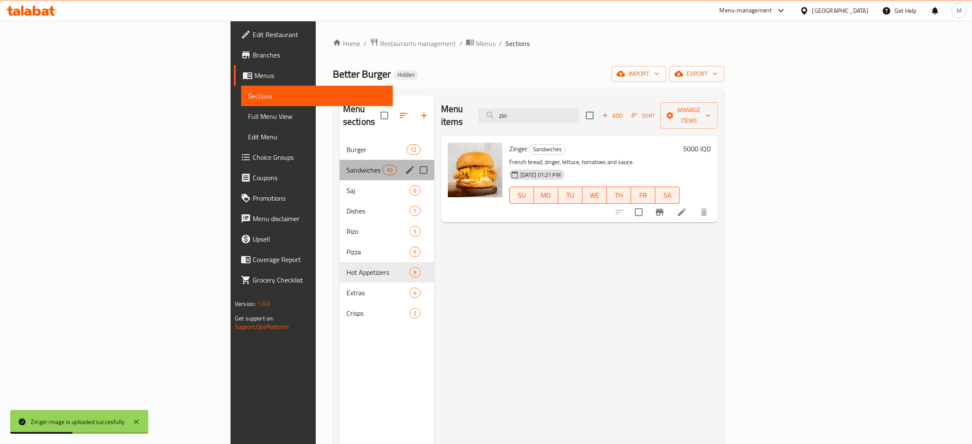
click at [339, 160] on div "Sandwiches 10" at bounding box center [386, 170] width 95 height 20
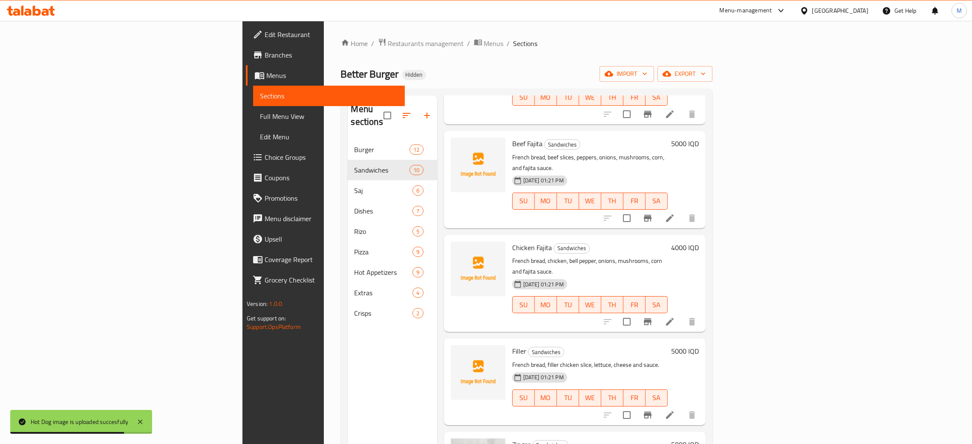
scroll to position [124, 0]
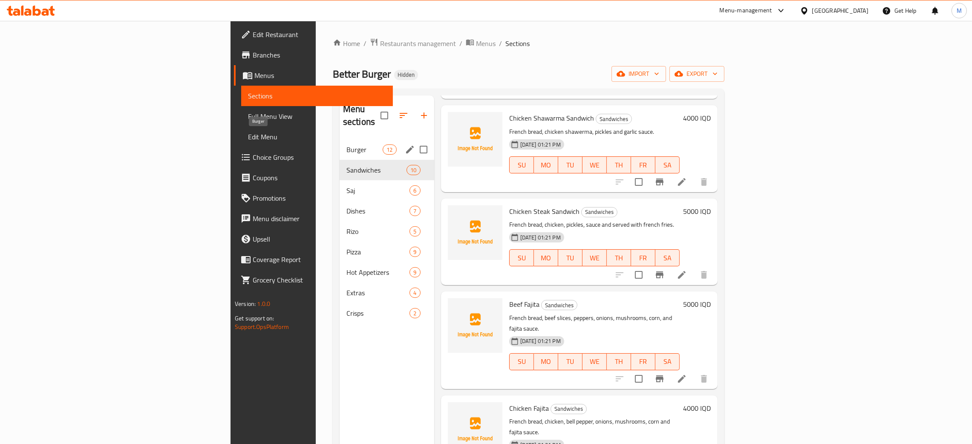
click at [346, 144] on span "Burger" at bounding box center [364, 149] width 36 height 10
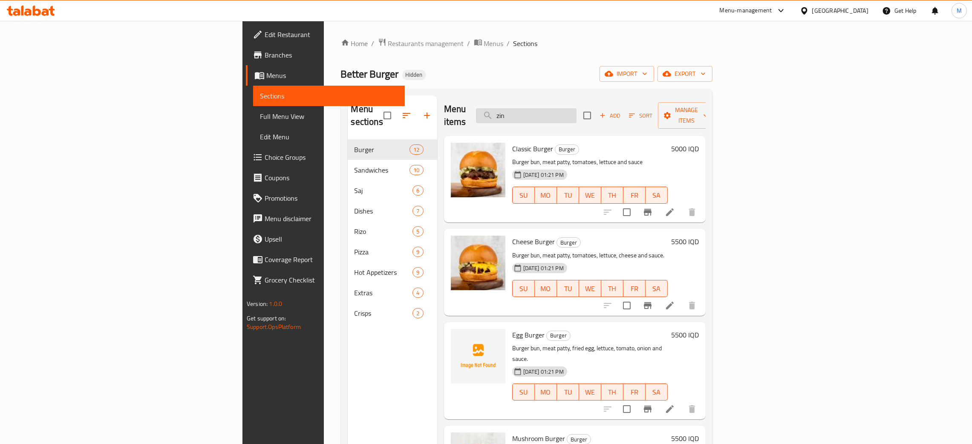
drag, startPoint x: 600, startPoint y: 117, endPoint x: 579, endPoint y: 104, distance: 24.8
click at [549, 107] on div "Menu items zin Add Sort Manage items" at bounding box center [575, 115] width 262 height 40
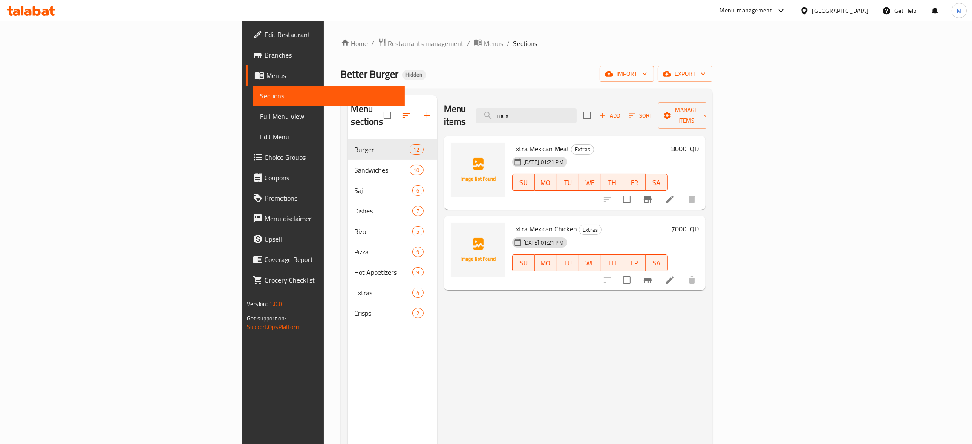
type input "mex"
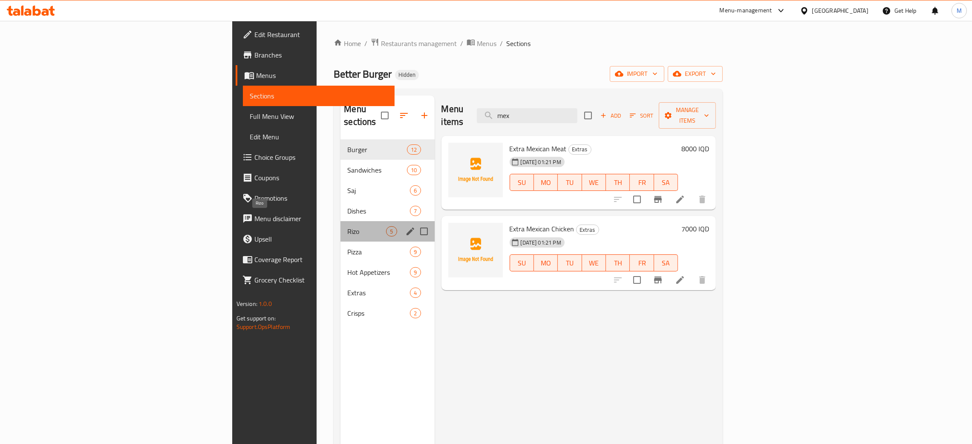
click at [347, 226] on span "Rizo" at bounding box center [366, 231] width 39 height 10
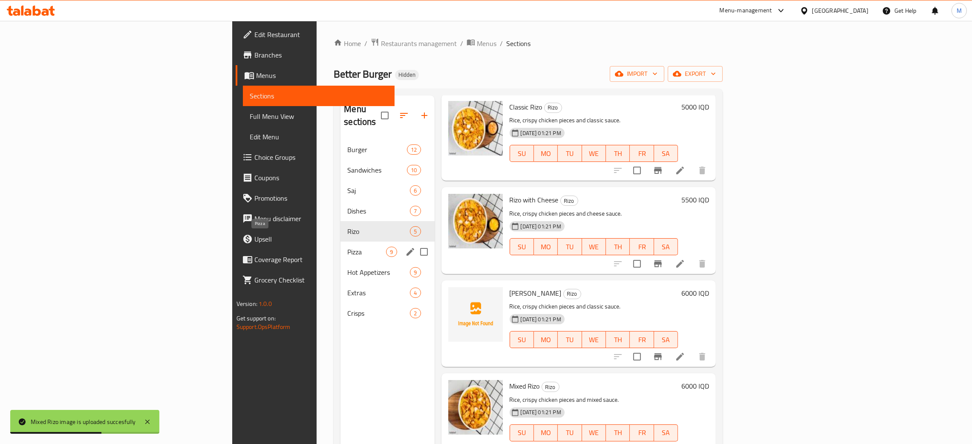
click at [347, 247] on span "Pizza" at bounding box center [366, 252] width 39 height 10
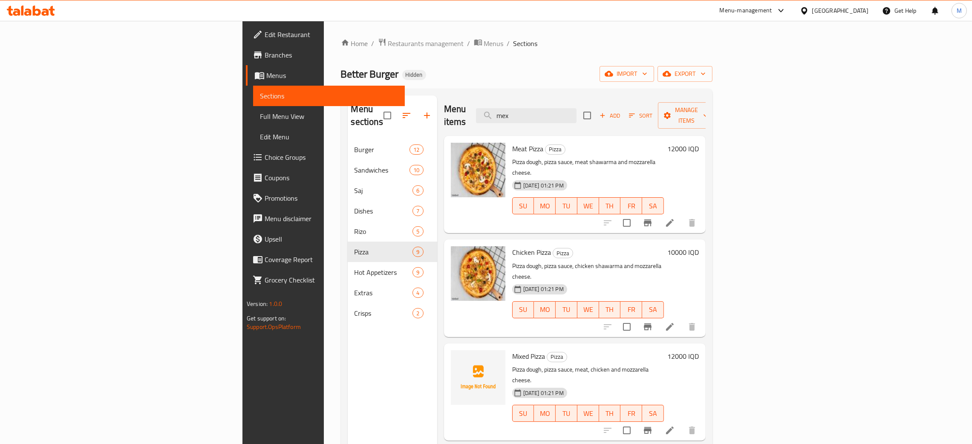
drag, startPoint x: 608, startPoint y: 109, endPoint x: 561, endPoint y: 100, distance: 48.1
click at [561, 100] on div "Menu items mex Add Sort Manage items" at bounding box center [575, 115] width 262 height 40
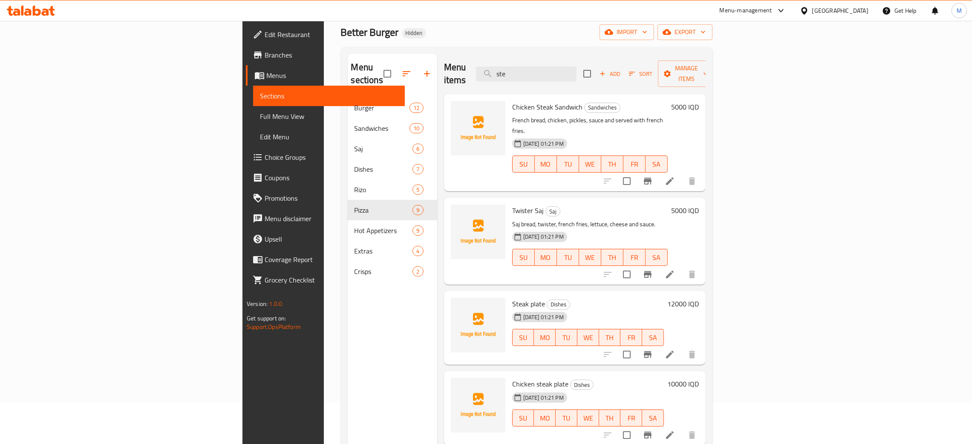
scroll to position [64, 0]
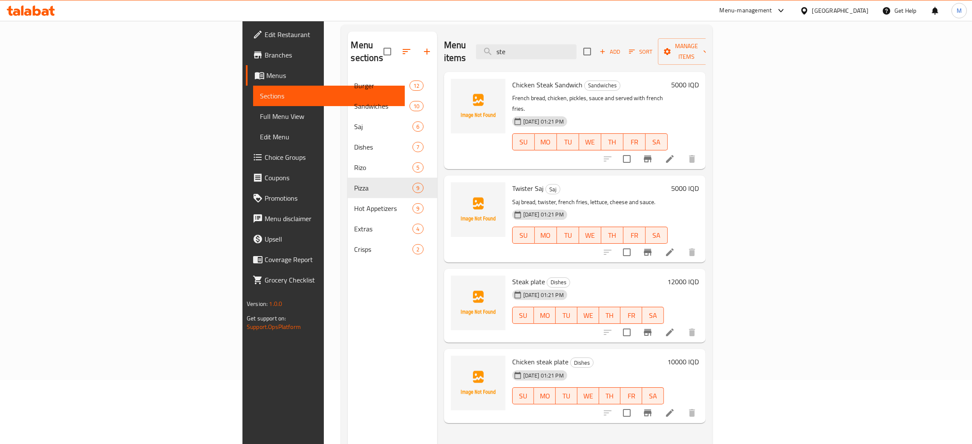
type input "ste"
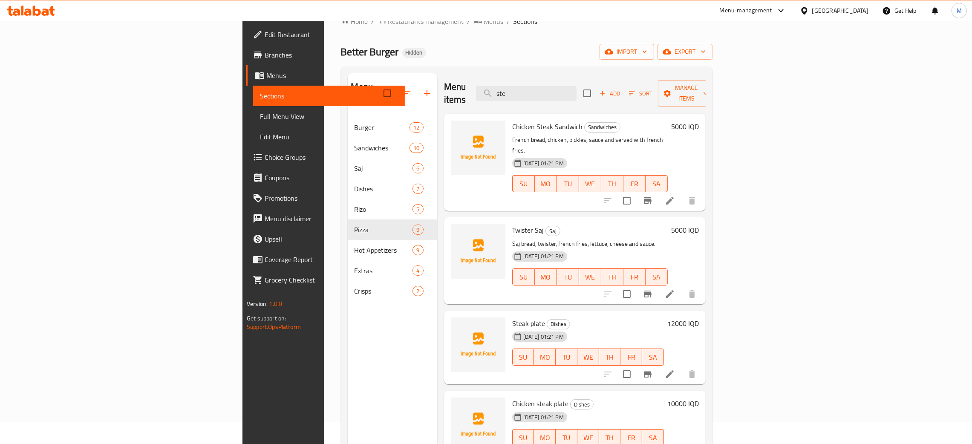
scroll to position [0, 0]
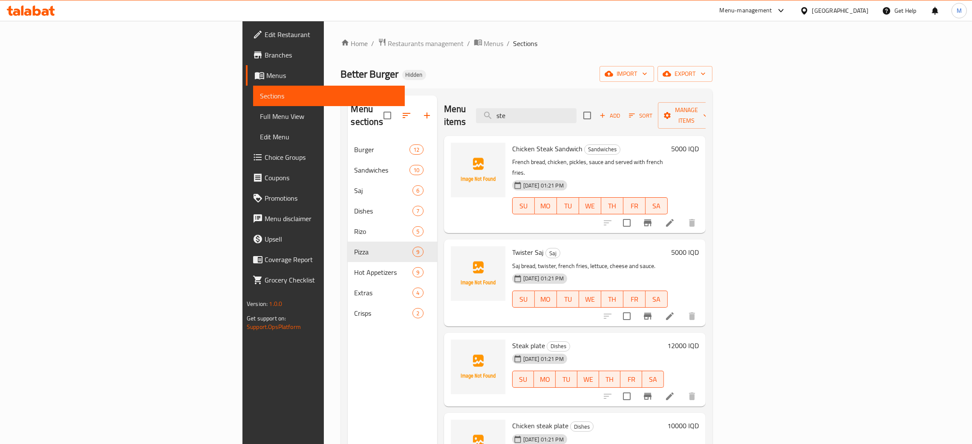
drag, startPoint x: 590, startPoint y: 106, endPoint x: 551, endPoint y: 92, distance: 41.4
click at [550, 93] on div "Menu sections Burger 12 Sandwiches 10 Saj 6 Dishes 7 [PERSON_NAME] 5 Pizza 9 Ho…" at bounding box center [526, 317] width 371 height 457
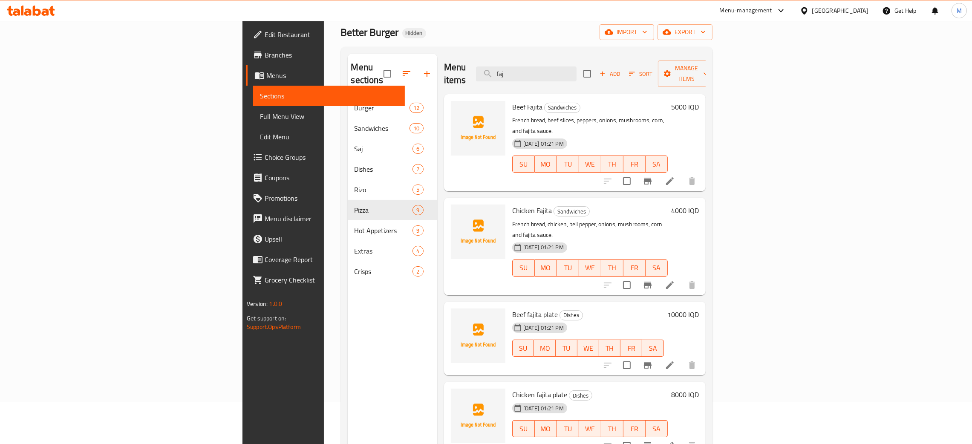
scroll to position [64, 0]
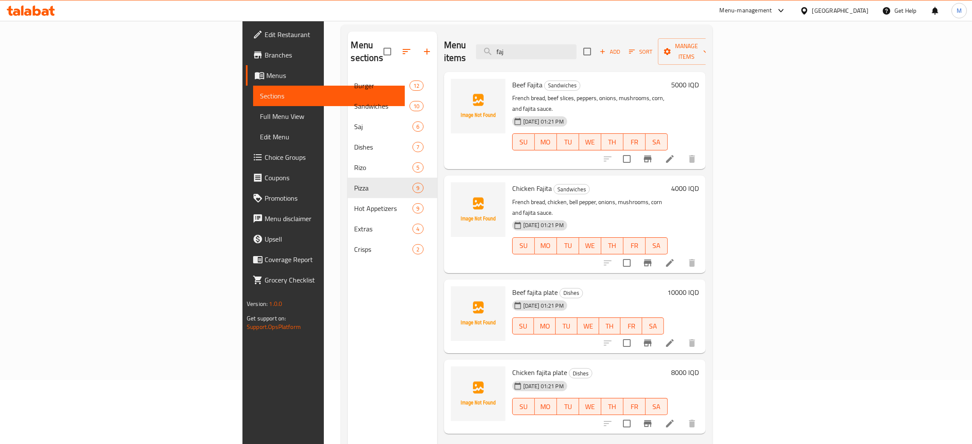
type input "faj"
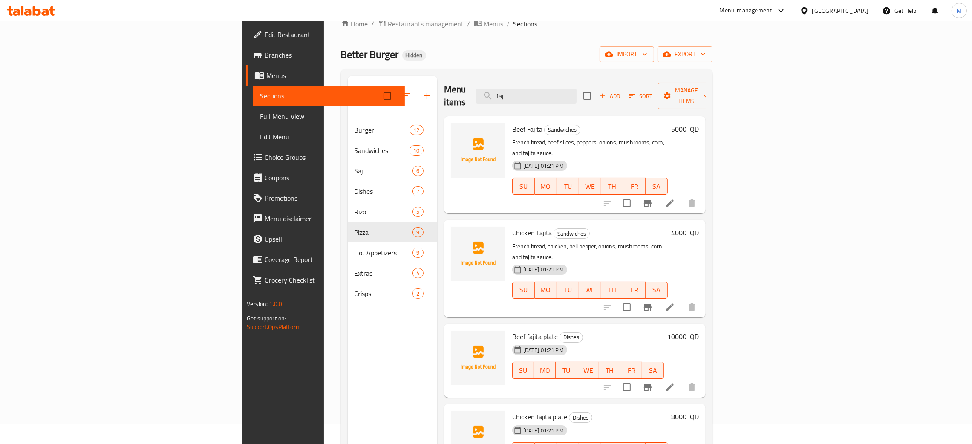
scroll to position [0, 0]
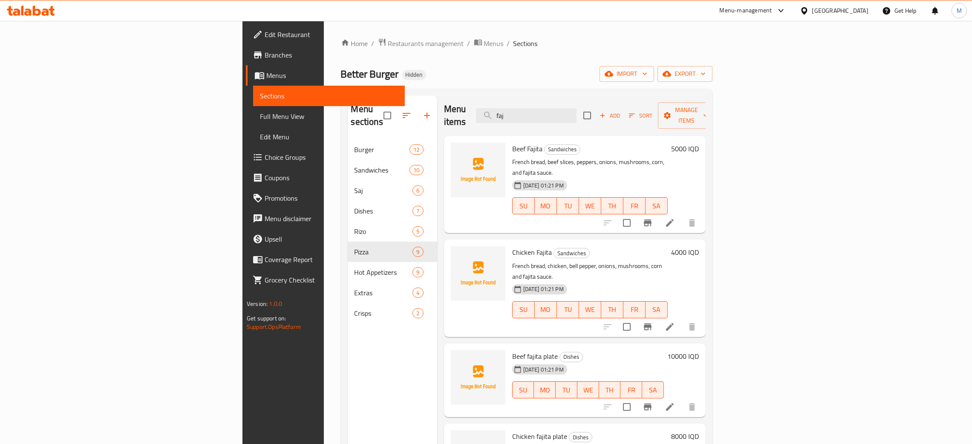
drag, startPoint x: 581, startPoint y: 102, endPoint x: 579, endPoint y: 91, distance: 11.2
click at [562, 96] on div "Menu items faj Add Sort Manage items" at bounding box center [575, 115] width 262 height 40
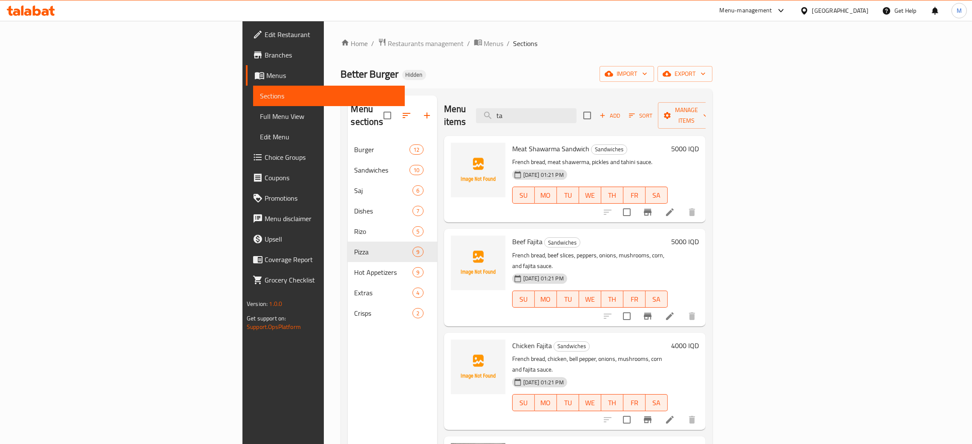
type input "ta"
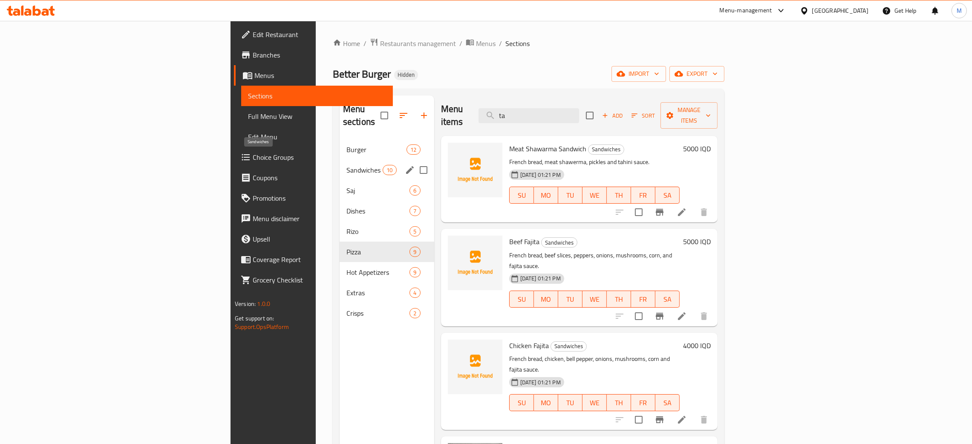
click at [346, 165] on span "Sandwiches" at bounding box center [364, 170] width 36 height 10
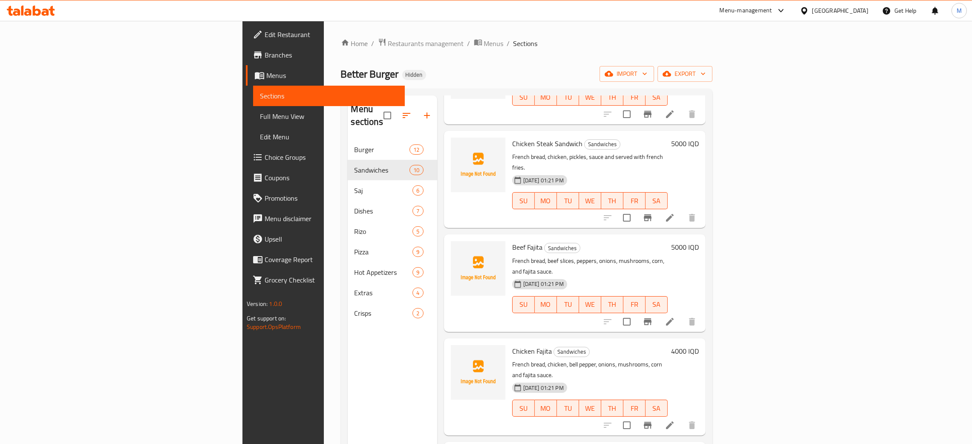
scroll to position [256, 0]
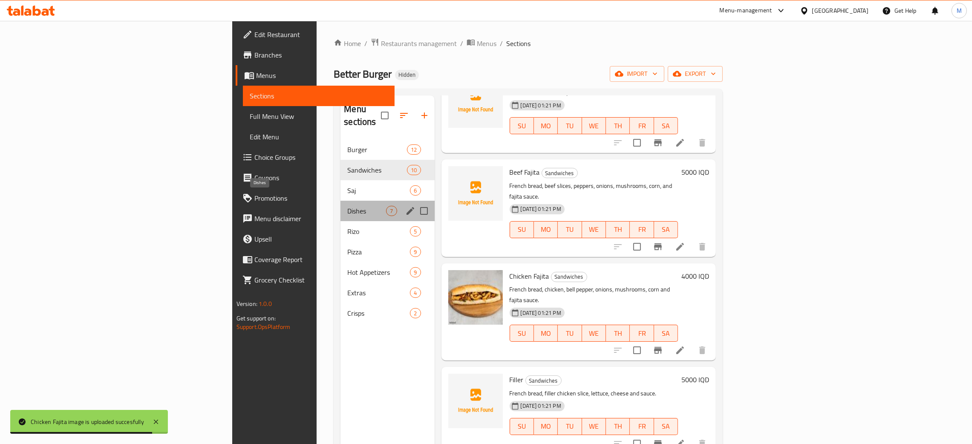
click at [347, 206] on span "Dishes" at bounding box center [366, 211] width 39 height 10
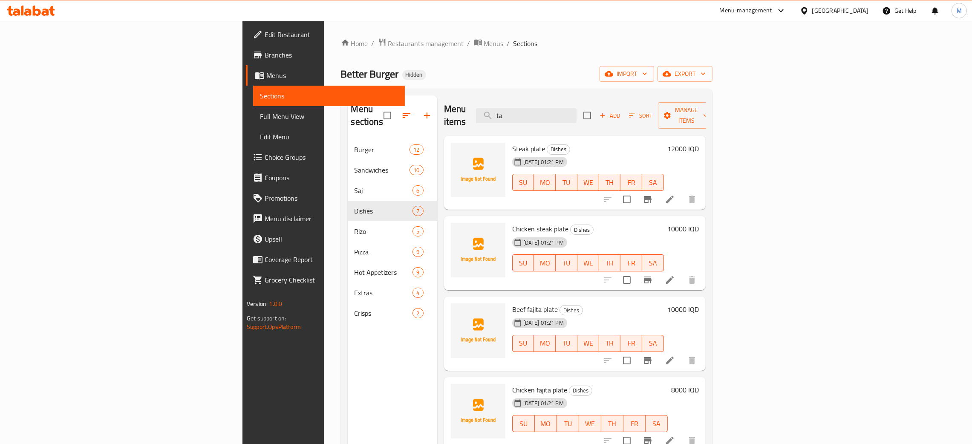
drag, startPoint x: 589, startPoint y: 109, endPoint x: 535, endPoint y: 55, distance: 77.4
click at [499, 75] on div "Home / Restaurants management / Menus / Sections Better Burger Hidden import ex…" at bounding box center [526, 292] width 371 height 508
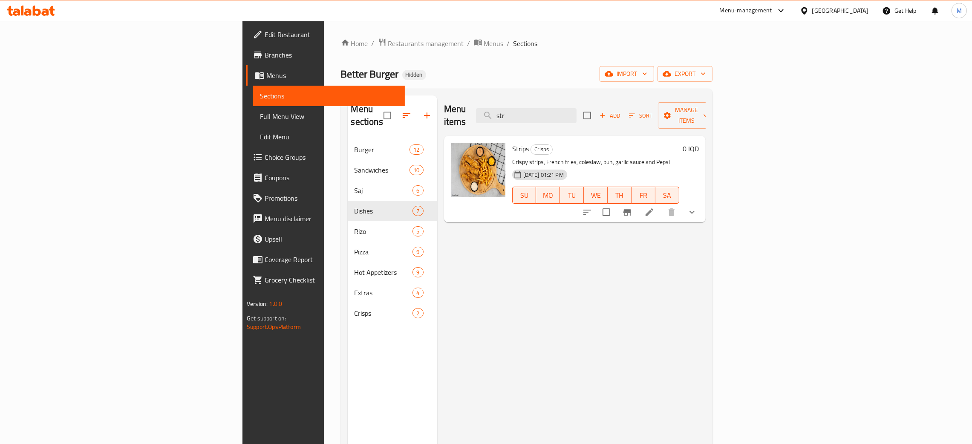
type input "str"
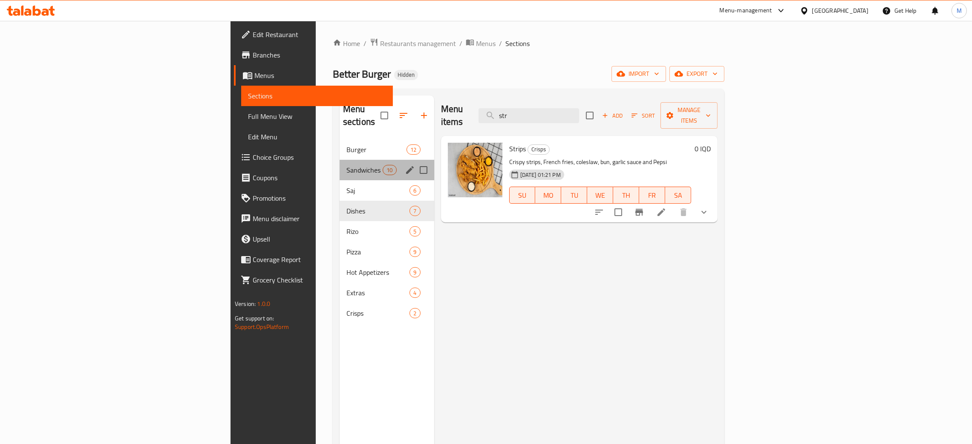
click at [339, 160] on div "Sandwiches 10" at bounding box center [386, 170] width 95 height 20
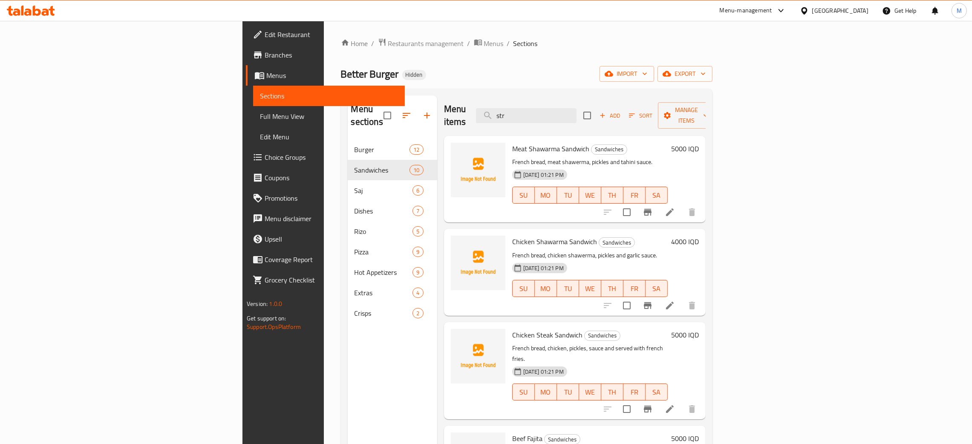
drag, startPoint x: 611, startPoint y: 115, endPoint x: 574, endPoint y: 99, distance: 40.5
click at [547, 95] on div "Menu sections Burger 12 Sandwiches 10 Saj 6 Dishes 7 [PERSON_NAME] 5 Pizza 9 Ho…" at bounding box center [526, 317] width 371 height 457
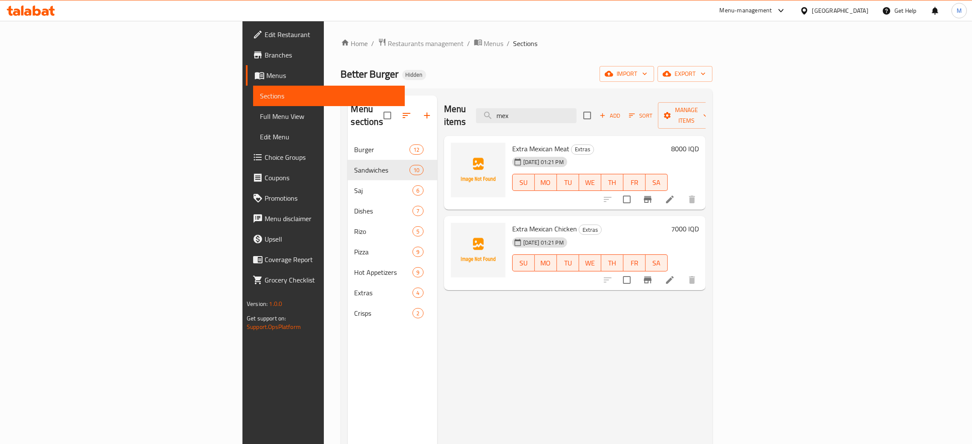
type input "mex"
drag, startPoint x: 605, startPoint y: 106, endPoint x: 534, endPoint y: 81, distance: 76.0
click at [533, 81] on div "Home / Restaurants management / Menus / Sections Better Burger Hidden import ex…" at bounding box center [526, 292] width 371 height 508
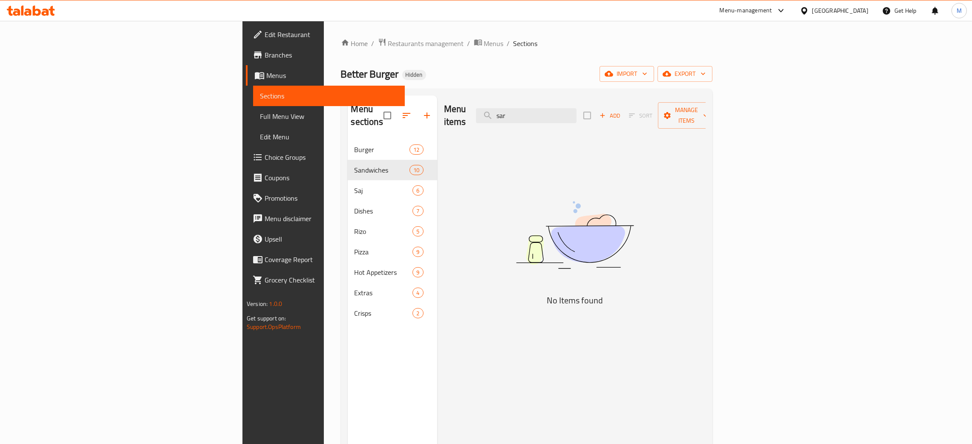
type input "sar"
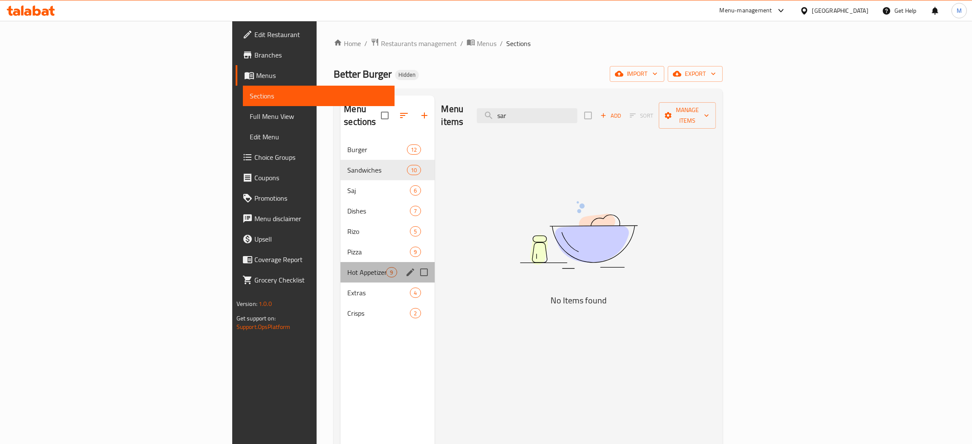
click at [340, 262] on div "Hot Appetizers 9" at bounding box center [387, 272] width 94 height 20
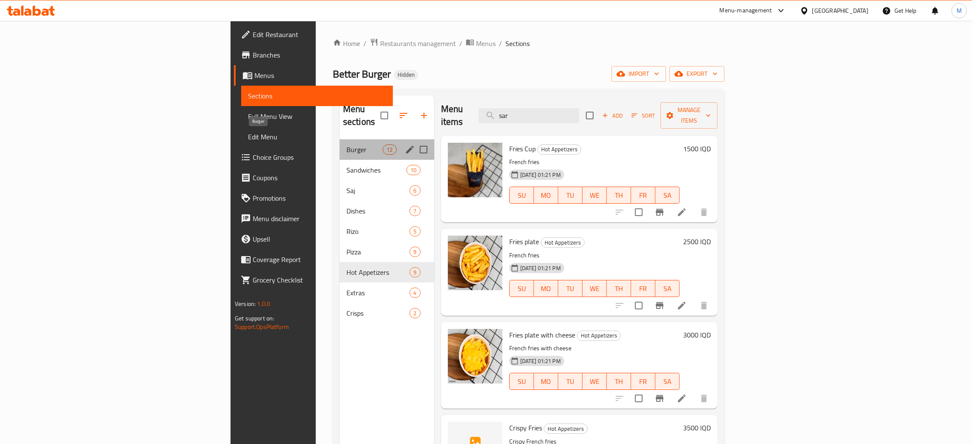
click at [346, 144] on span "Burger" at bounding box center [364, 149] width 36 height 10
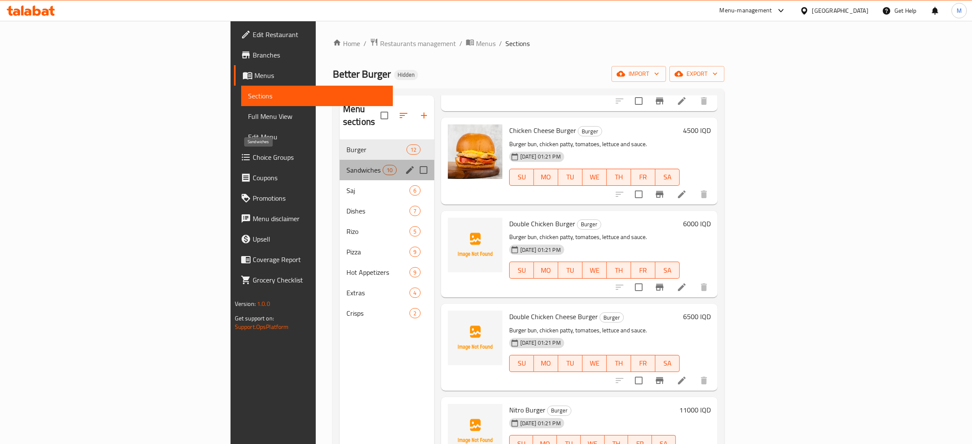
click at [346, 165] on span "Sandwiches" at bounding box center [364, 170] width 36 height 10
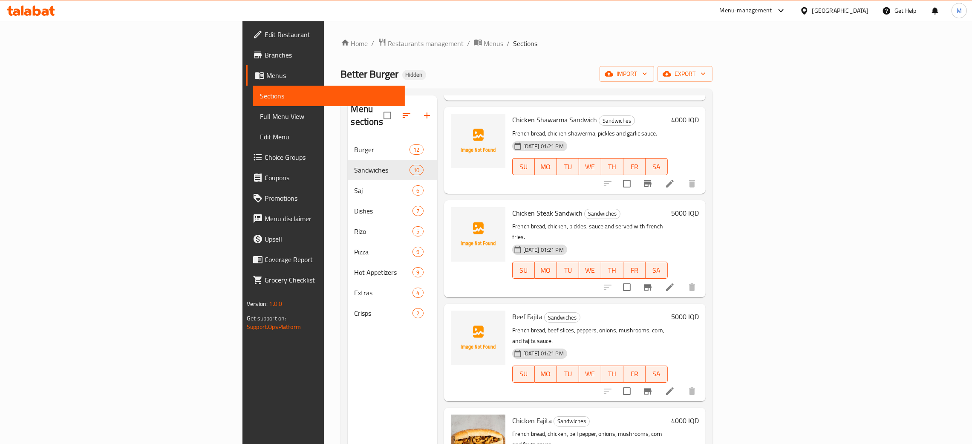
scroll to position [128, 0]
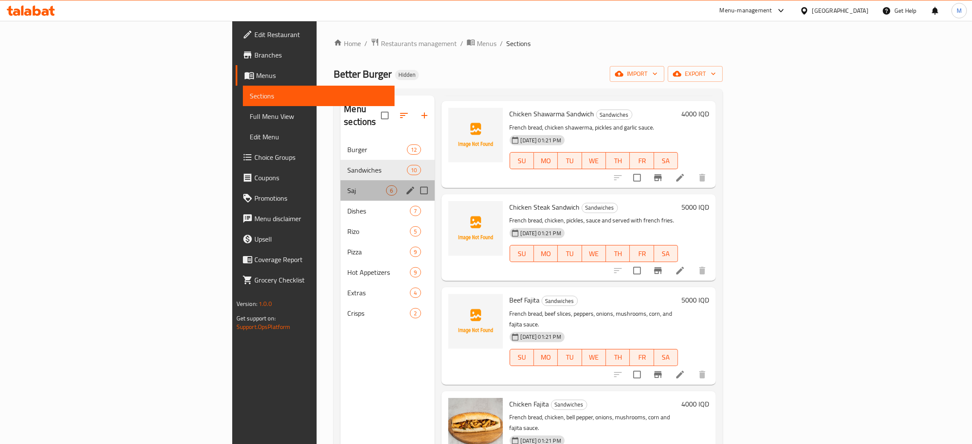
click at [340, 180] on div "Saj 6" at bounding box center [387, 190] width 94 height 20
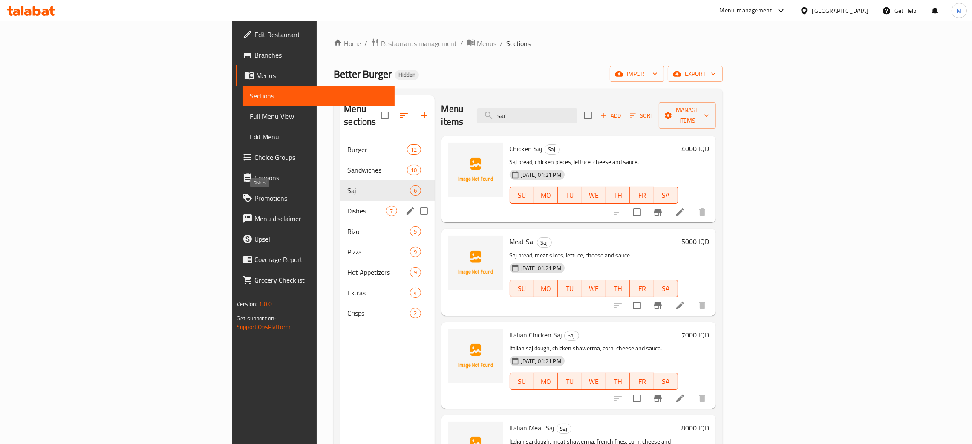
click at [347, 206] on span "Dishes" at bounding box center [366, 211] width 39 height 10
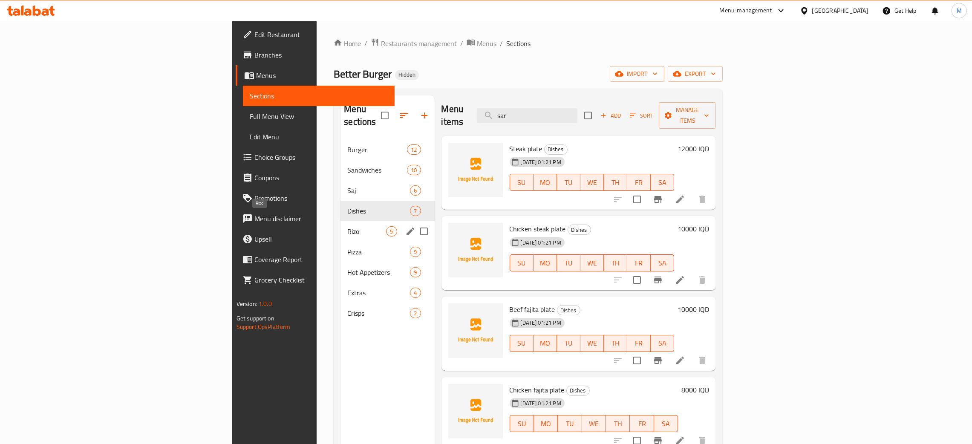
click at [347, 226] on span "Rizo" at bounding box center [366, 231] width 39 height 10
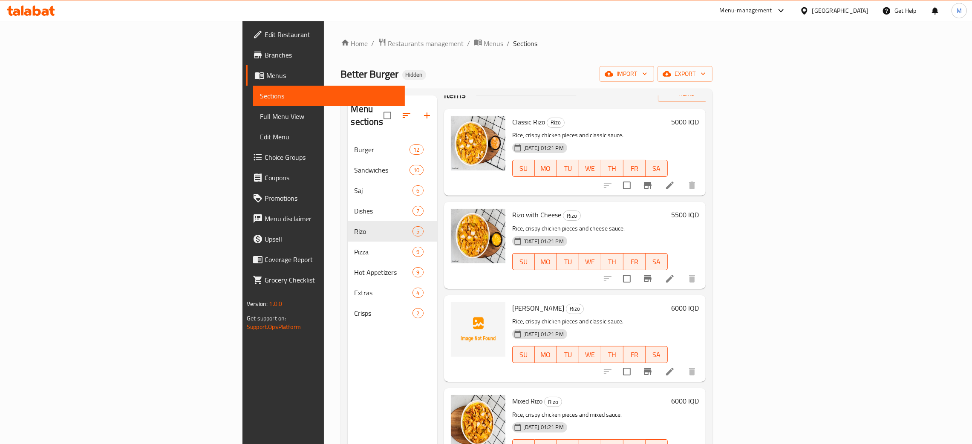
scroll to position [42, 0]
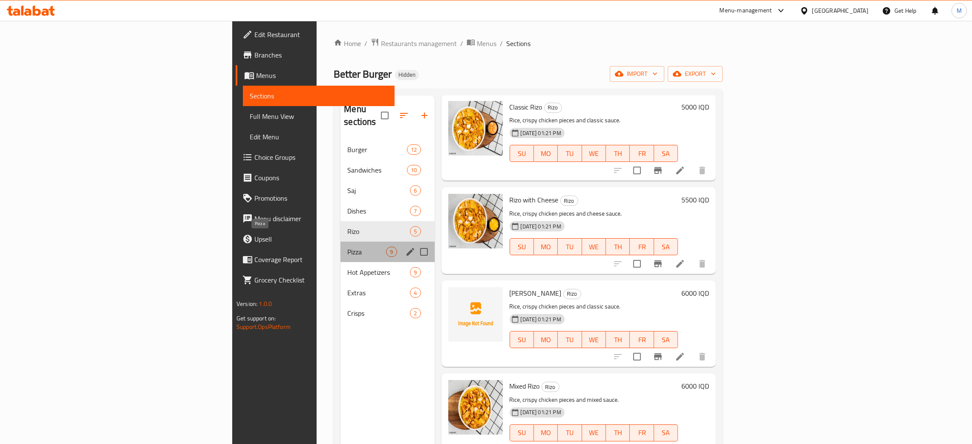
click at [347, 247] on span "Pizza" at bounding box center [366, 252] width 39 height 10
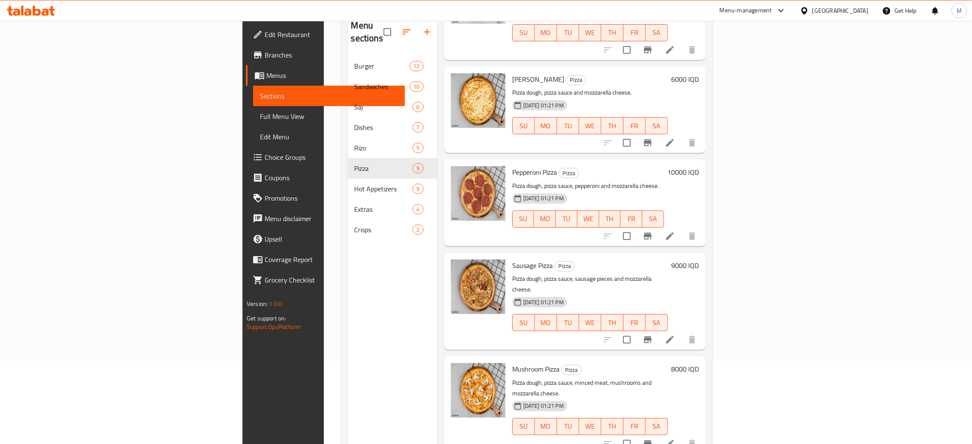
scroll to position [120, 0]
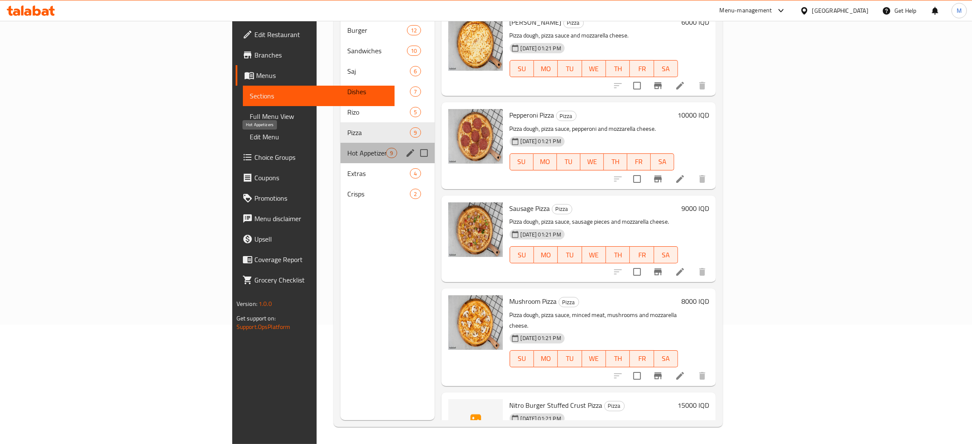
click at [347, 148] on span "Hot Appetizers" at bounding box center [366, 153] width 39 height 10
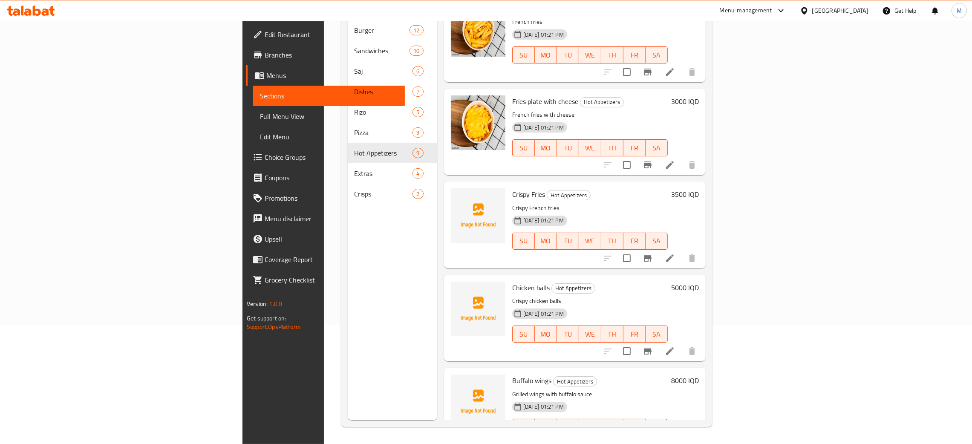
scroll to position [94, 0]
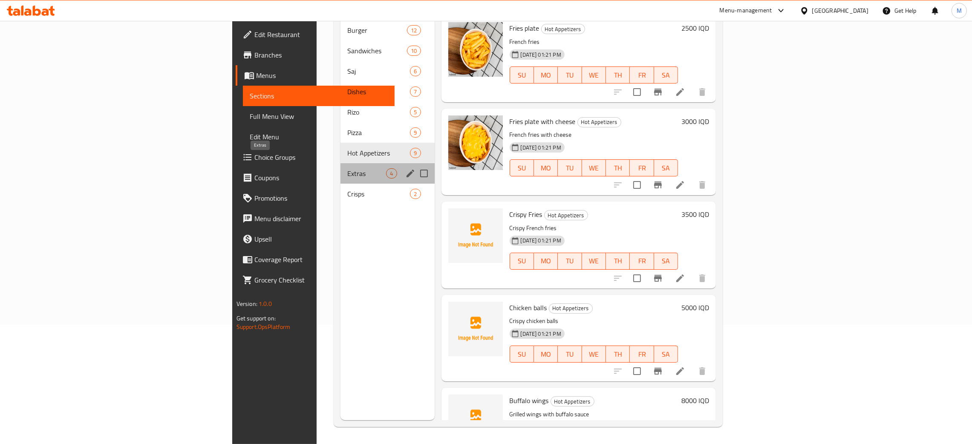
click at [347, 168] on span "Extras" at bounding box center [366, 173] width 39 height 10
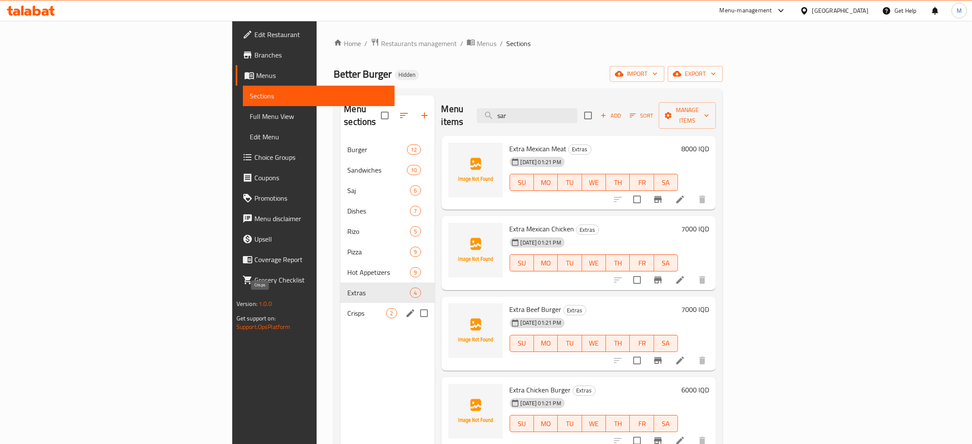
click at [347, 308] on span "Crisps" at bounding box center [366, 313] width 39 height 10
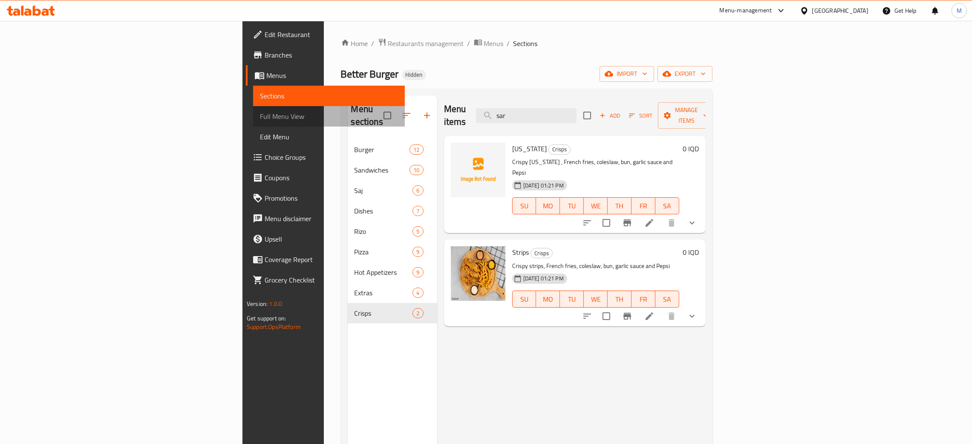
click at [260, 112] on span "Full Menu View" at bounding box center [329, 116] width 138 height 10
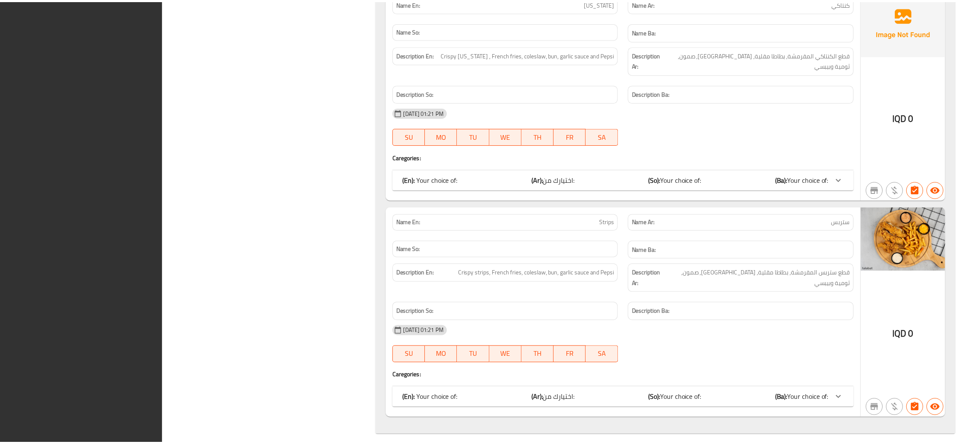
scroll to position [10741, 0]
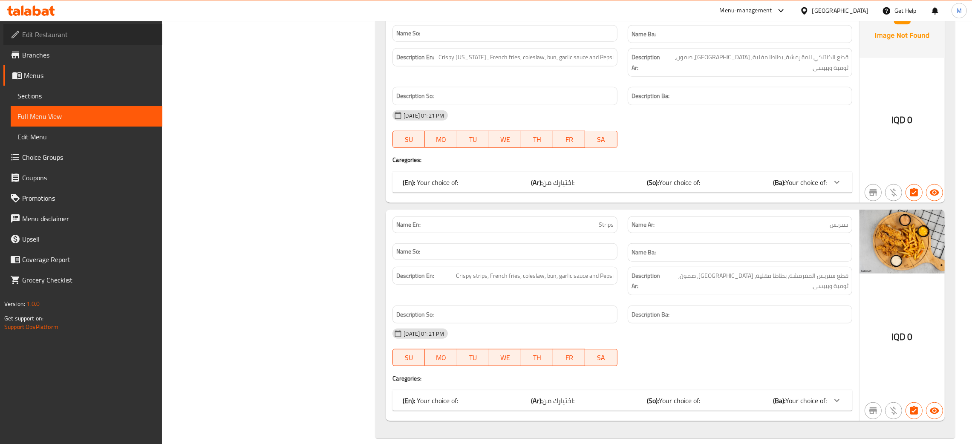
click at [58, 30] on span "Edit Restaurant" at bounding box center [88, 34] width 133 height 10
